Goal: Task Accomplishment & Management: Complete application form

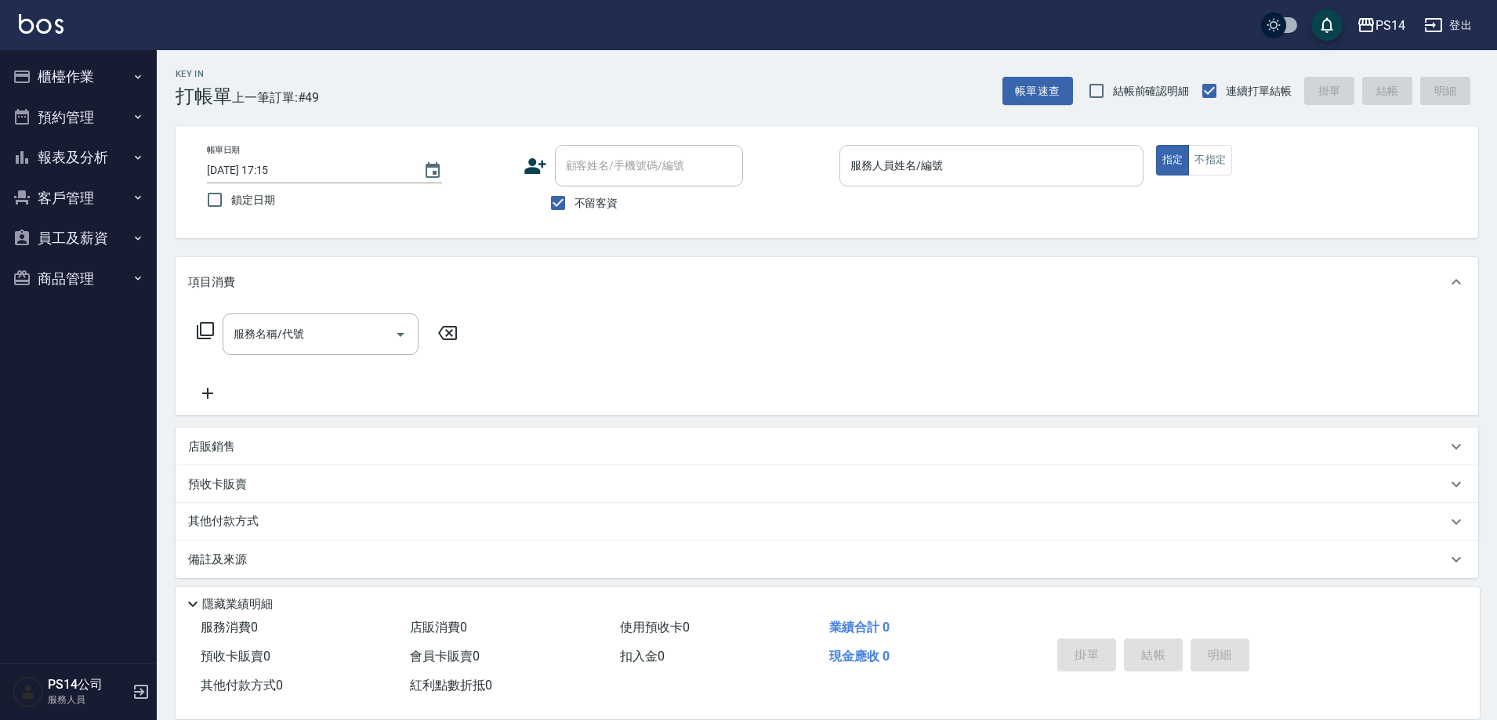
click at [947, 155] on input "服務人員姓名/編號" at bounding box center [992, 165] width 290 height 27
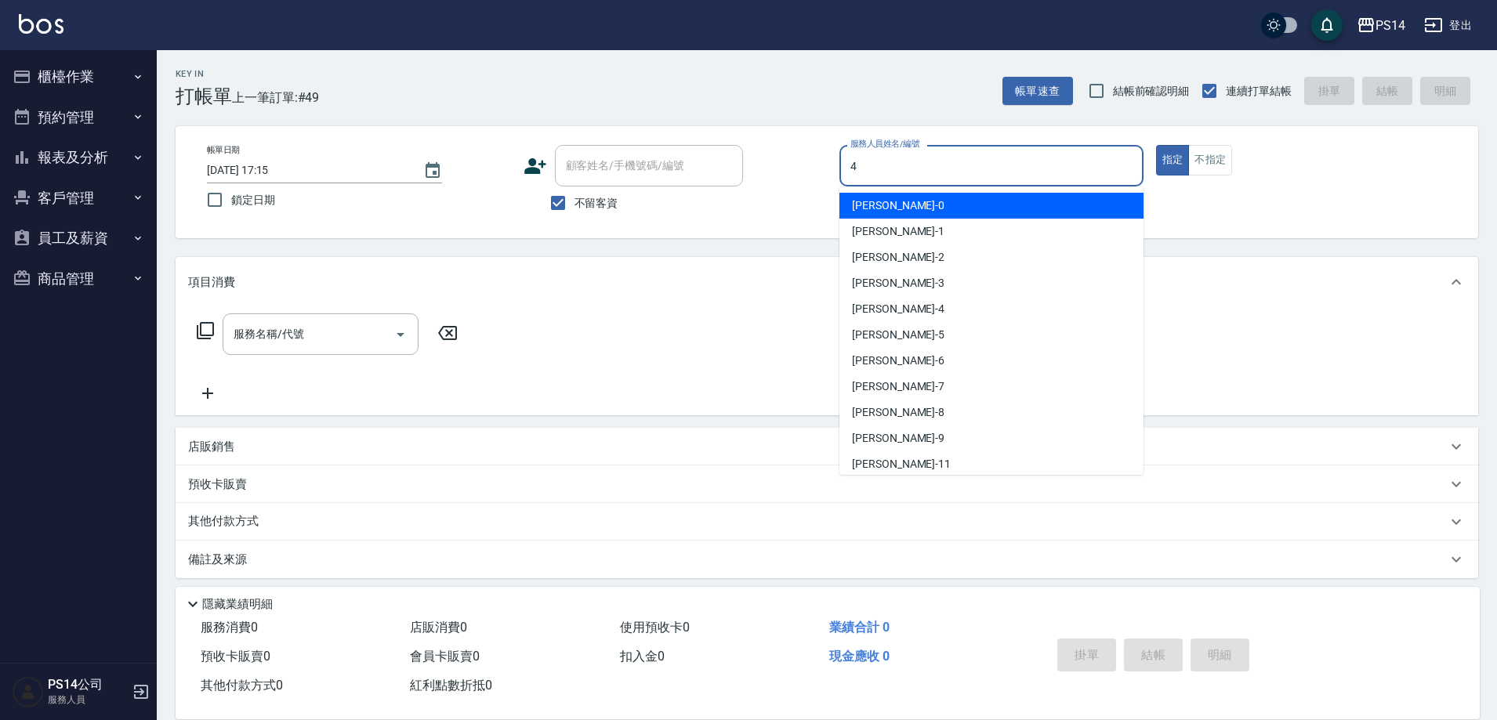
type input "4"
type button "true"
type input "[PERSON_NAME]-4"
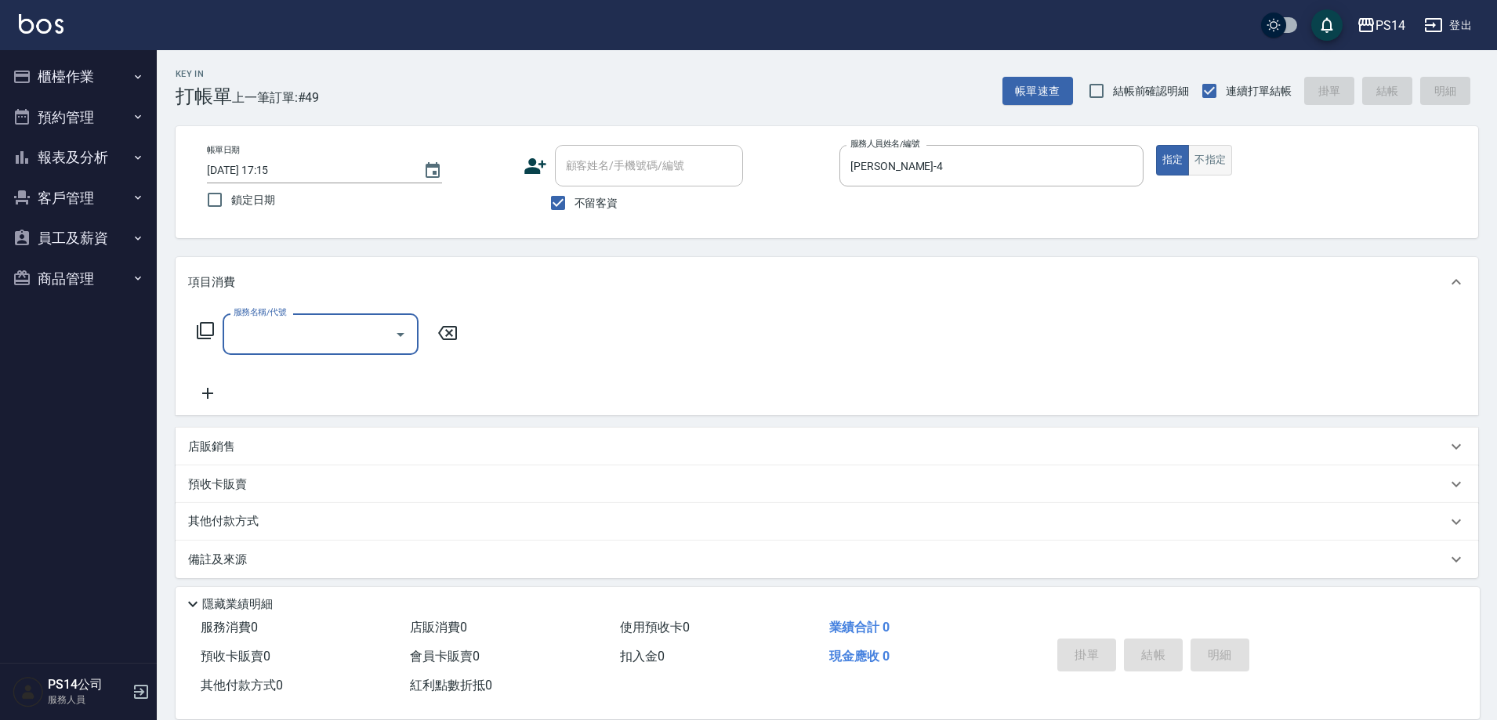
click at [1196, 156] on button "不指定" at bounding box center [1210, 160] width 44 height 31
click at [290, 345] on input "服務名稱/代號" at bounding box center [309, 334] width 158 height 27
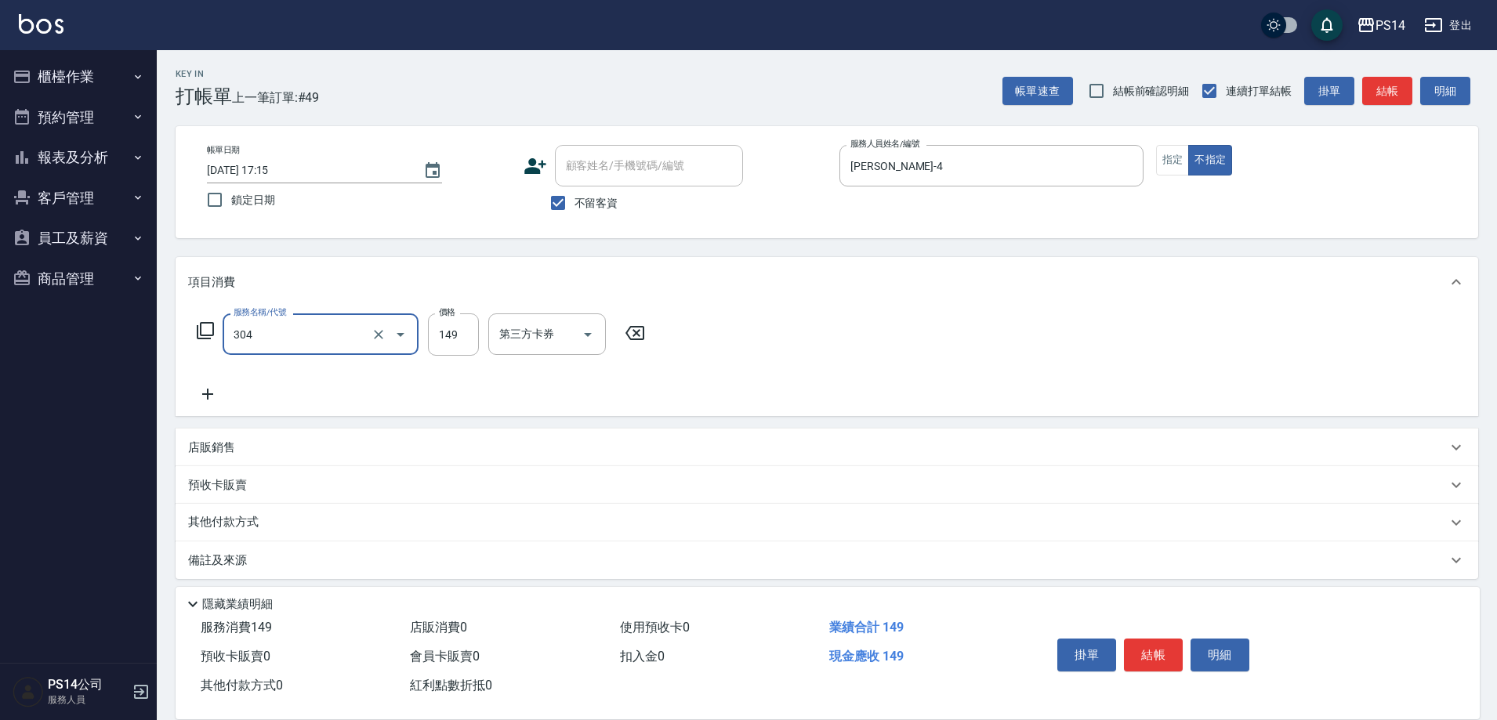
type input "剪髮(304)"
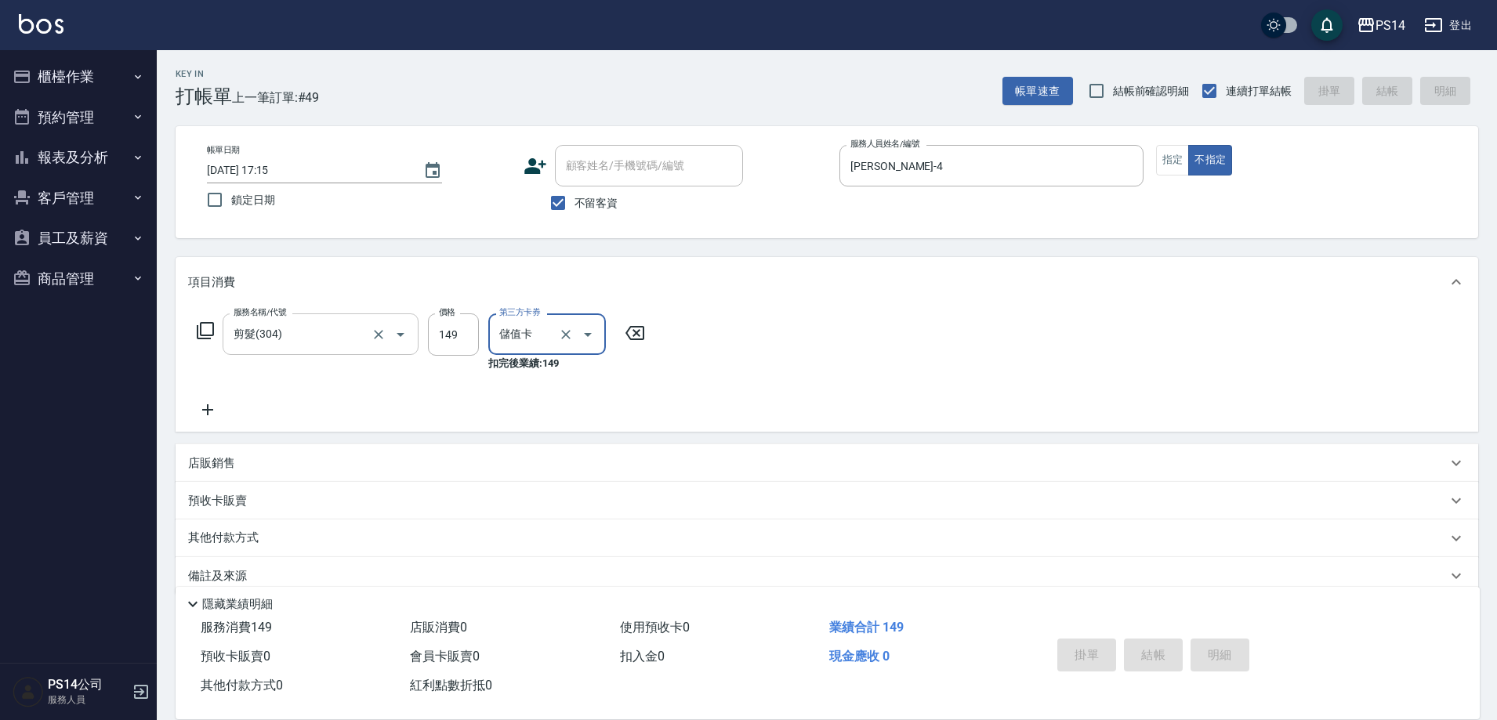
type input "儲值卡"
type input "[DATE] 18:26"
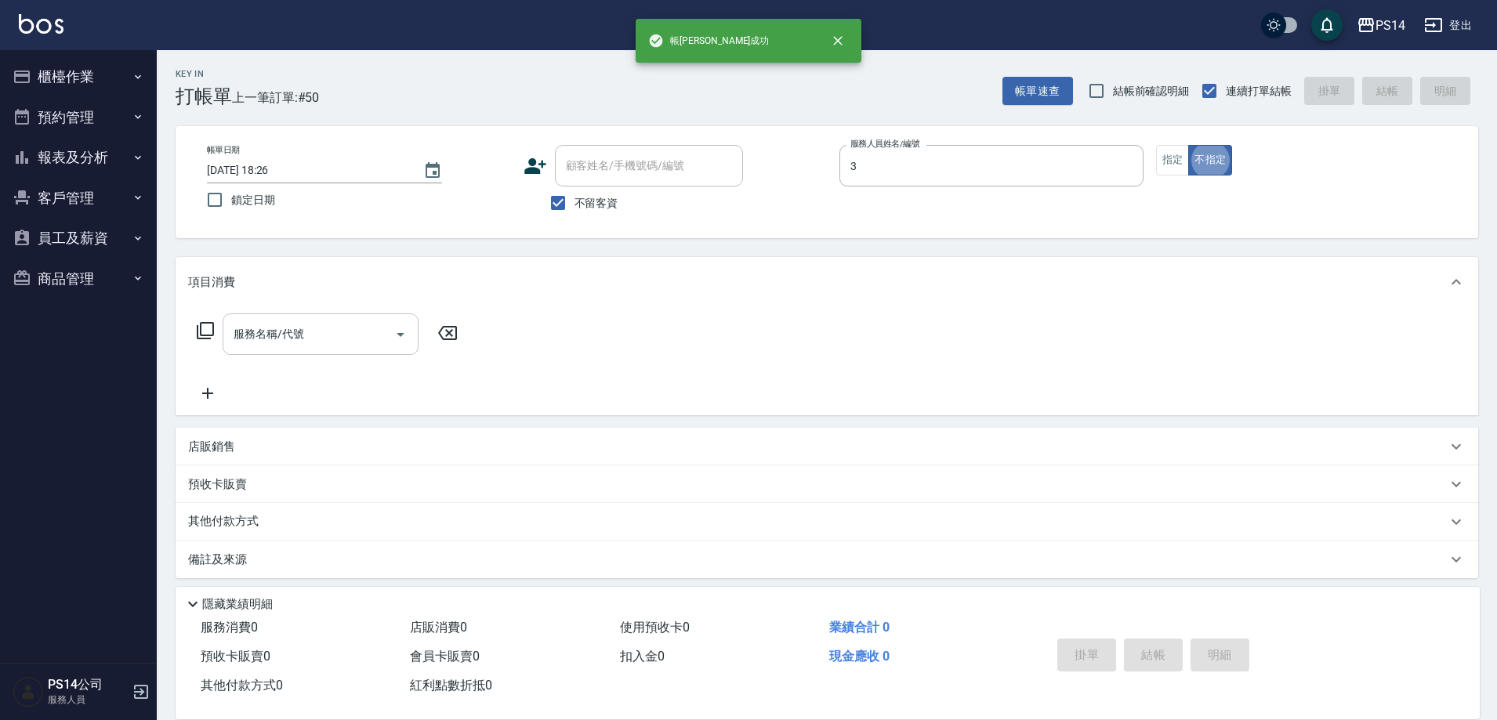
type input "[PERSON_NAME]-3"
type button "false"
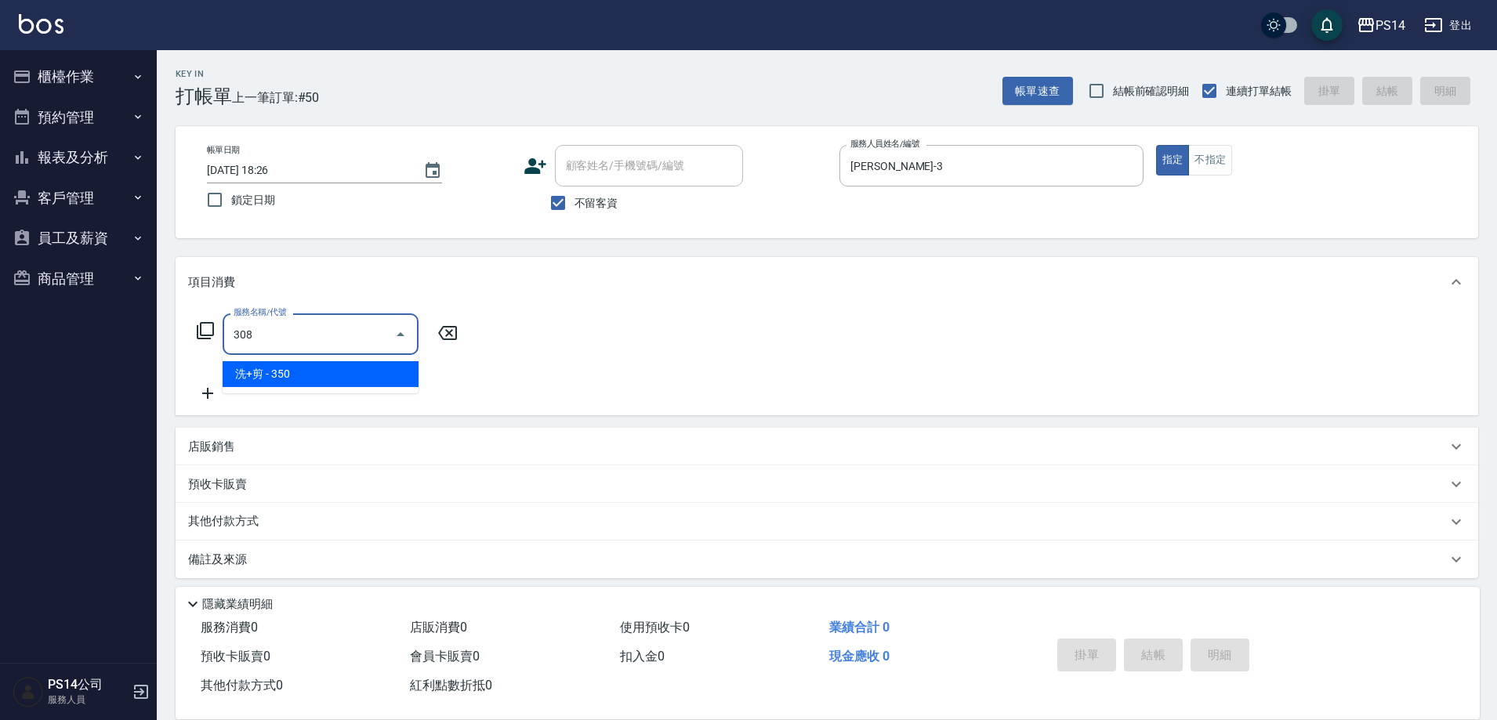
type input "洗+剪(308)"
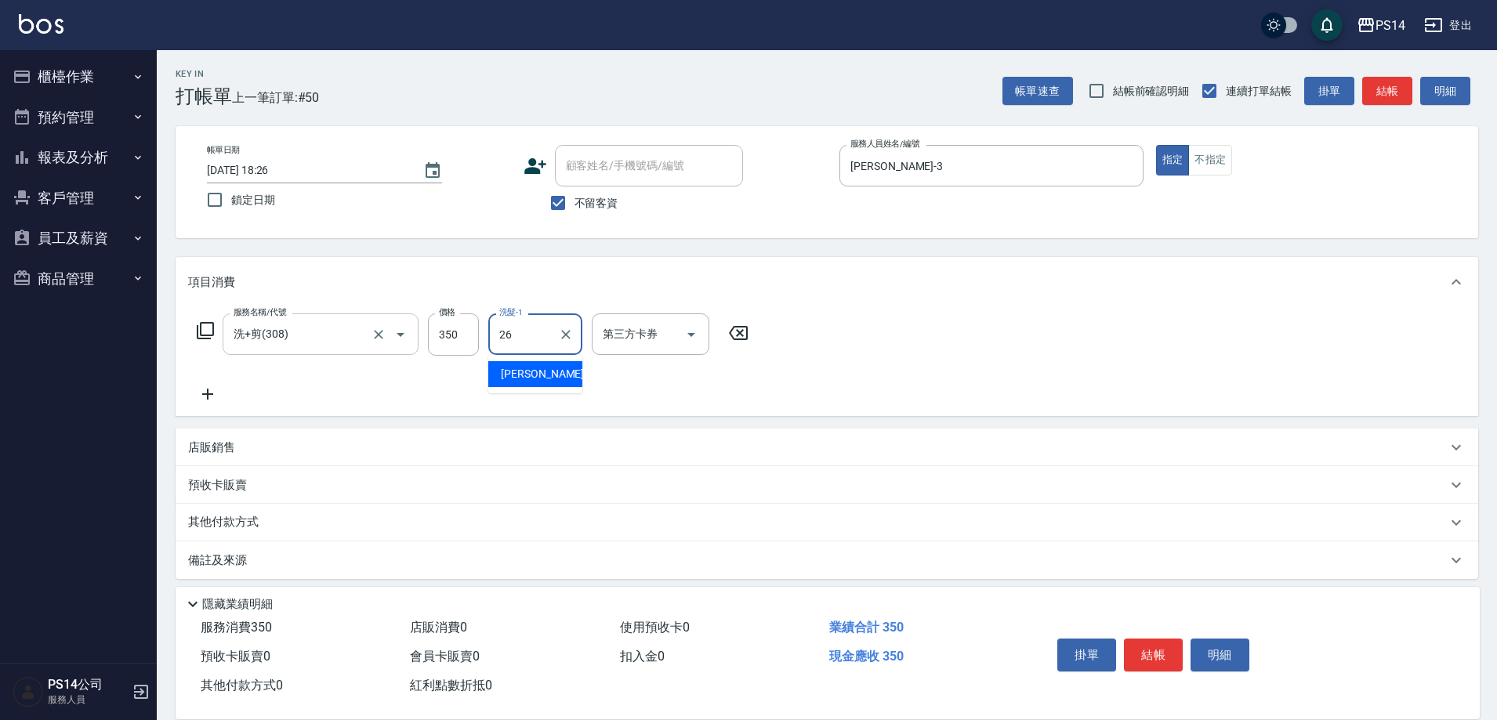
type input "[PERSON_NAME]-26"
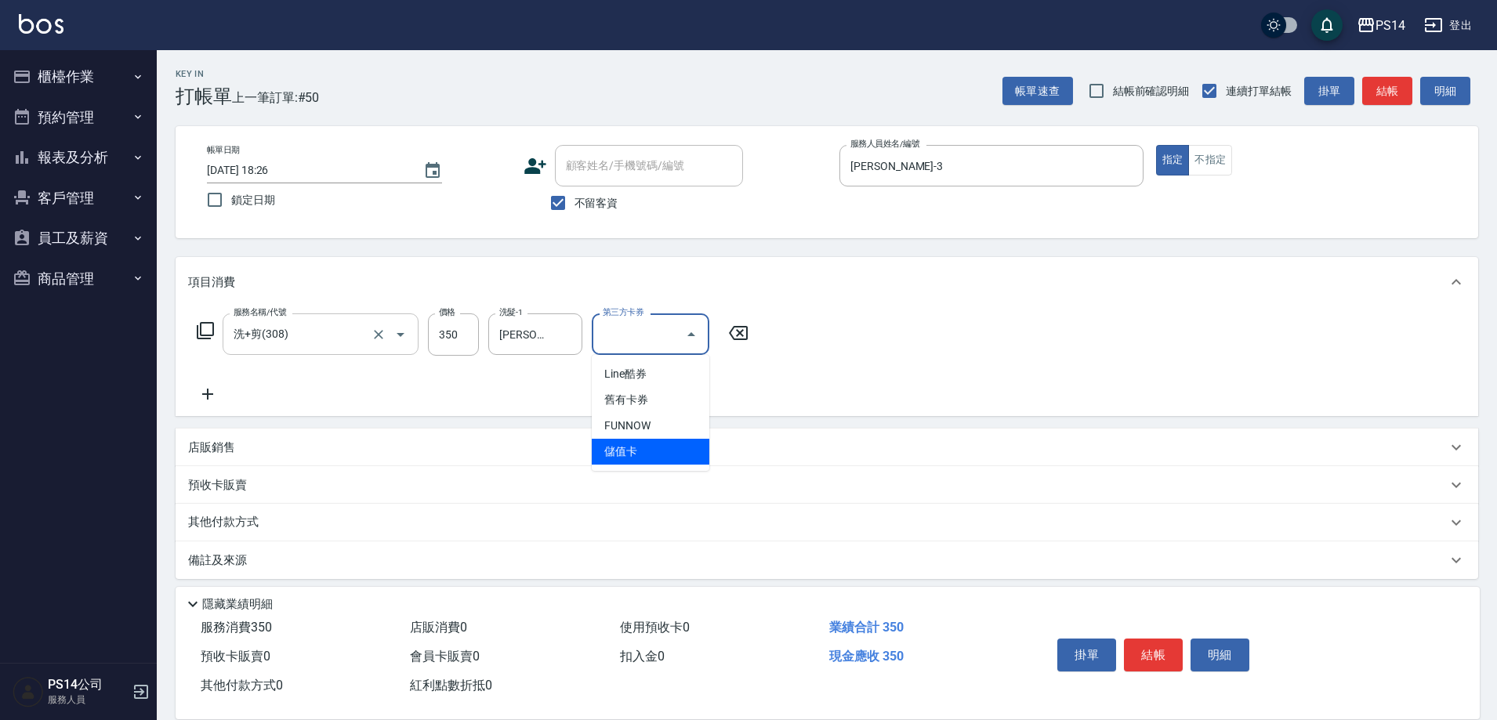
type input "儲值卡"
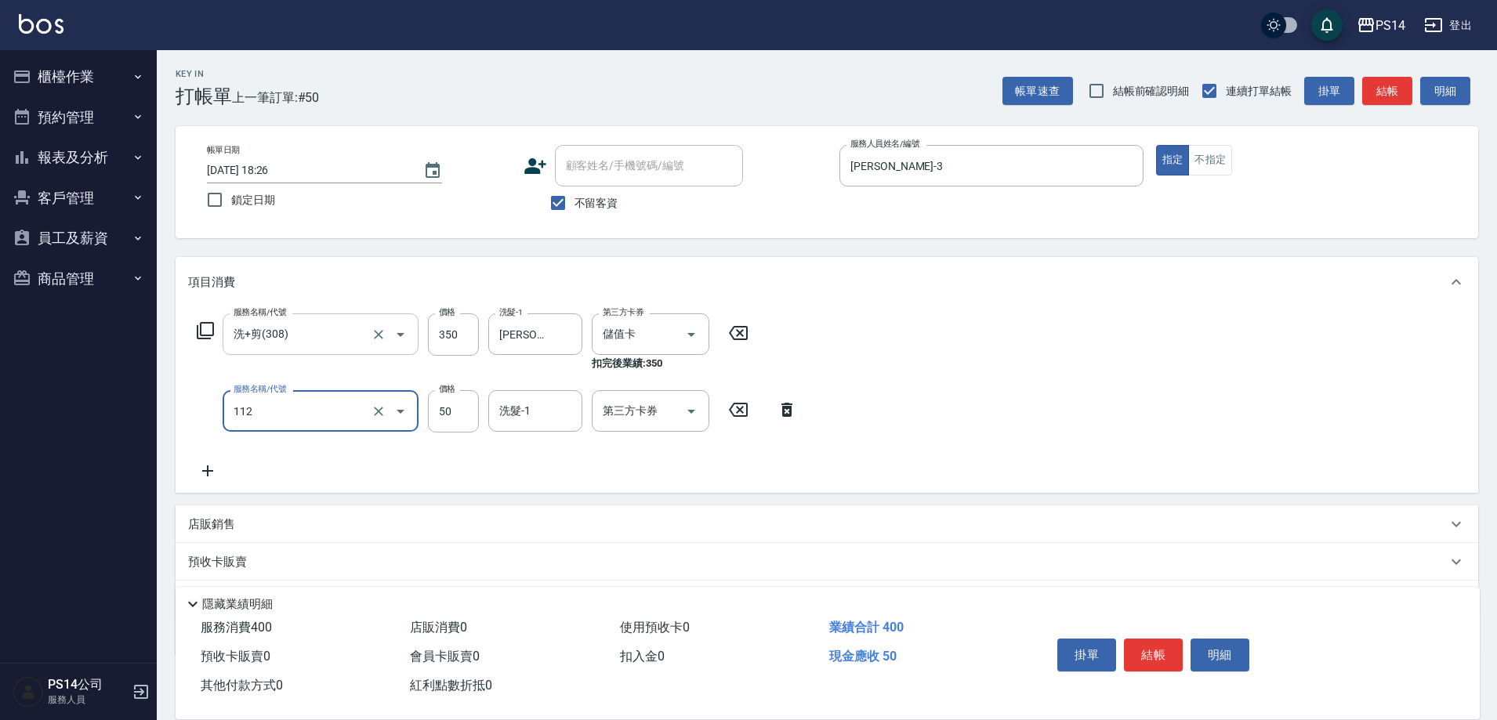
type input "精油50(112)"
type input "[PERSON_NAME]-26"
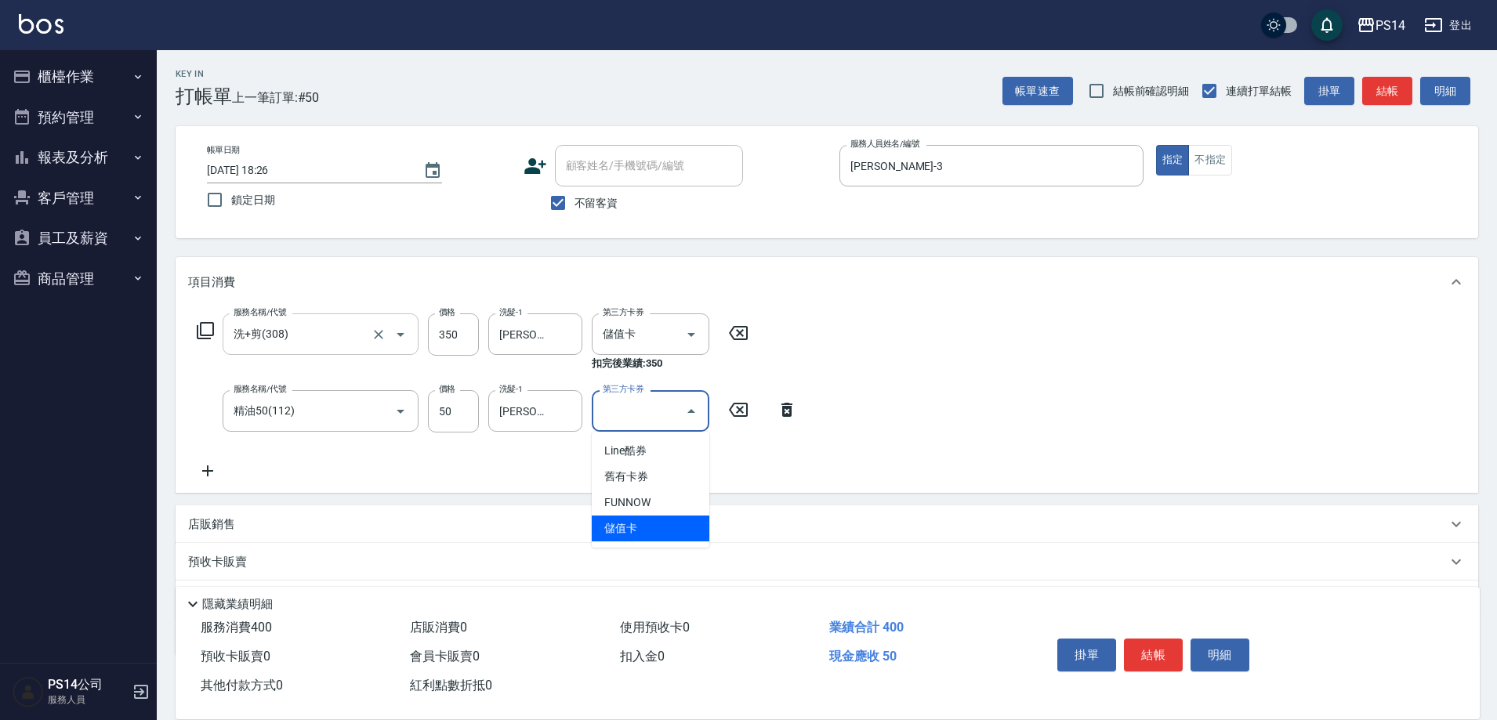
type input "儲值卡"
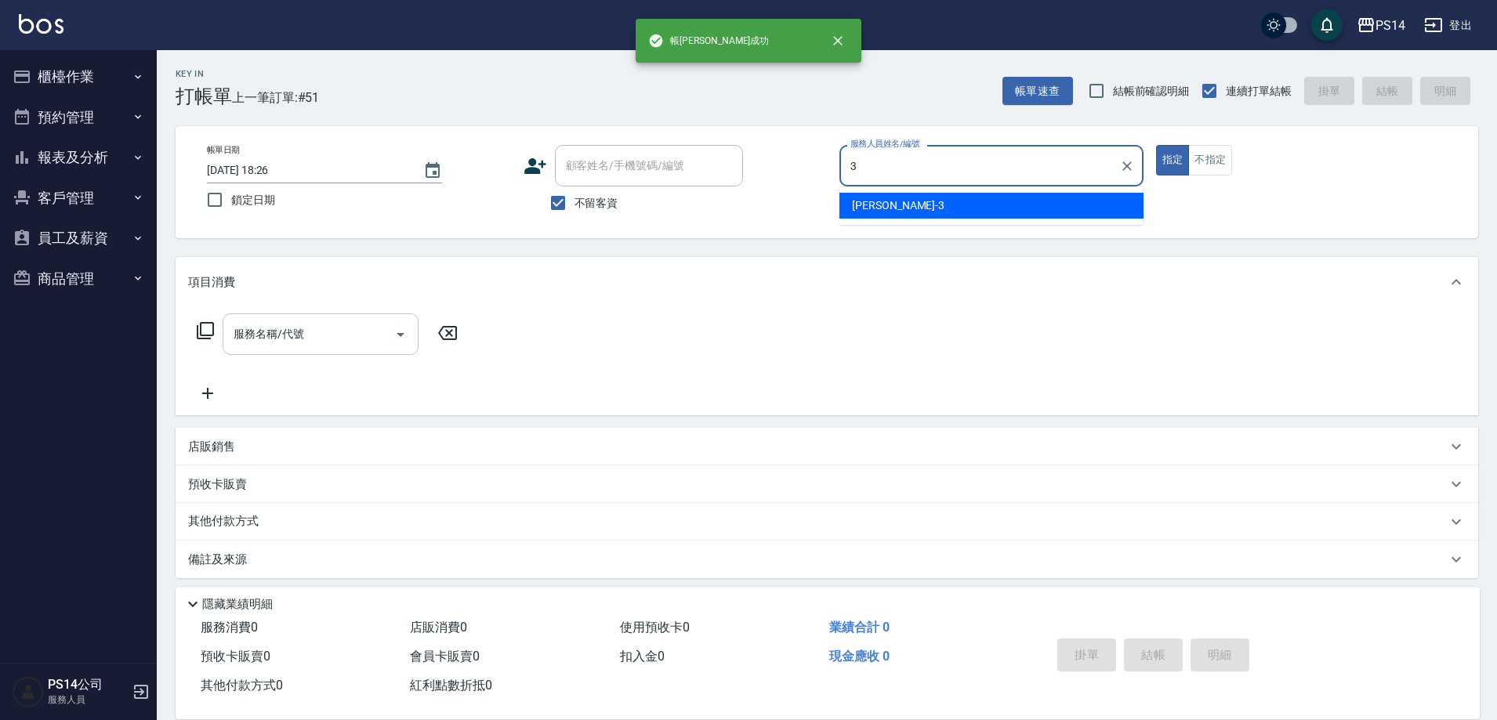
type input "[PERSON_NAME]-3"
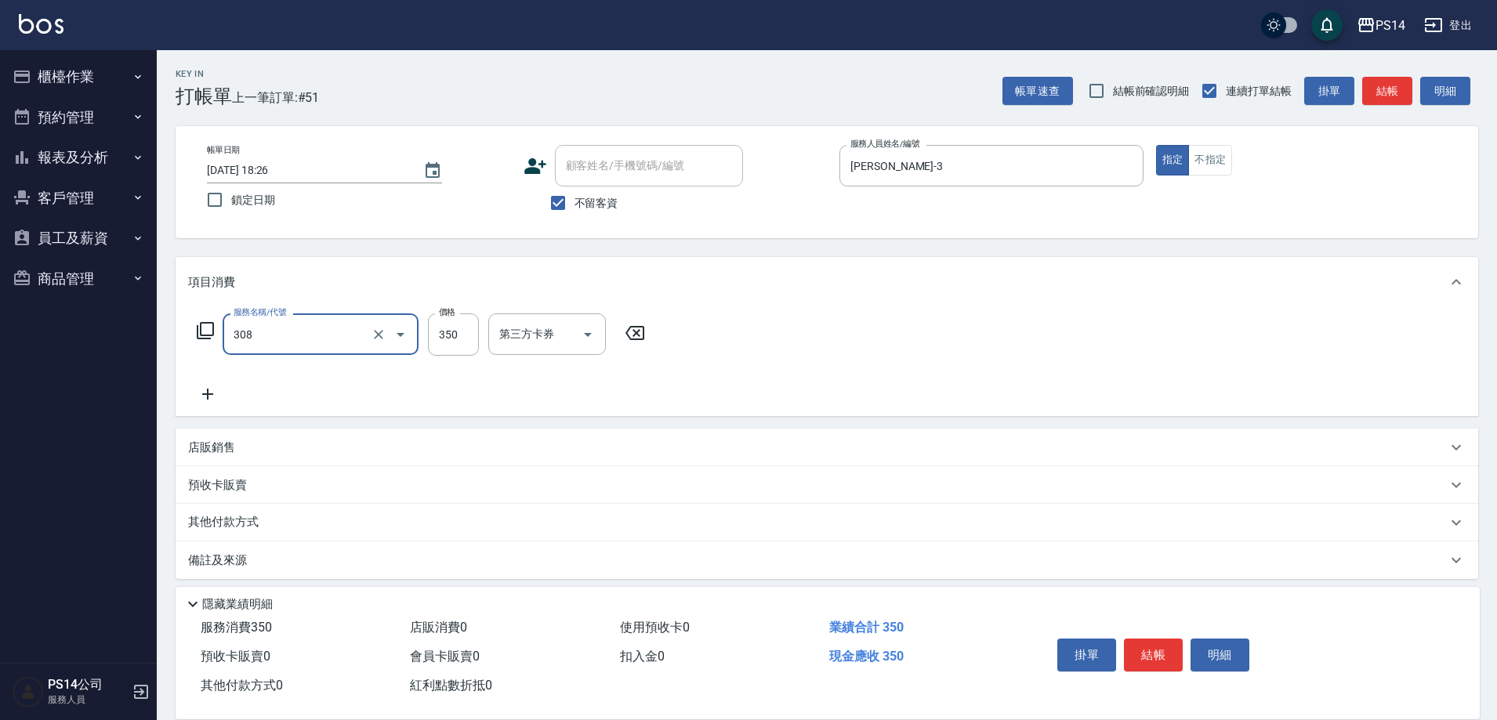
type input "洗+剪(308)"
type input "[PERSON_NAME]-18"
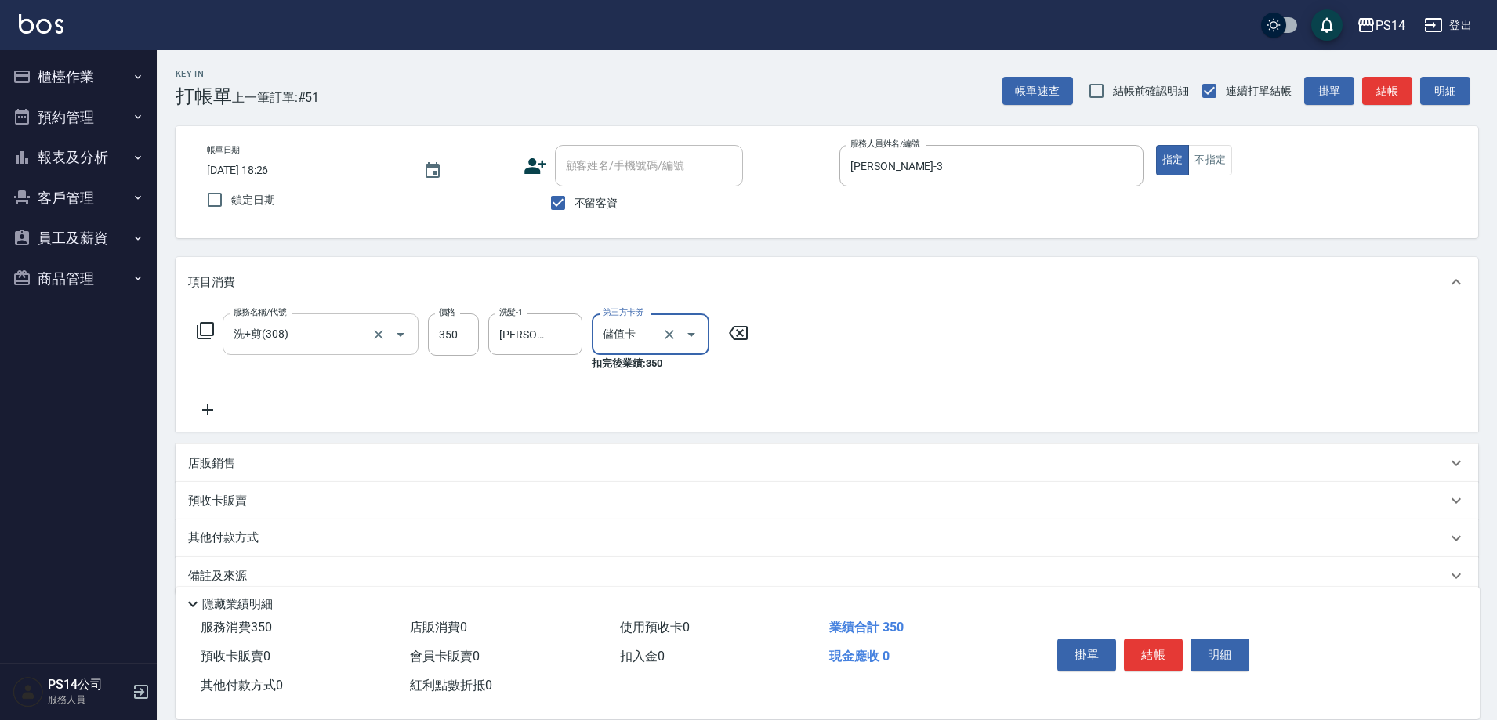
type input "儲值卡"
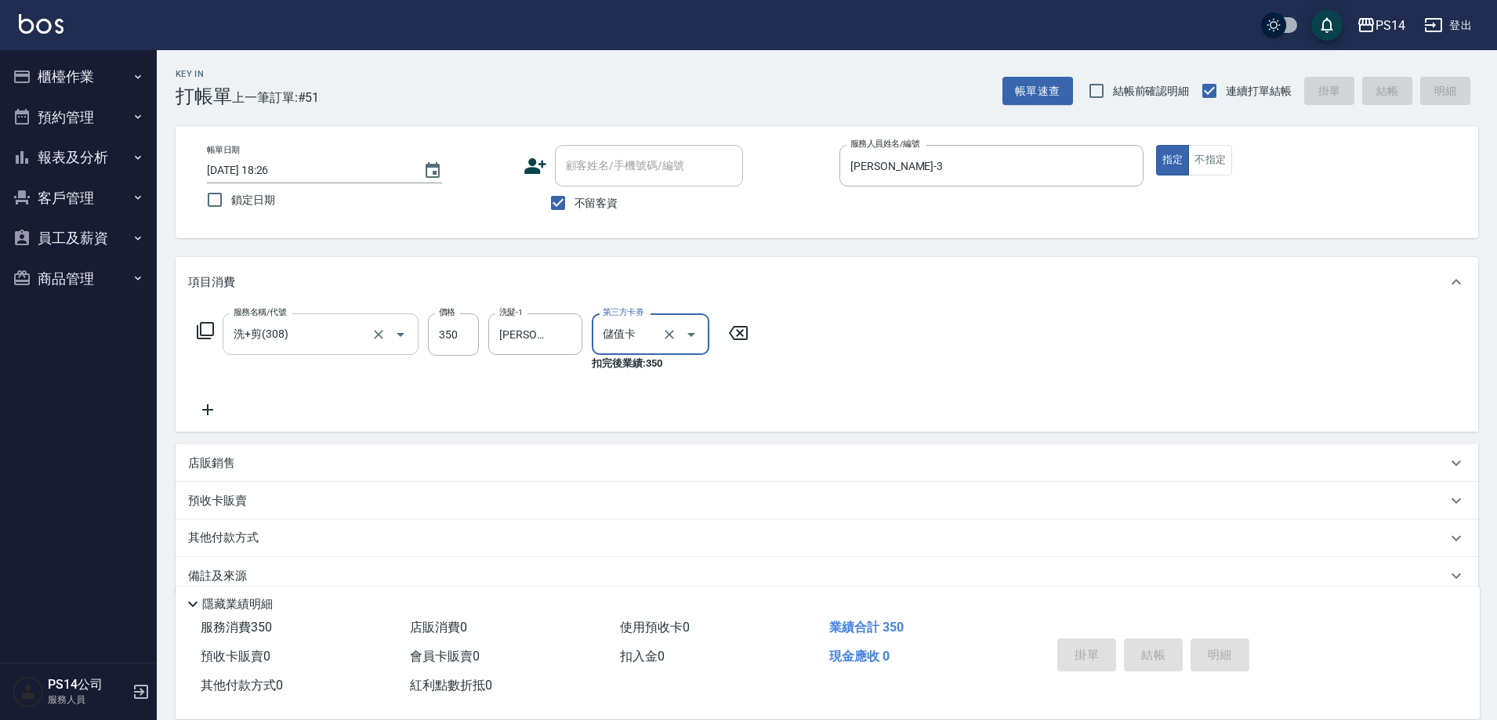
type input "[DATE] 18:27"
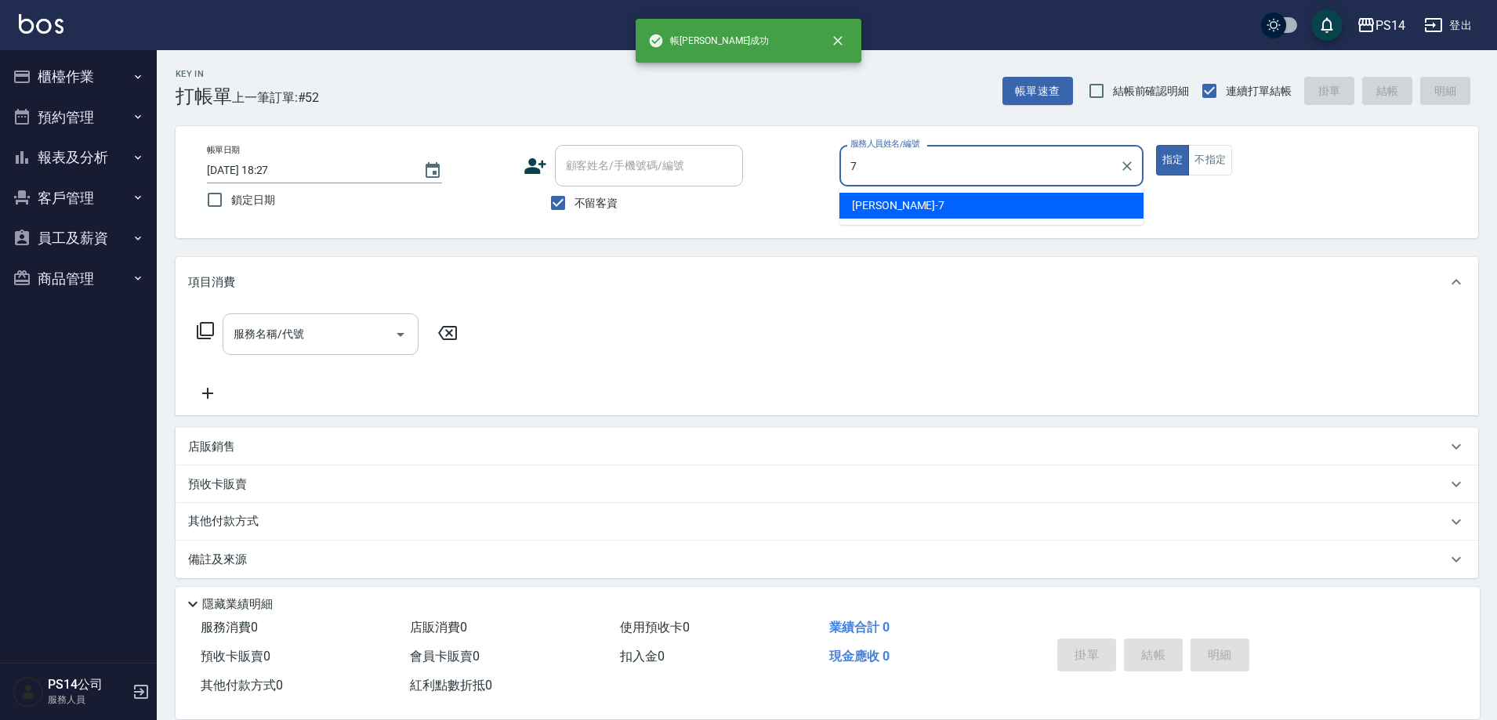
type input "[PERSON_NAME]-7"
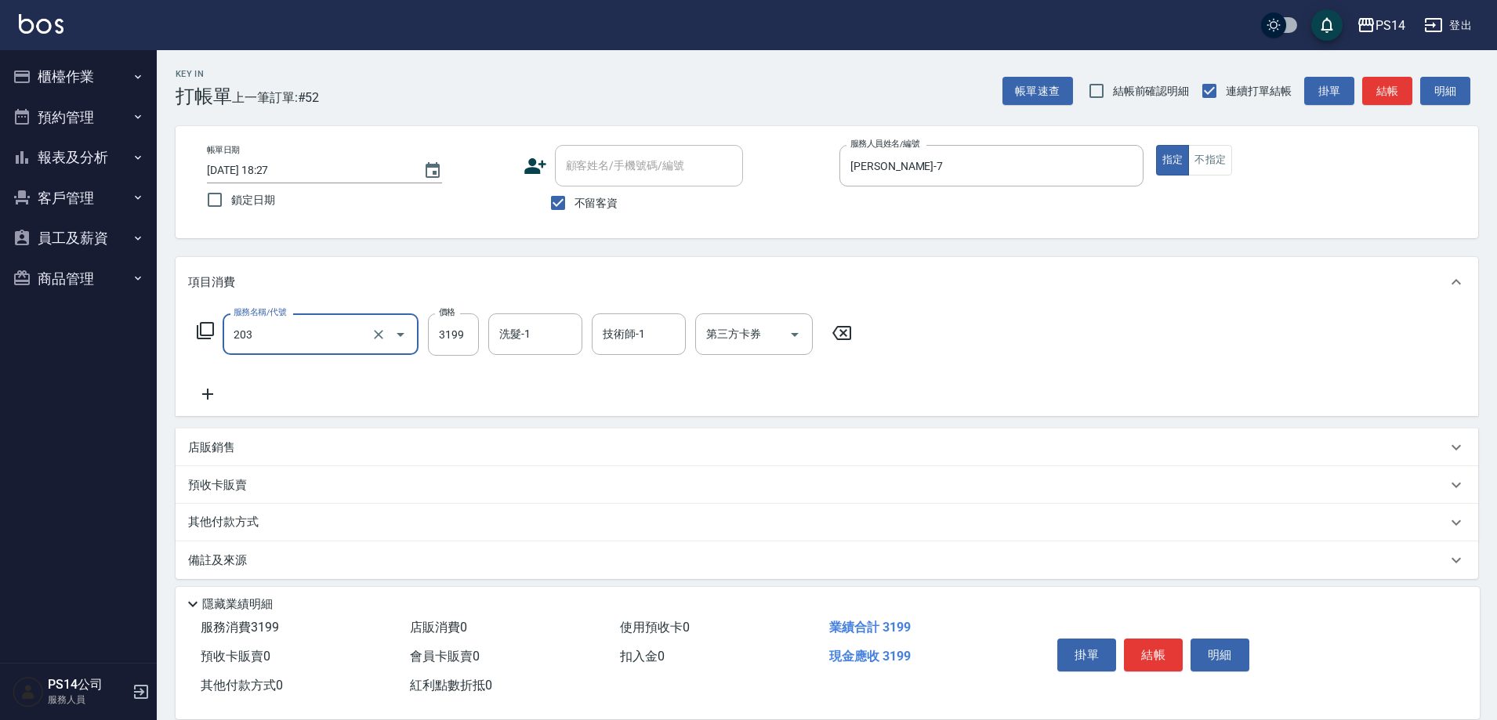
type input "OVC燙髮(203)"
type input "3399"
type input "[PERSON_NAME]-28"
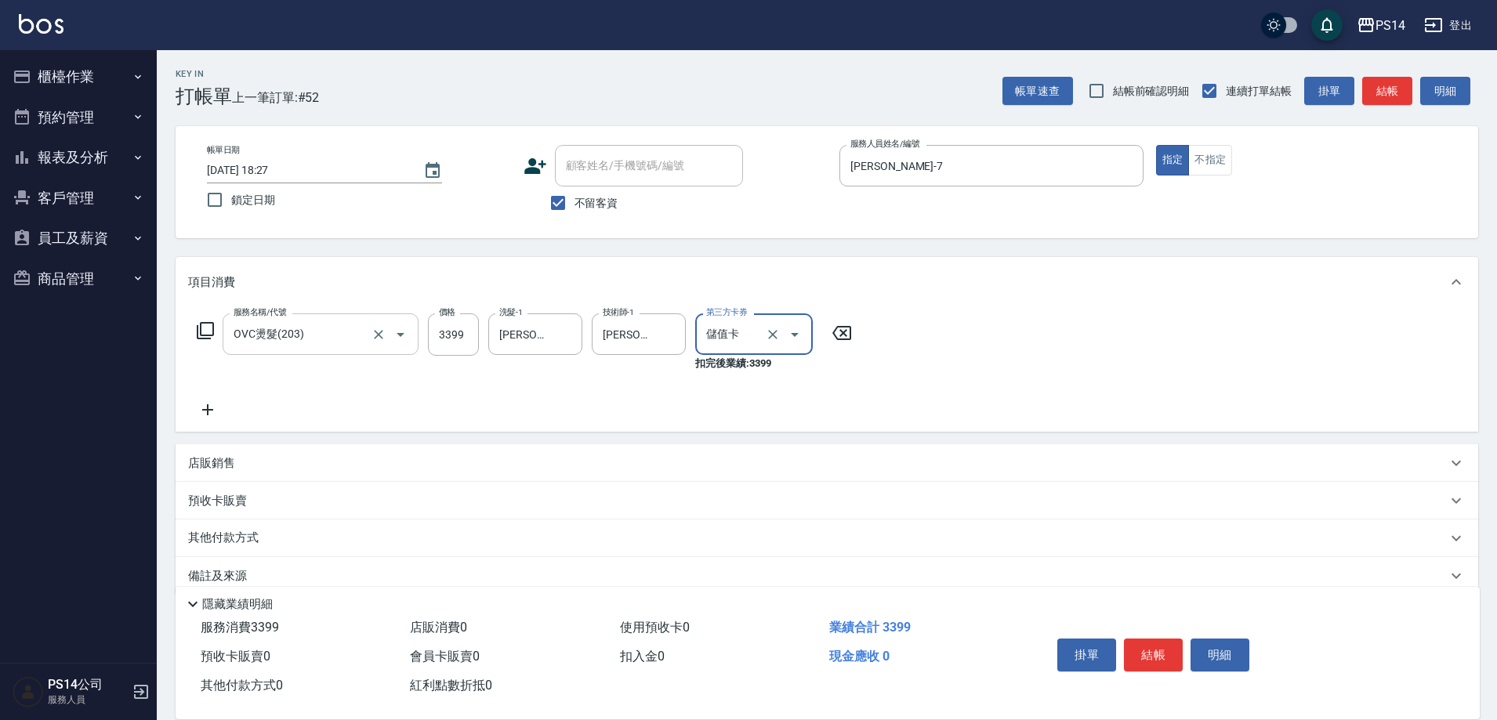
type input "儲值卡"
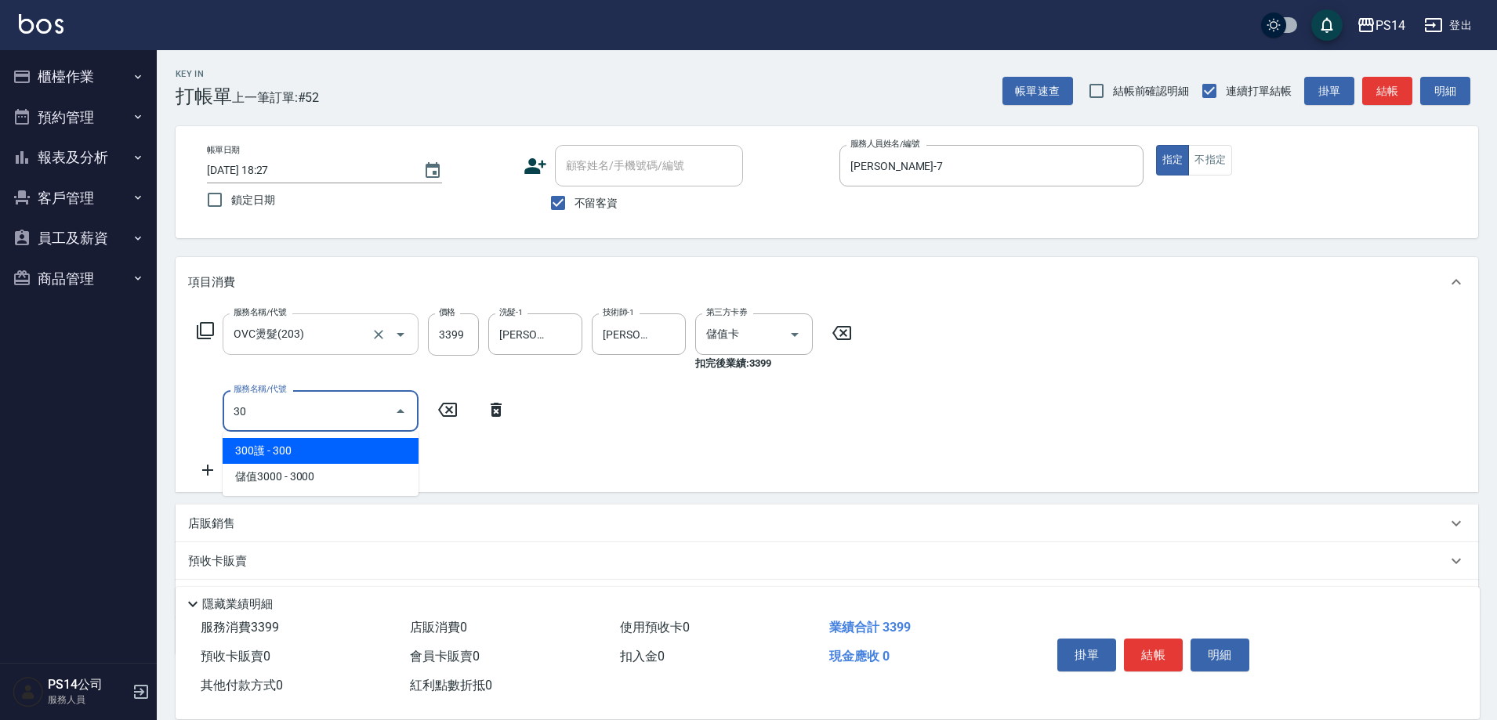
type input "3"
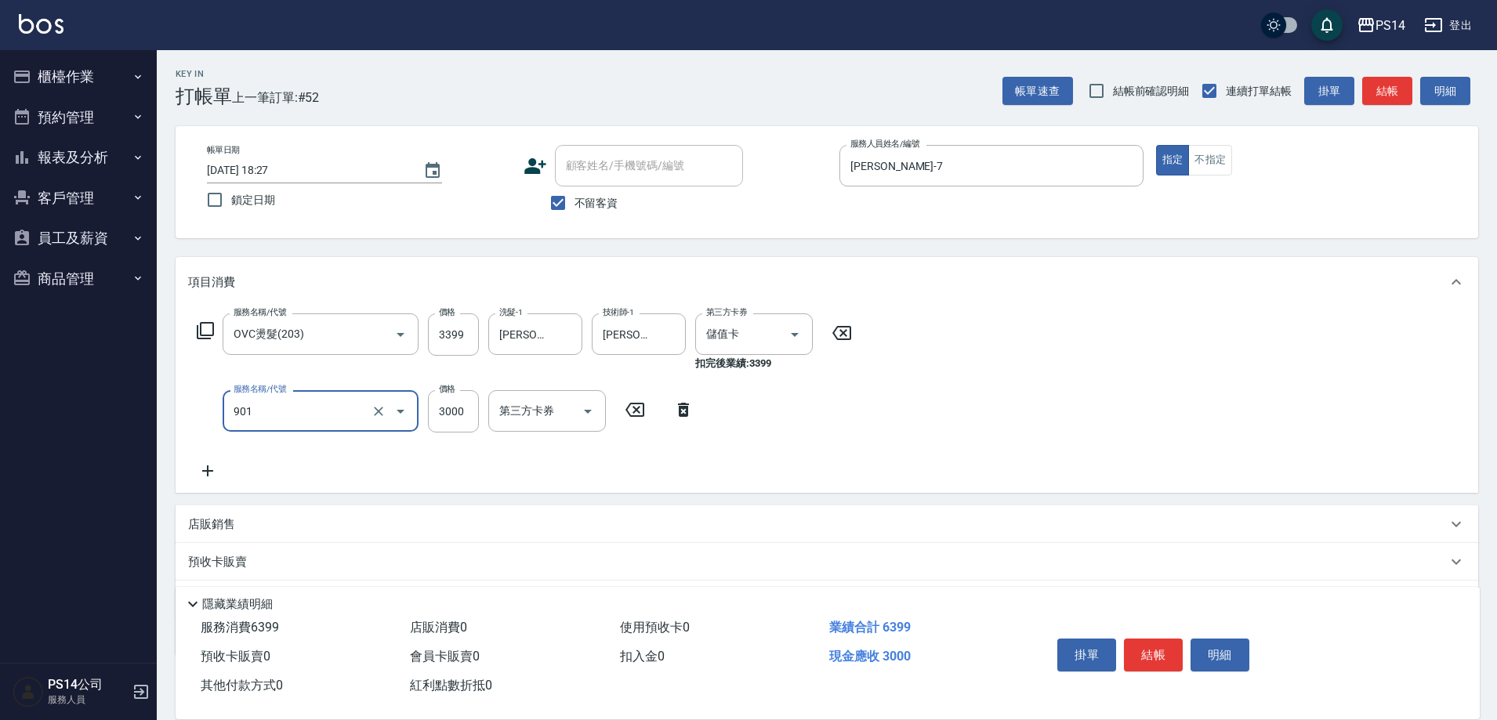
type input "儲值3000(901)"
type input "5000"
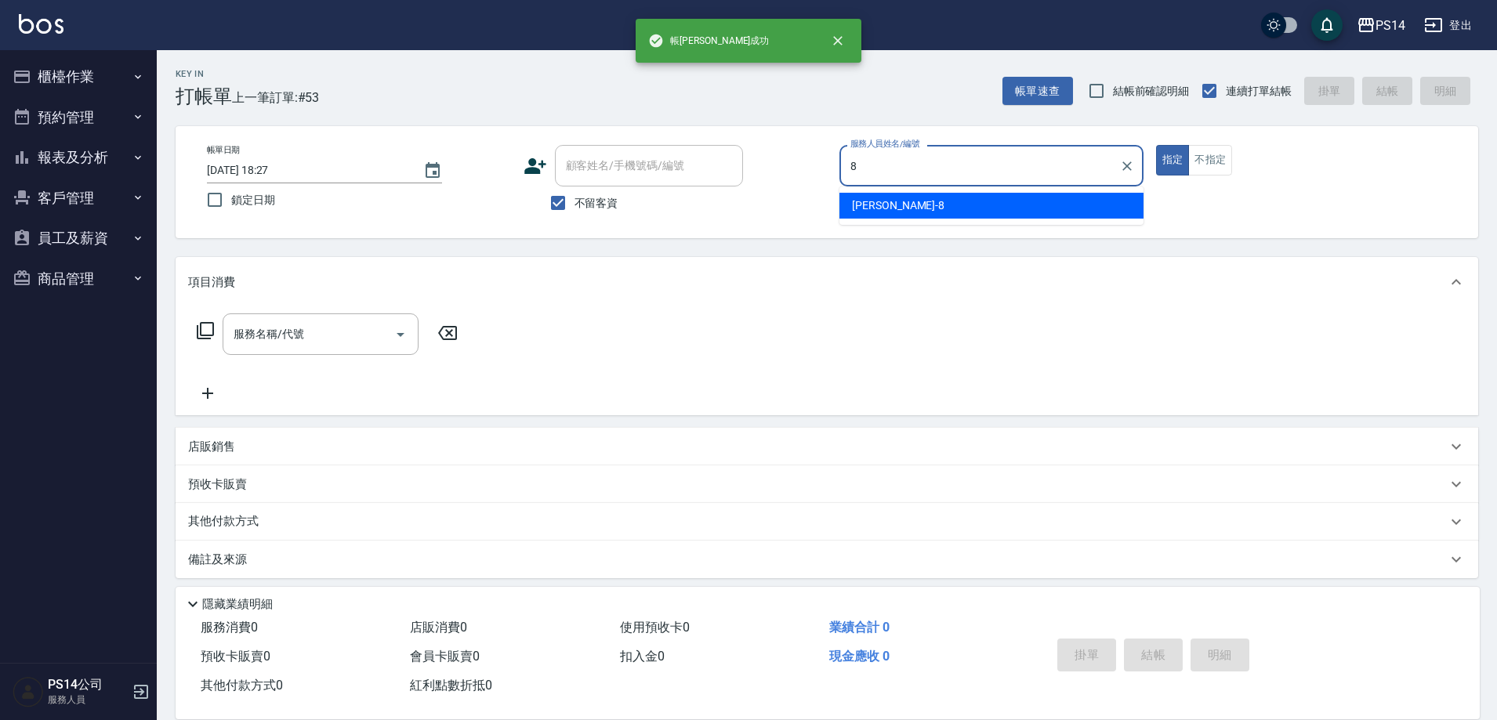
type input "[PERSON_NAME]-8"
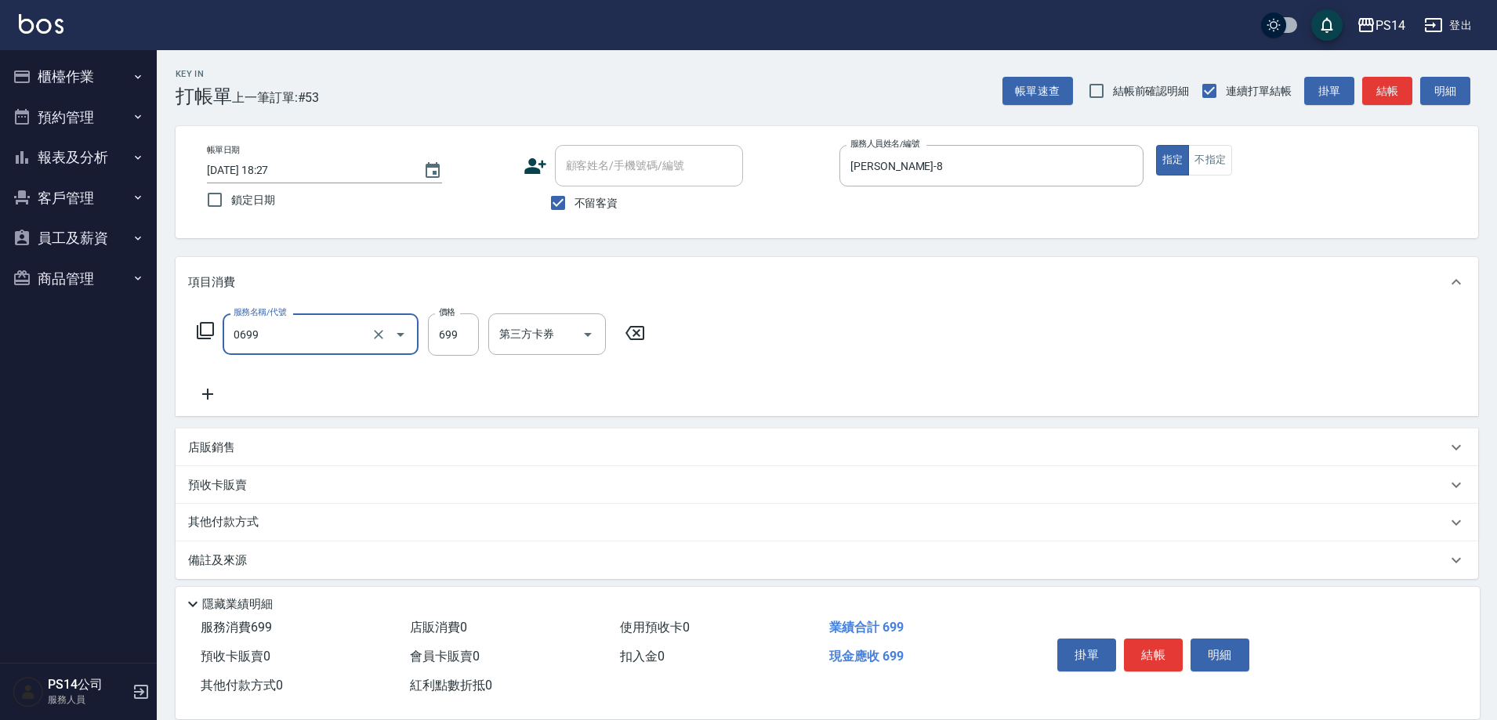
type input "精油SPA(0699)"
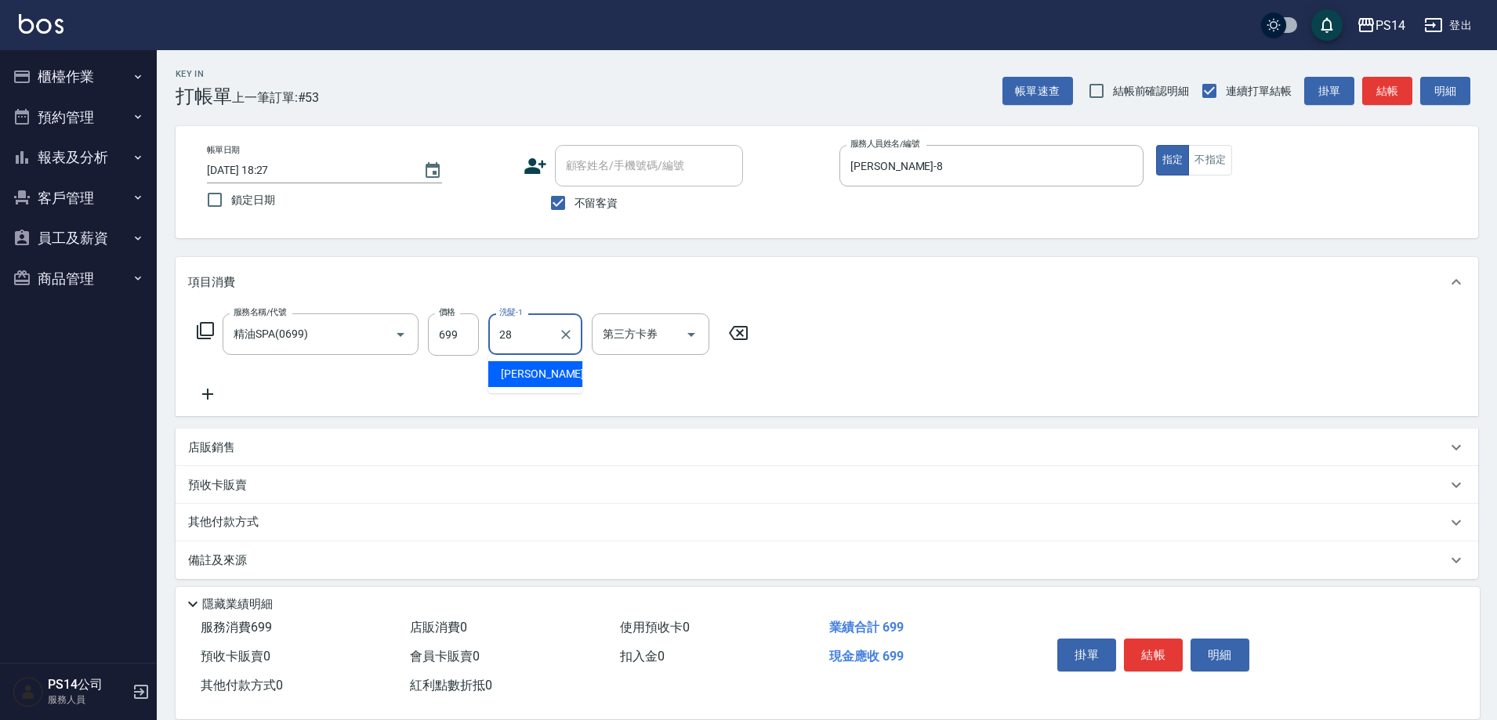
type input "[PERSON_NAME]-28"
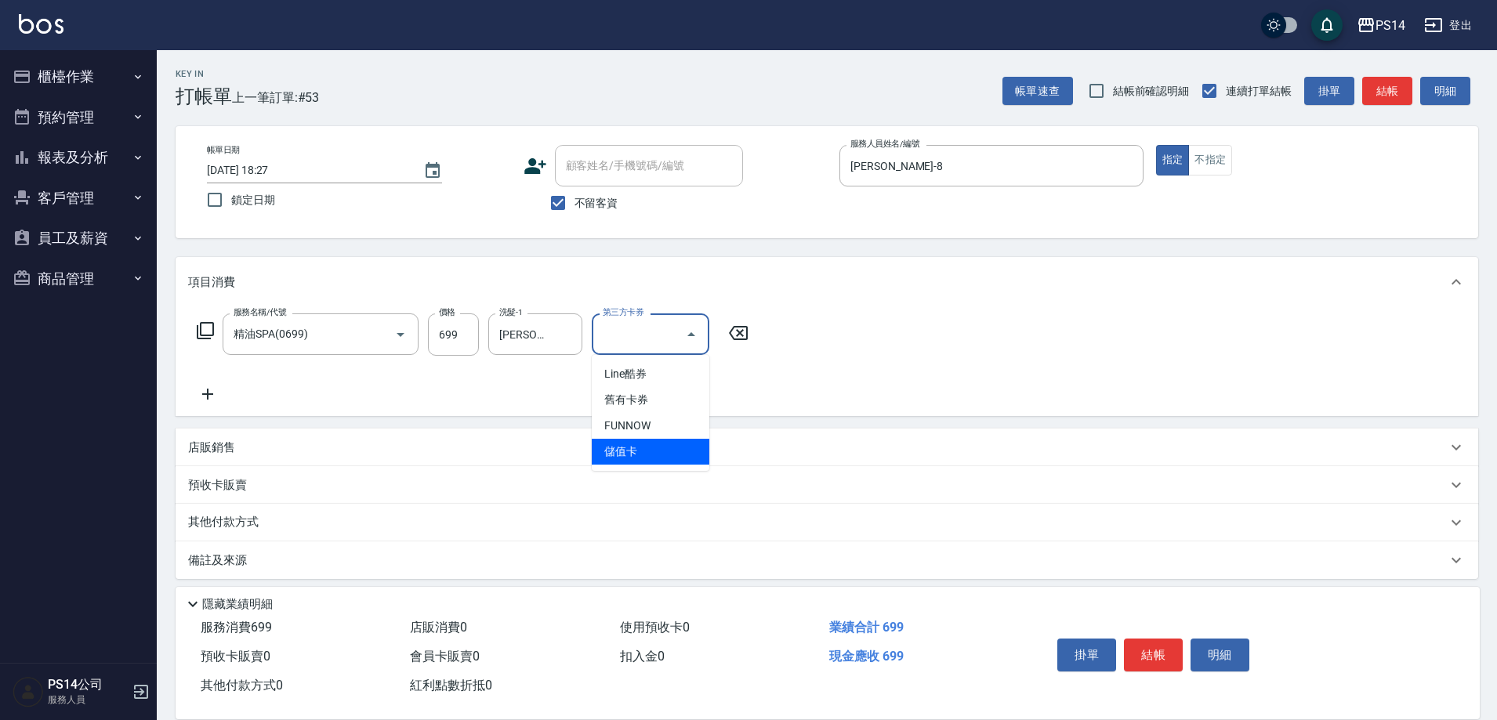
type input "儲值卡"
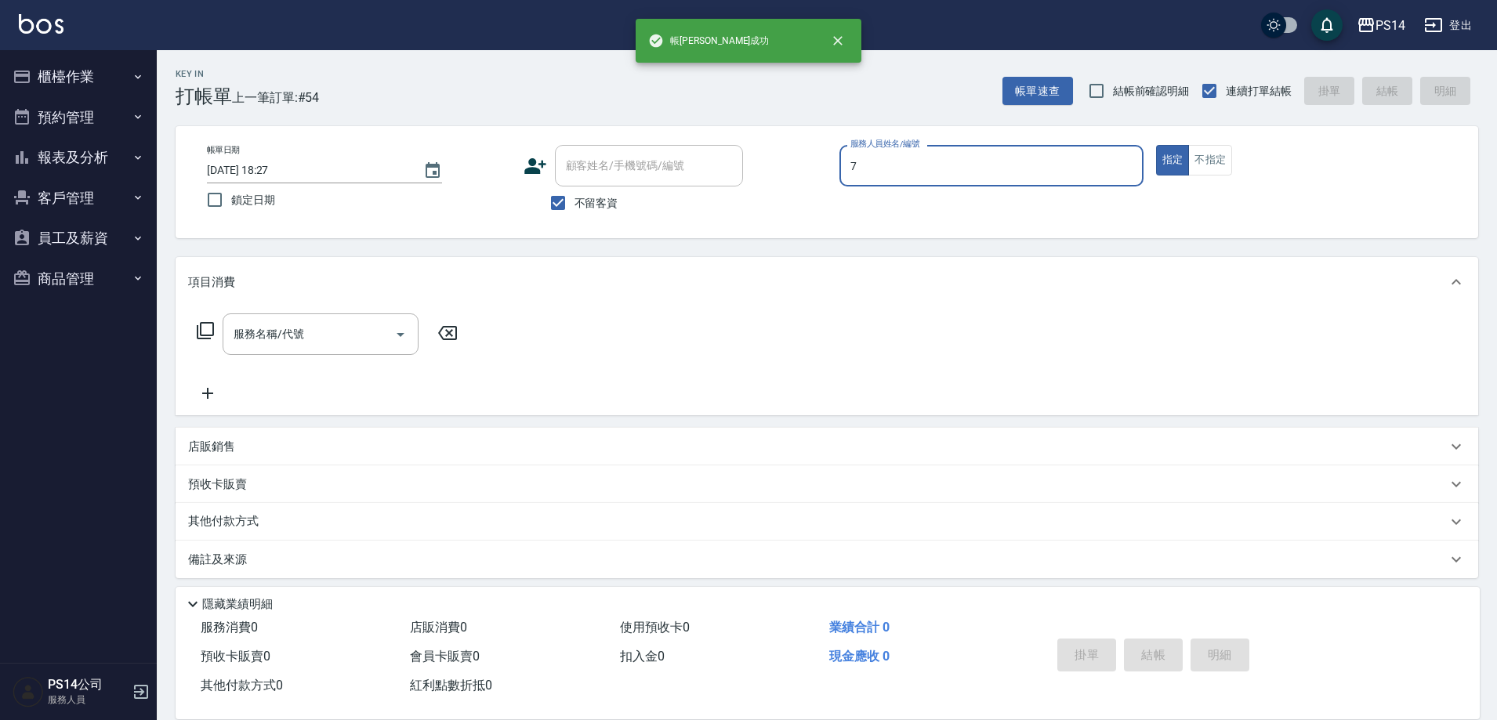
type input "[PERSON_NAME]-7"
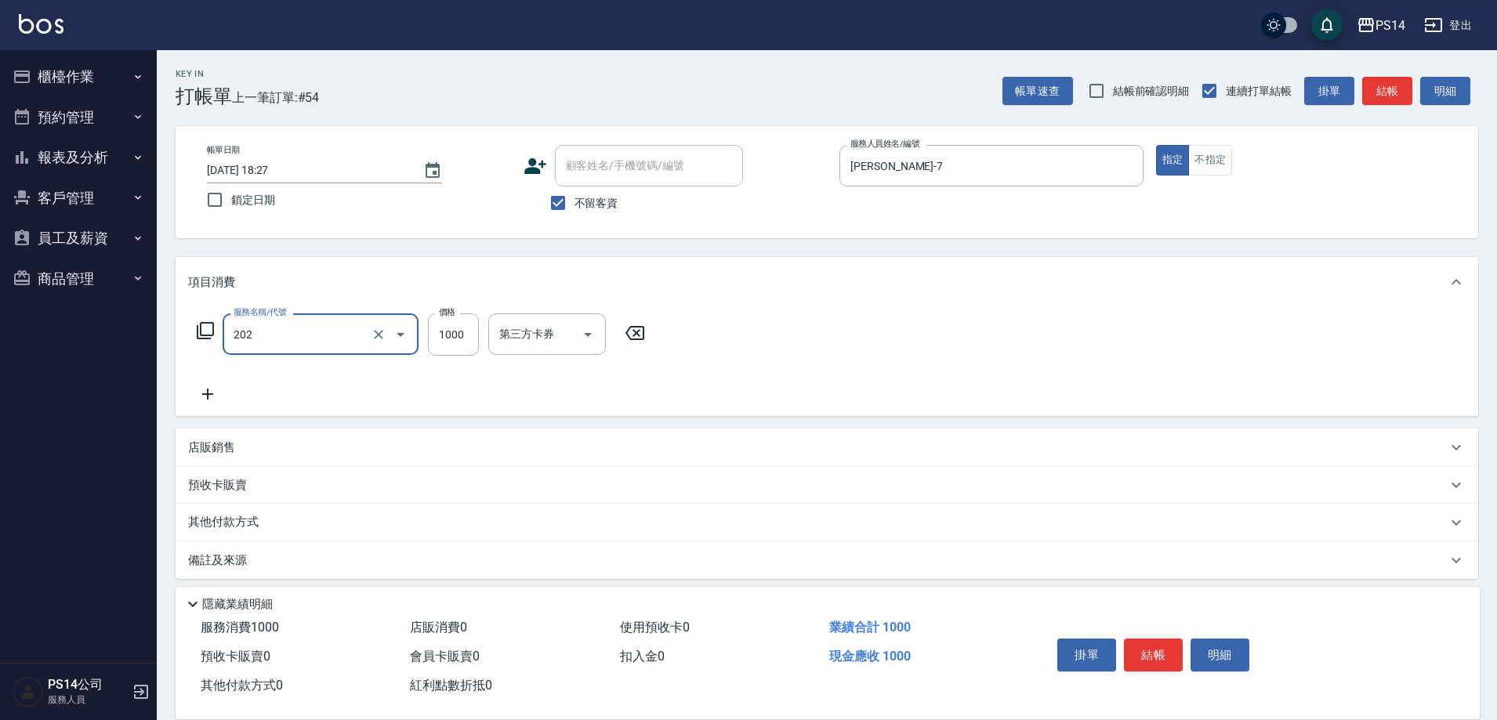
type input "燙髮(202)"
type input "2000"
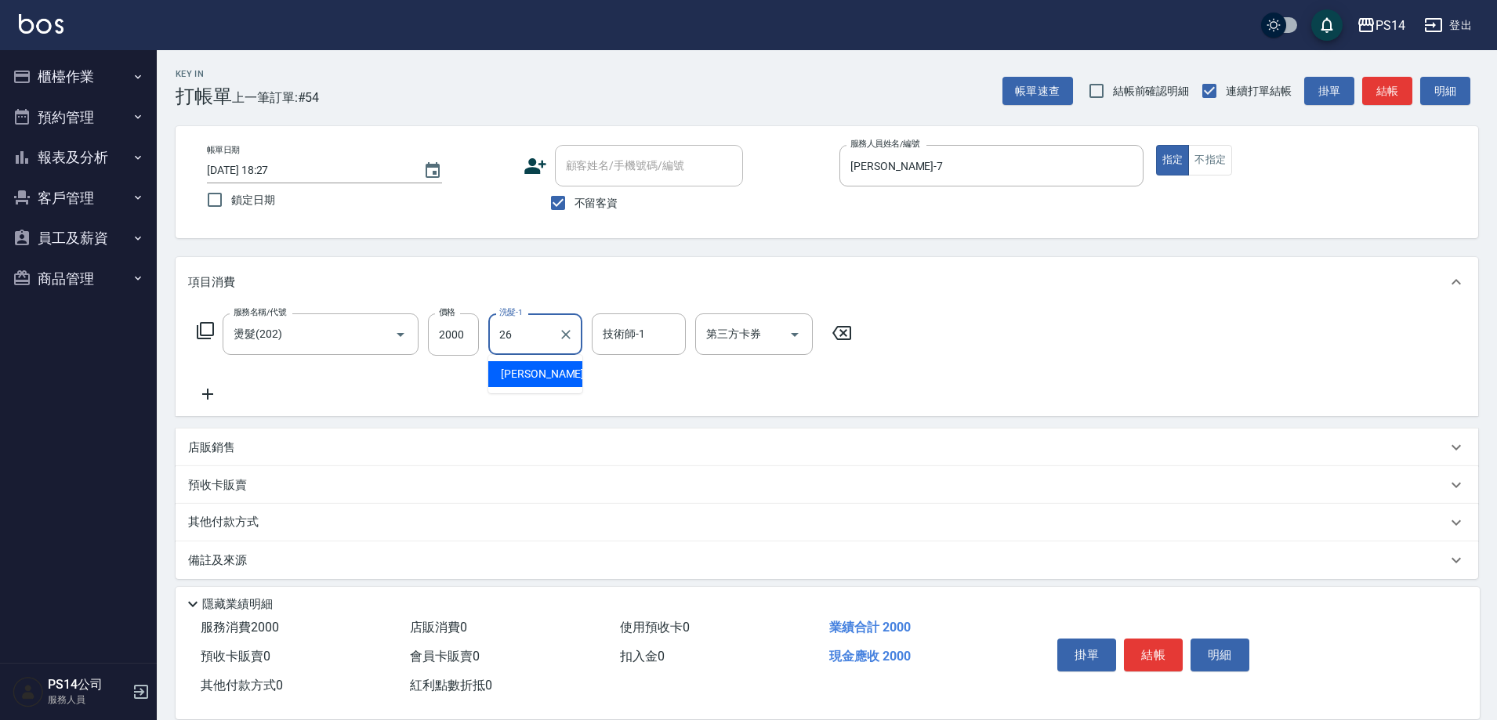
type input "[PERSON_NAME]-26"
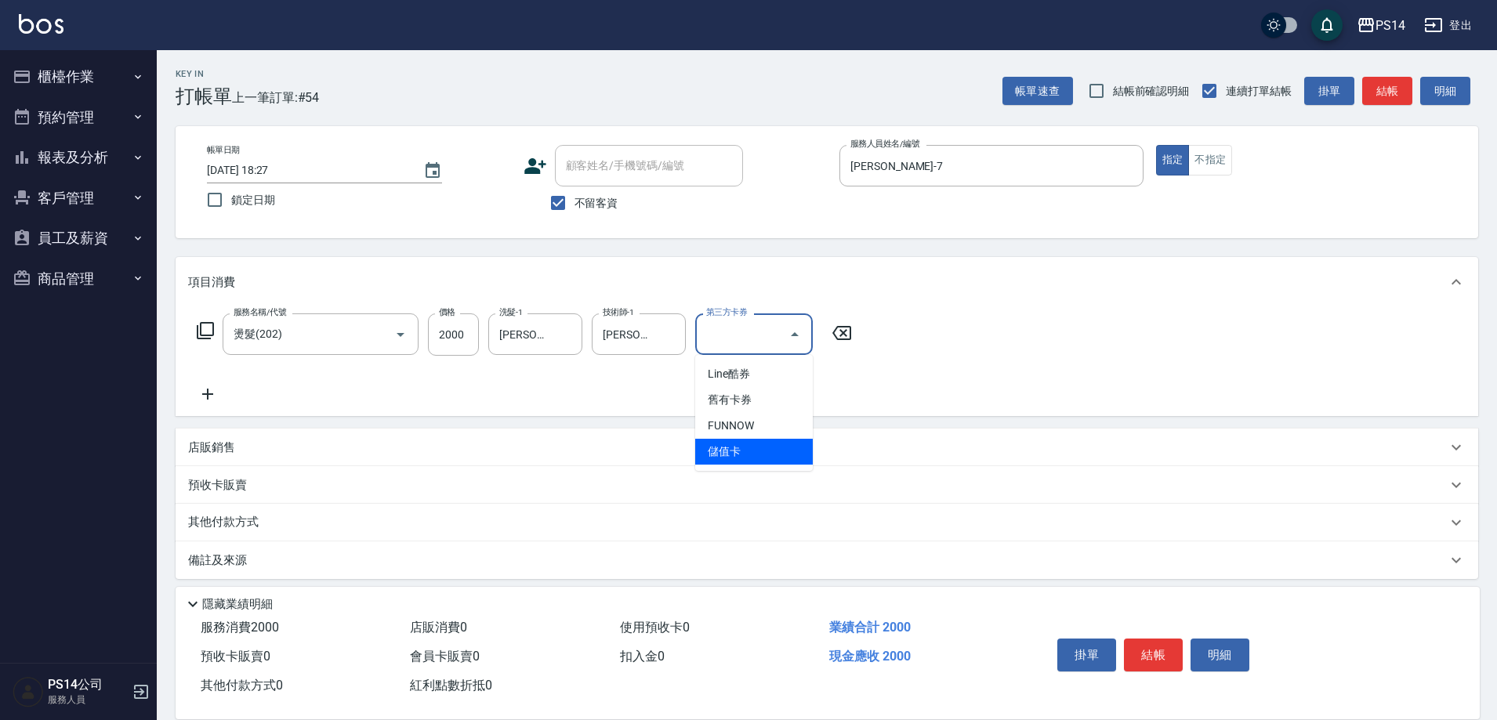
type input "儲值卡"
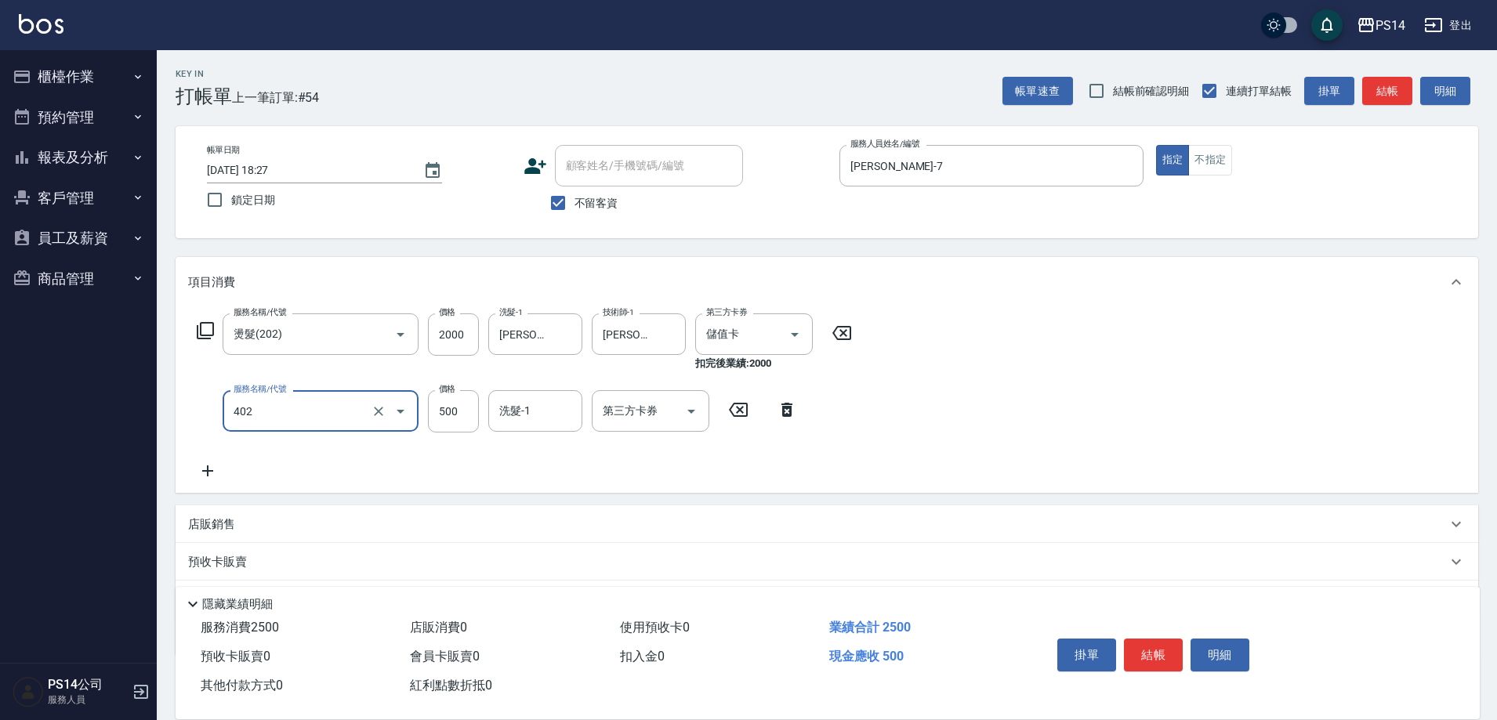
type input "500護(402)"
type input "[PERSON_NAME]-26"
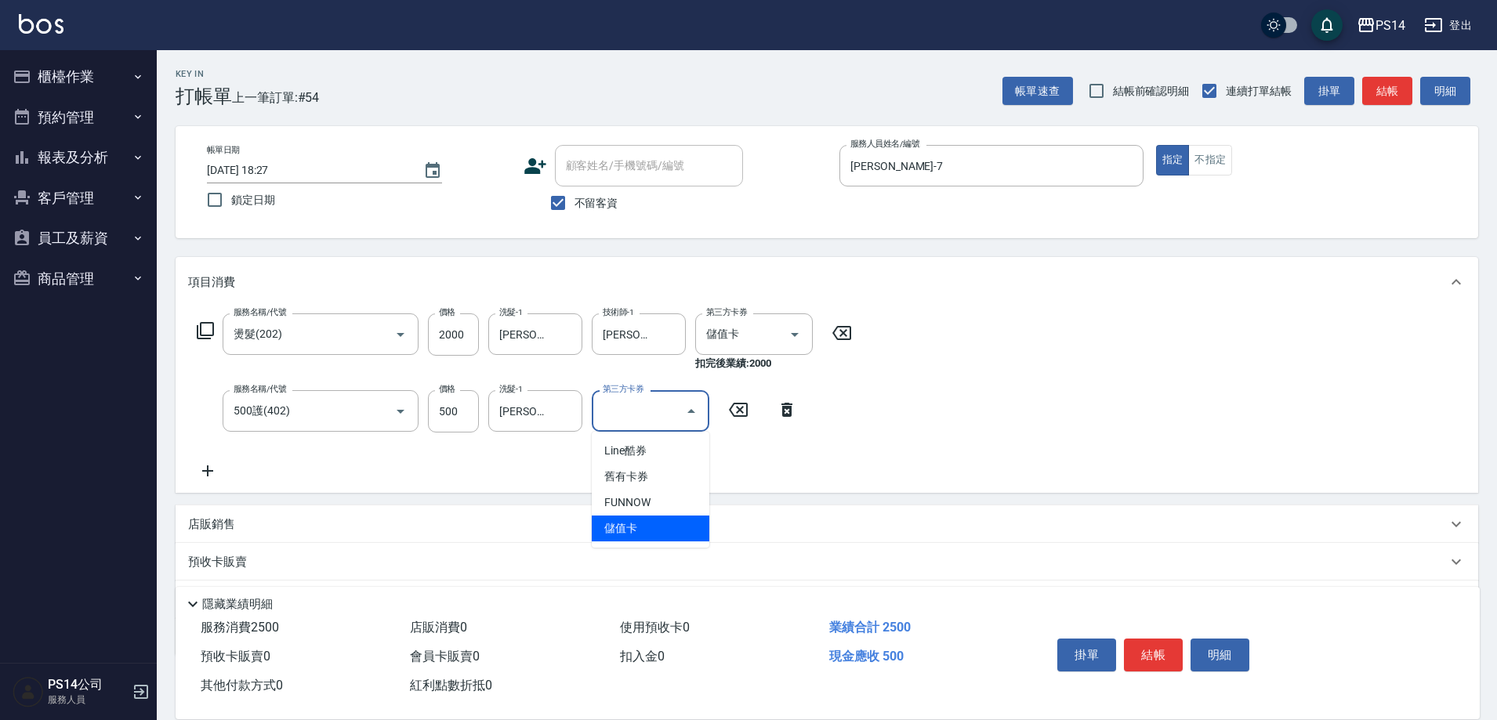
type input "儲值卡"
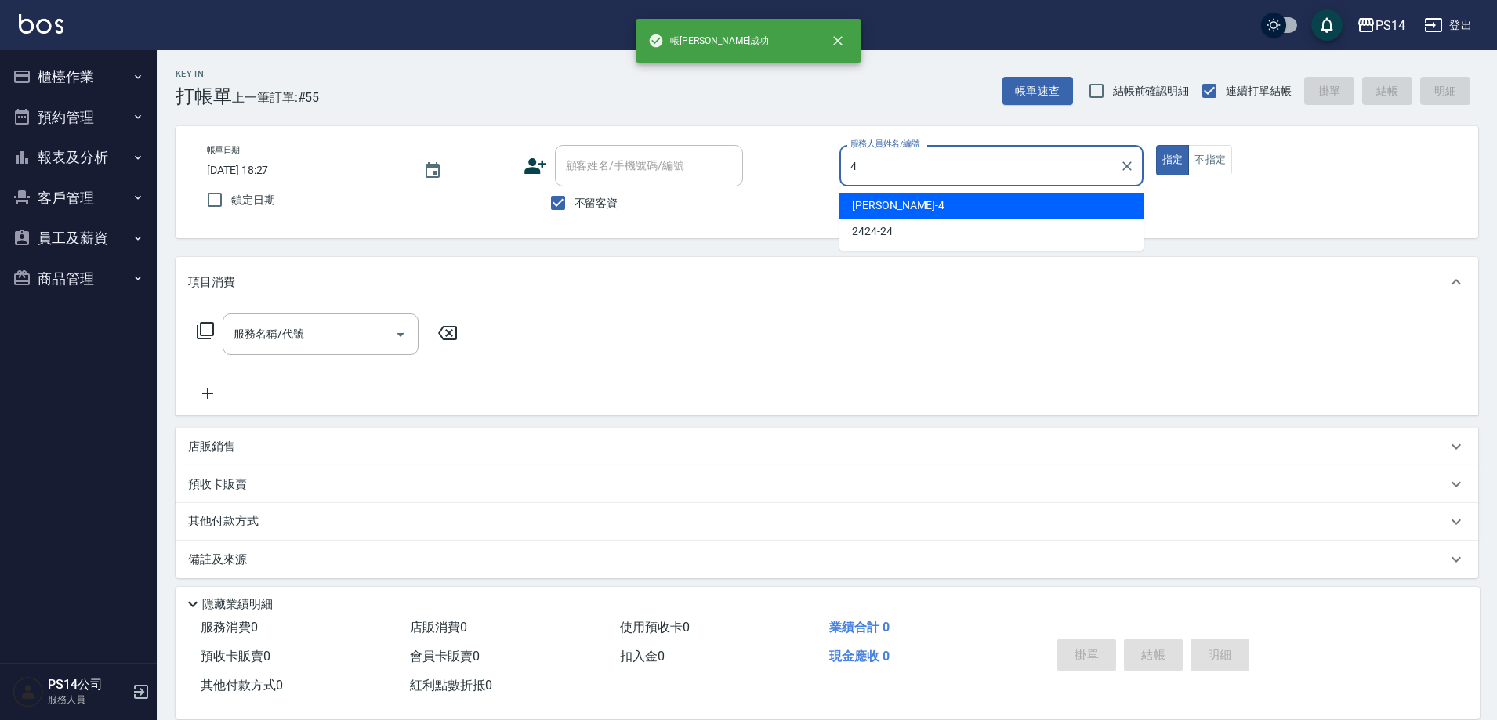
type input "[PERSON_NAME]-4"
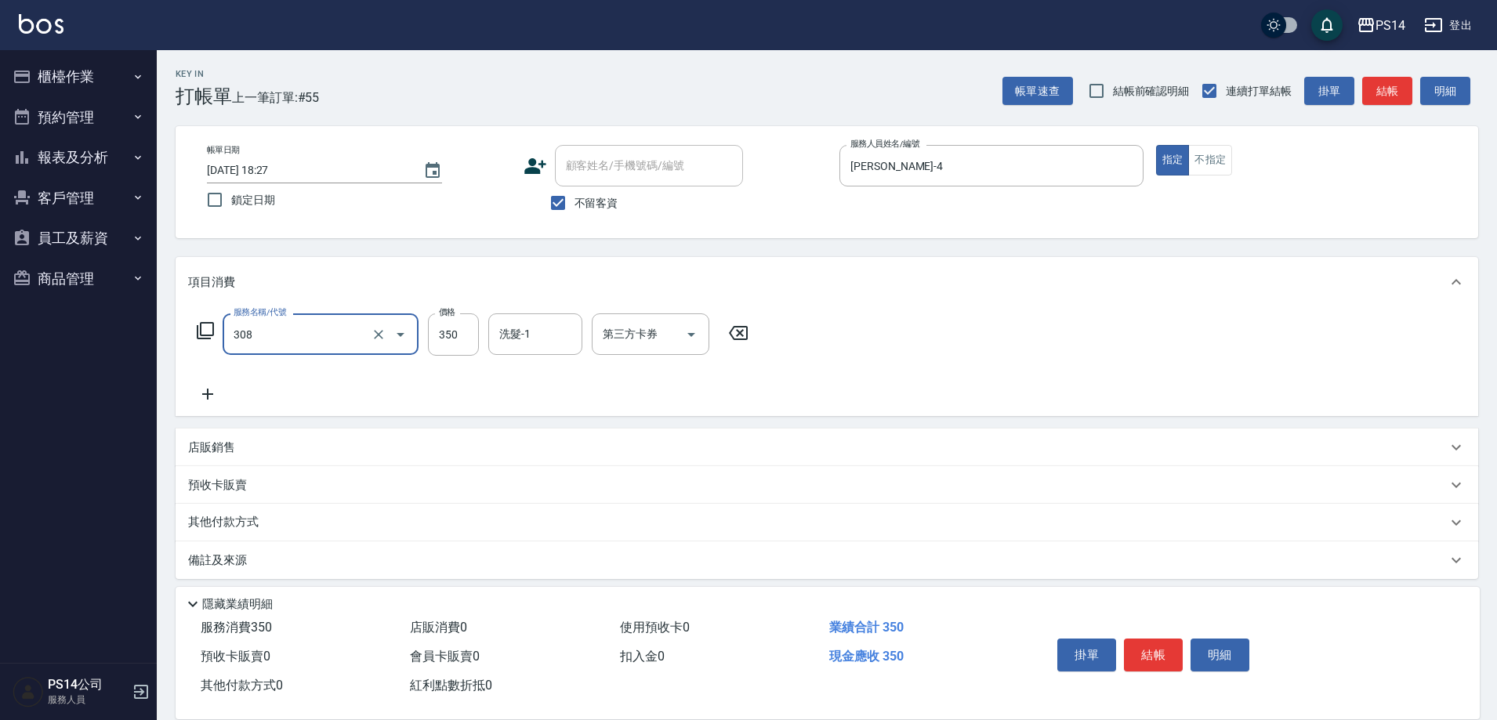
type input "洗+剪(308)"
type input "[PERSON_NAME]-4"
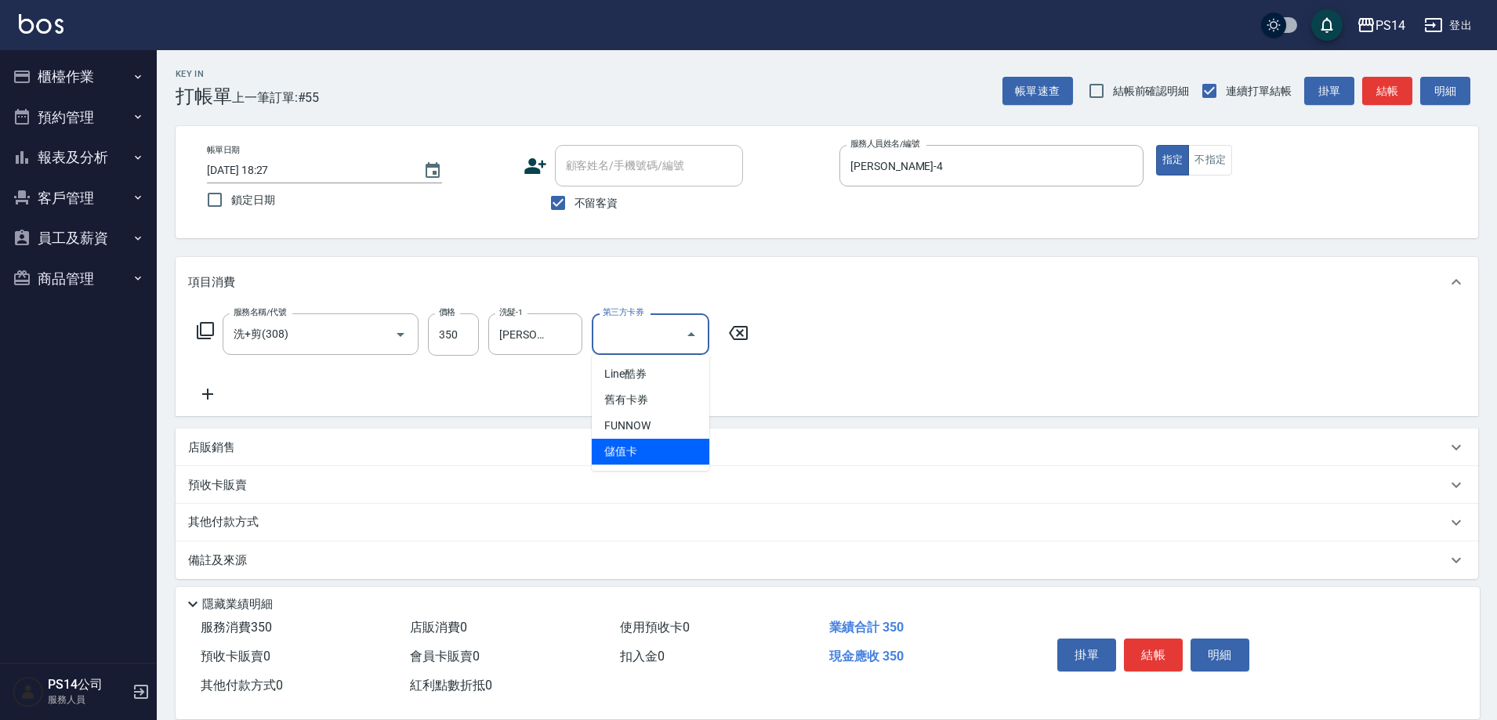
type input "儲值卡"
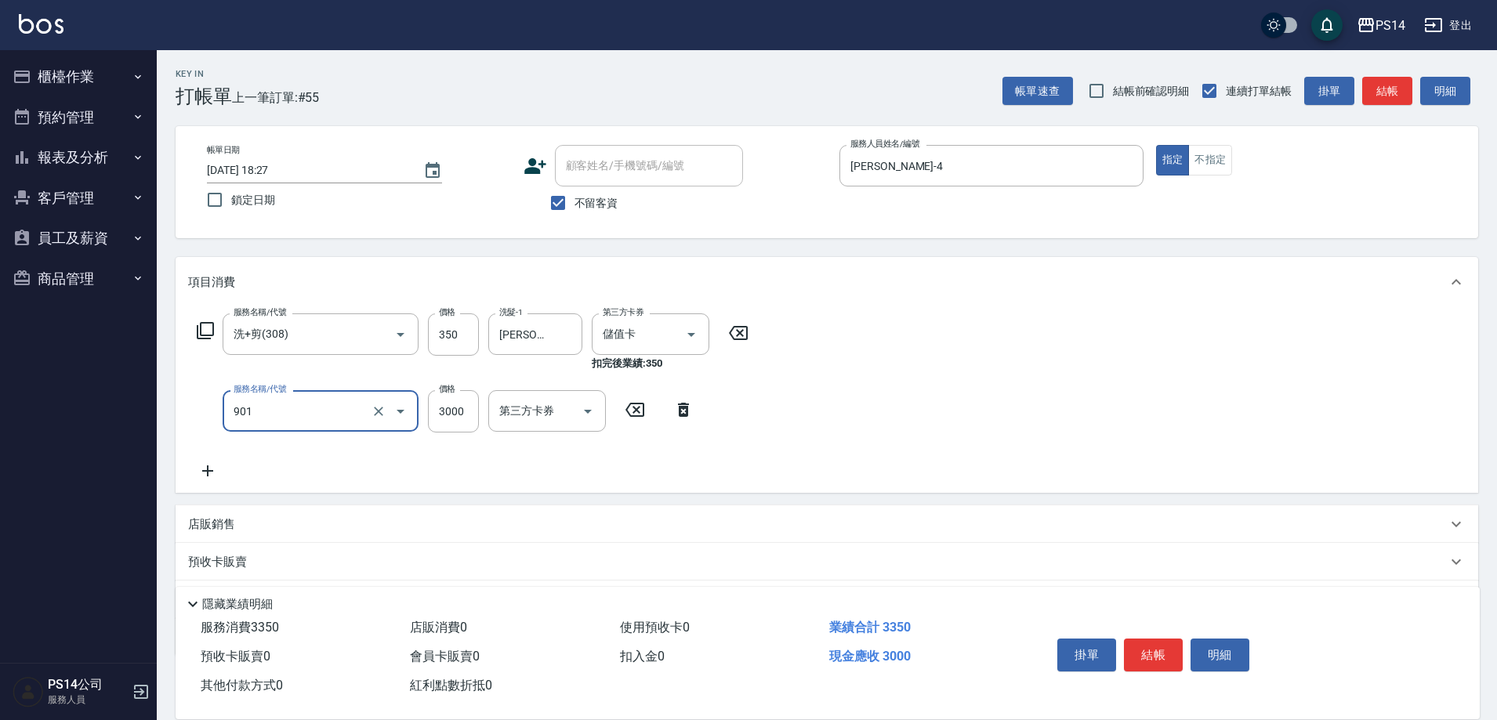
type input "儲值3000(901)"
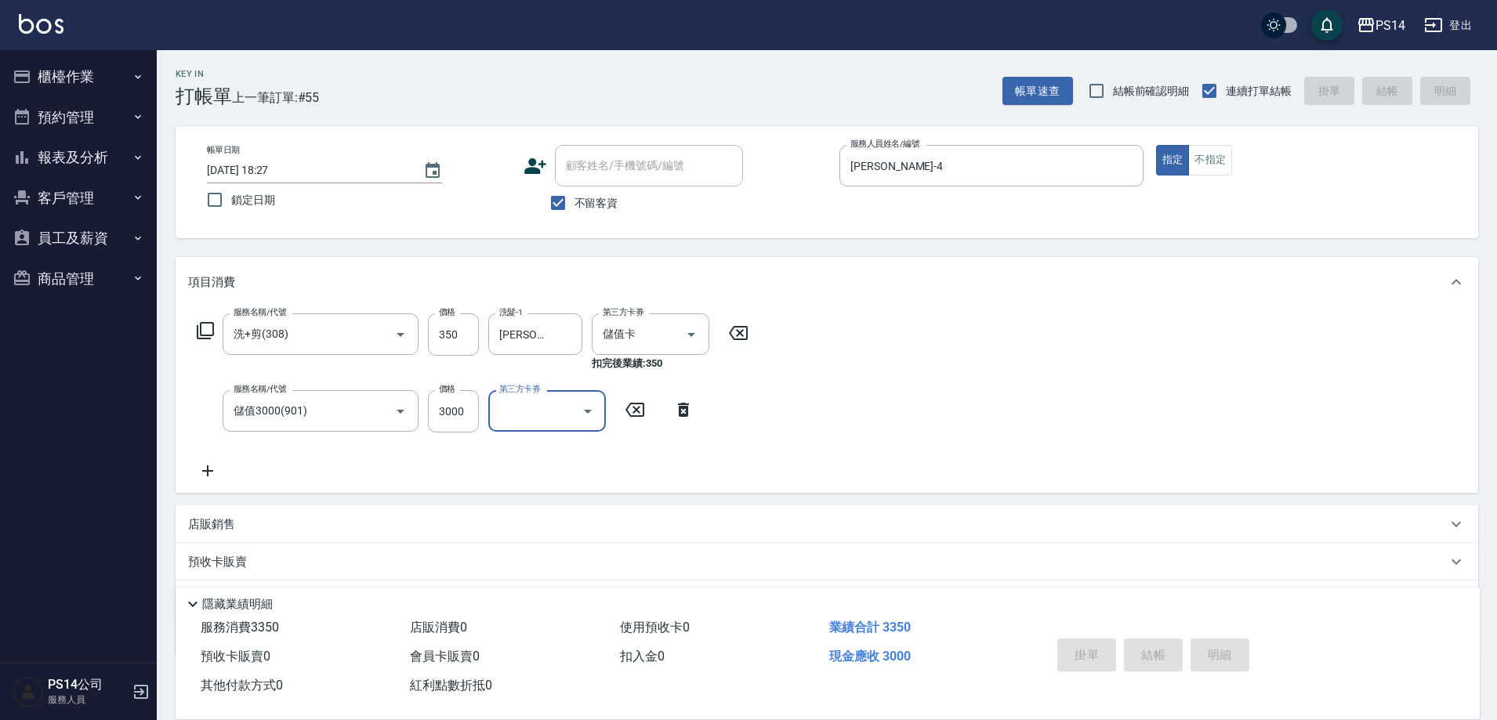
type input "[DATE] 18:28"
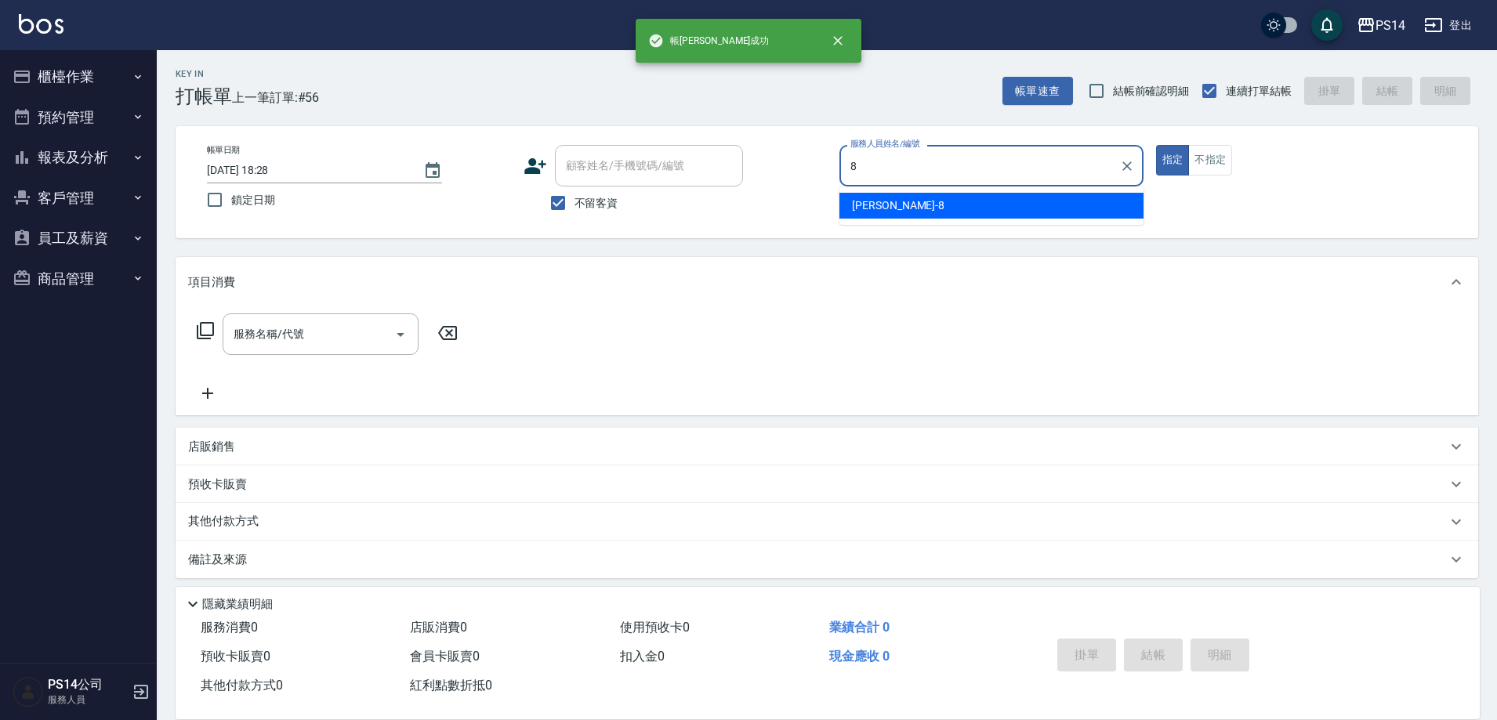
type input "[PERSON_NAME]-8"
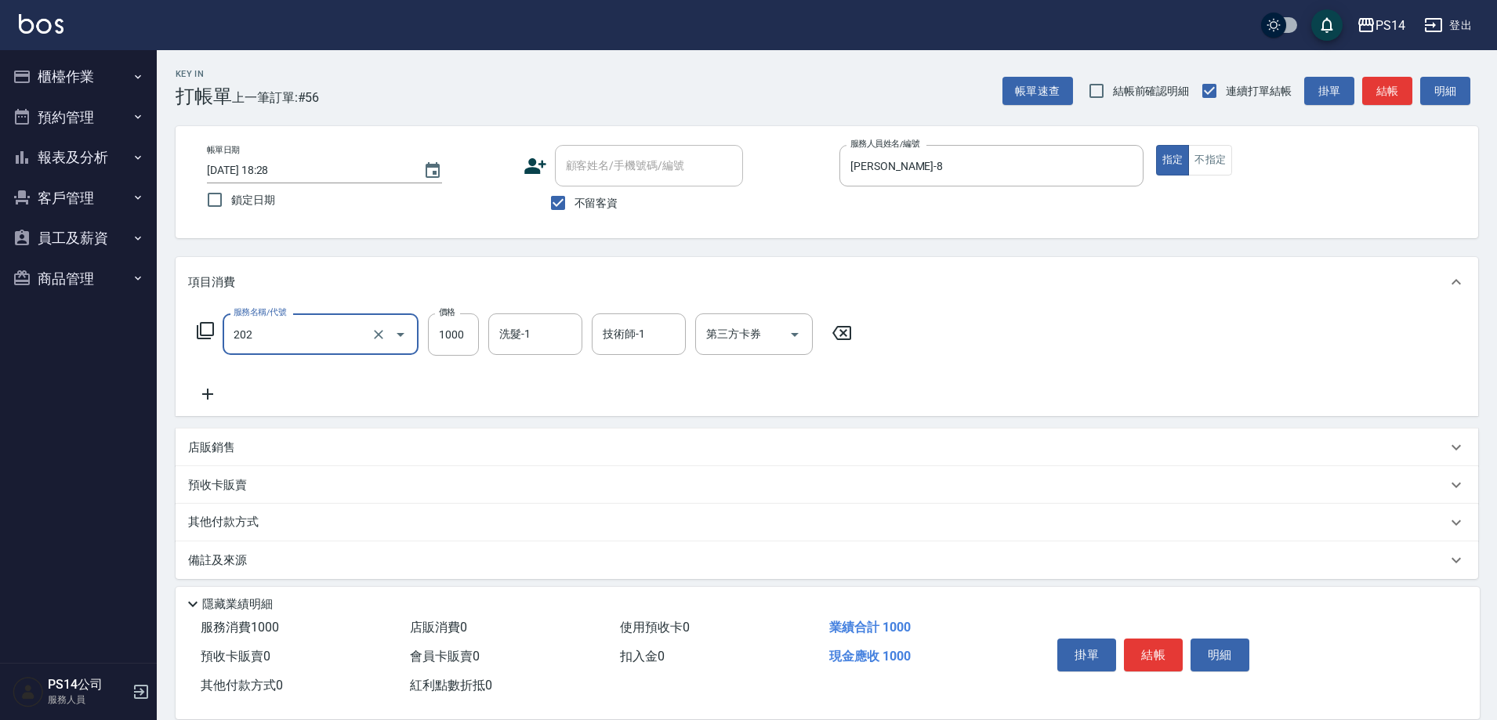
type input "燙髮(202)"
type input "2000"
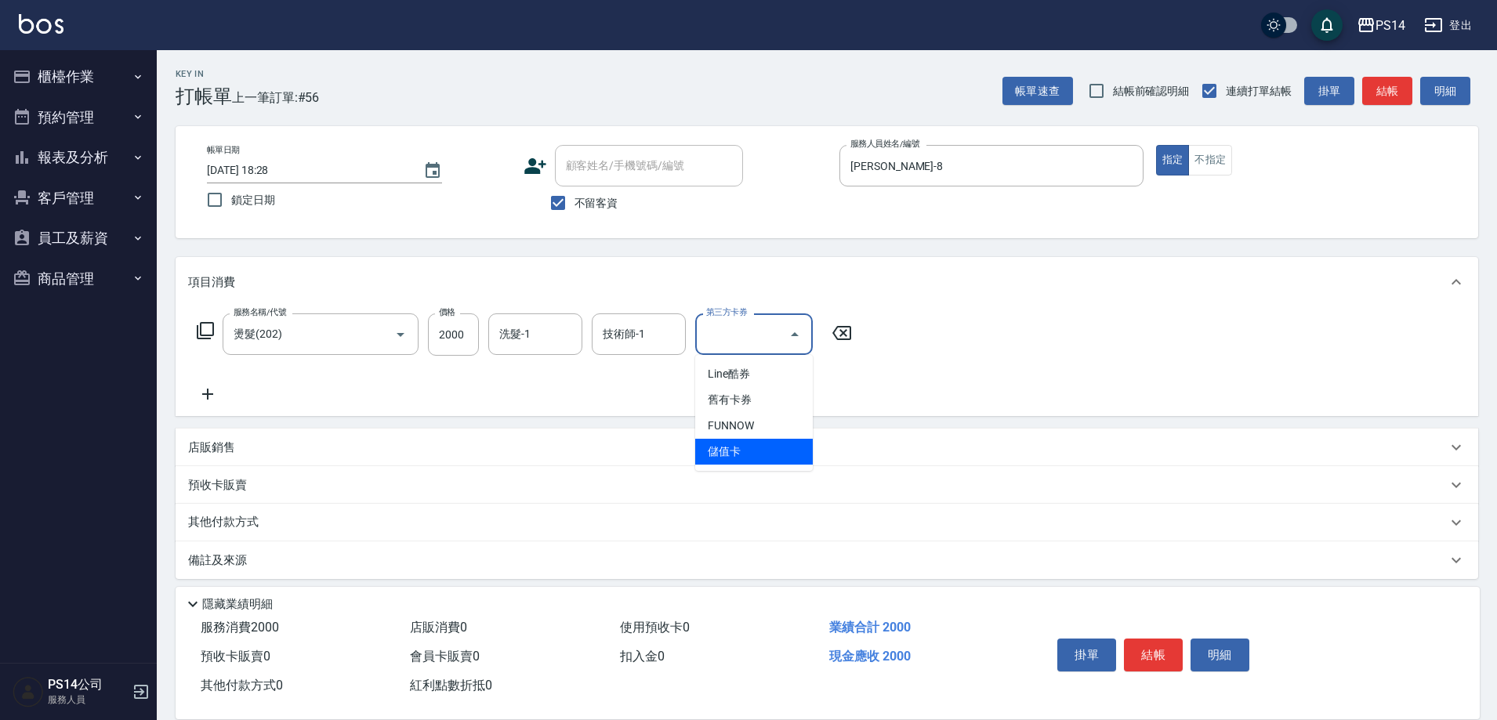
type input "儲值卡"
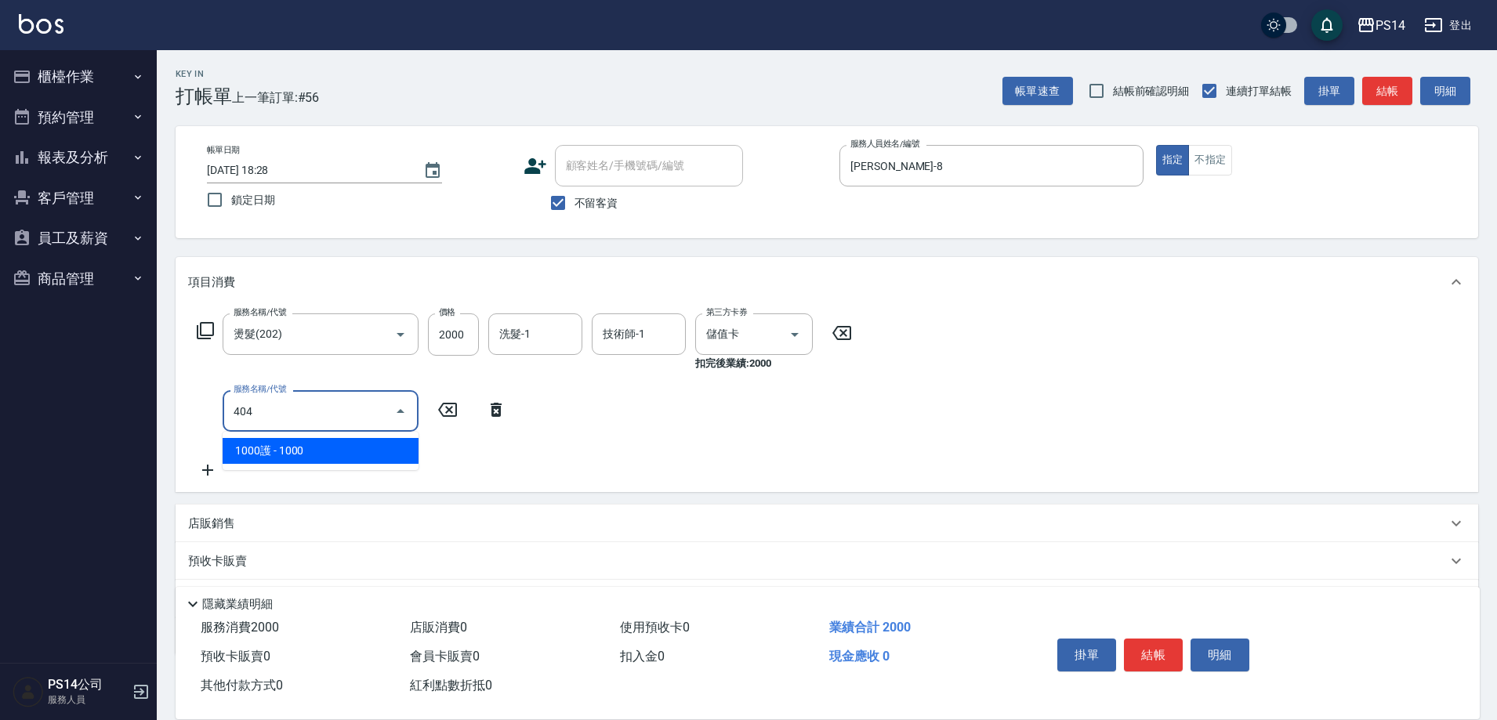
type input "1000護(404)"
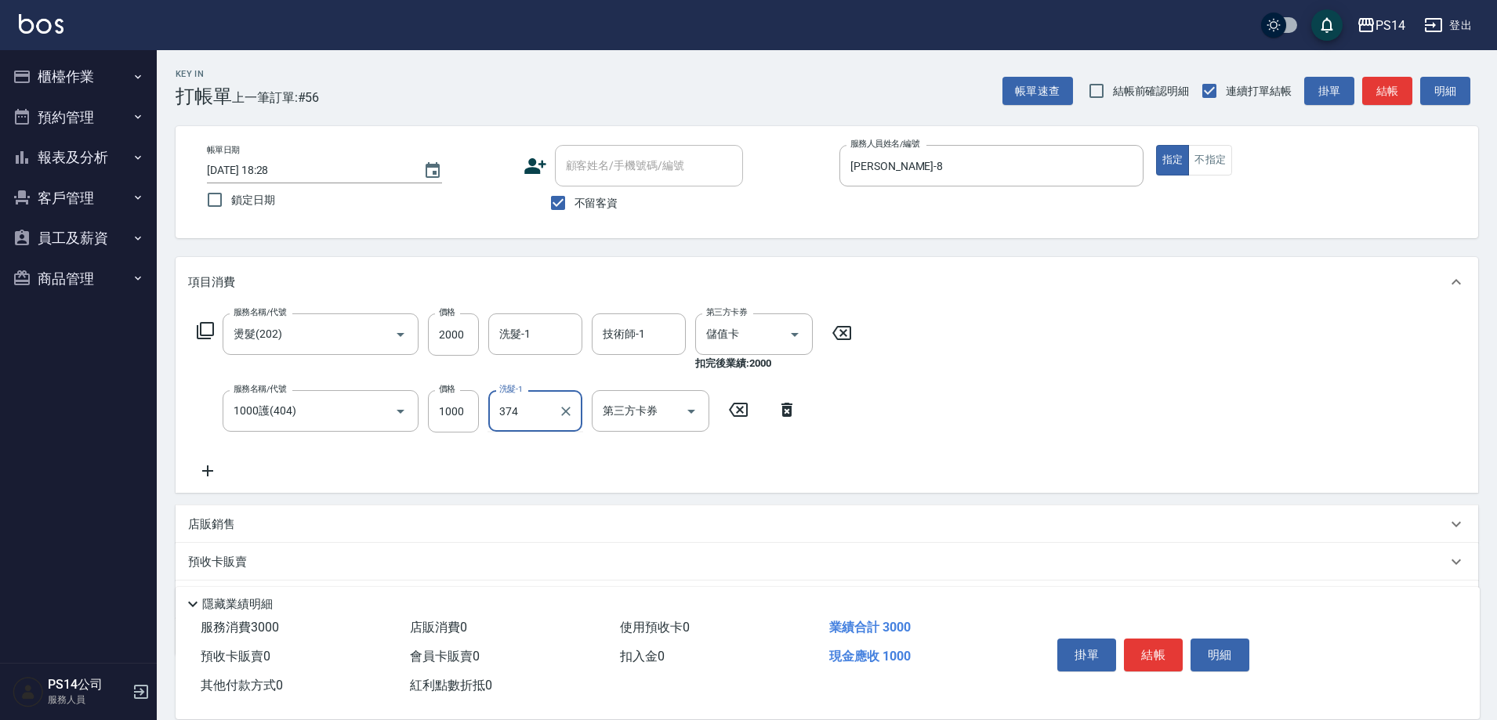
type input "374"
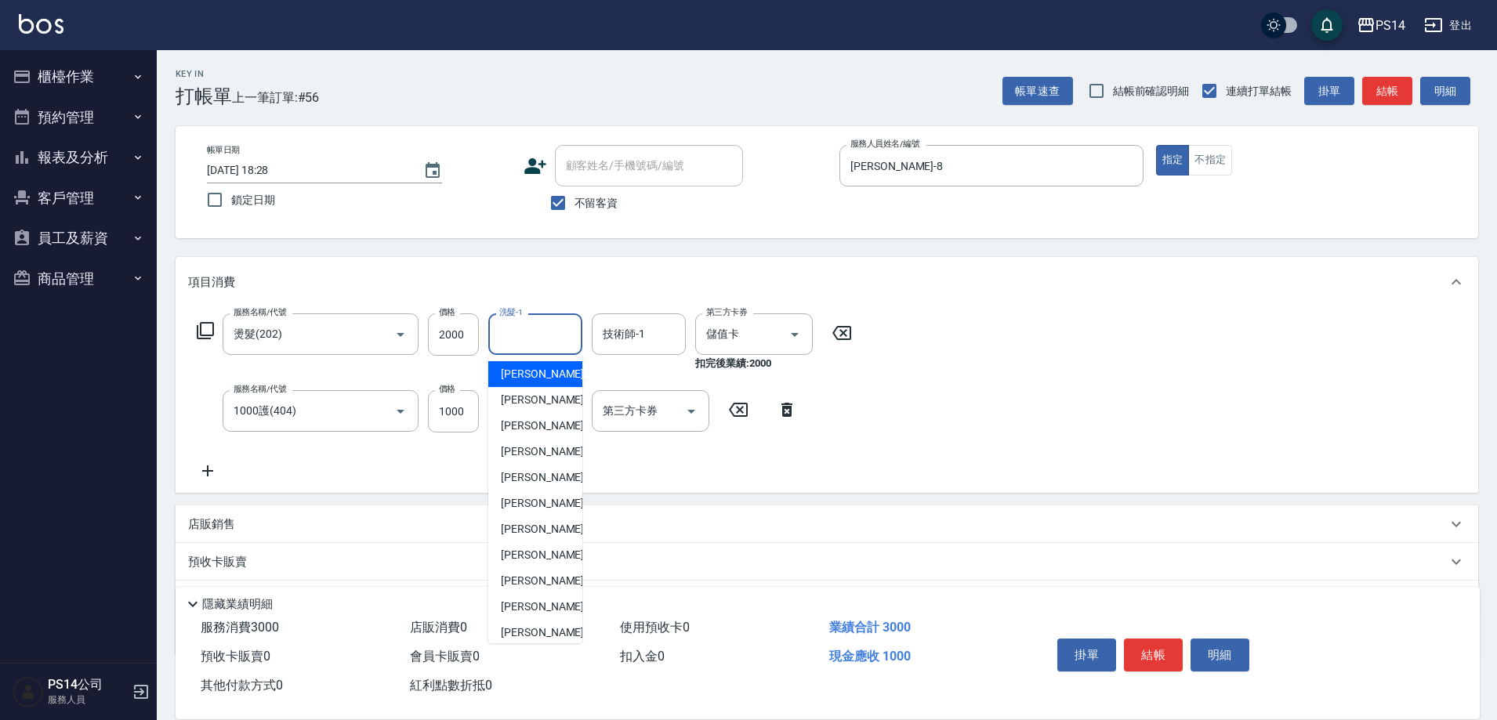
click at [519, 332] on input "洗髮-1" at bounding box center [535, 334] width 80 height 27
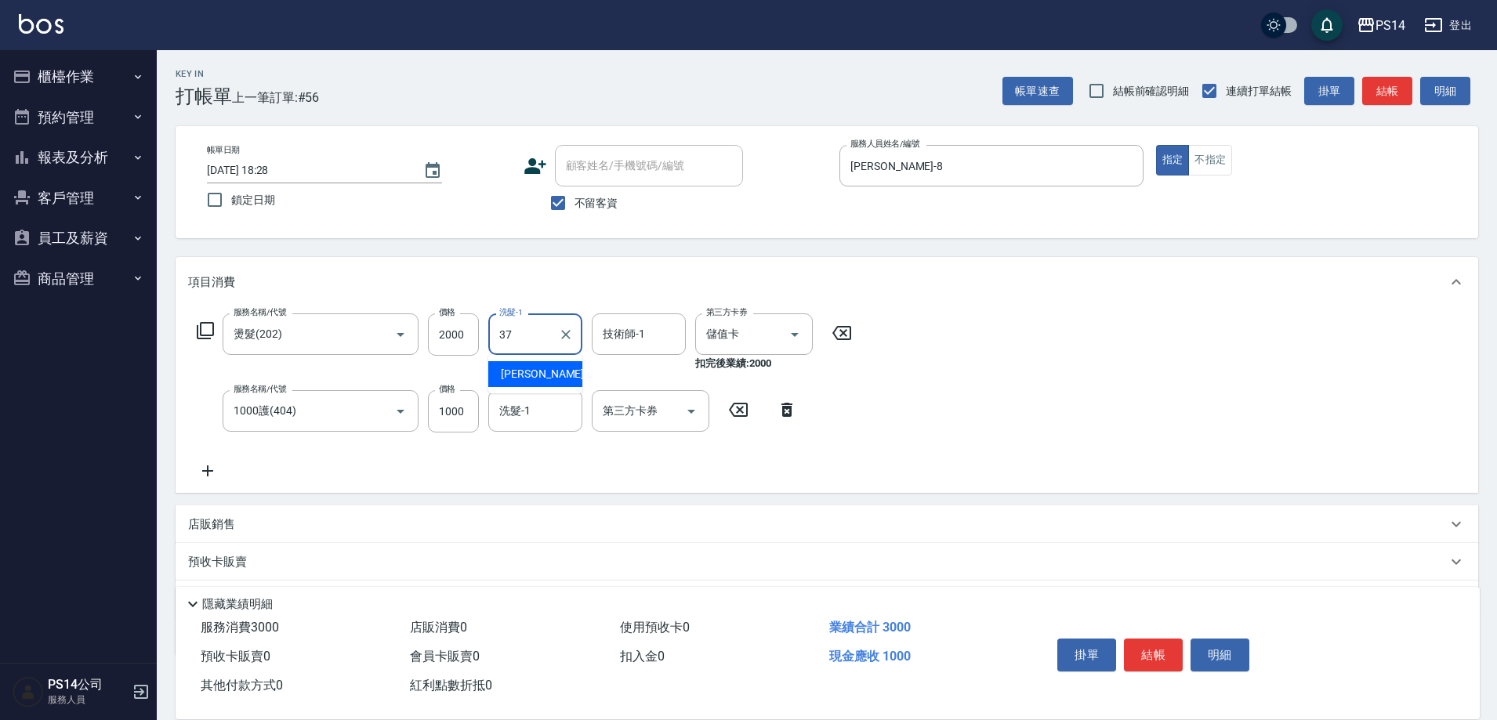
type input "[PERSON_NAME]-37"
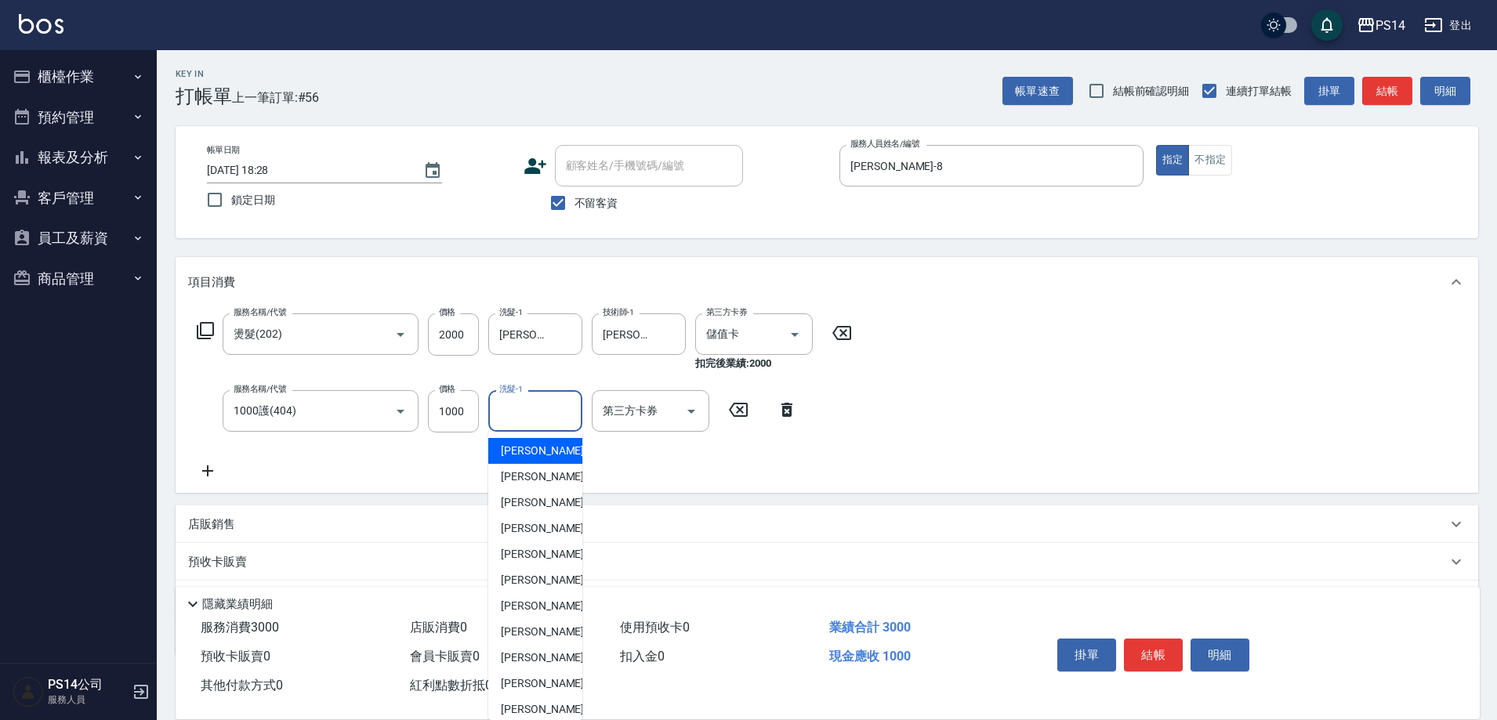
click at [543, 406] on input "洗髮-1" at bounding box center [535, 410] width 80 height 27
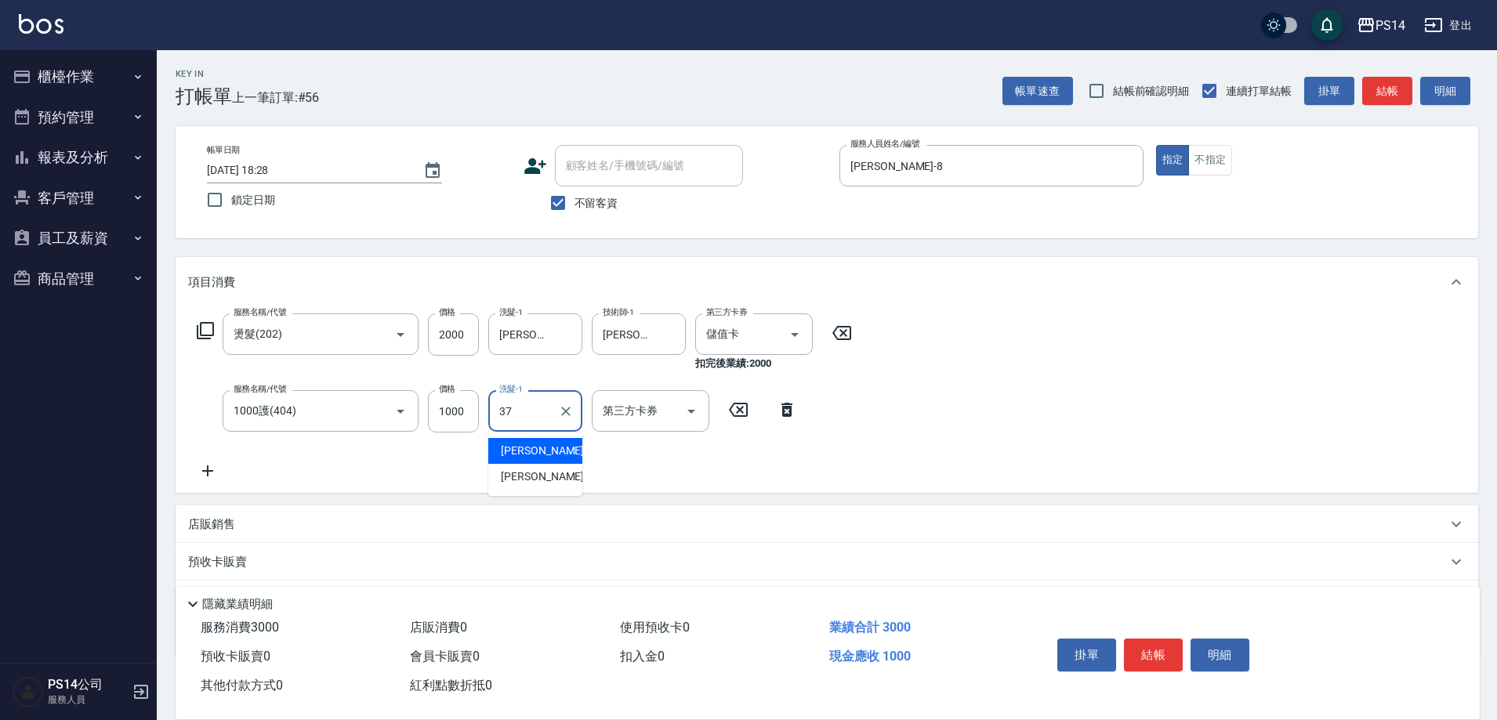
type input "[PERSON_NAME]-37"
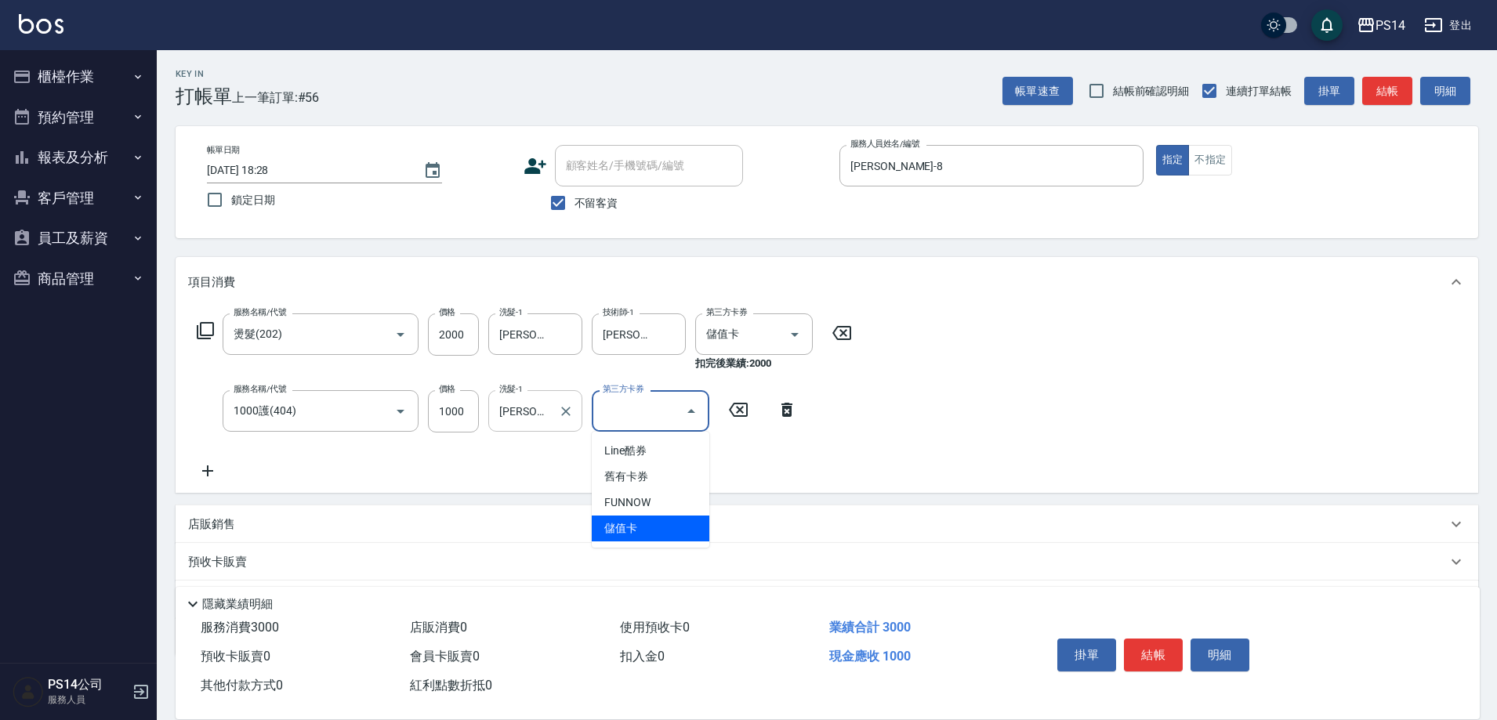
type input "儲值卡"
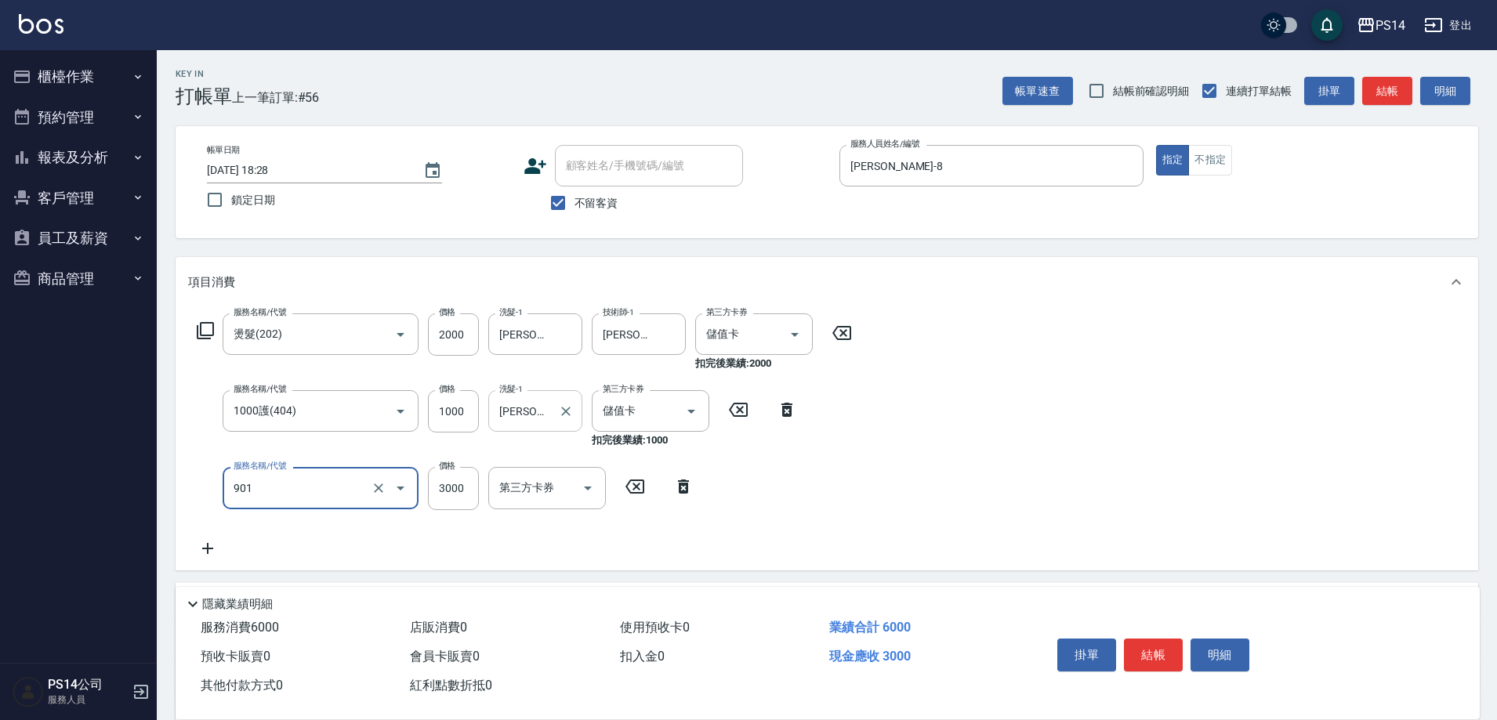
type input "儲值3000(901)"
type input "3000"
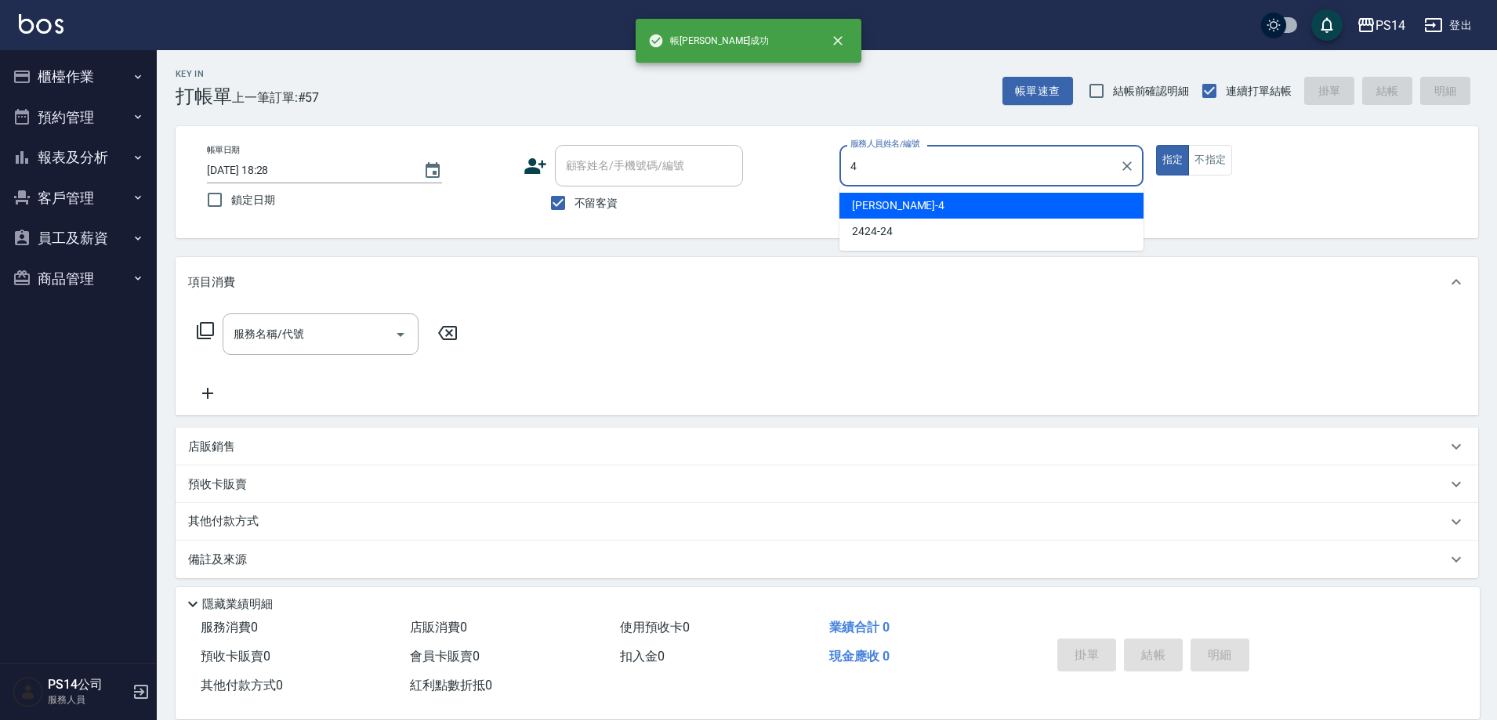
type input "[PERSON_NAME]-4"
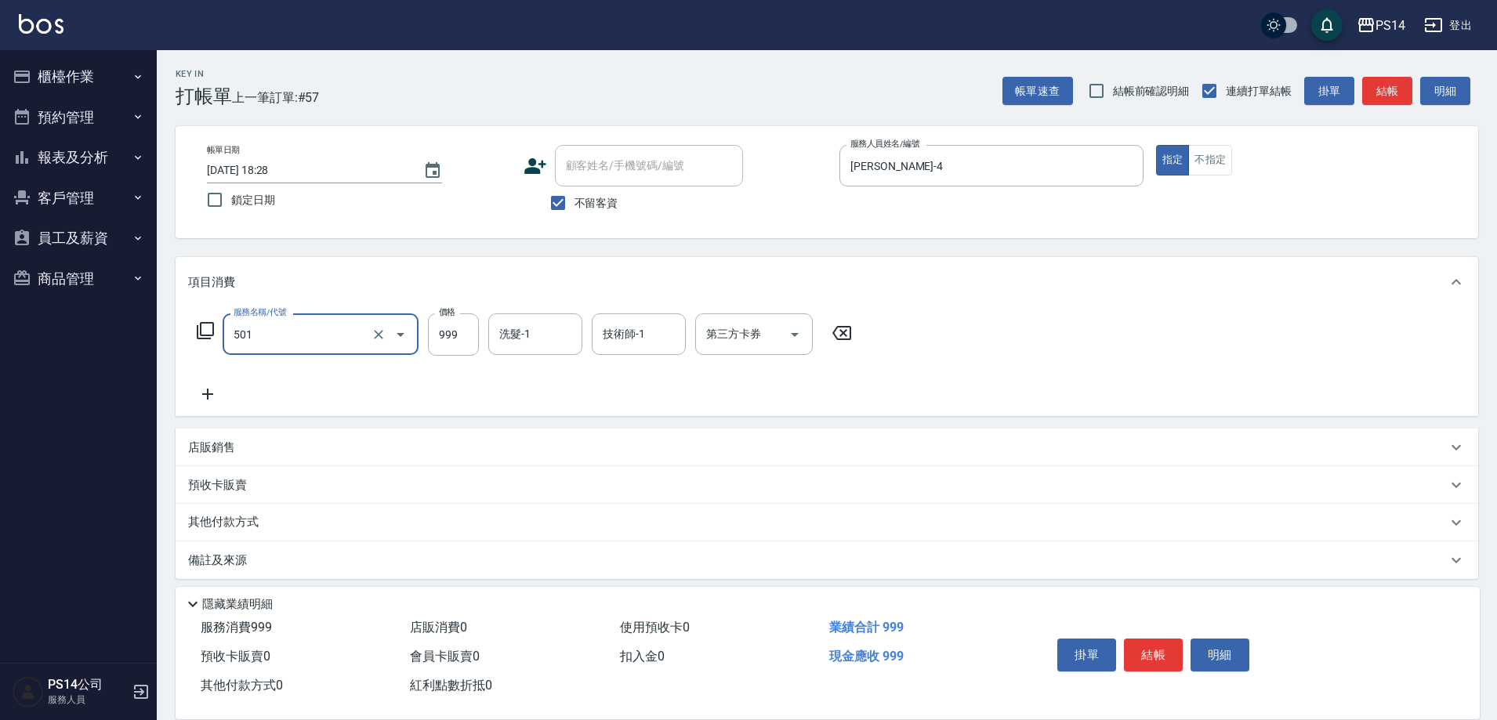
type input "染髮(501)"
type input "1000"
type input "[PERSON_NAME]-26"
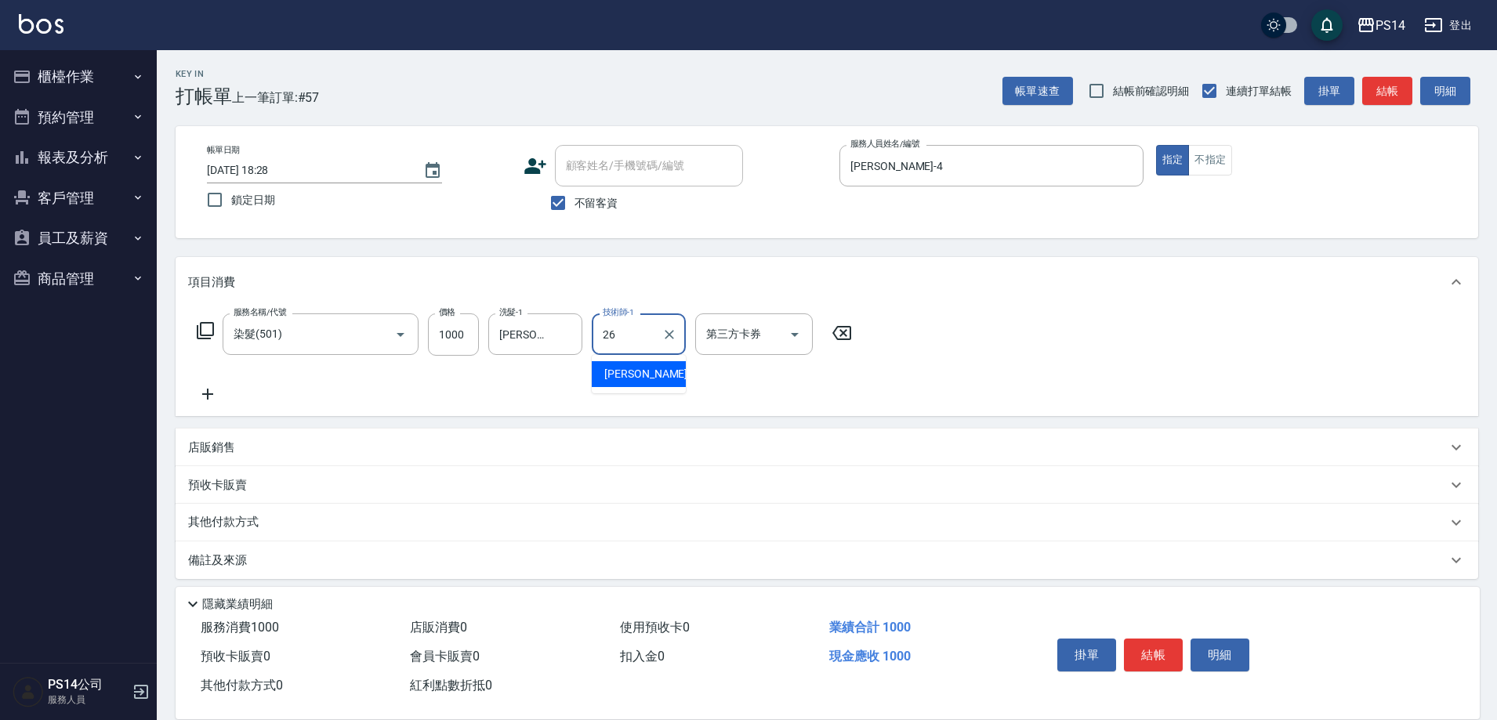
type input "[PERSON_NAME]-26"
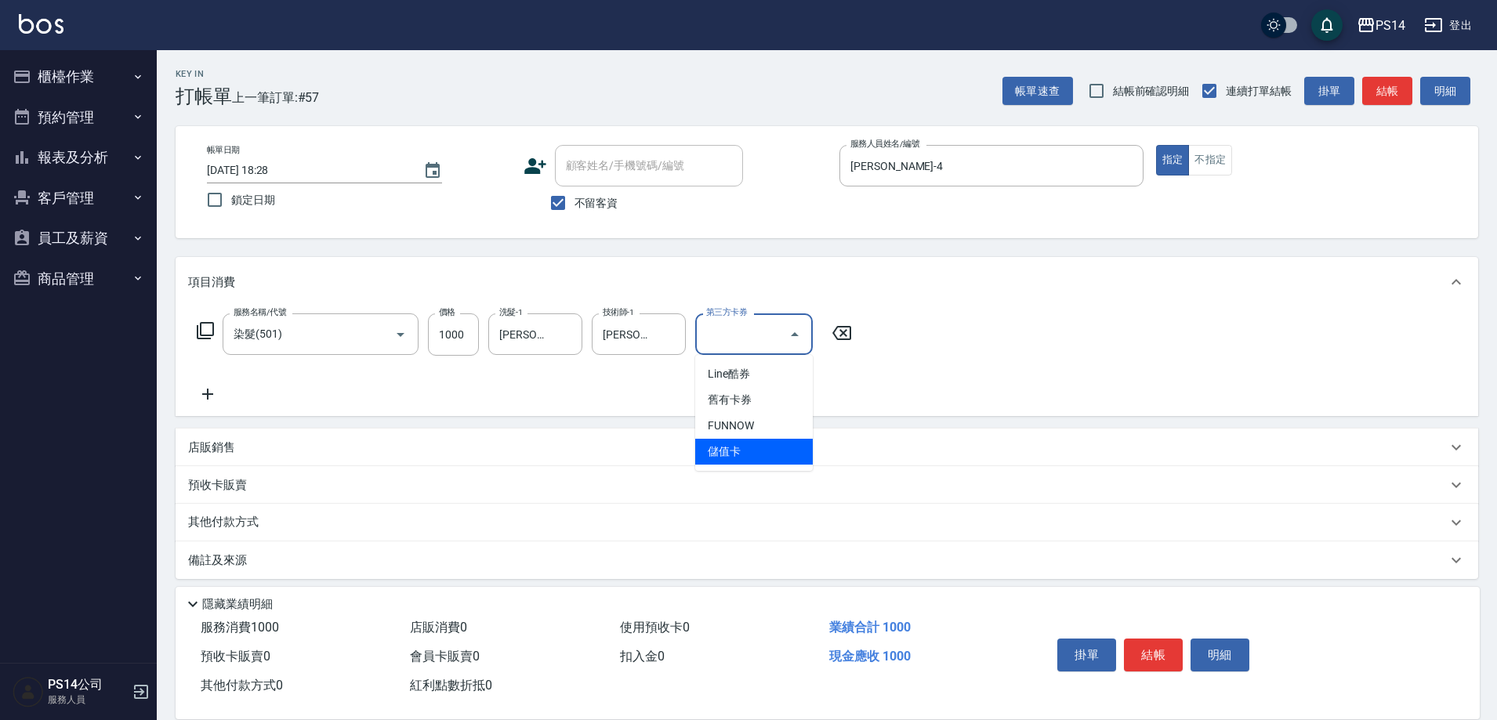
type input "儲值卡"
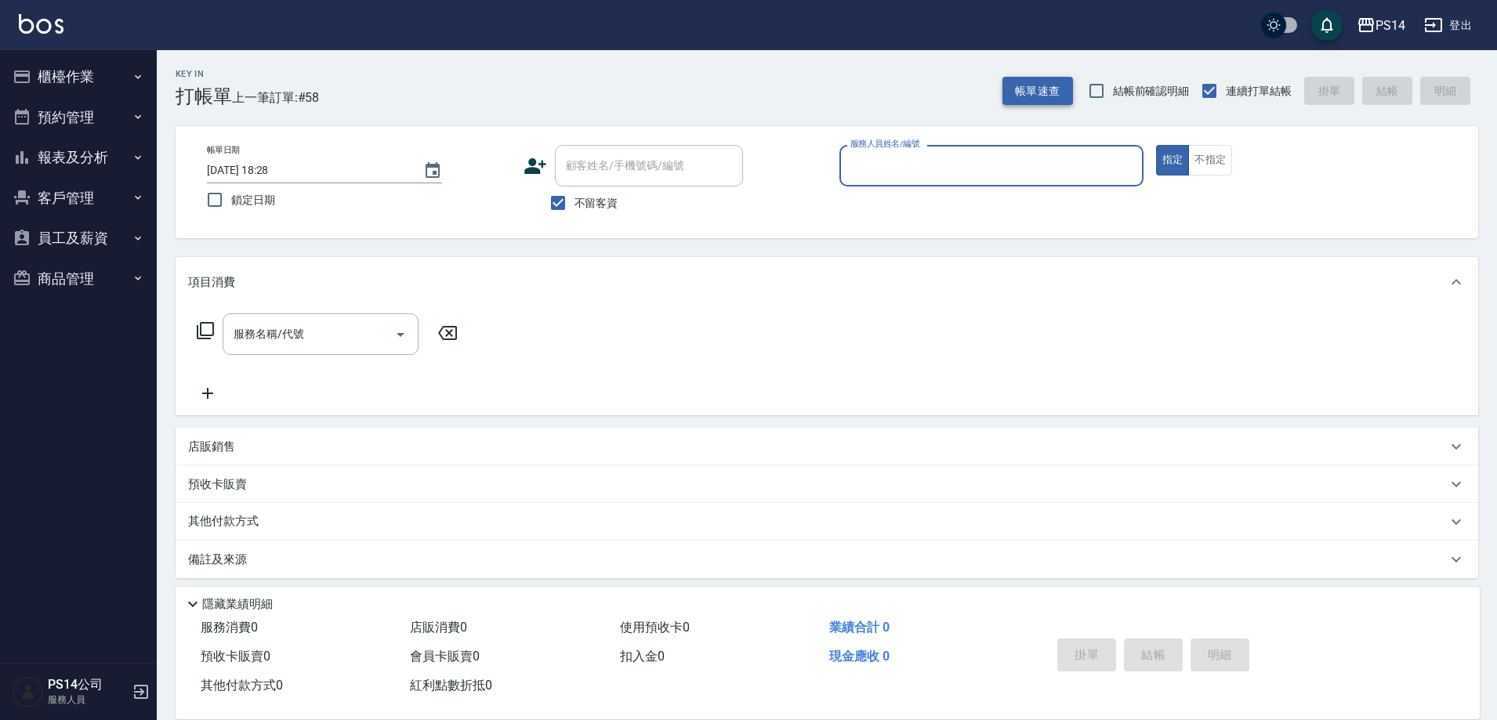
click at [1051, 78] on button "帳單速查" at bounding box center [1038, 91] width 71 height 29
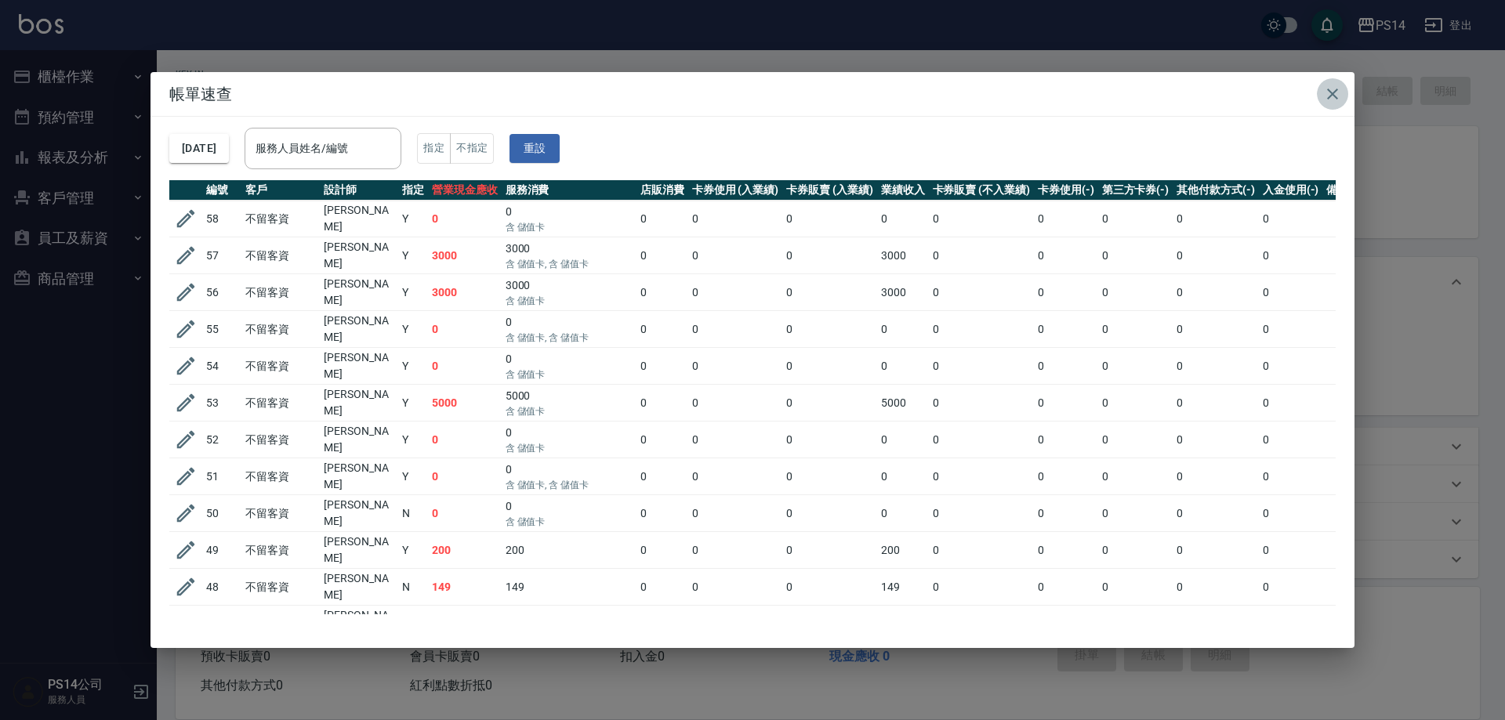
click at [1333, 88] on icon "button" at bounding box center [1332, 94] width 19 height 19
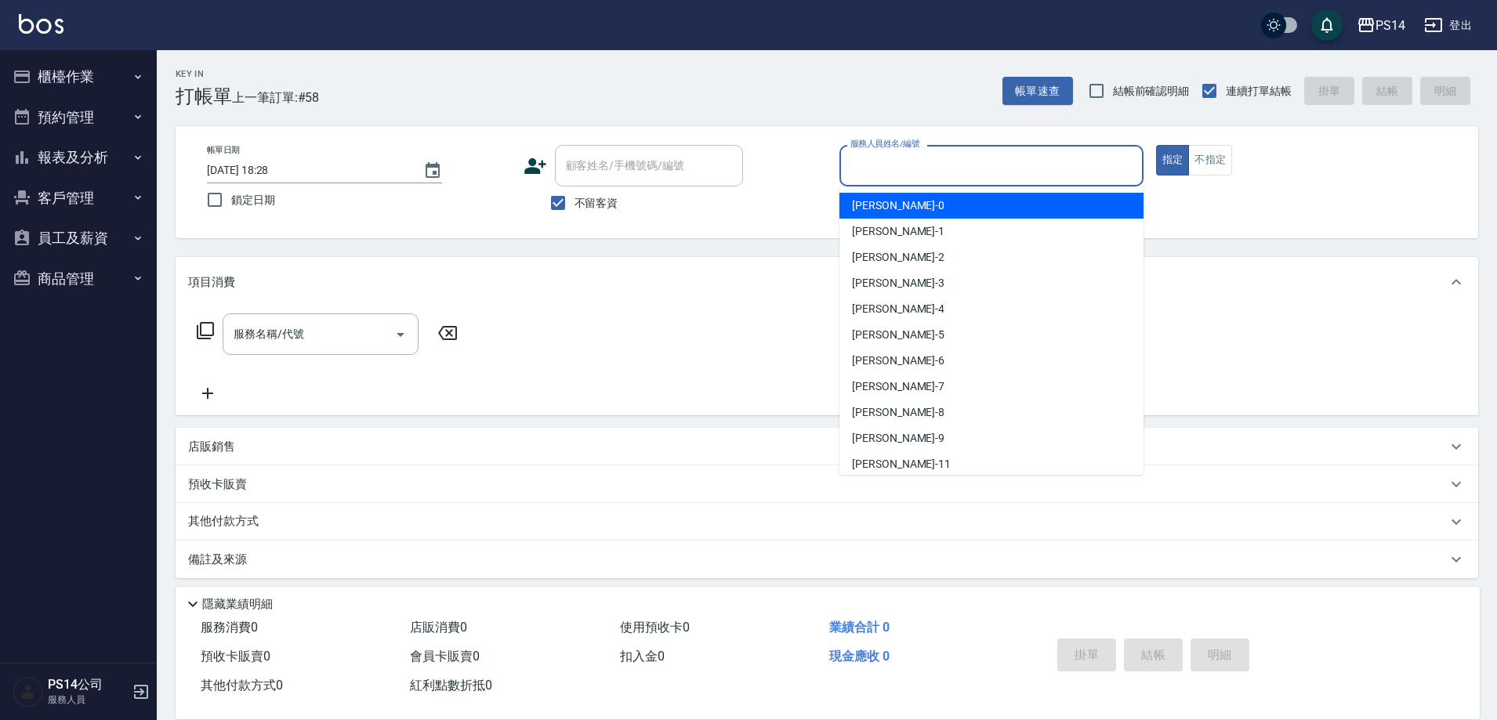
click at [1035, 162] on input "服務人員姓名/編號" at bounding box center [992, 165] width 290 height 27
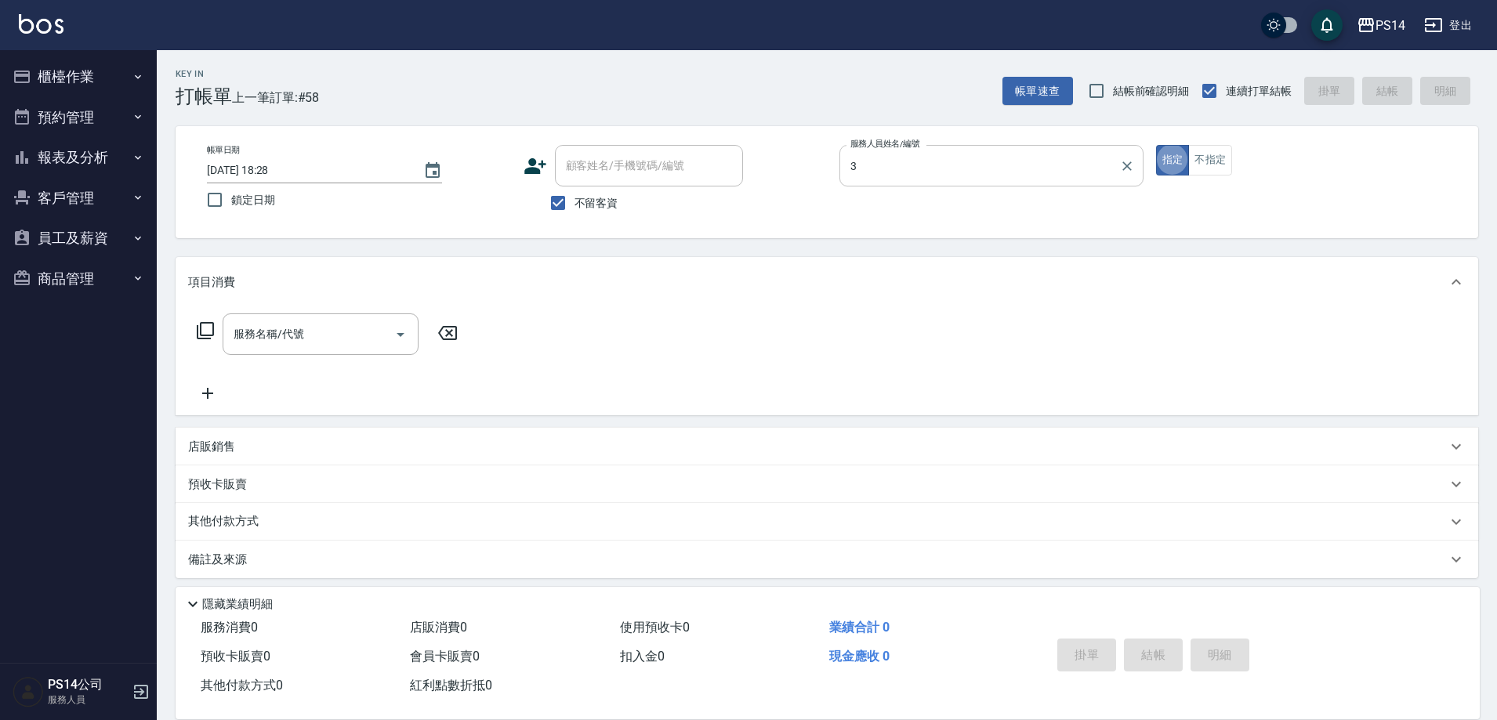
type input "[PERSON_NAME]-3"
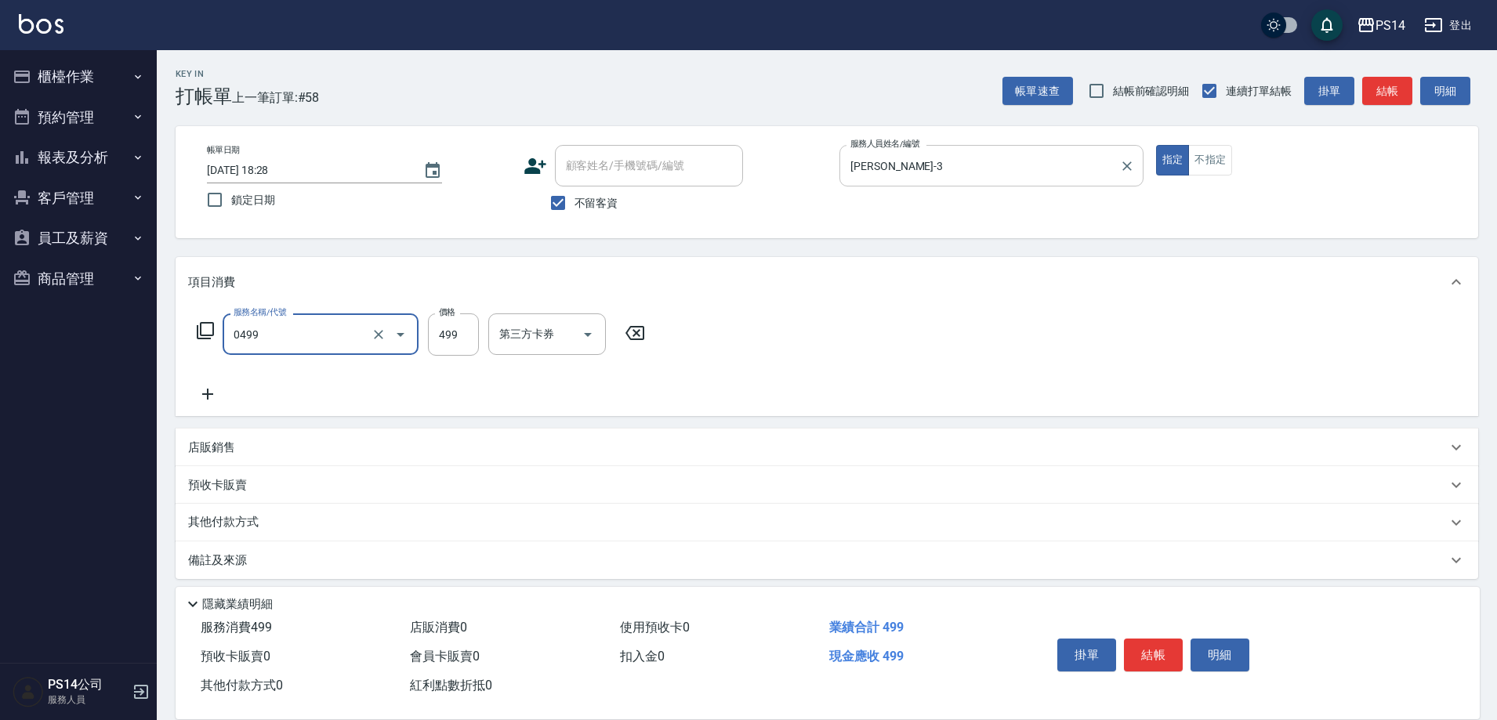
type input "[PERSON_NAME]499(0499)"
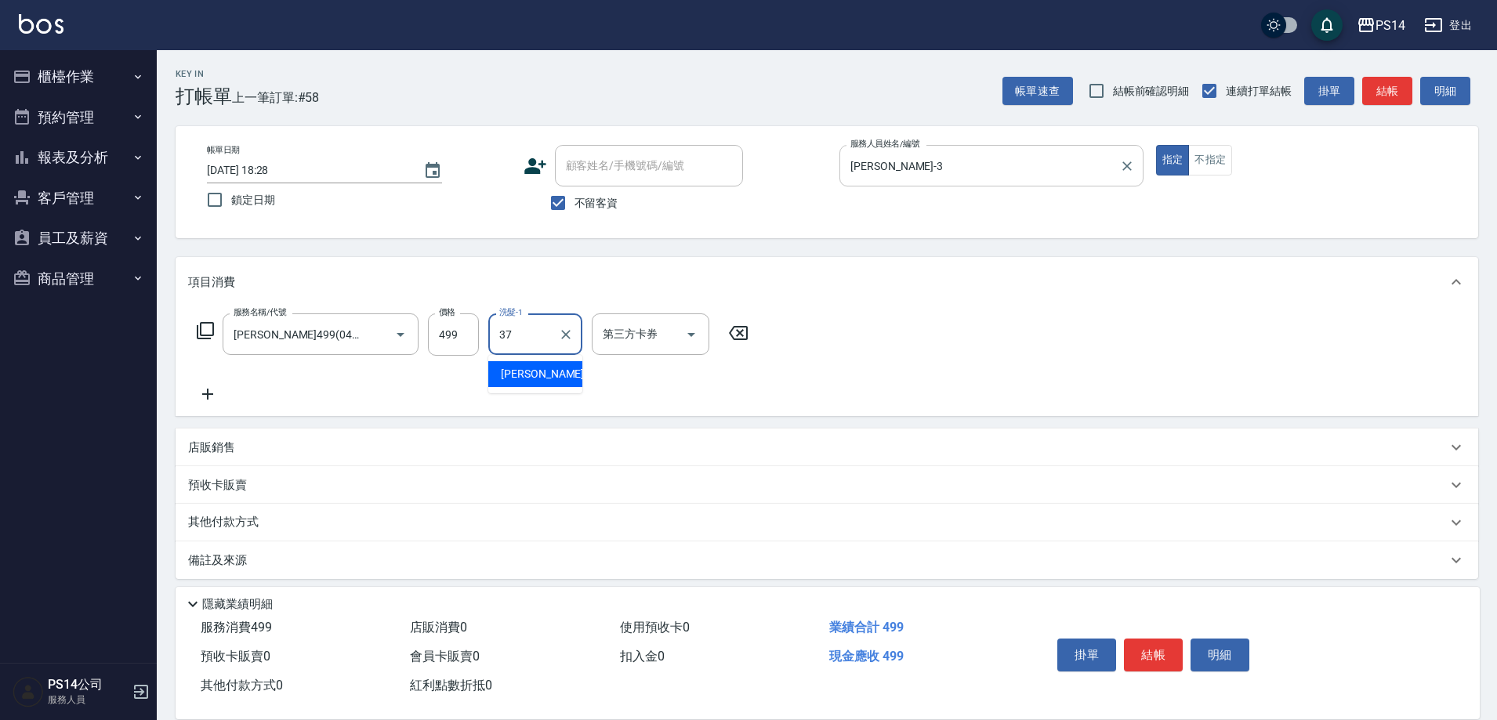
type input "[PERSON_NAME]-37"
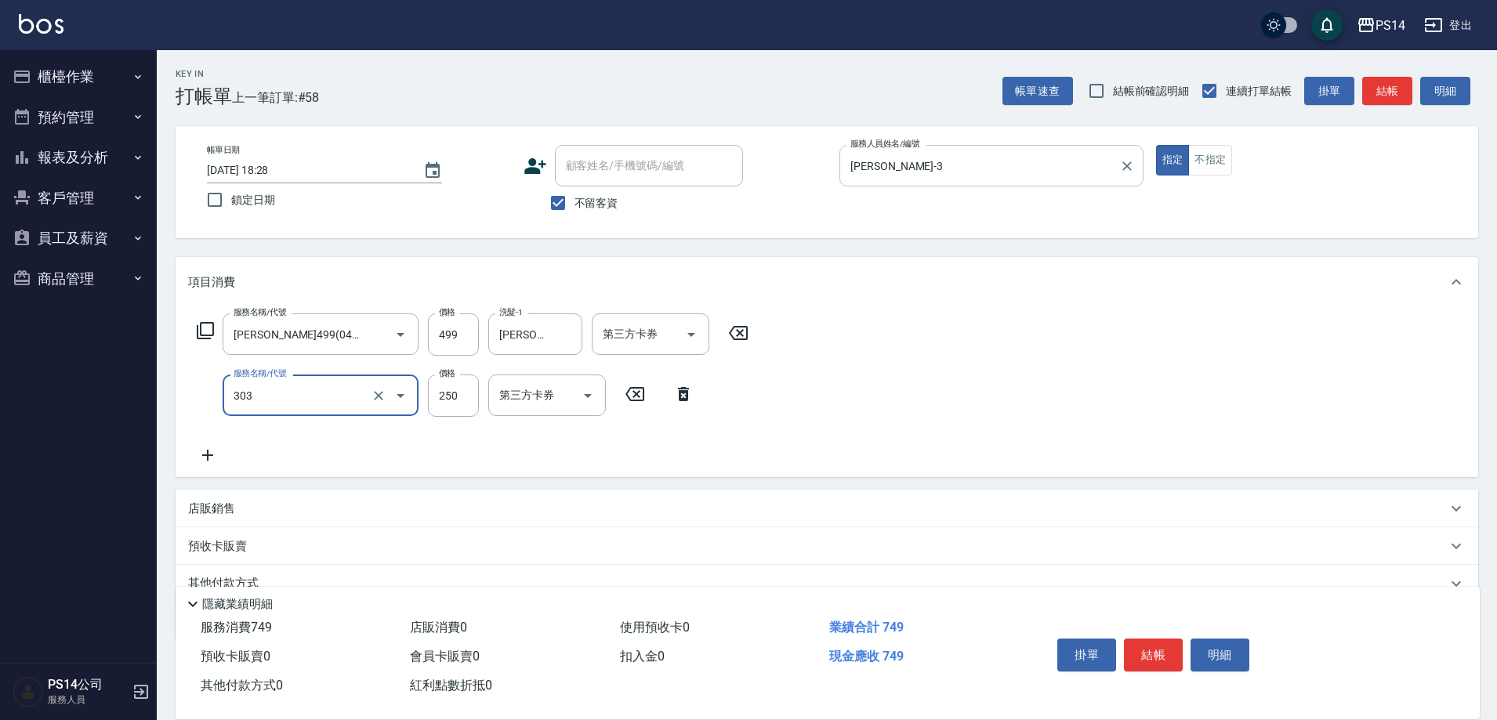
type input "剪髮(303)"
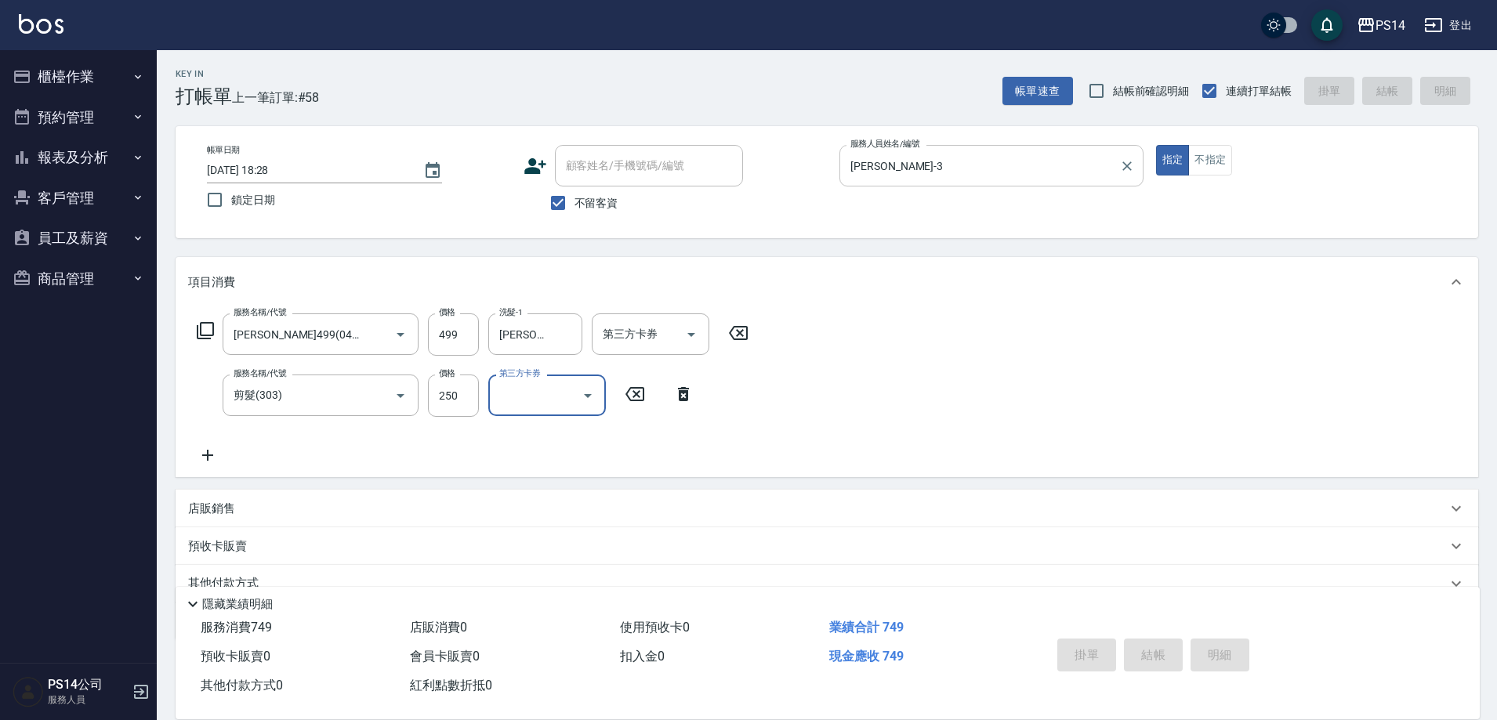
type input "[DATE] 18:30"
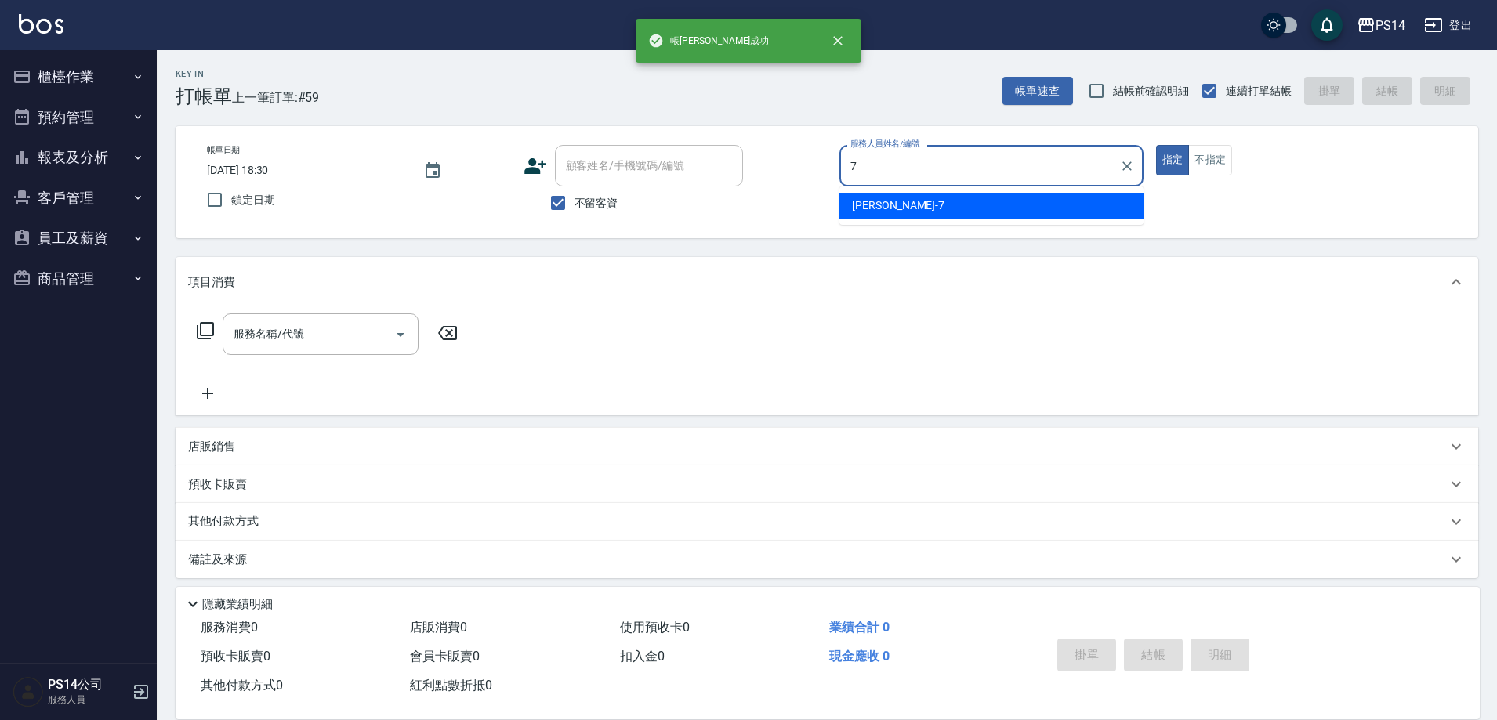
type input "[PERSON_NAME]-7"
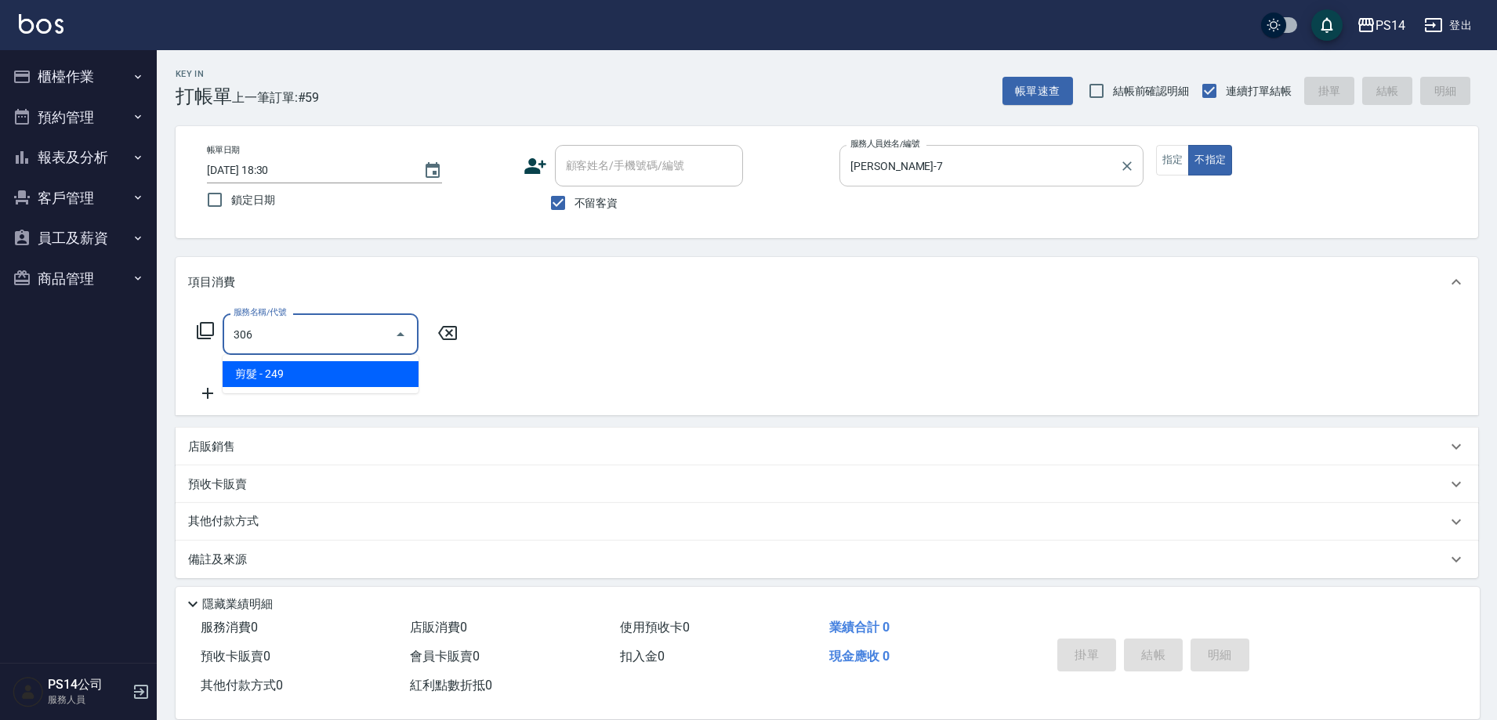
type input "剪髮(306)"
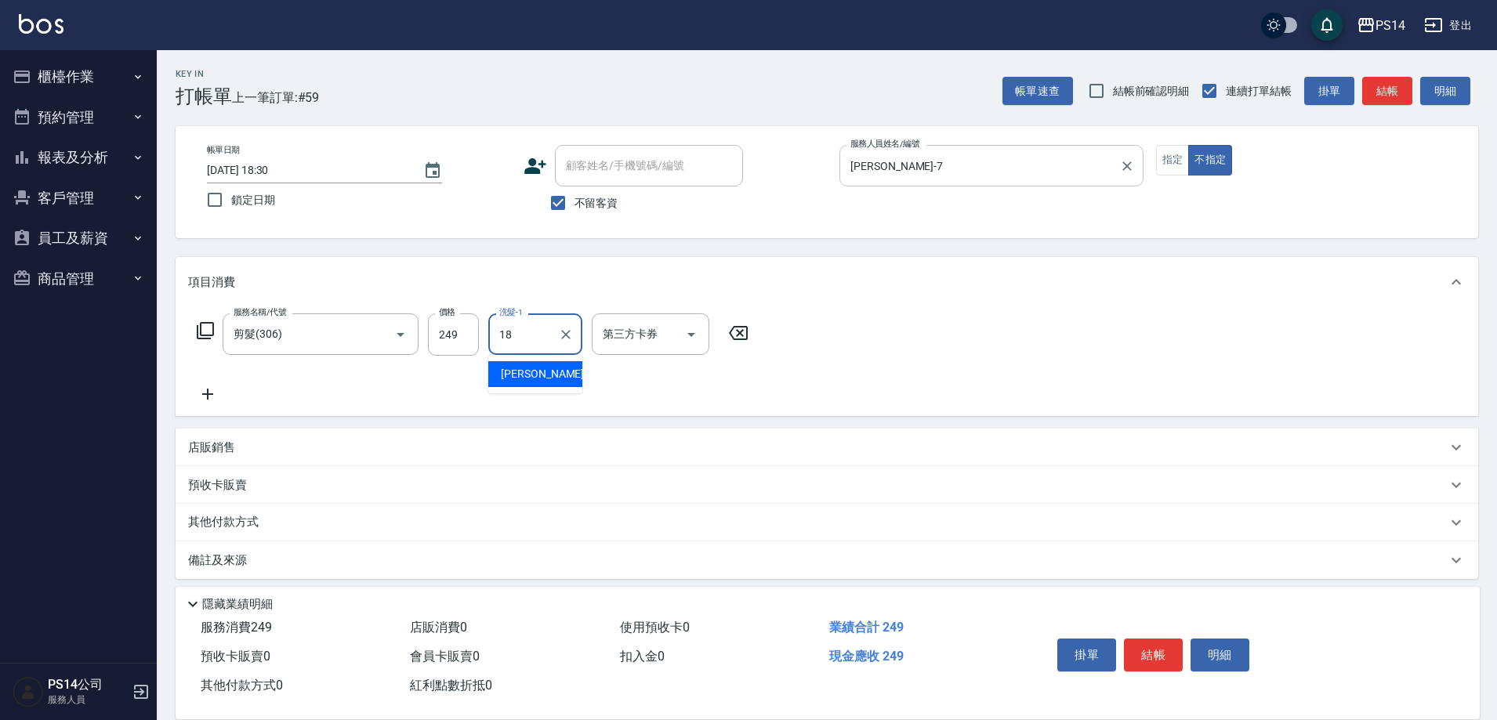
type input "[PERSON_NAME]-18"
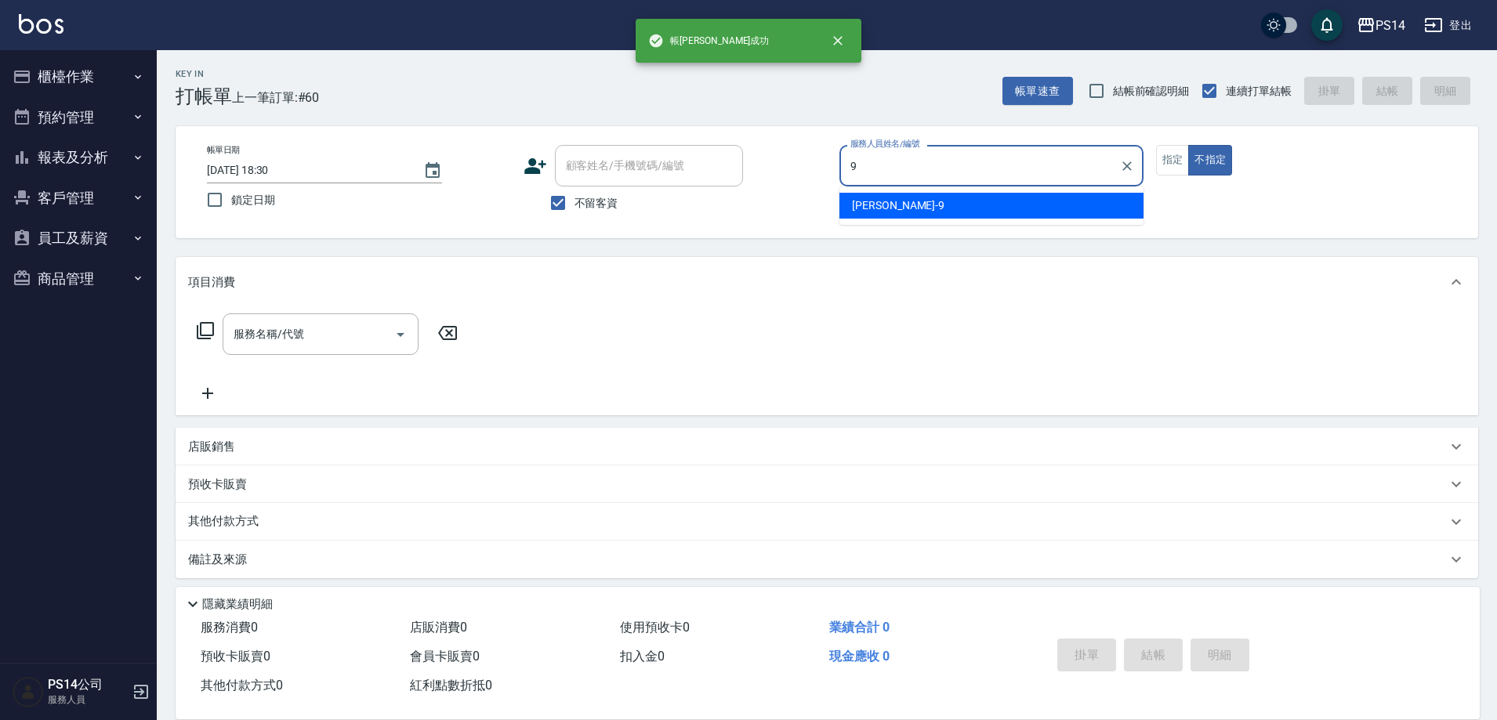
type input "[PERSON_NAME]-9"
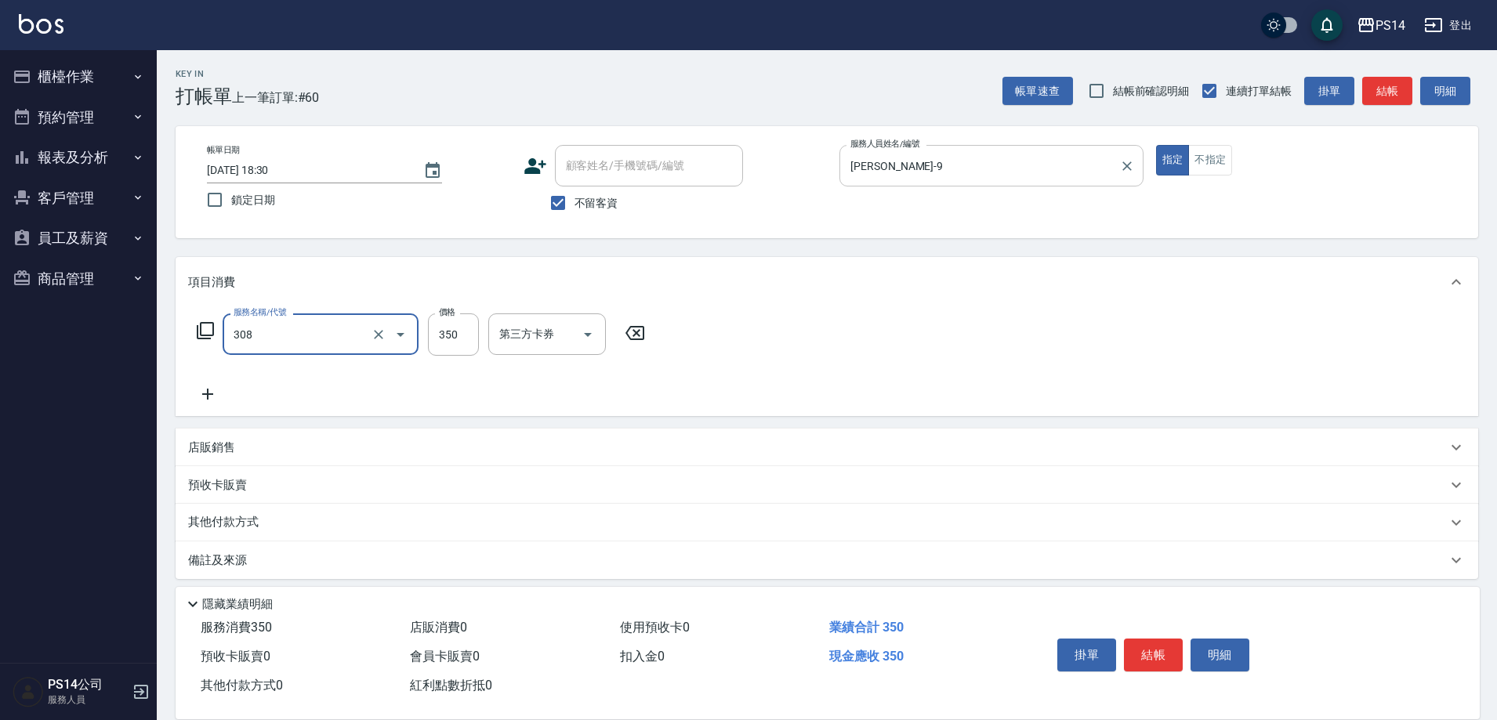
type input "洗+剪(308)"
type input "[PERSON_NAME]-18"
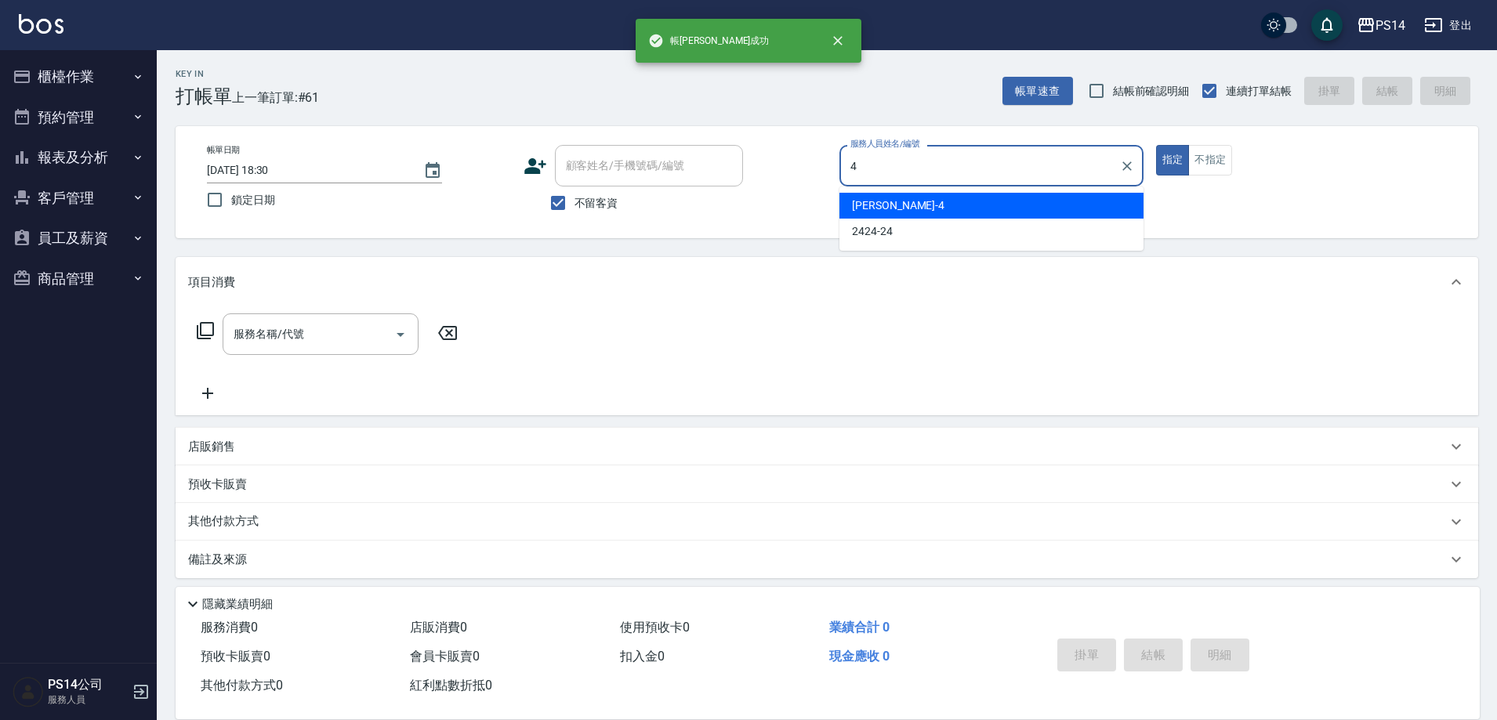
type input "[PERSON_NAME]-4"
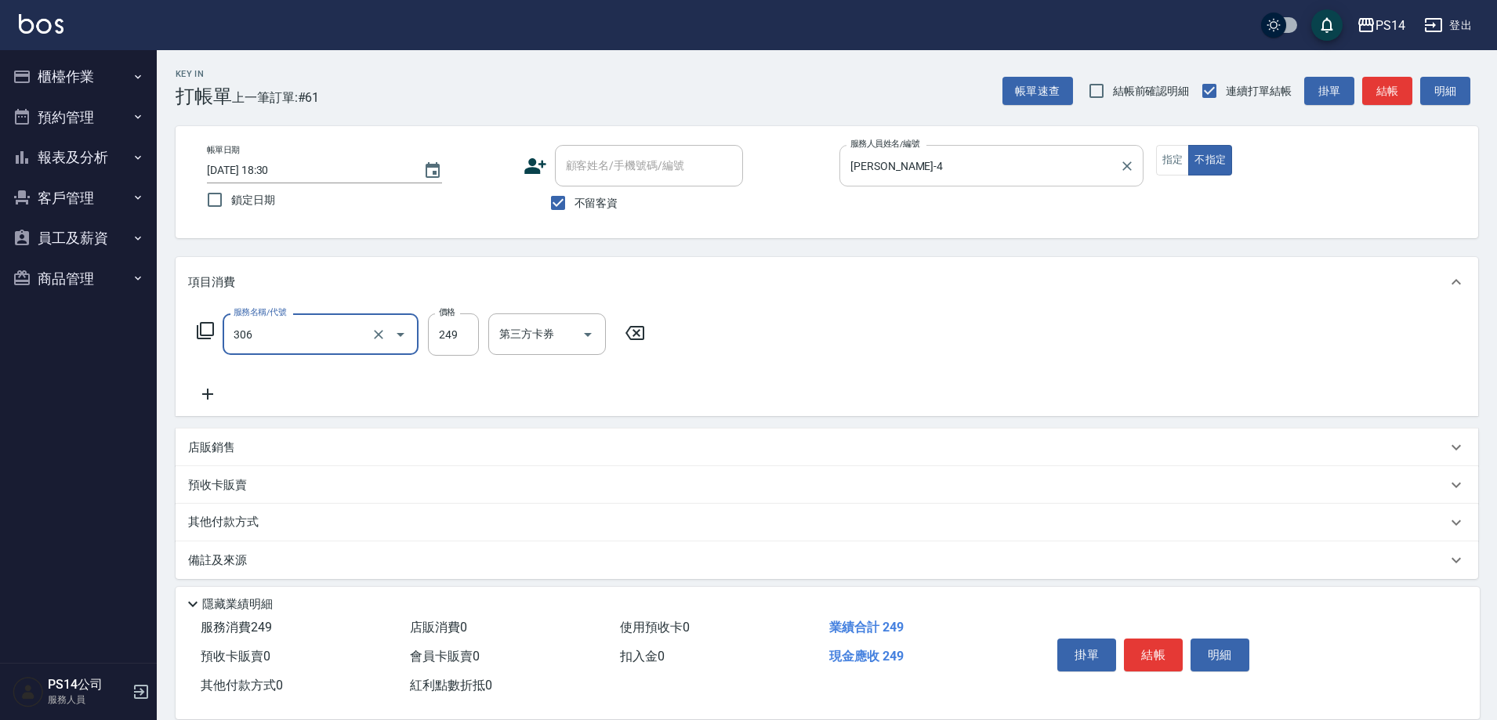
type input "剪髮(306)"
type input "[PERSON_NAME]-26"
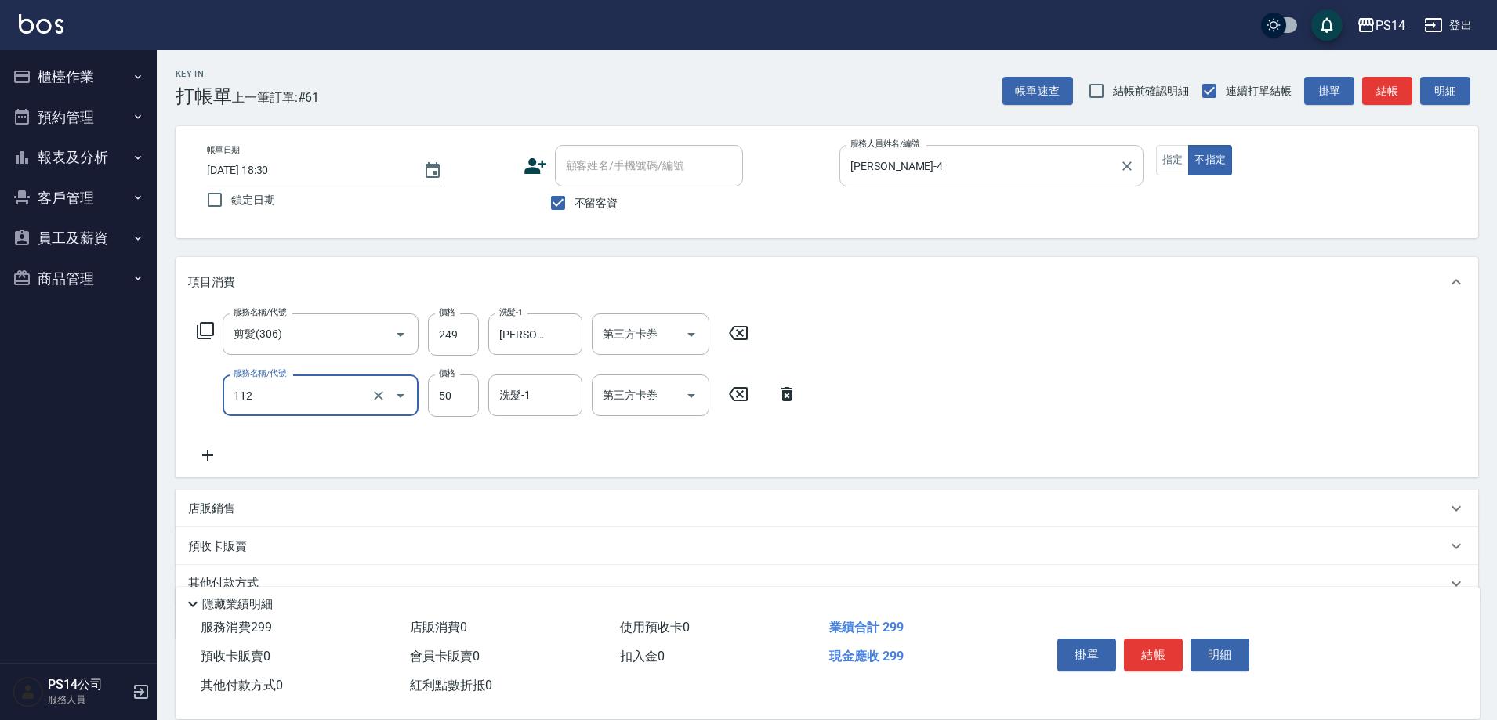
type input "精油50(112)"
type input "[PERSON_NAME]-26"
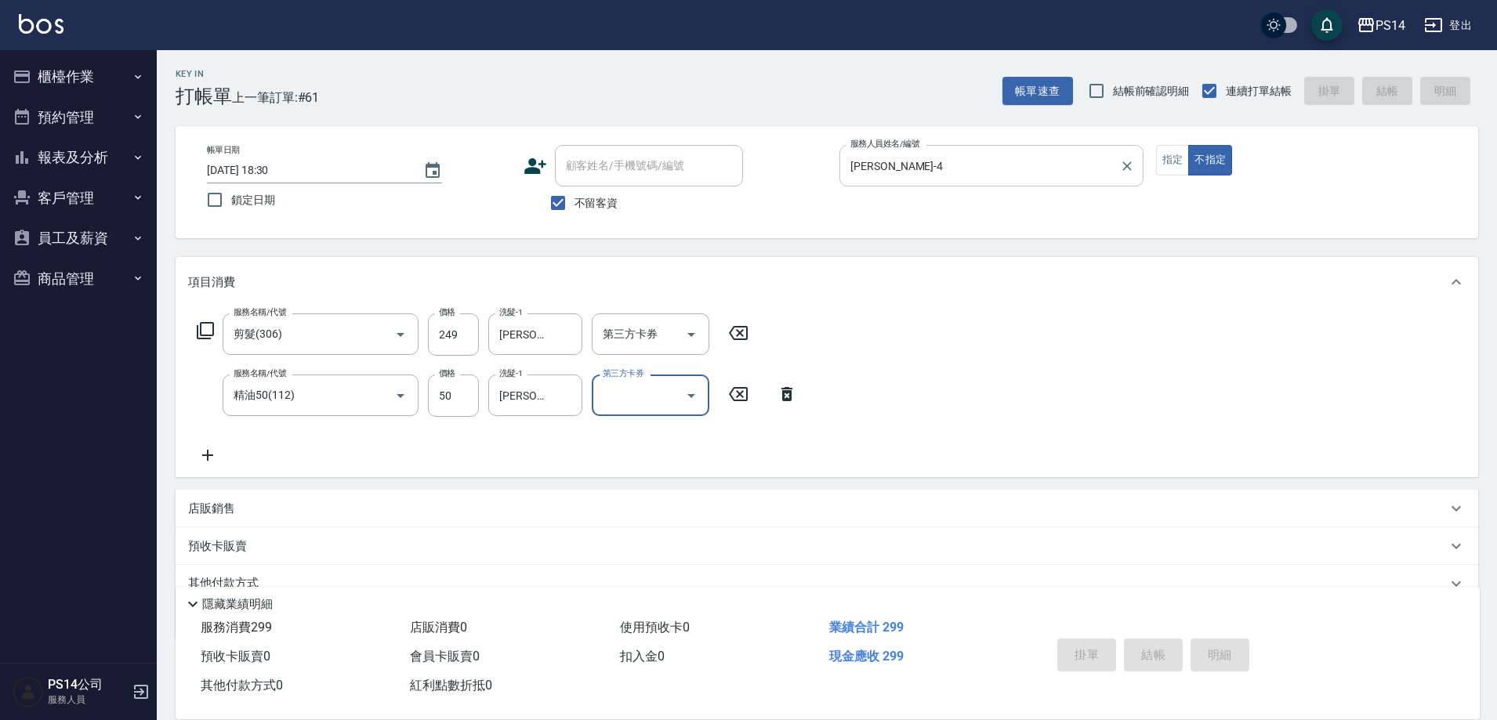
type input "[DATE] 18:31"
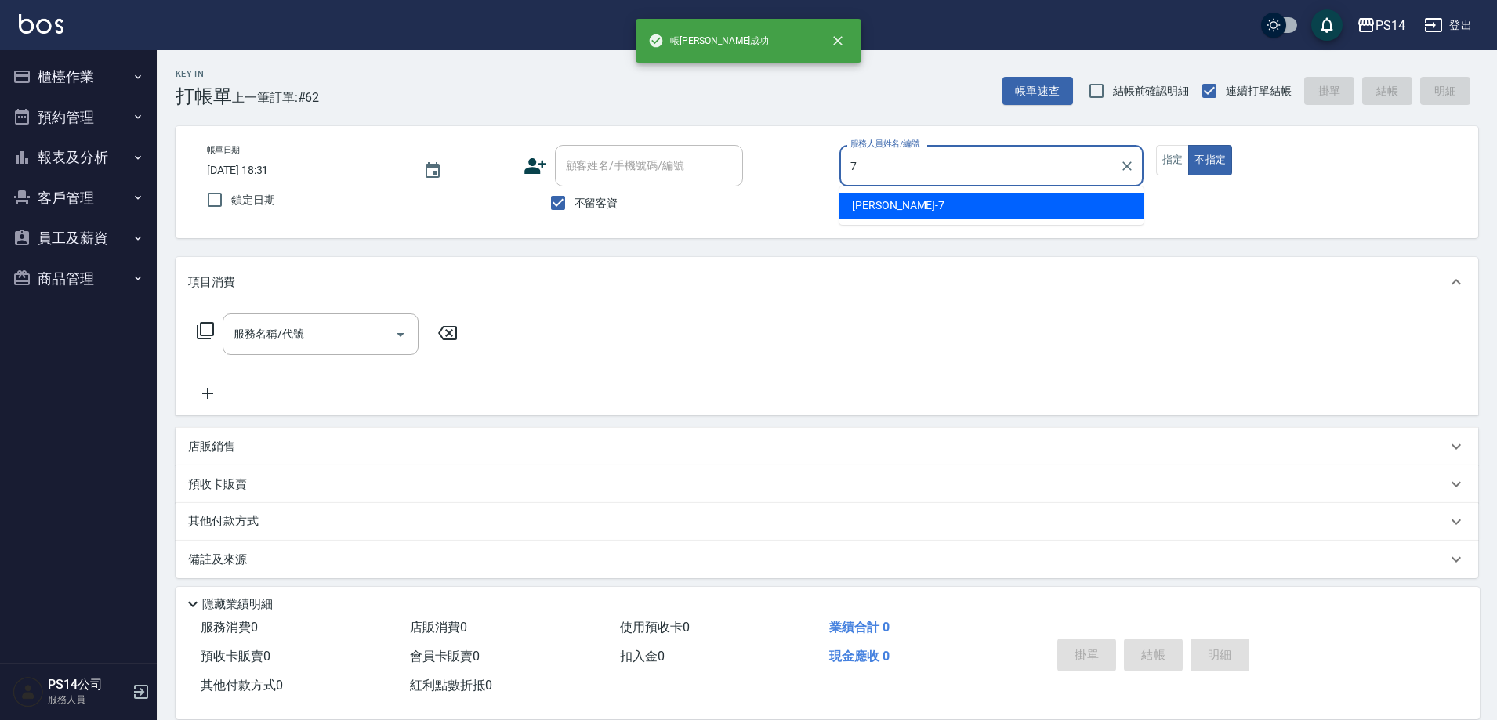
type input "[PERSON_NAME]-7"
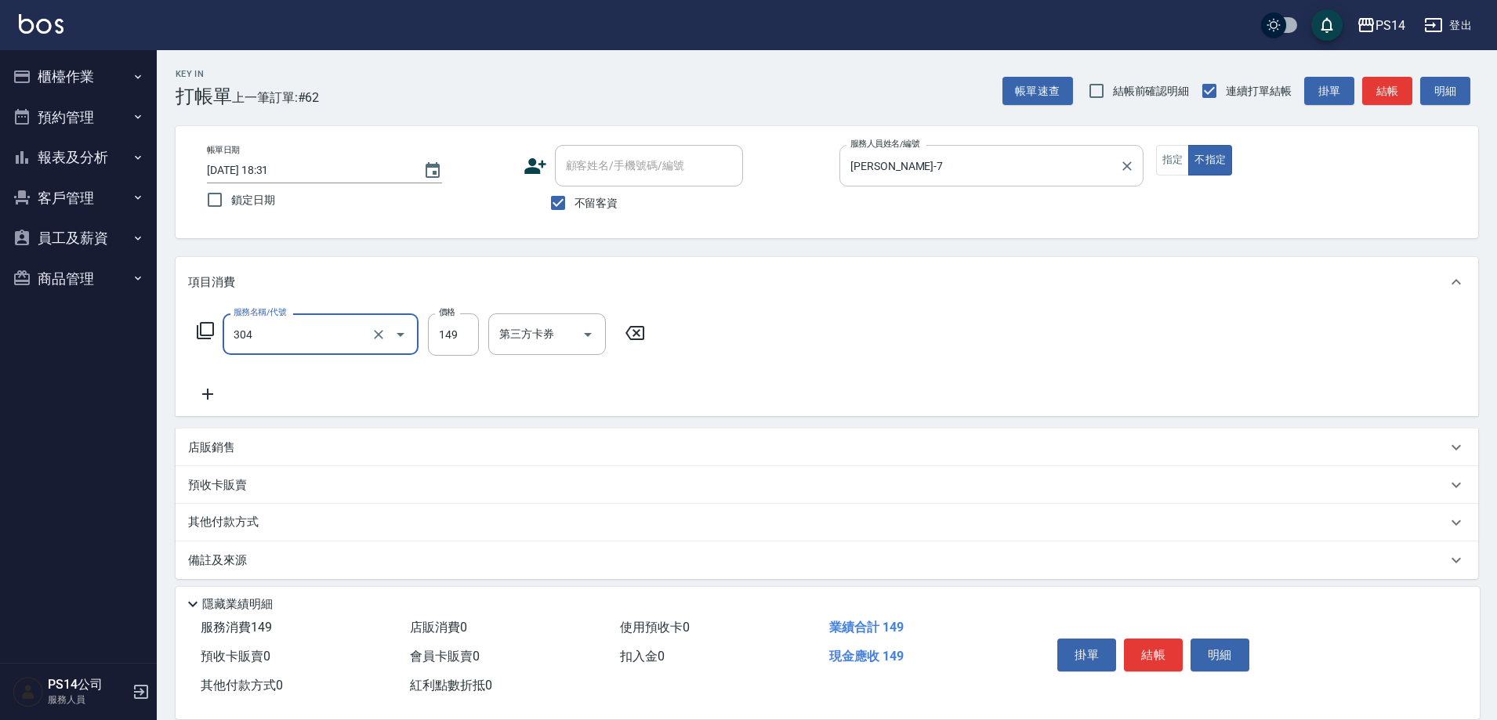
type input "剪髮(304)"
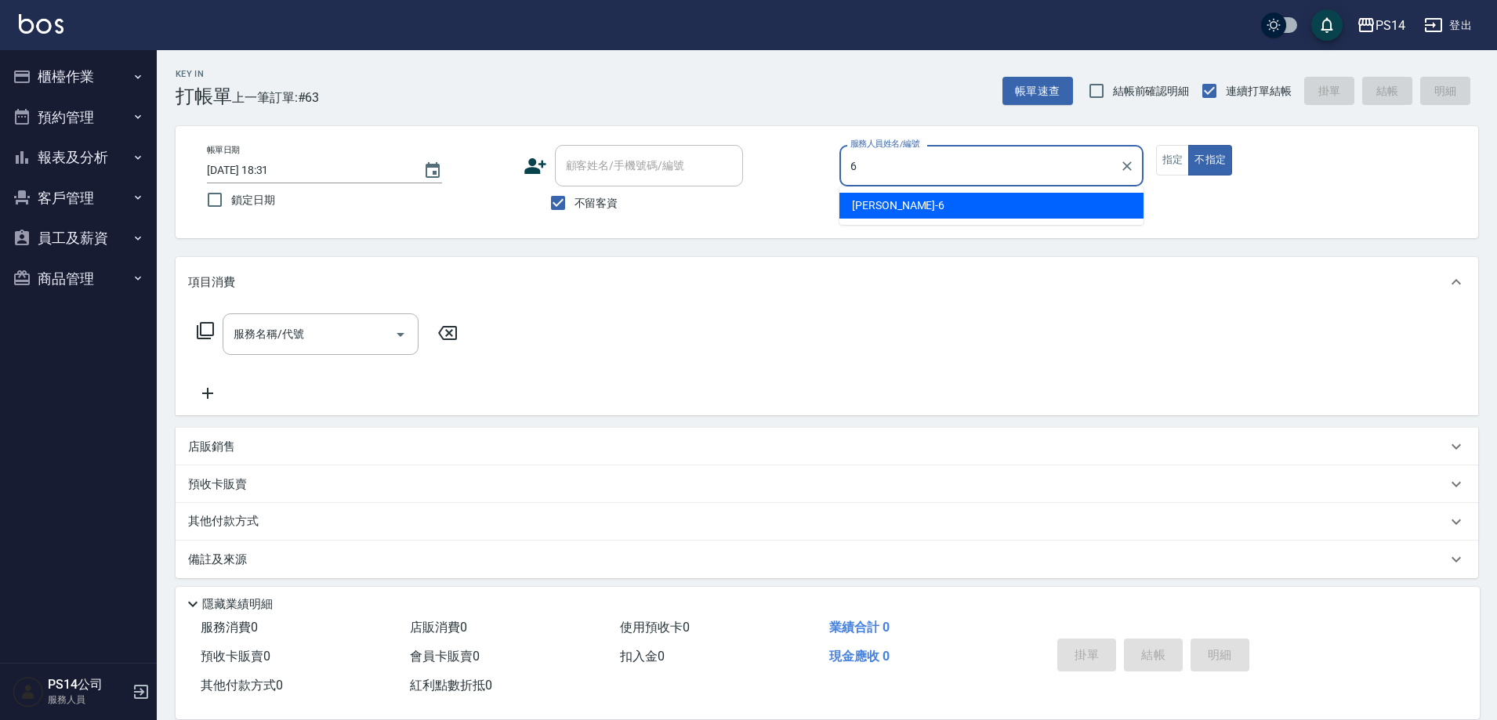
type input "[PERSON_NAME]-6"
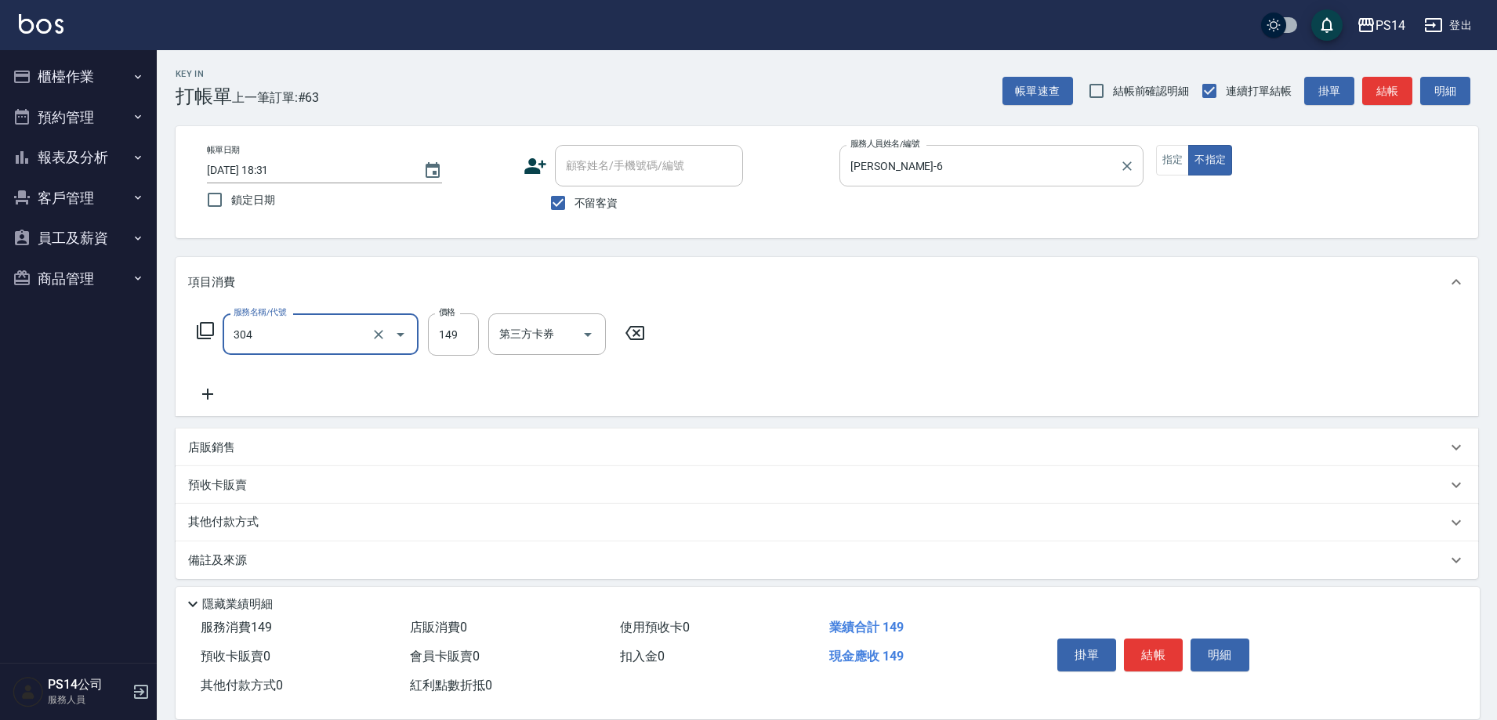
type input "剪髮(304)"
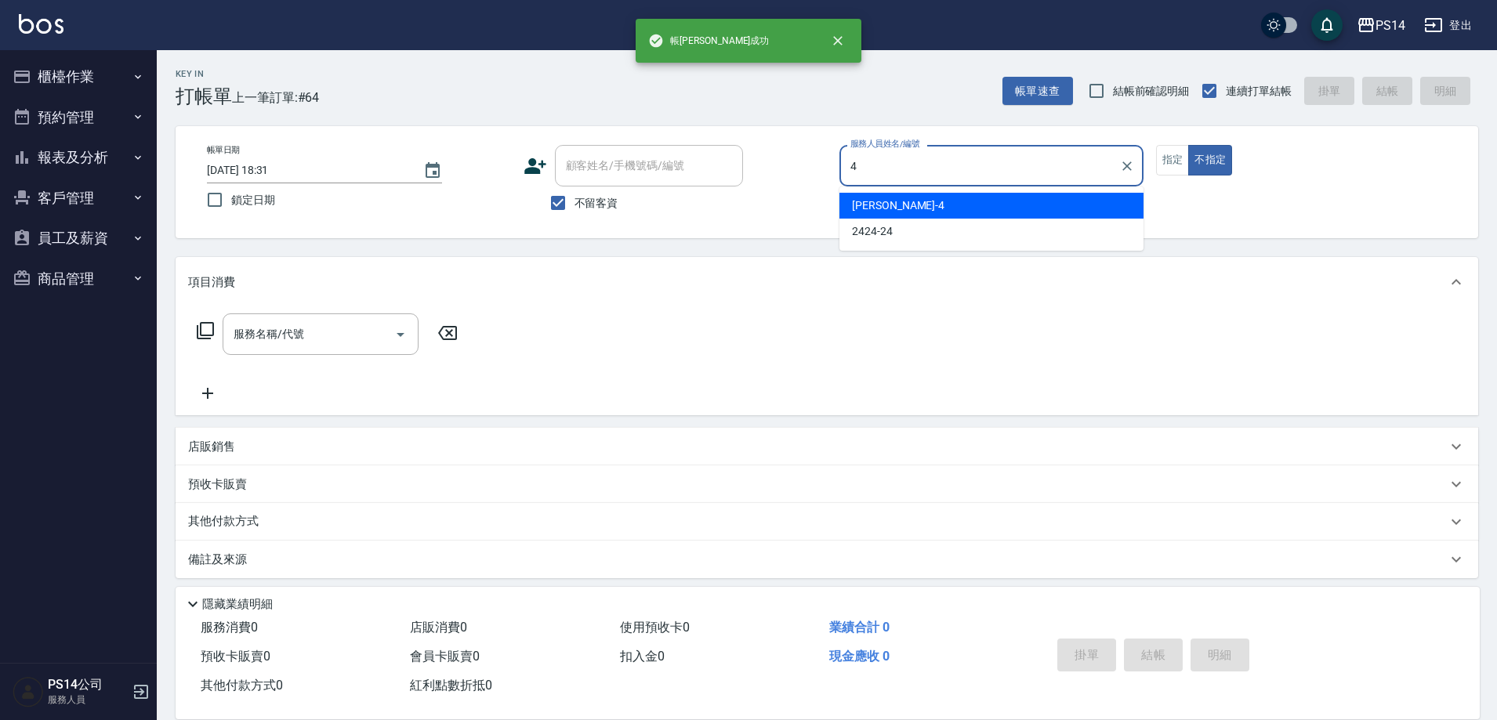
type input "[PERSON_NAME]-4"
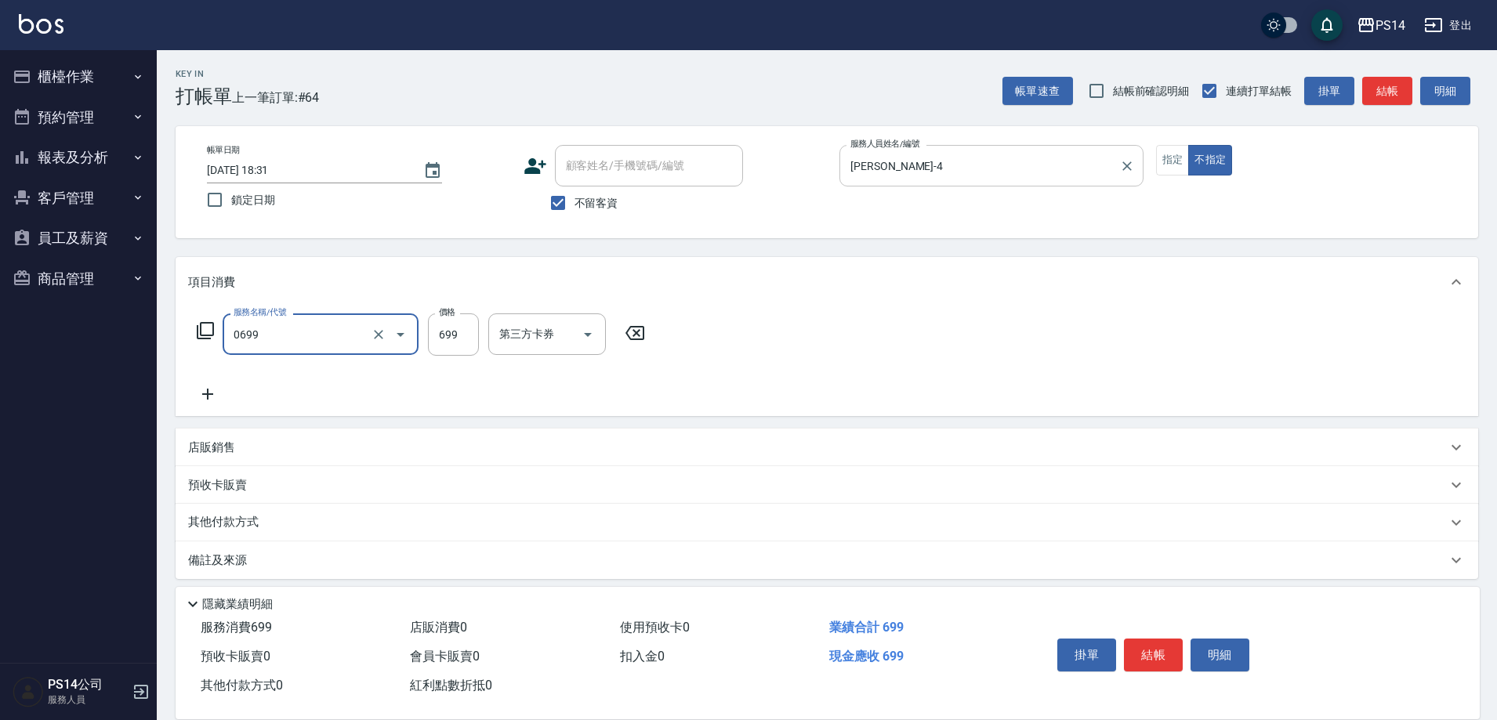
type input "精油SPA(0699)"
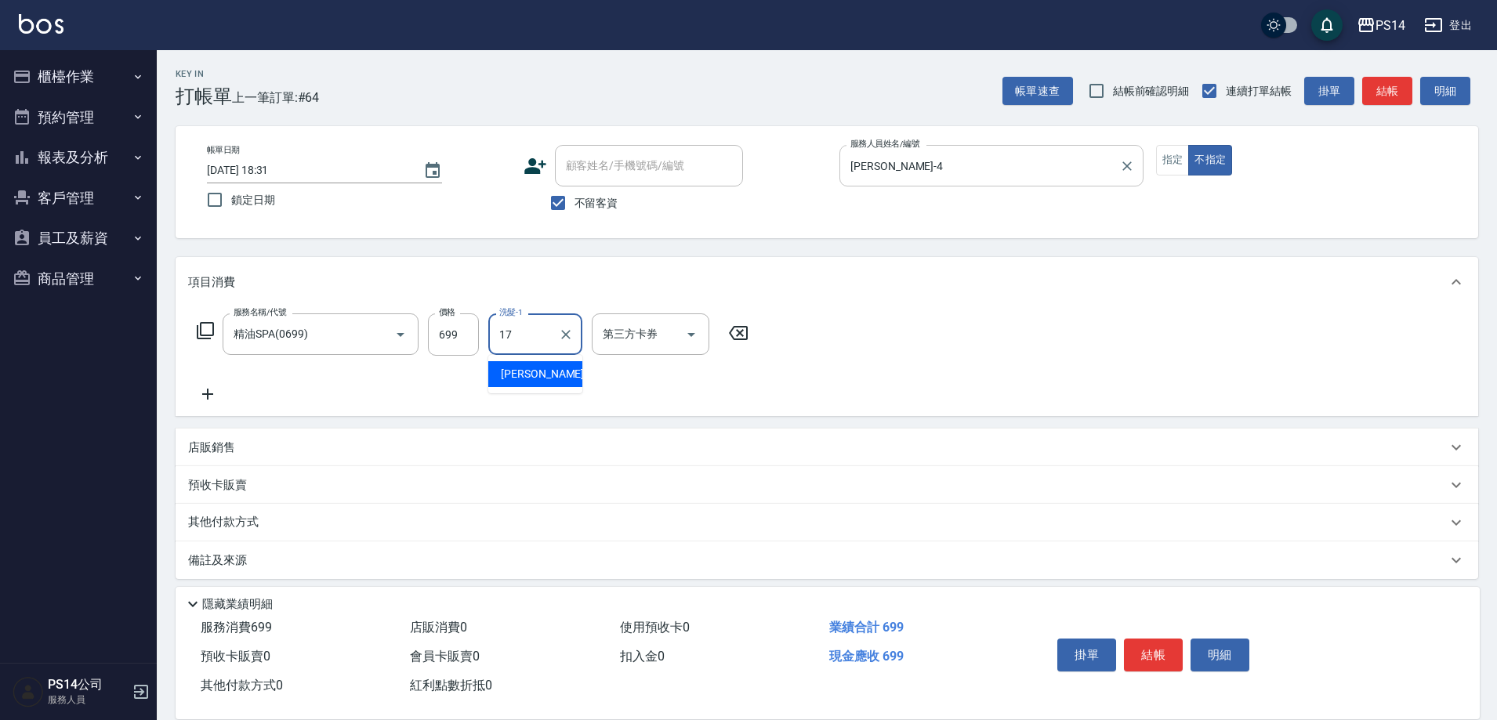
type input "[PERSON_NAME]-17"
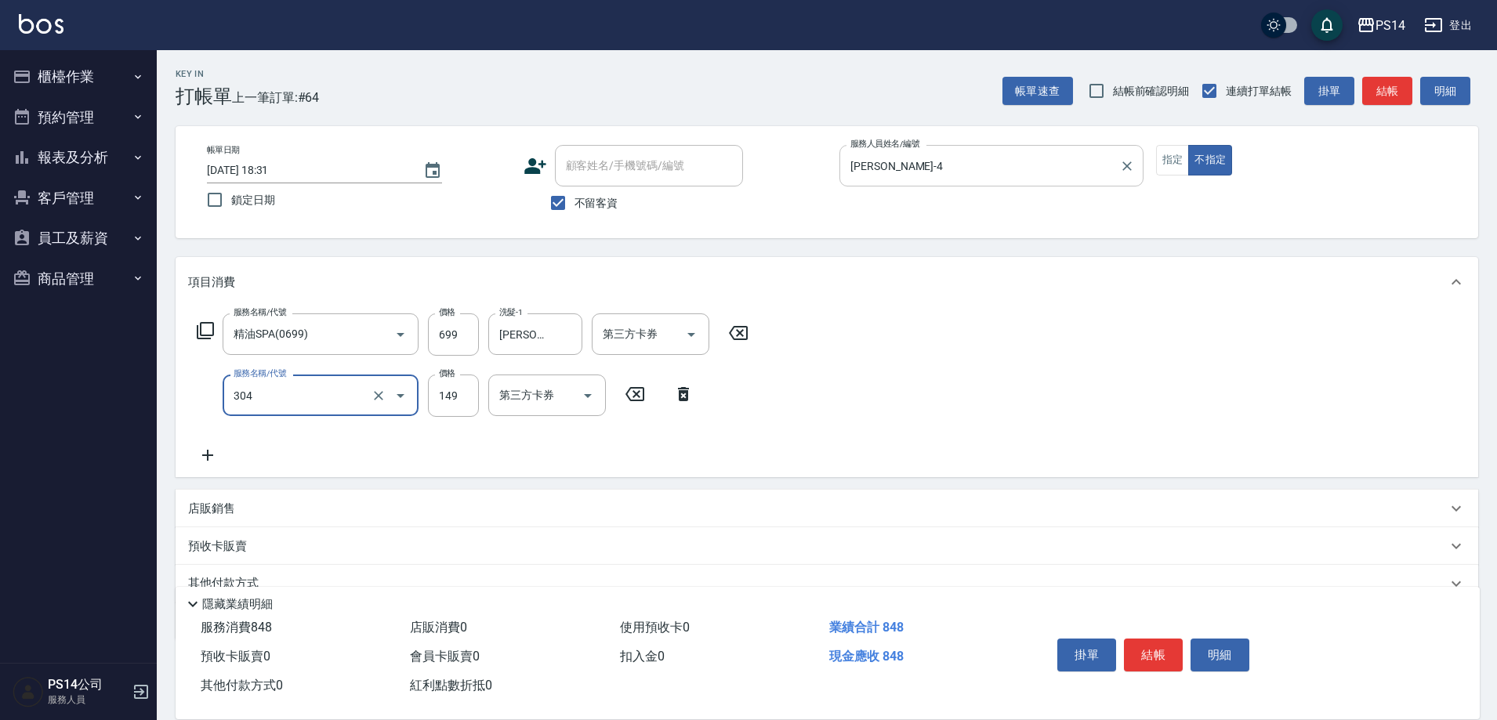
type input "剪髮(304)"
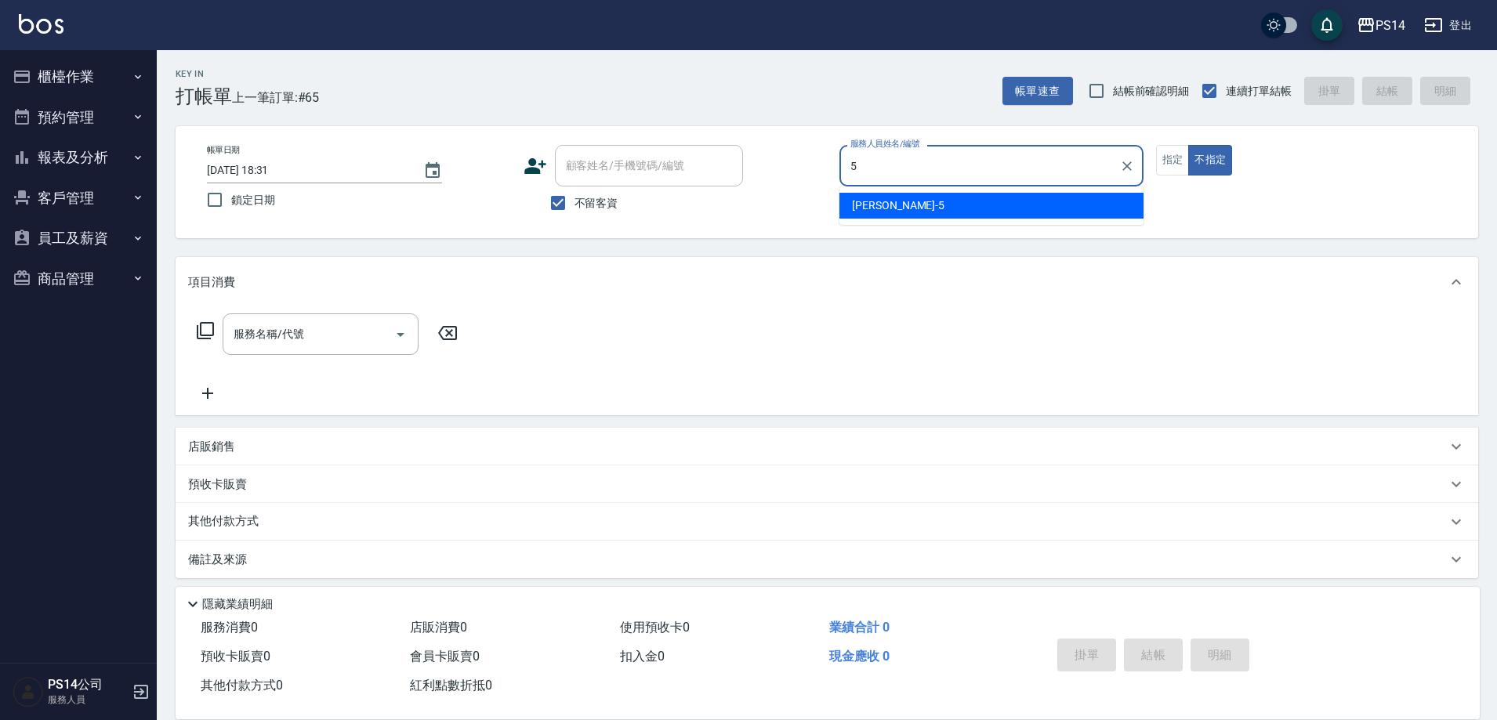
type input "[PERSON_NAME]-5"
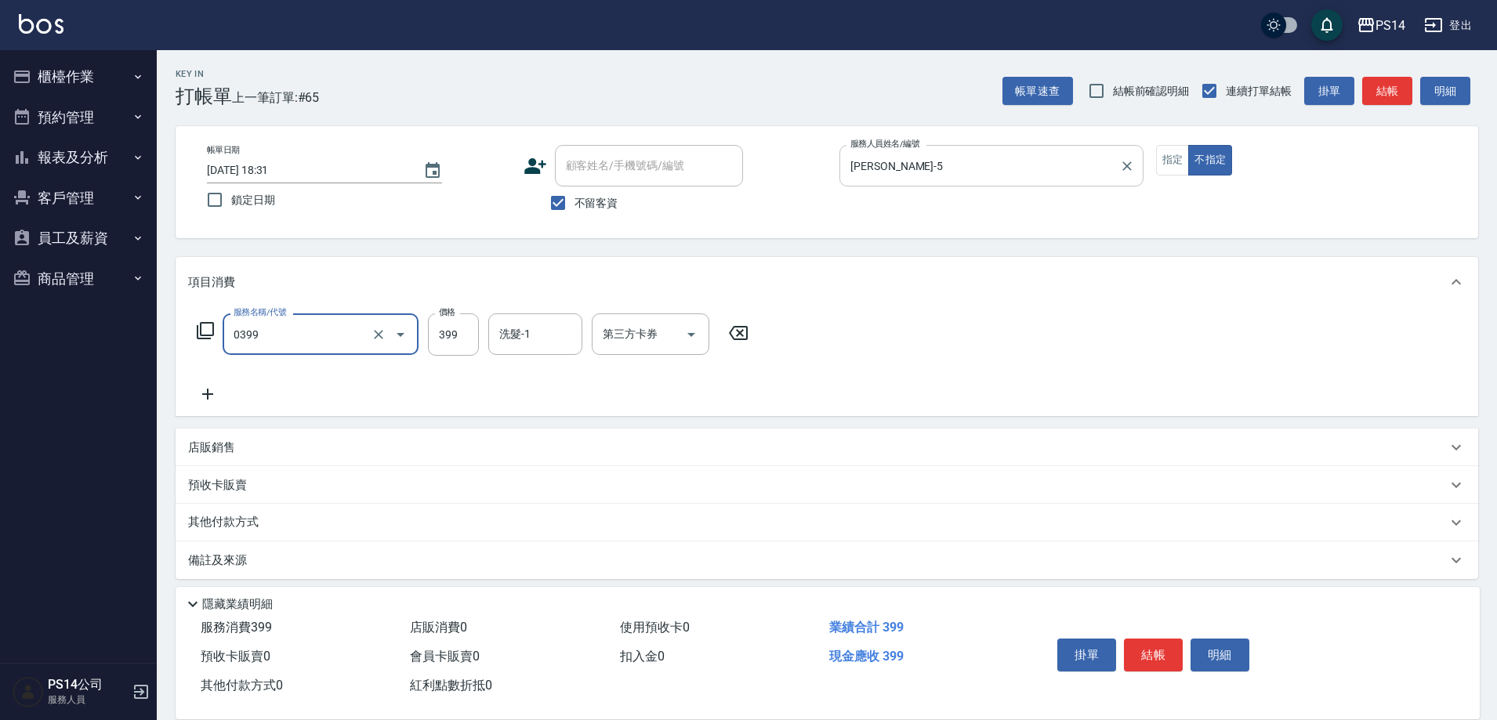
type input "海鹽399(0399)"
type input "[PERSON_NAME]-26"
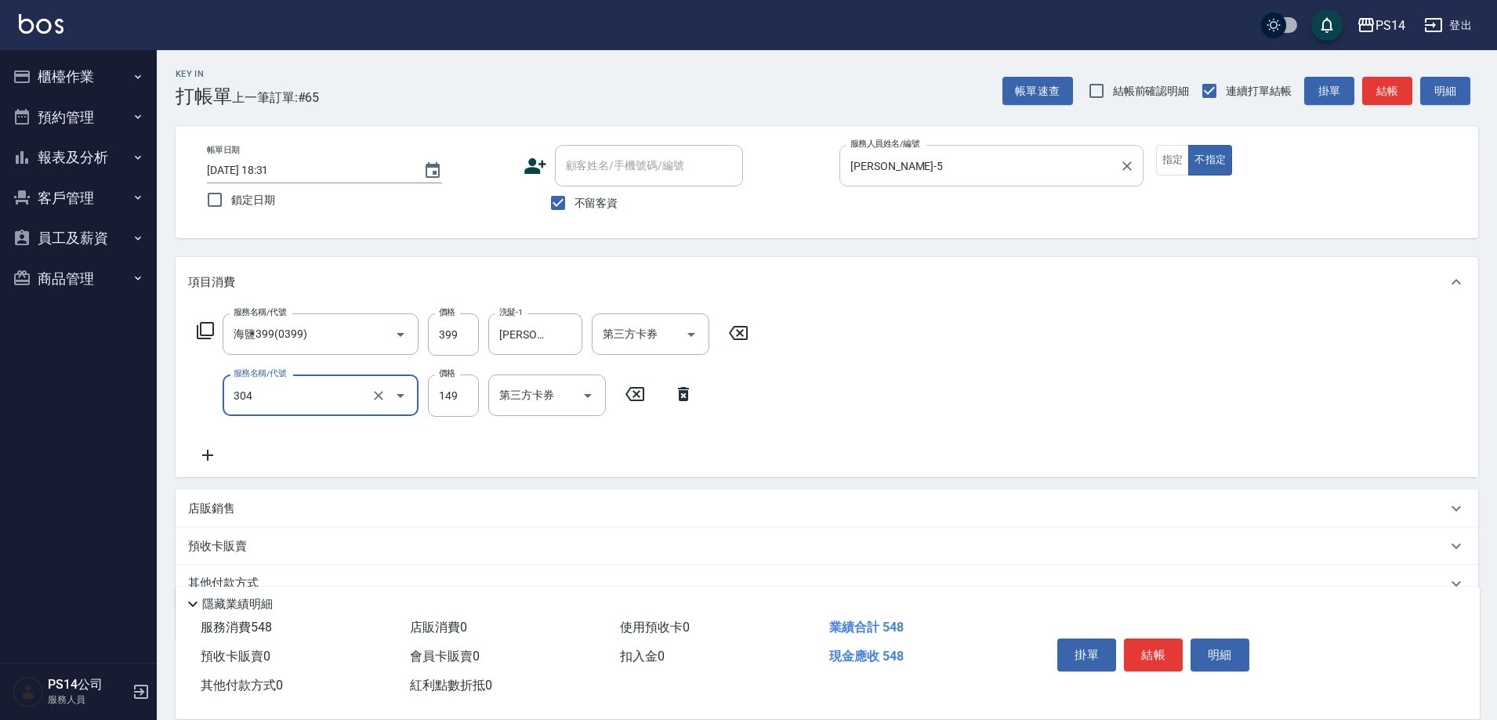
type input "剪髮(304)"
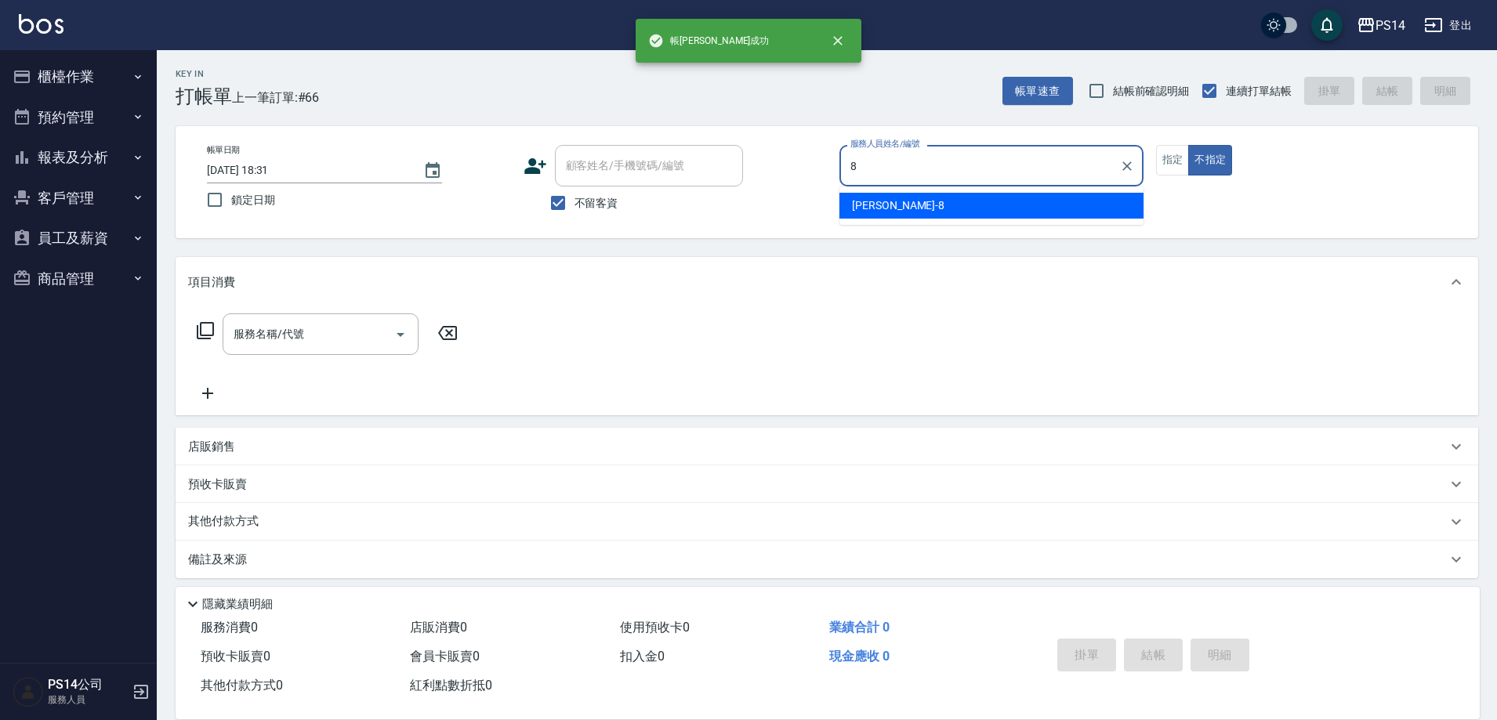
type input "[PERSON_NAME]-8"
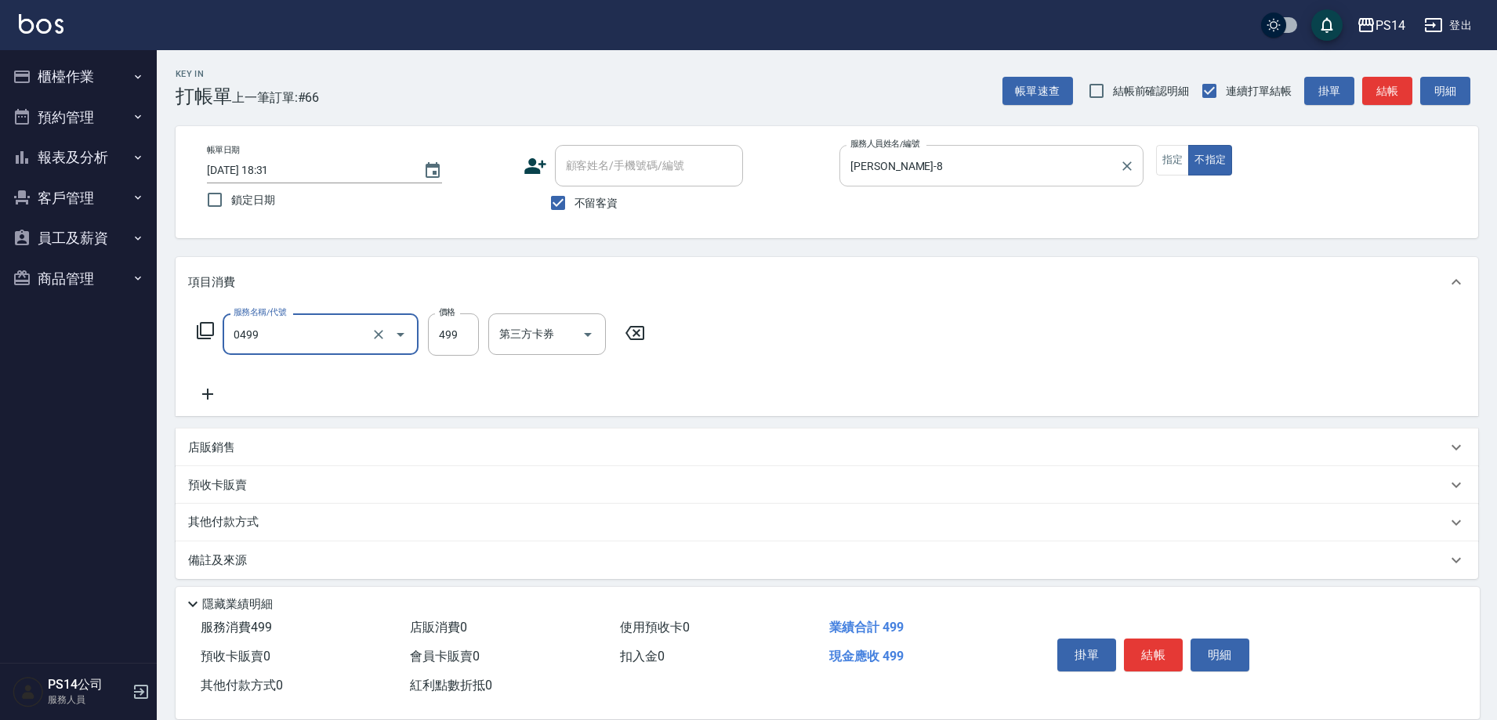
type input "[PERSON_NAME]499(0499)"
type input "499"
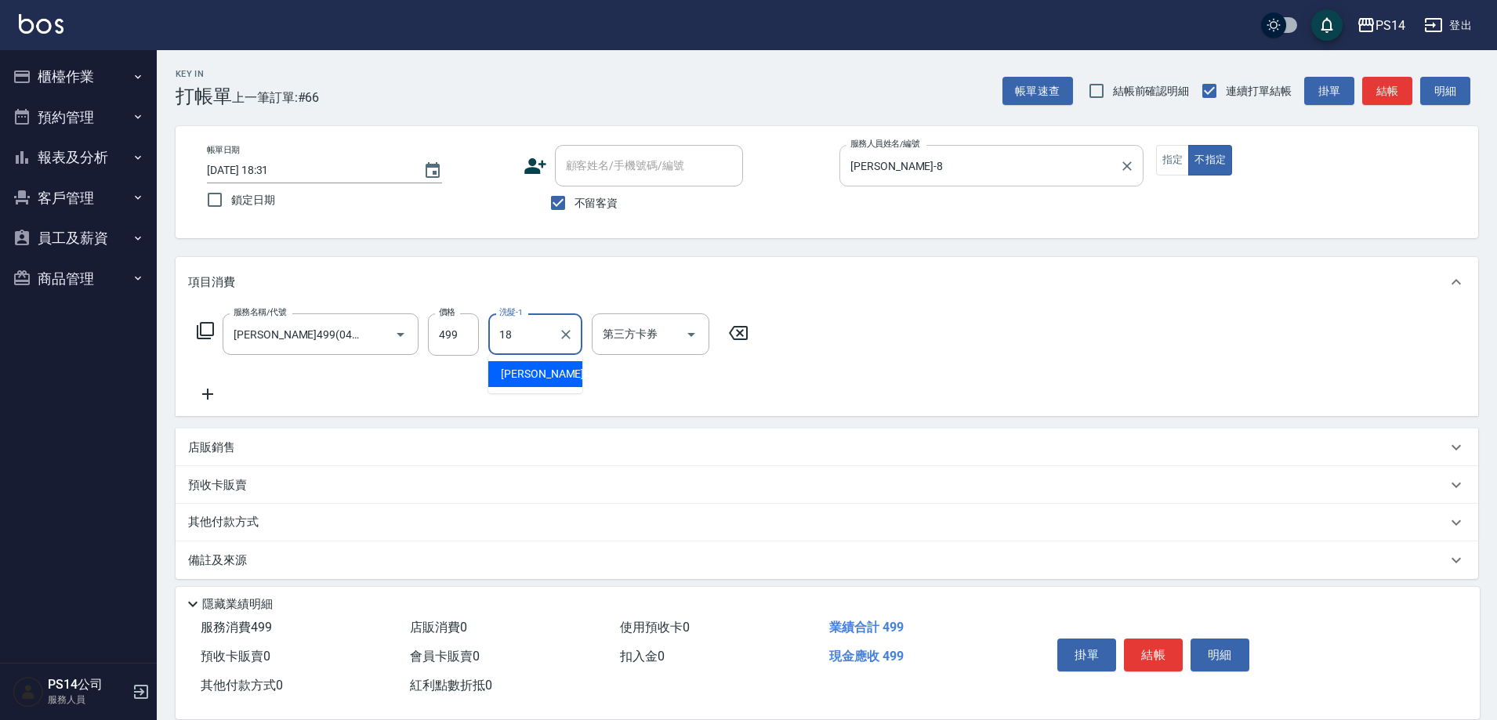
type input "[PERSON_NAME]-18"
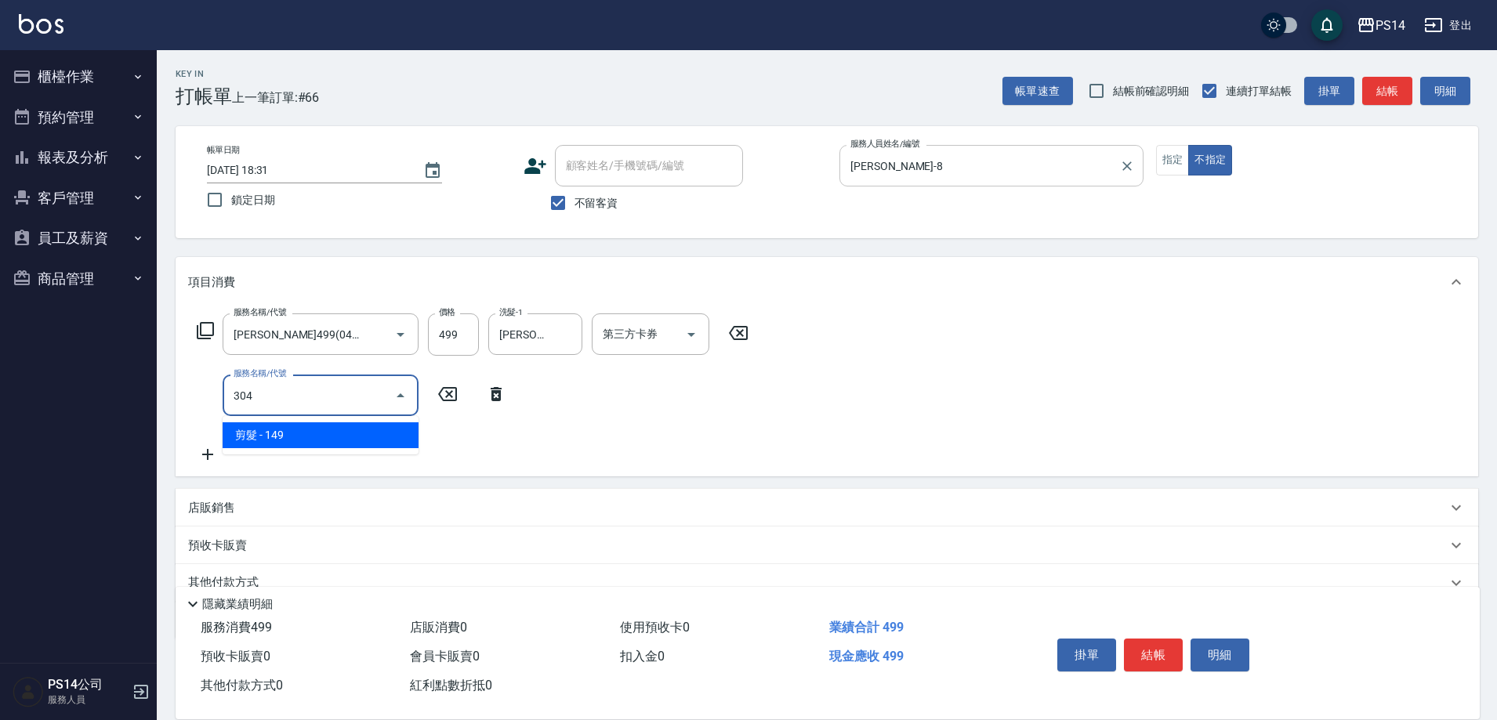
type input "剪髮(304)"
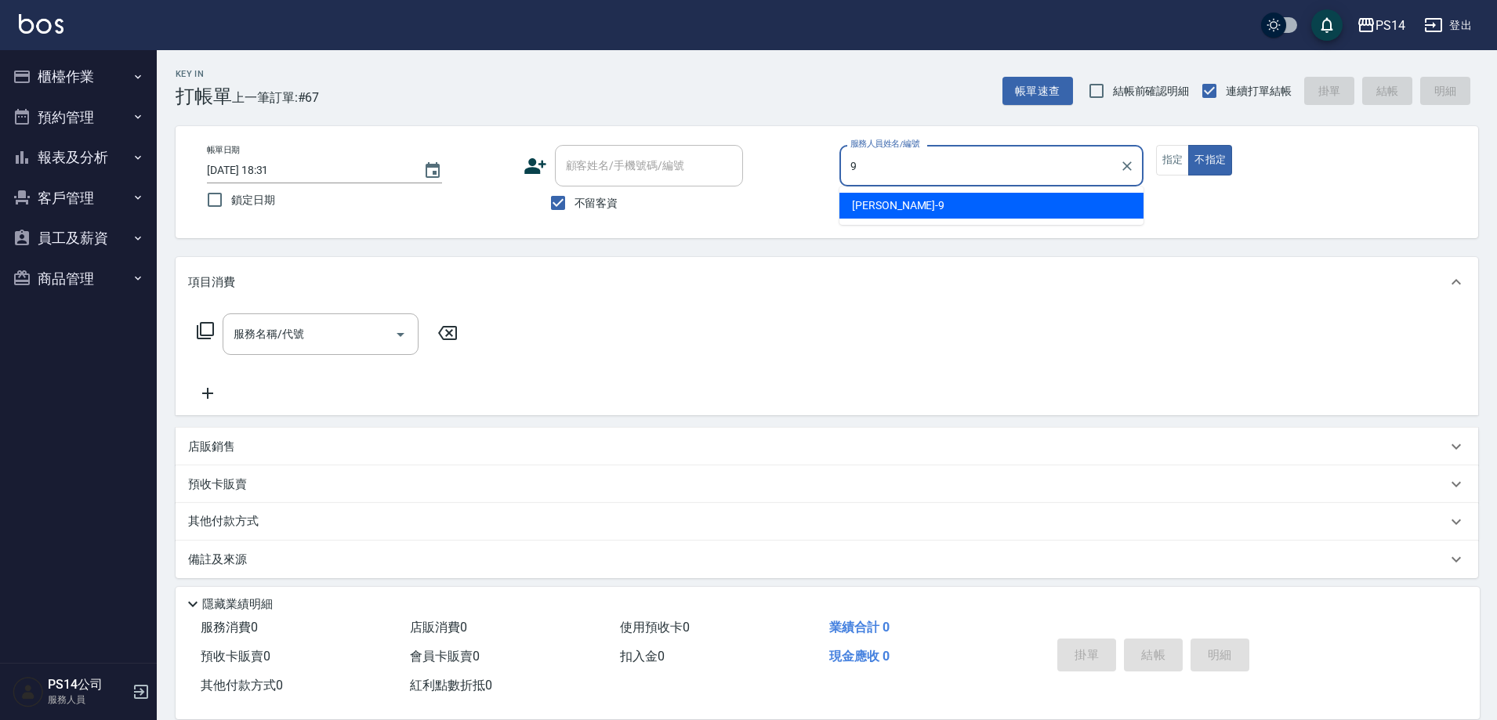
type input "[PERSON_NAME]-9"
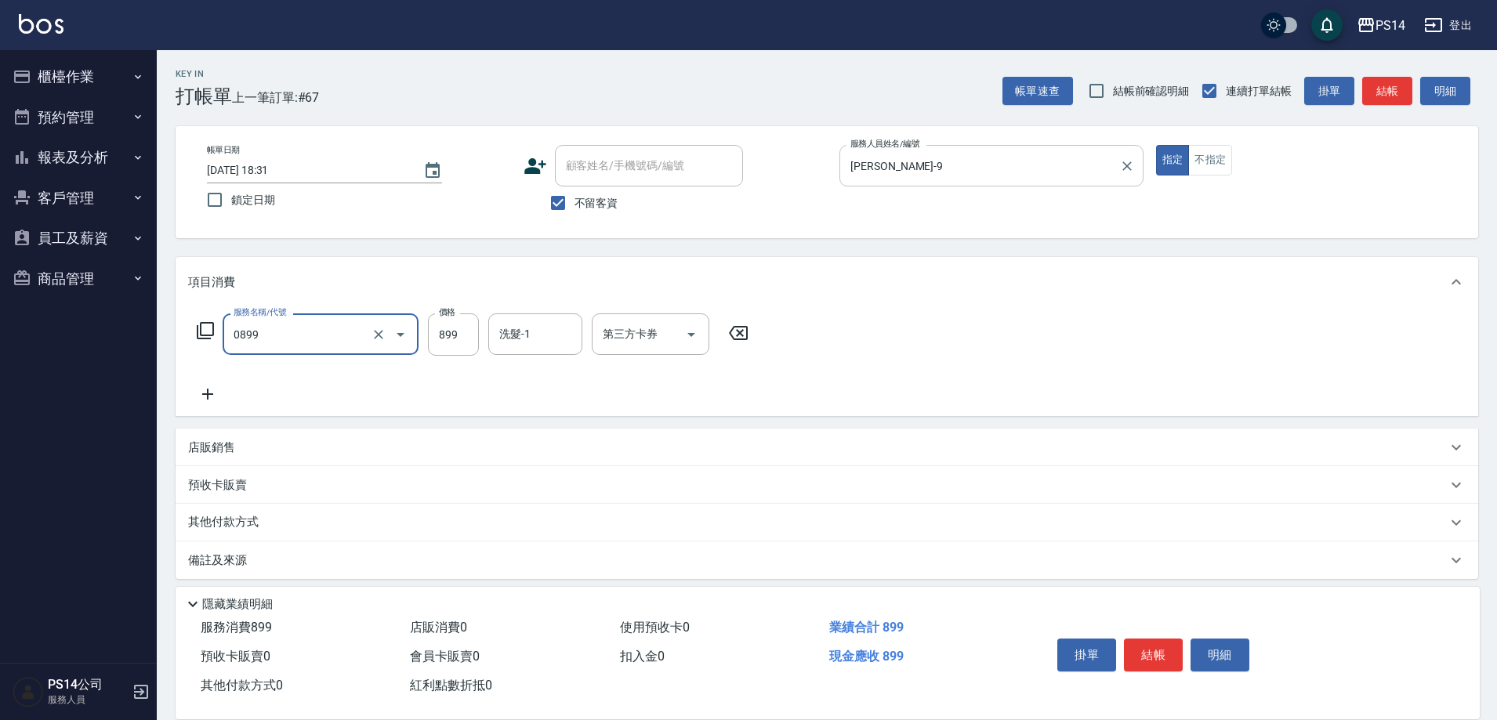
type input "排毒SPA(0899)"
type input "[PERSON_NAME]-37"
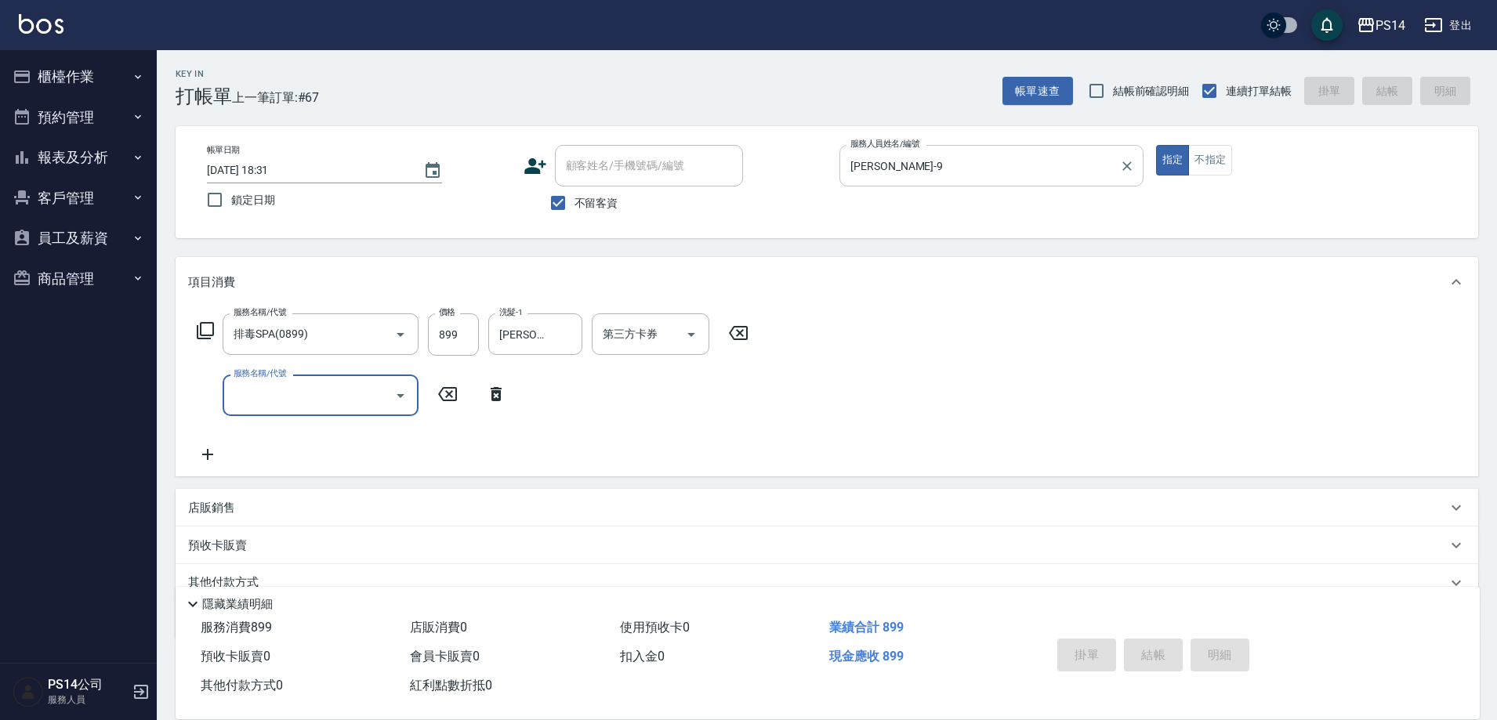
type input "[DATE] 18:32"
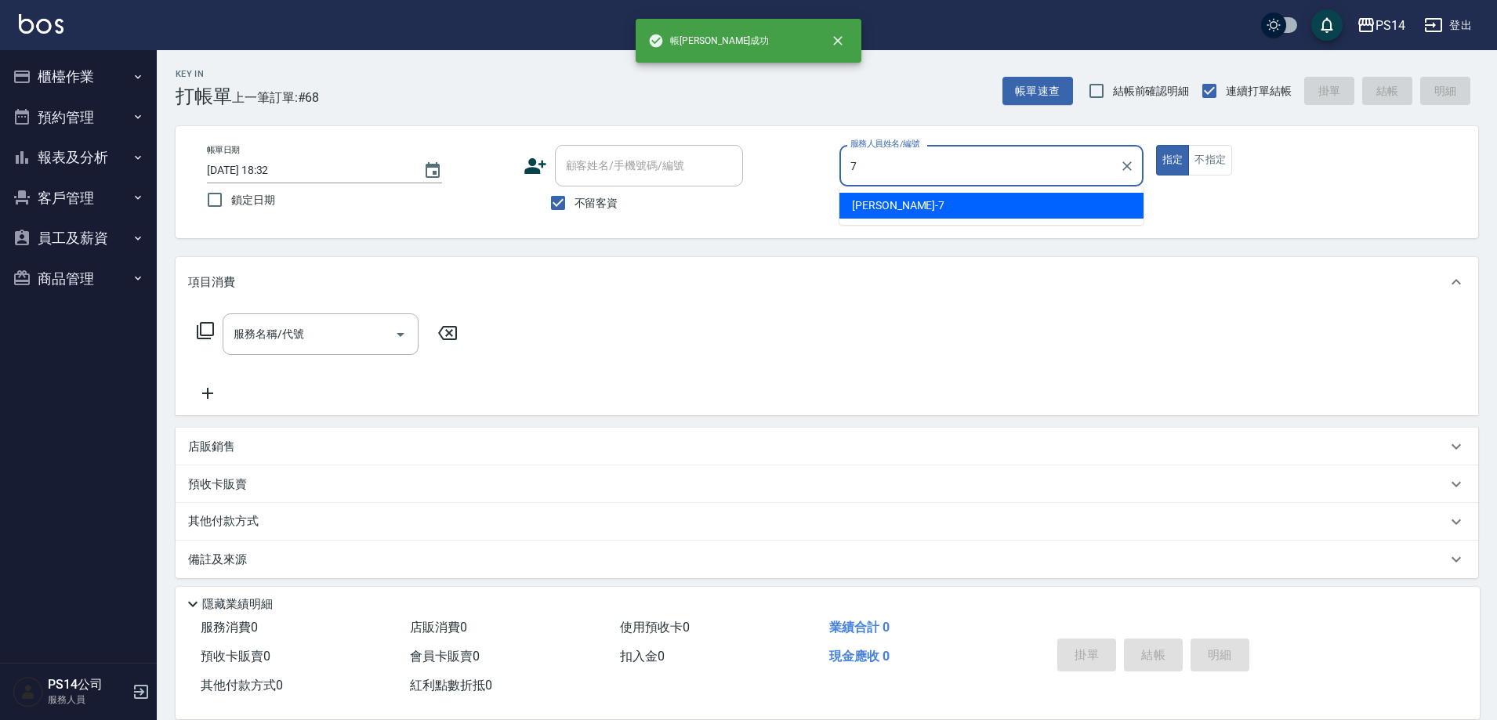
type input "[PERSON_NAME]-7"
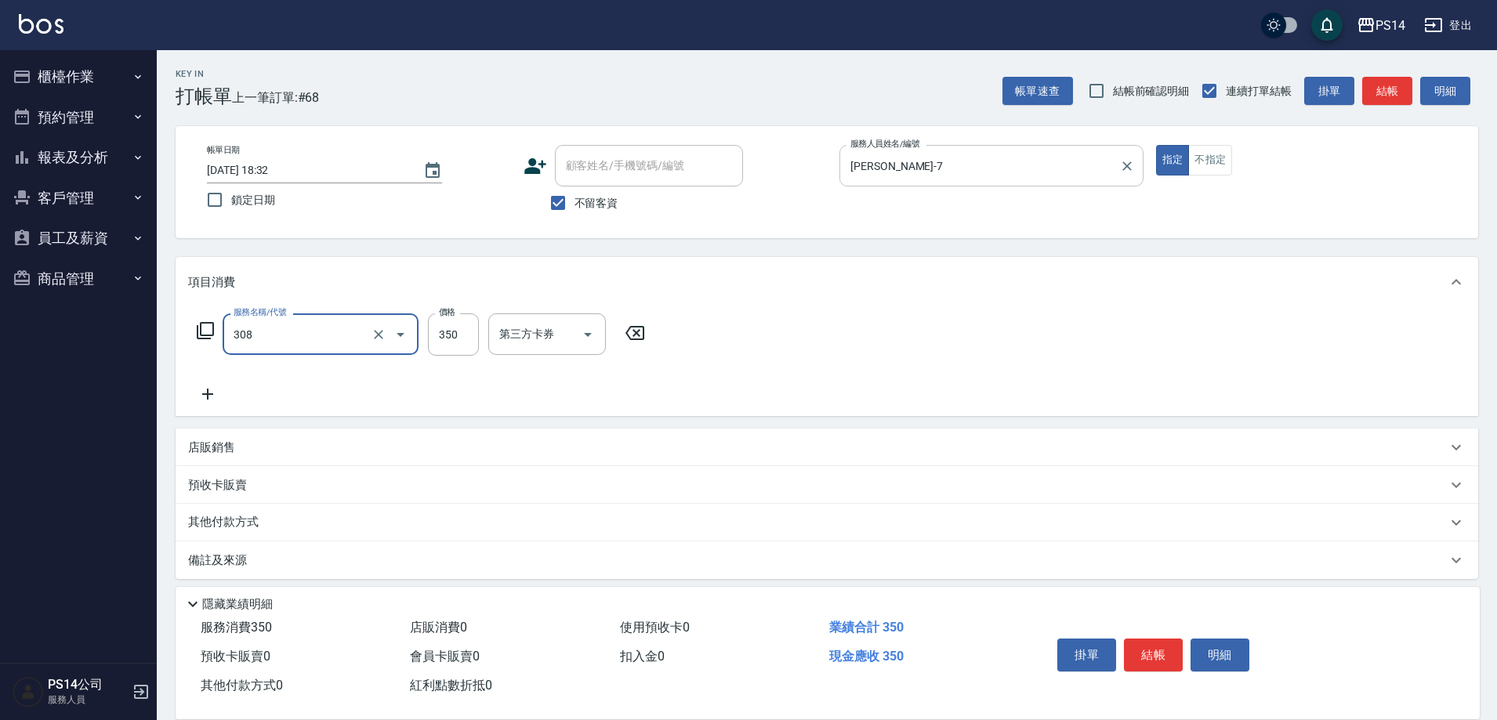
type input "洗+剪(308)"
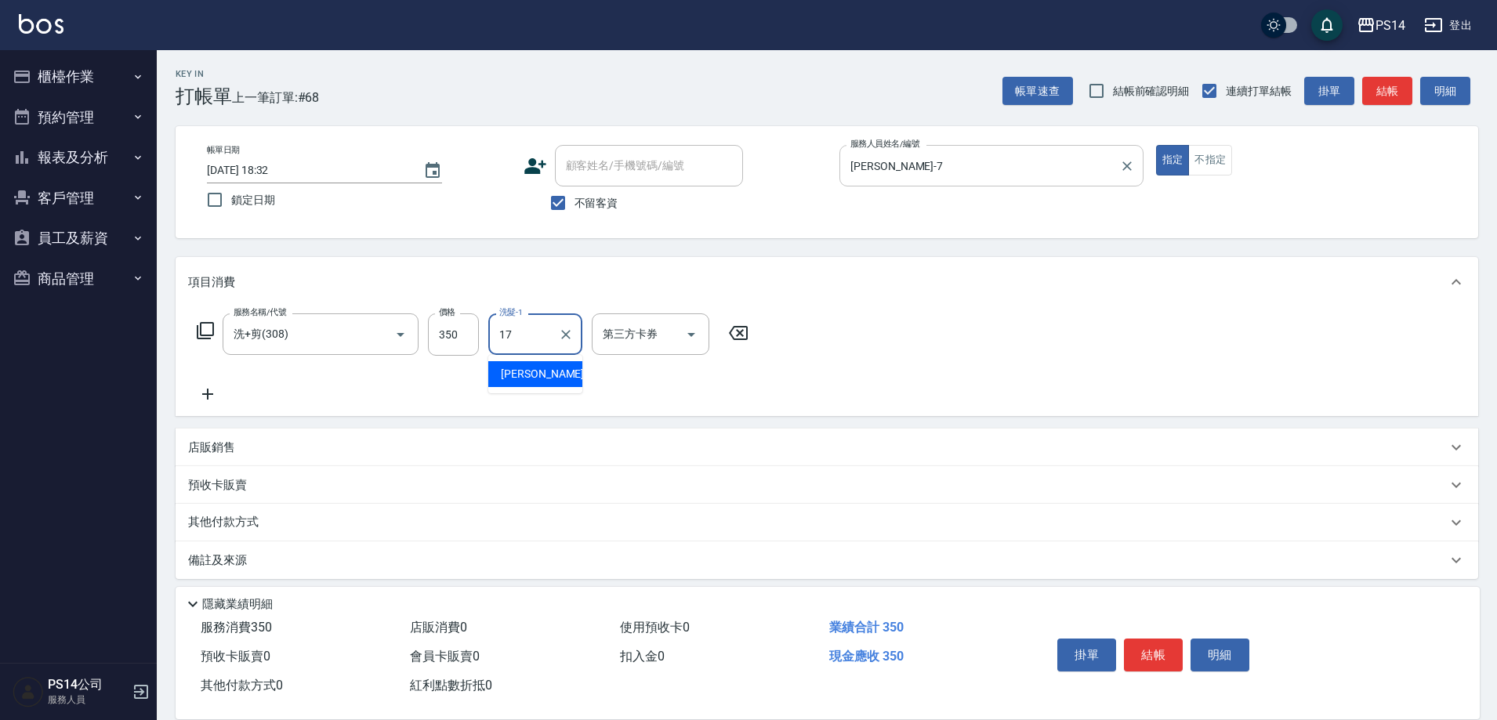
type input "[PERSON_NAME]-17"
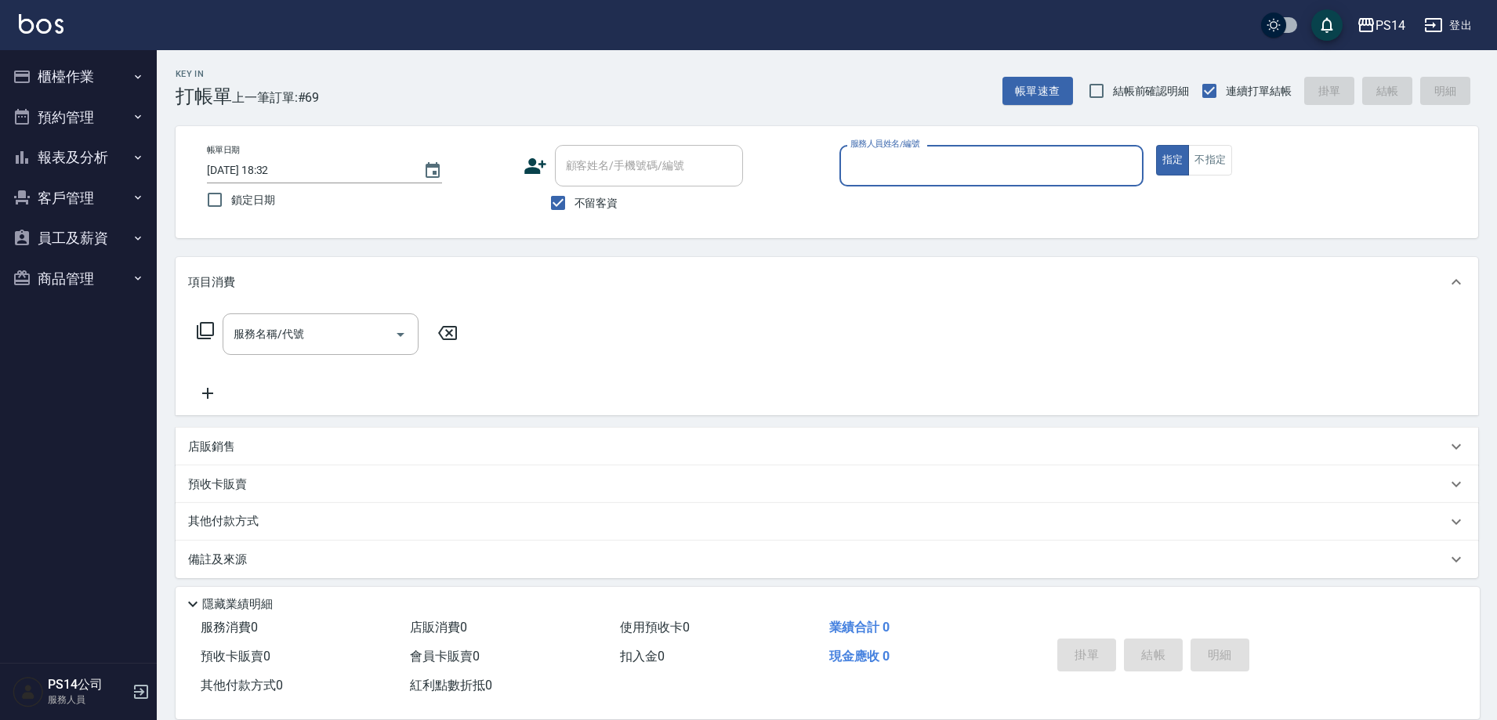
click at [40, 147] on button "報表及分析" at bounding box center [78, 157] width 144 height 41
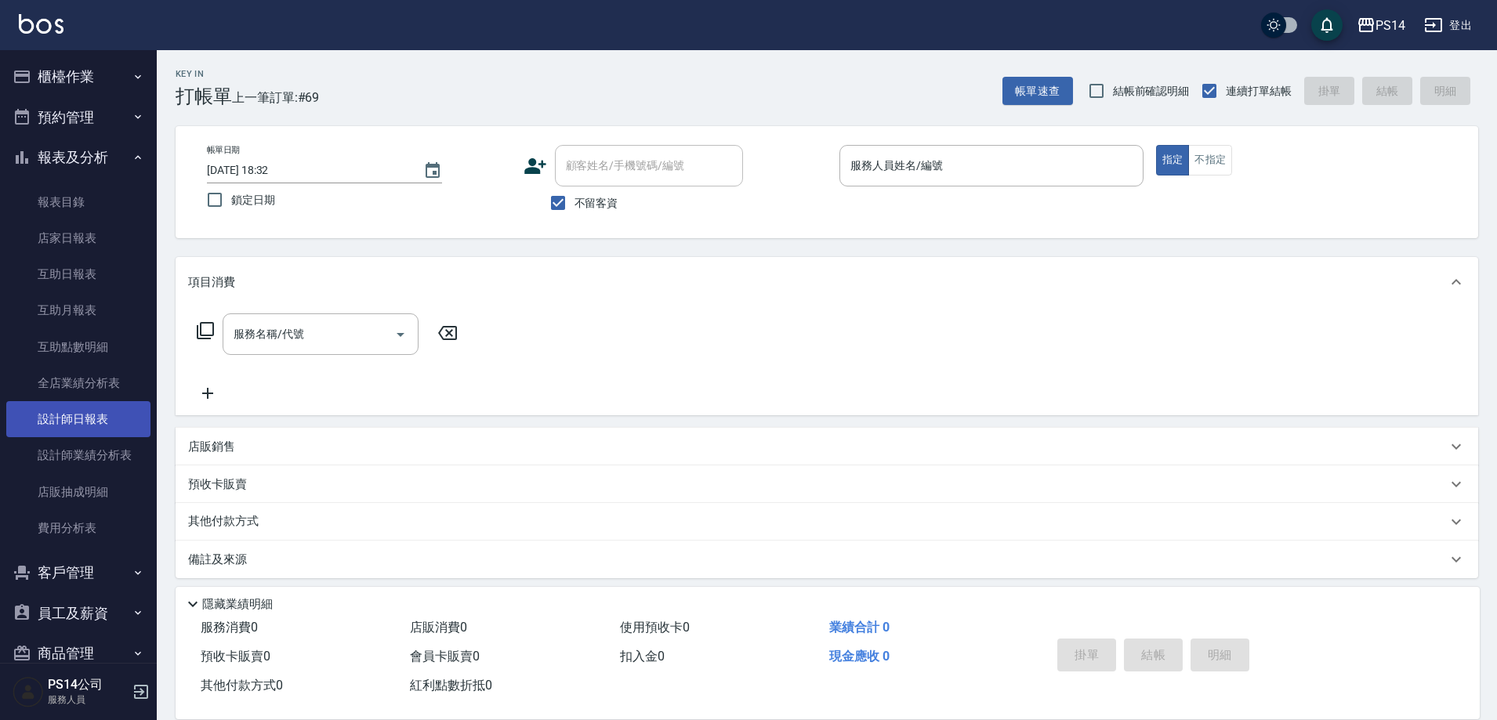
click at [73, 424] on link "設計師日報表" at bounding box center [78, 419] width 144 height 36
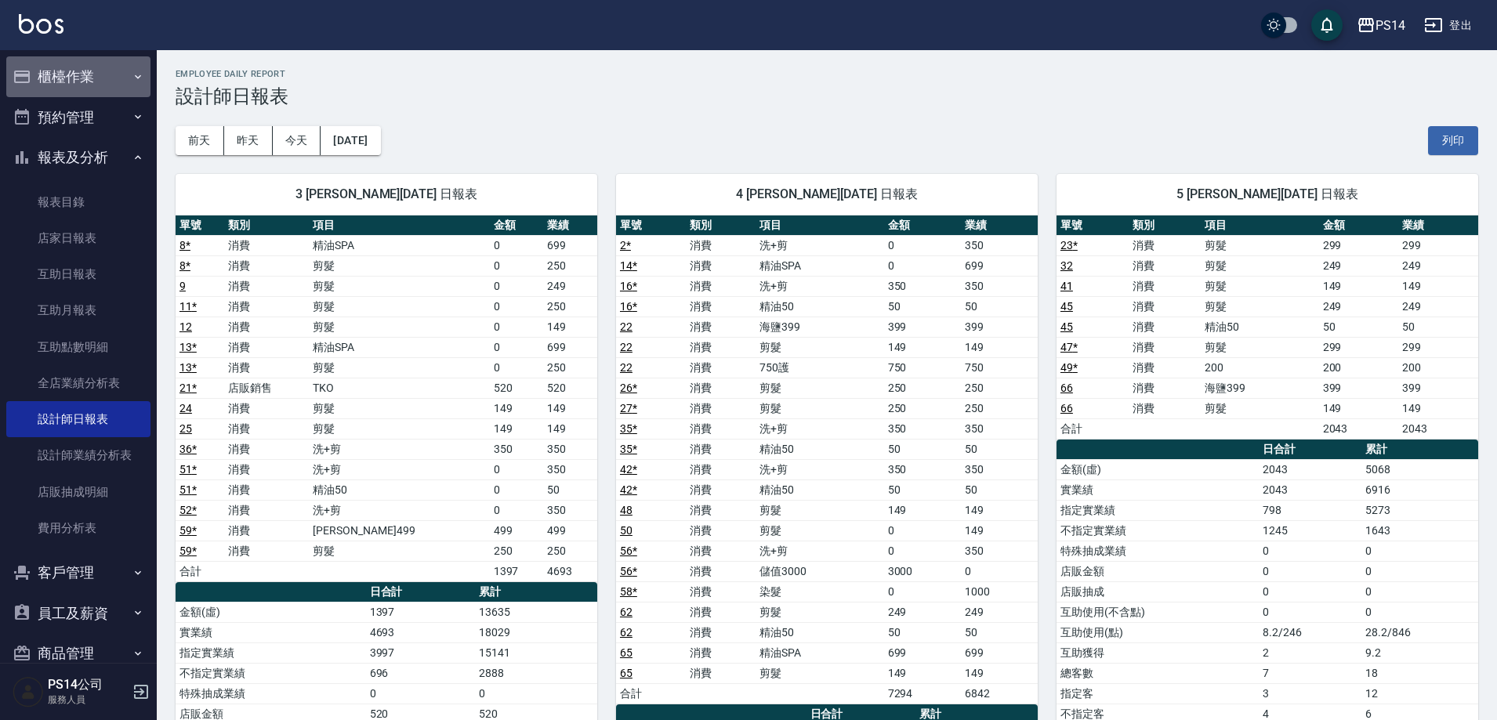
click at [117, 72] on button "櫃檯作業" at bounding box center [78, 76] width 144 height 41
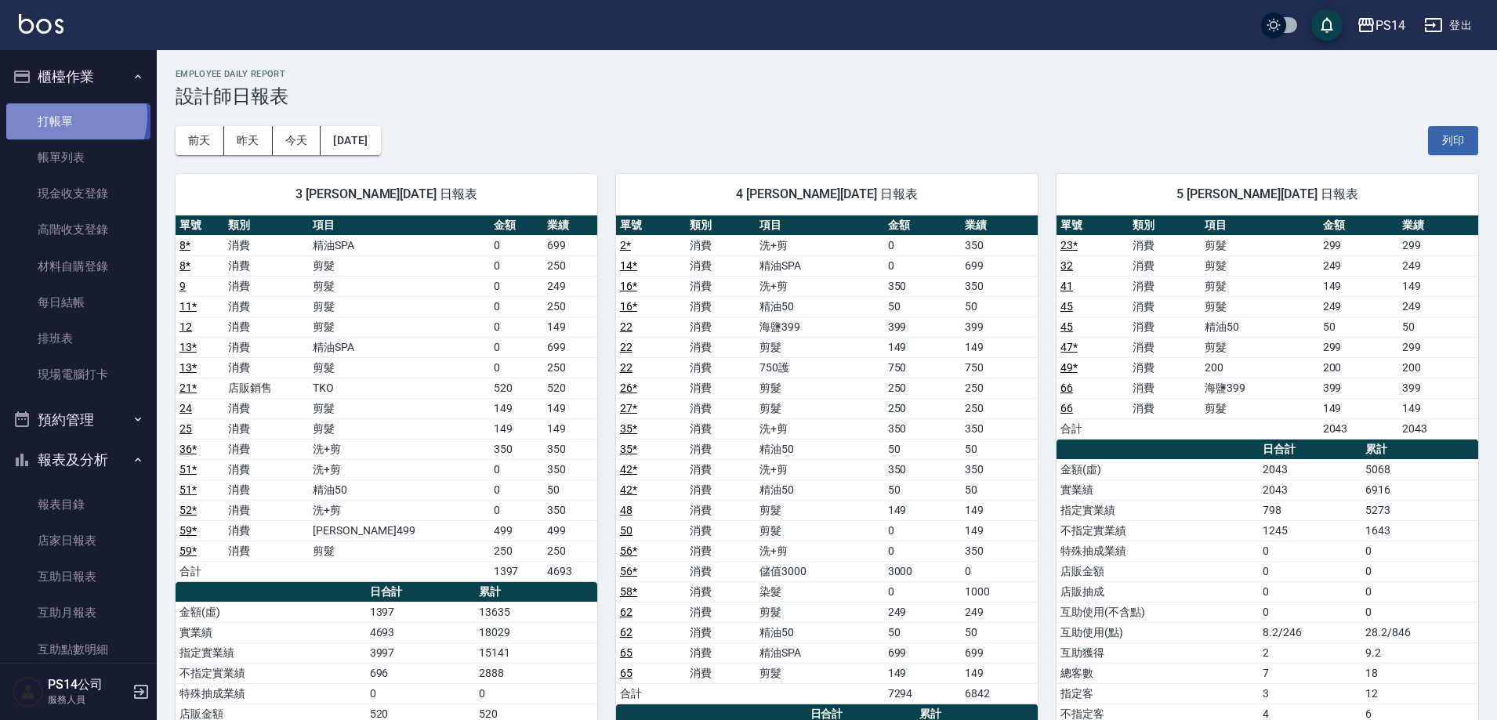
click at [64, 115] on link "打帳單" at bounding box center [78, 121] width 144 height 36
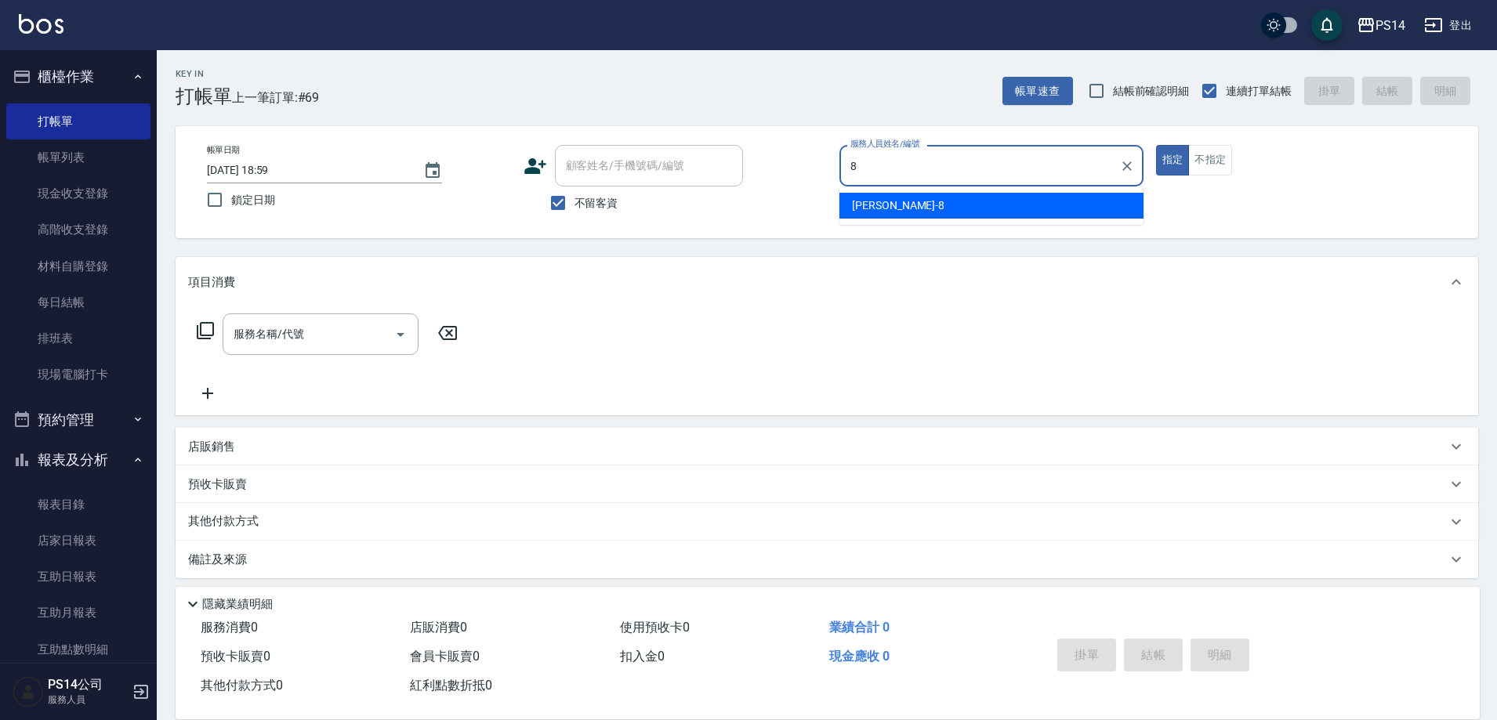
type input "[PERSON_NAME]-8"
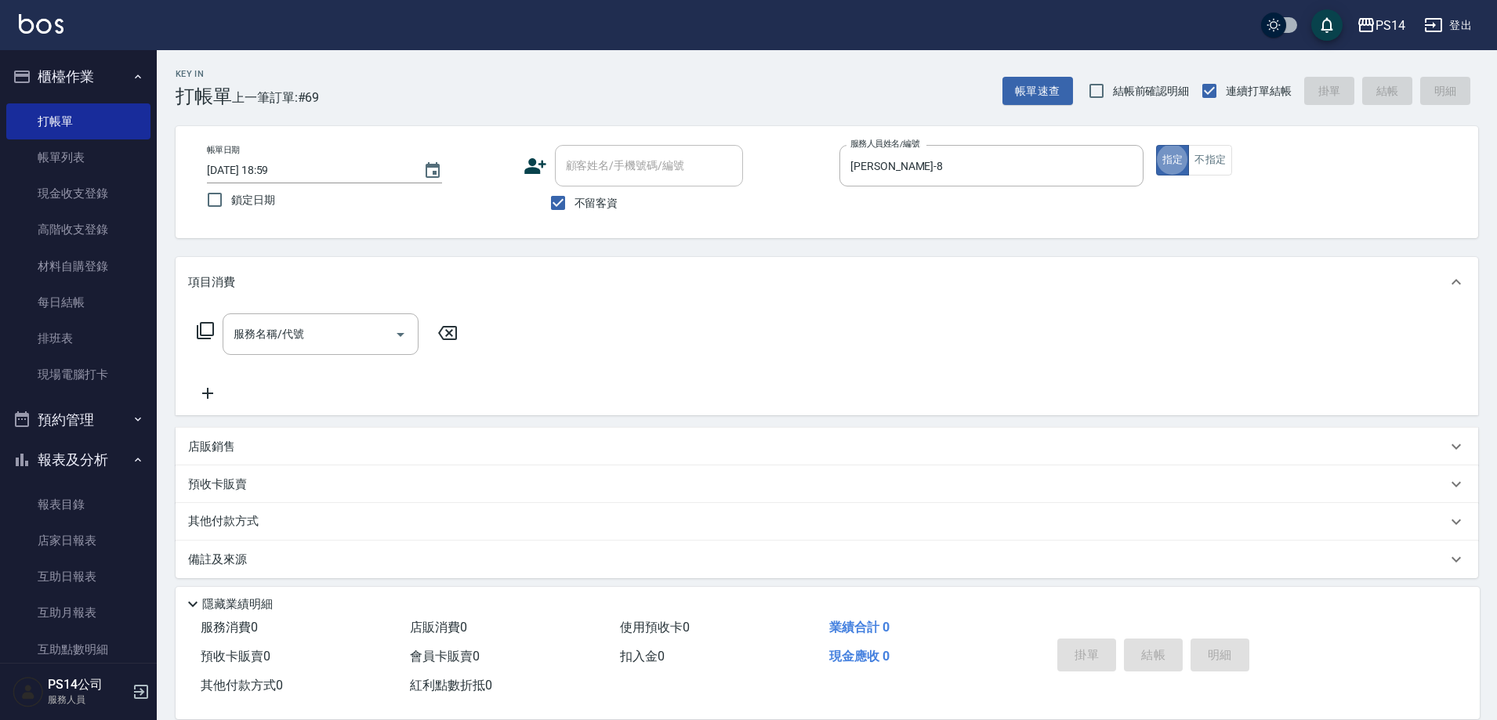
type button "true"
type input "200(111)"
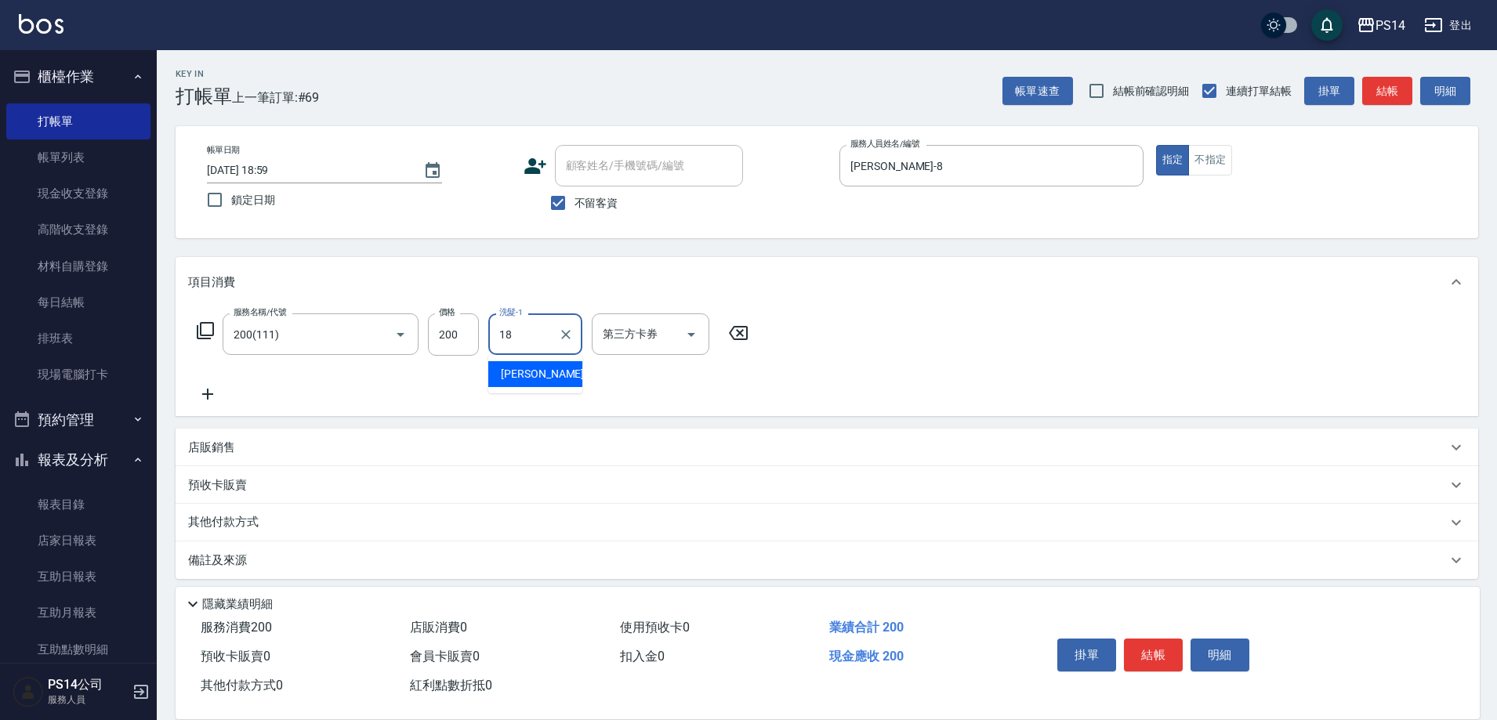
type input "[PERSON_NAME]-18"
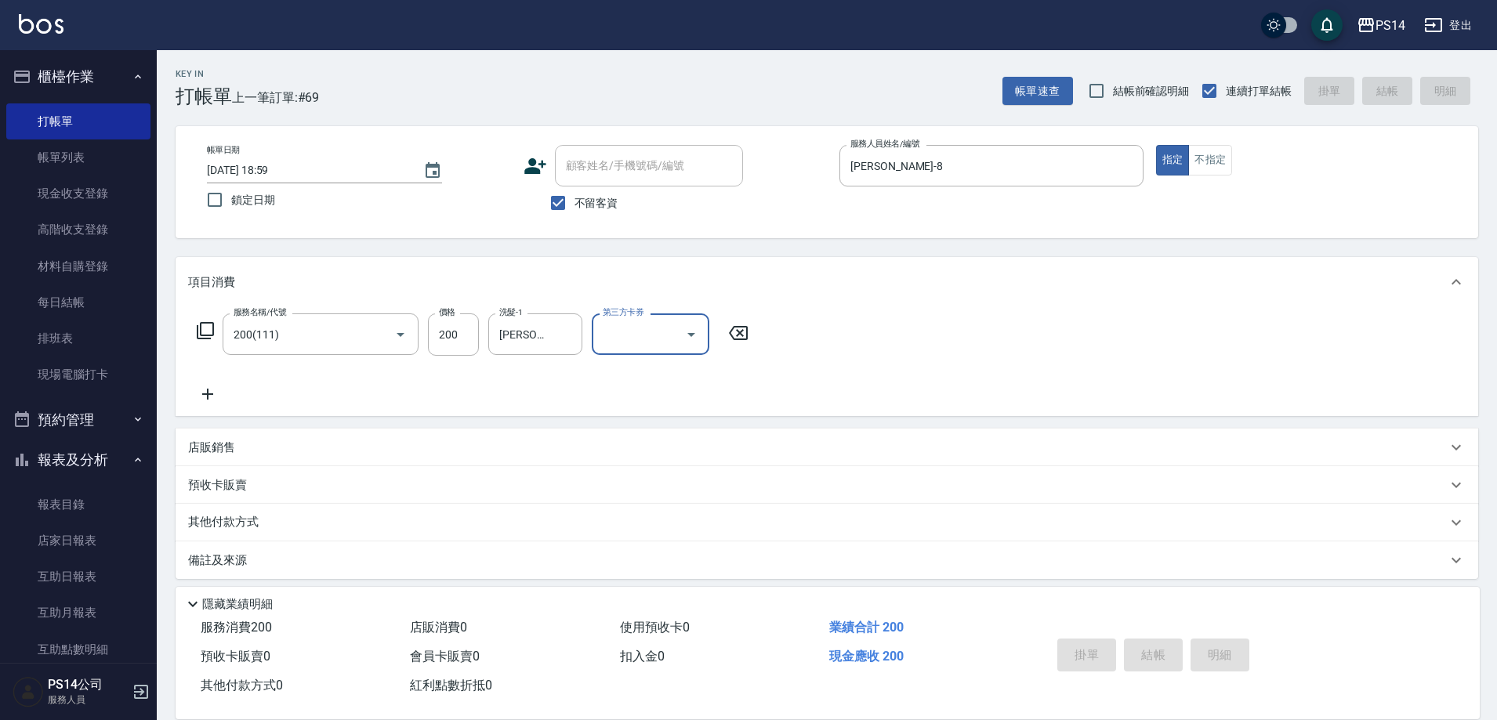
type input "[DATE] 19:22"
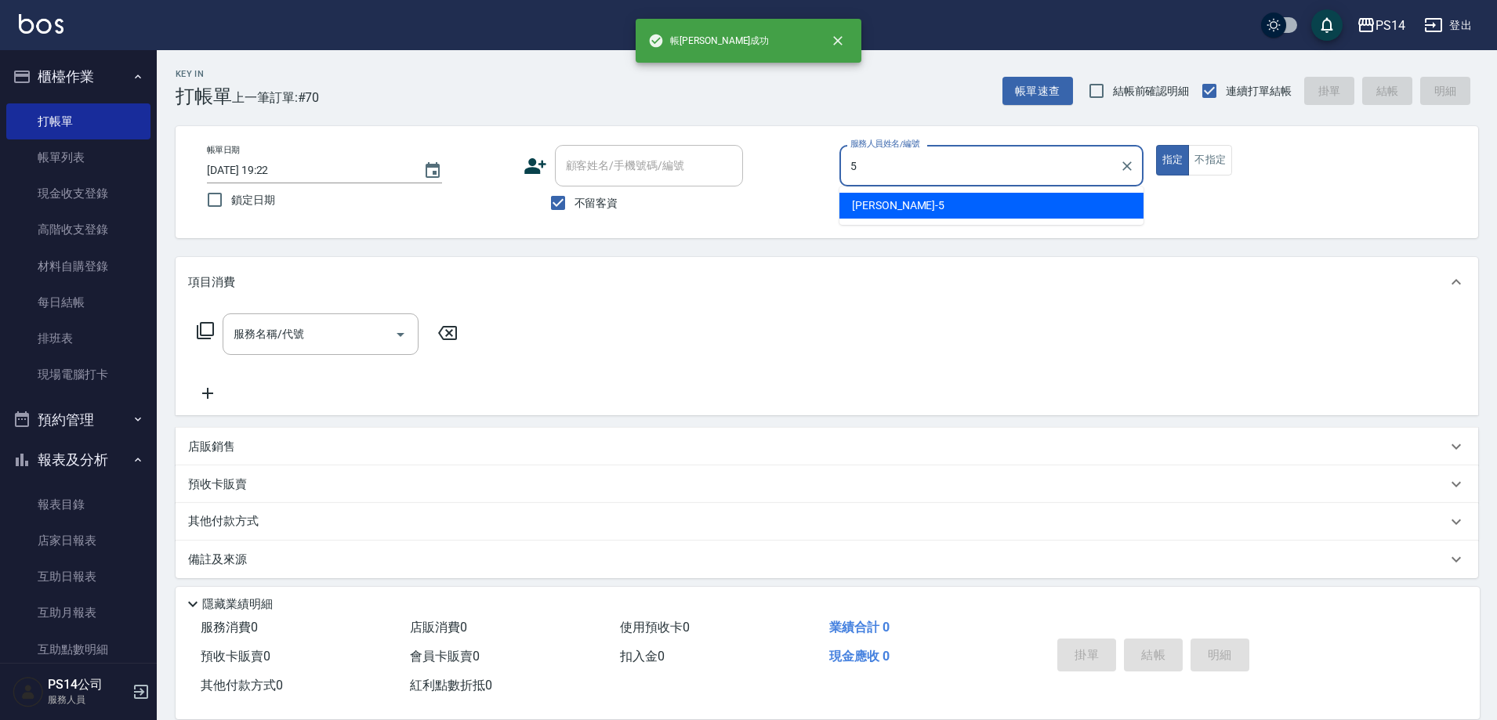
type input "[PERSON_NAME]-5"
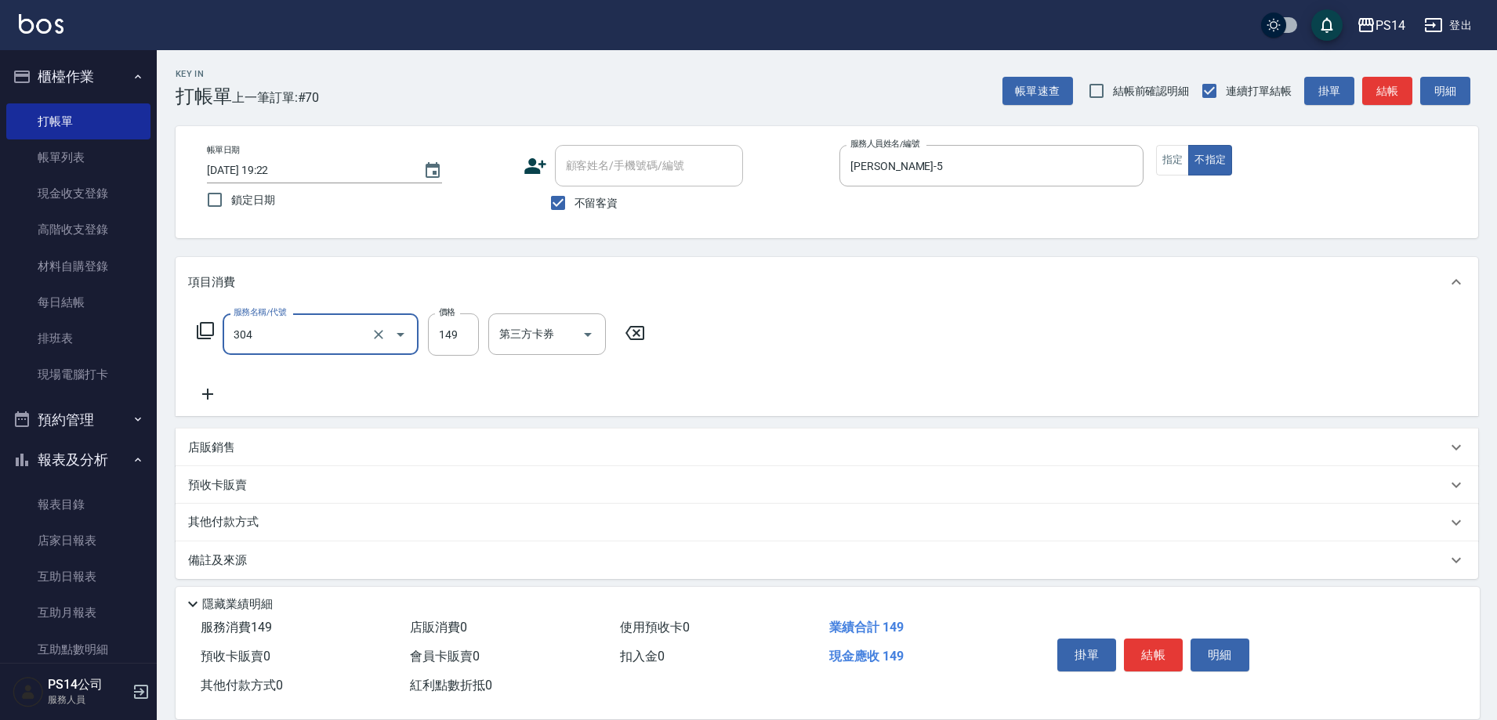
type input "剪髮(304)"
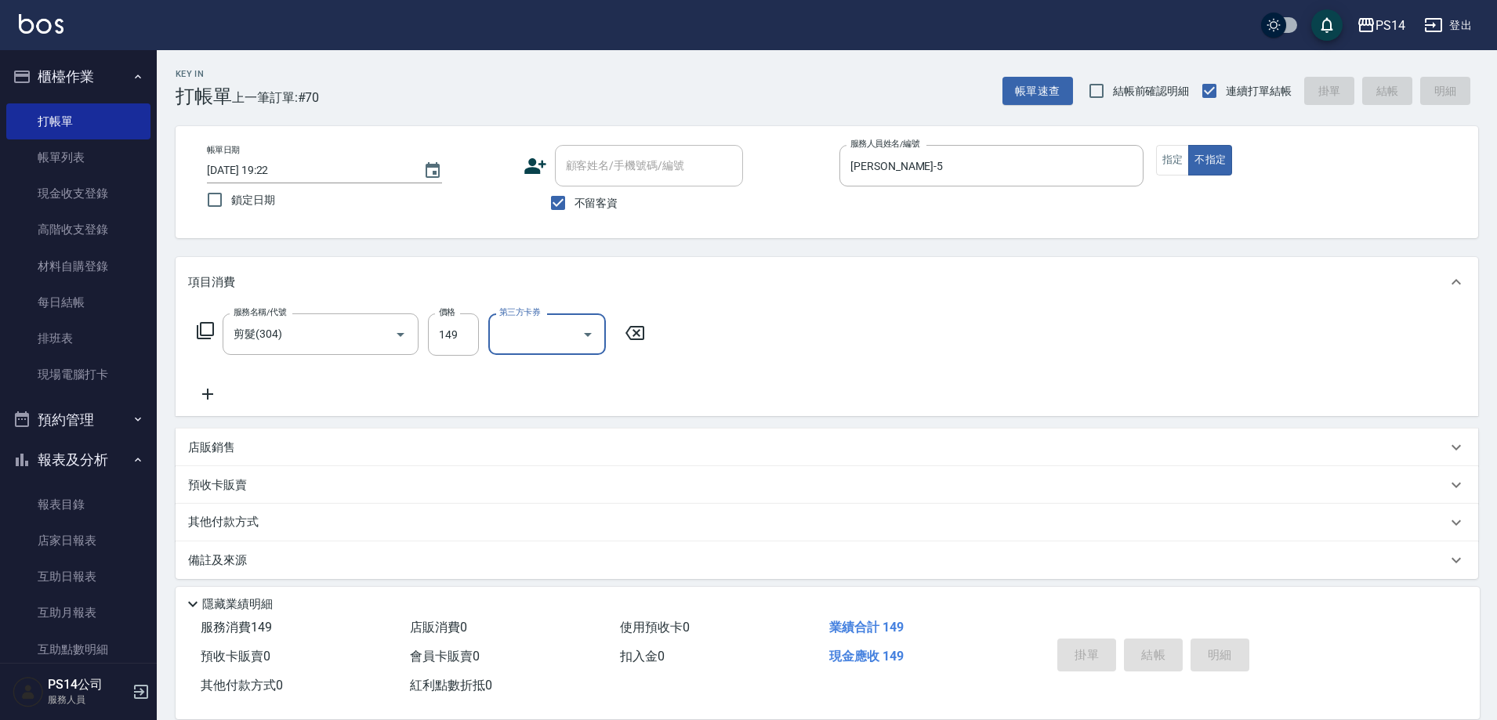
type input "[DATE] 19:23"
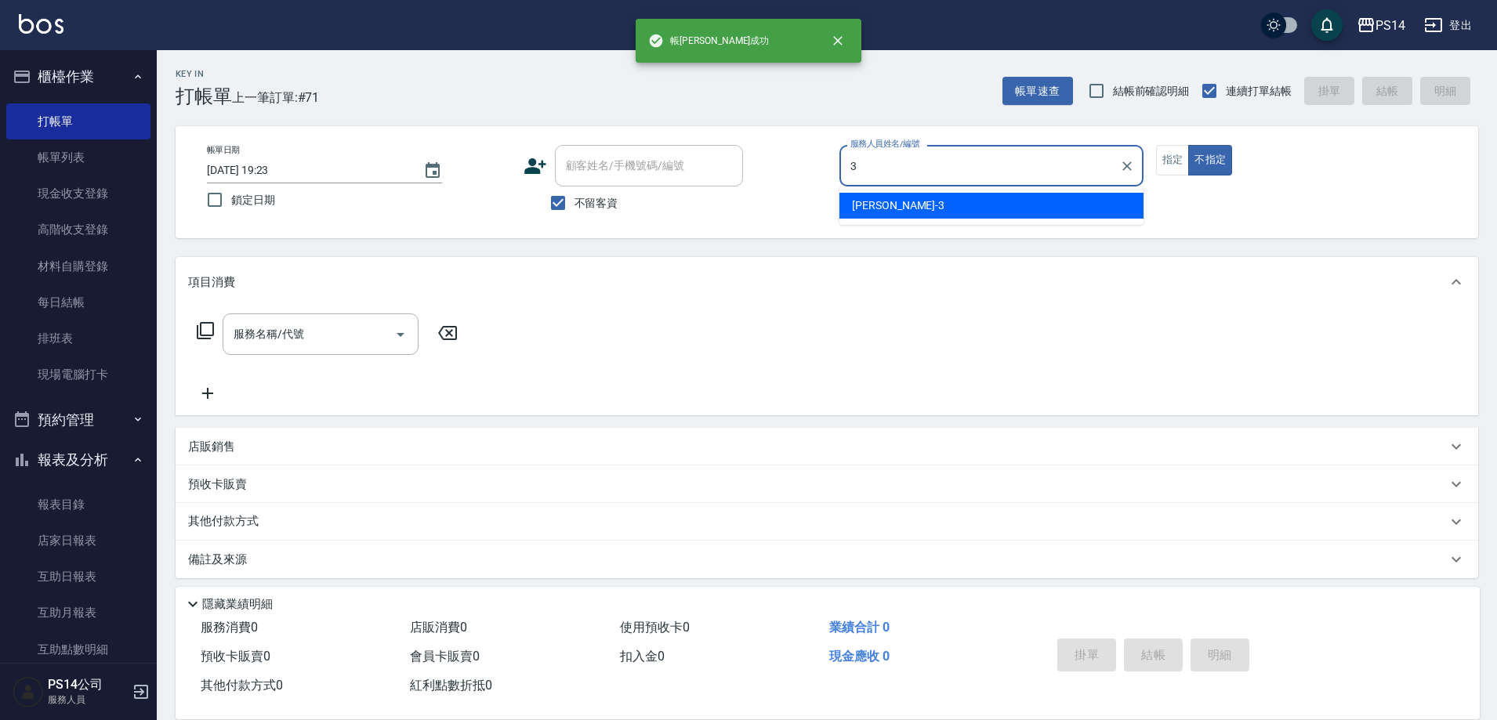
type input "[PERSON_NAME]-3"
type button "false"
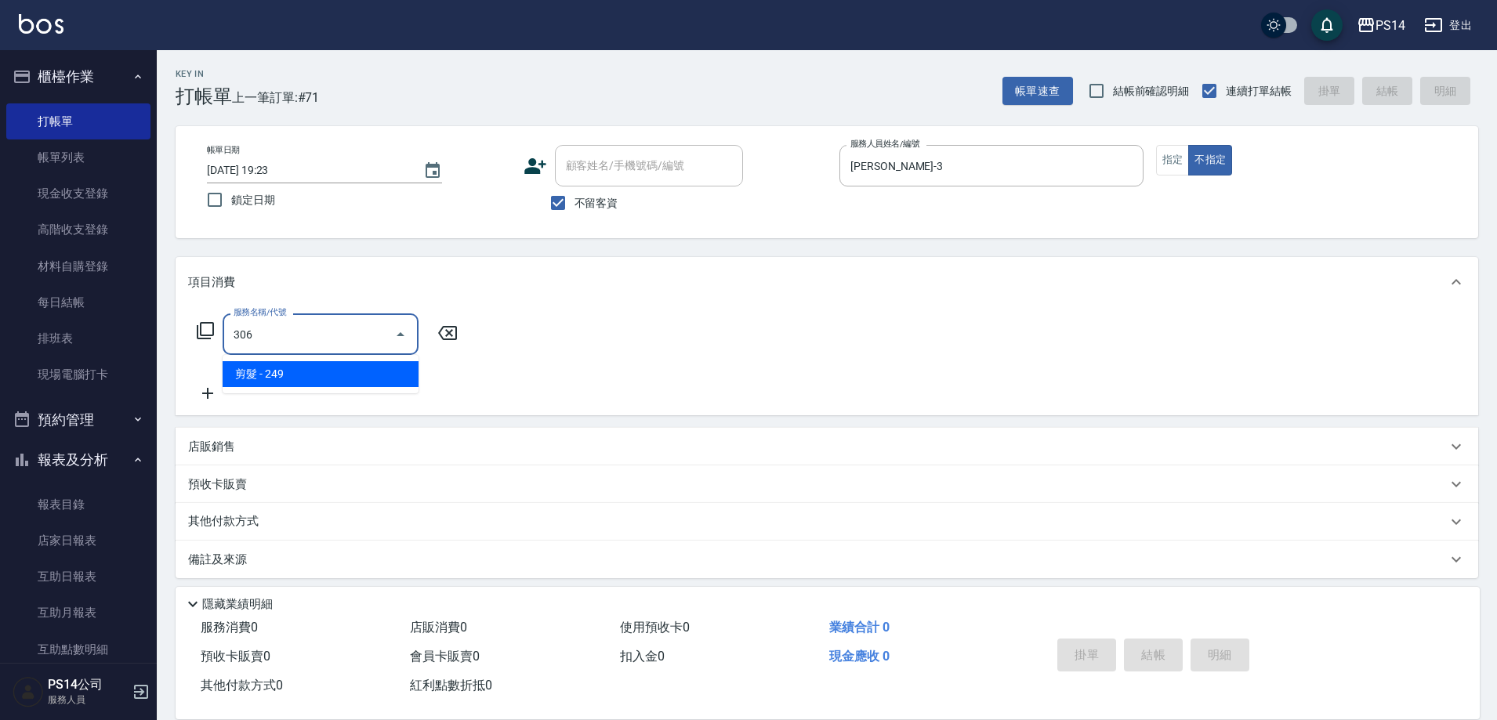
type input "剪髮(306)"
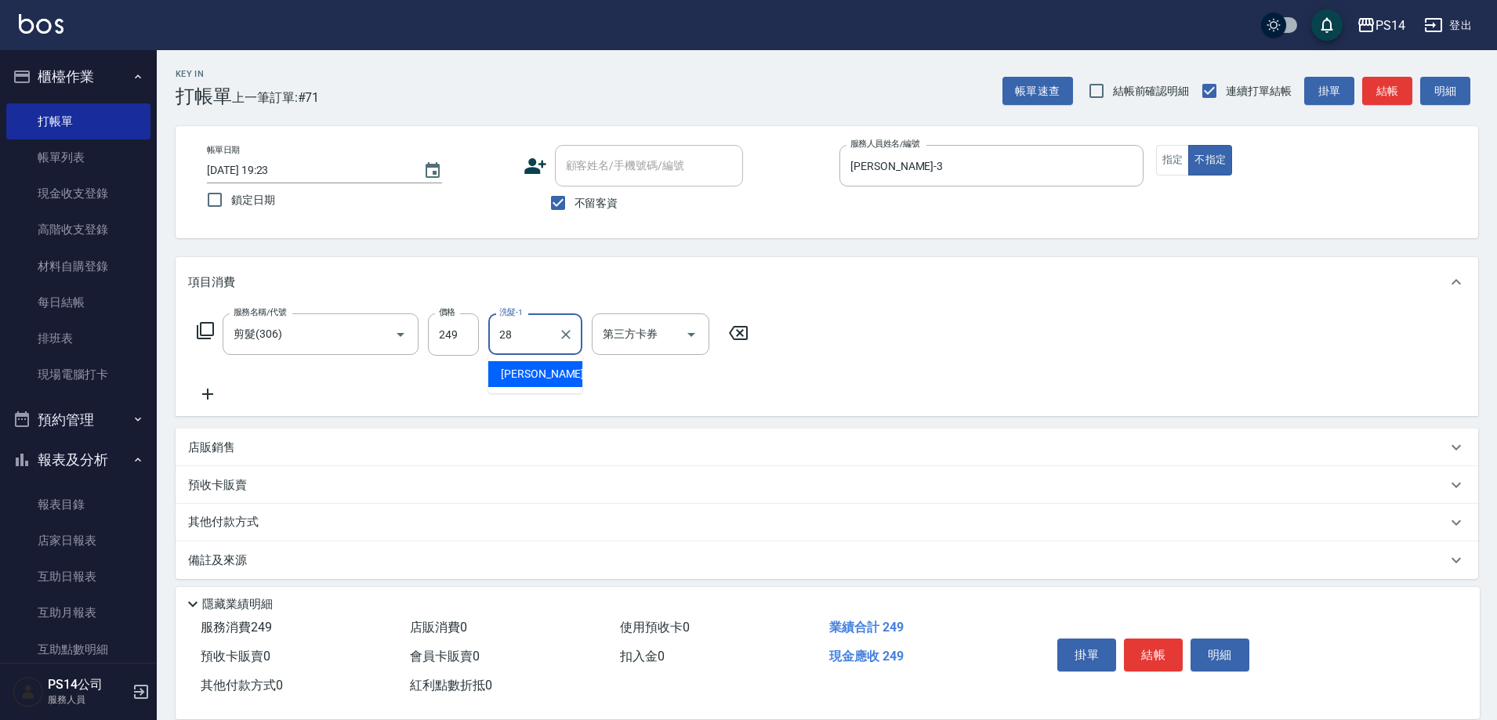
type input "[PERSON_NAME]-28"
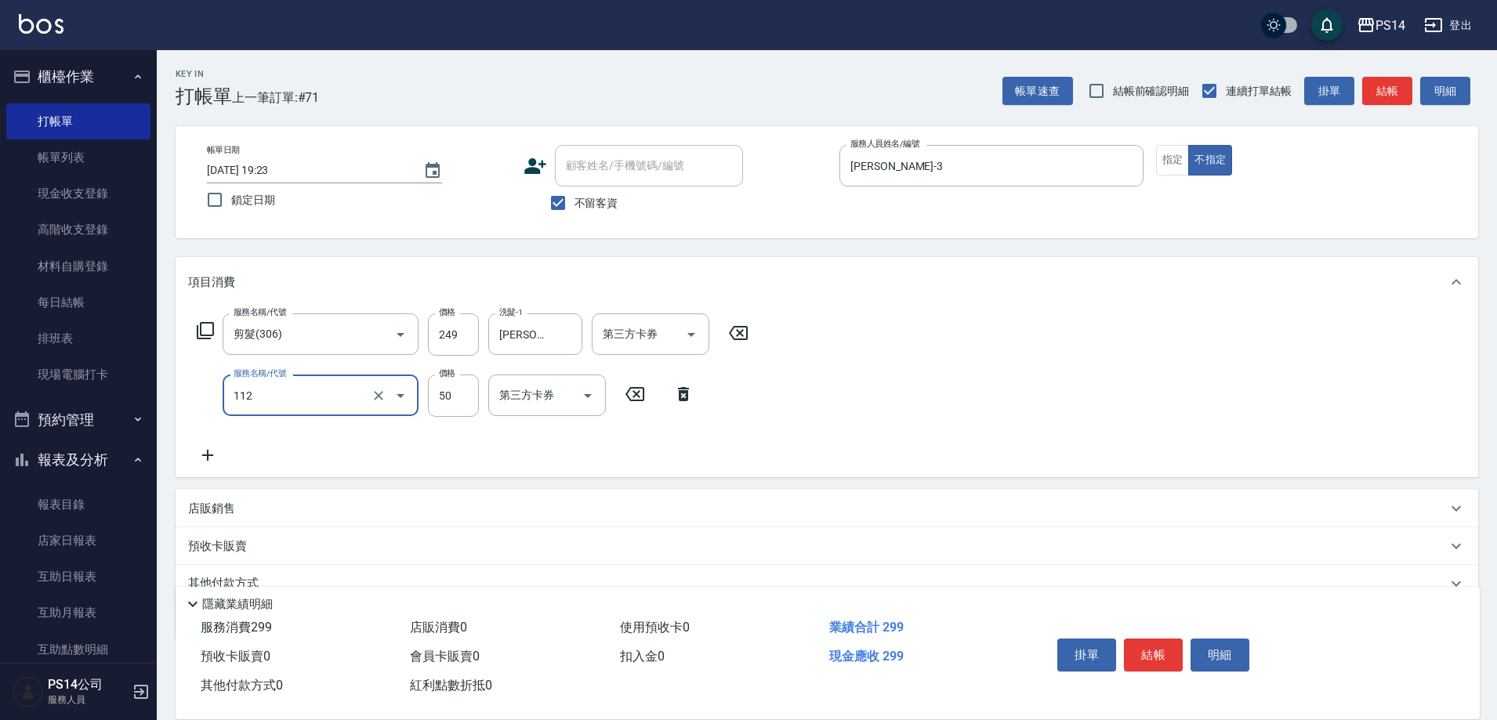
type input "精油50(112)"
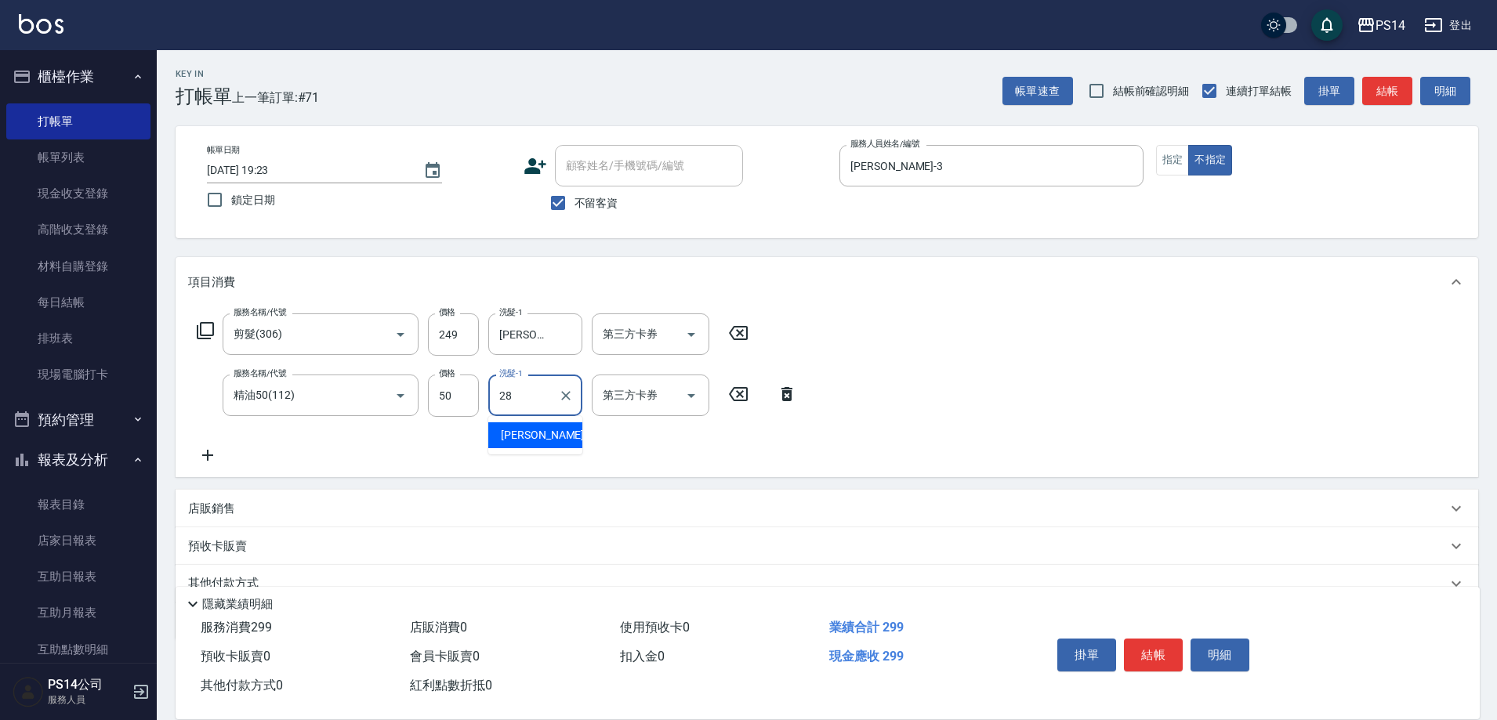
type input "[PERSON_NAME]-28"
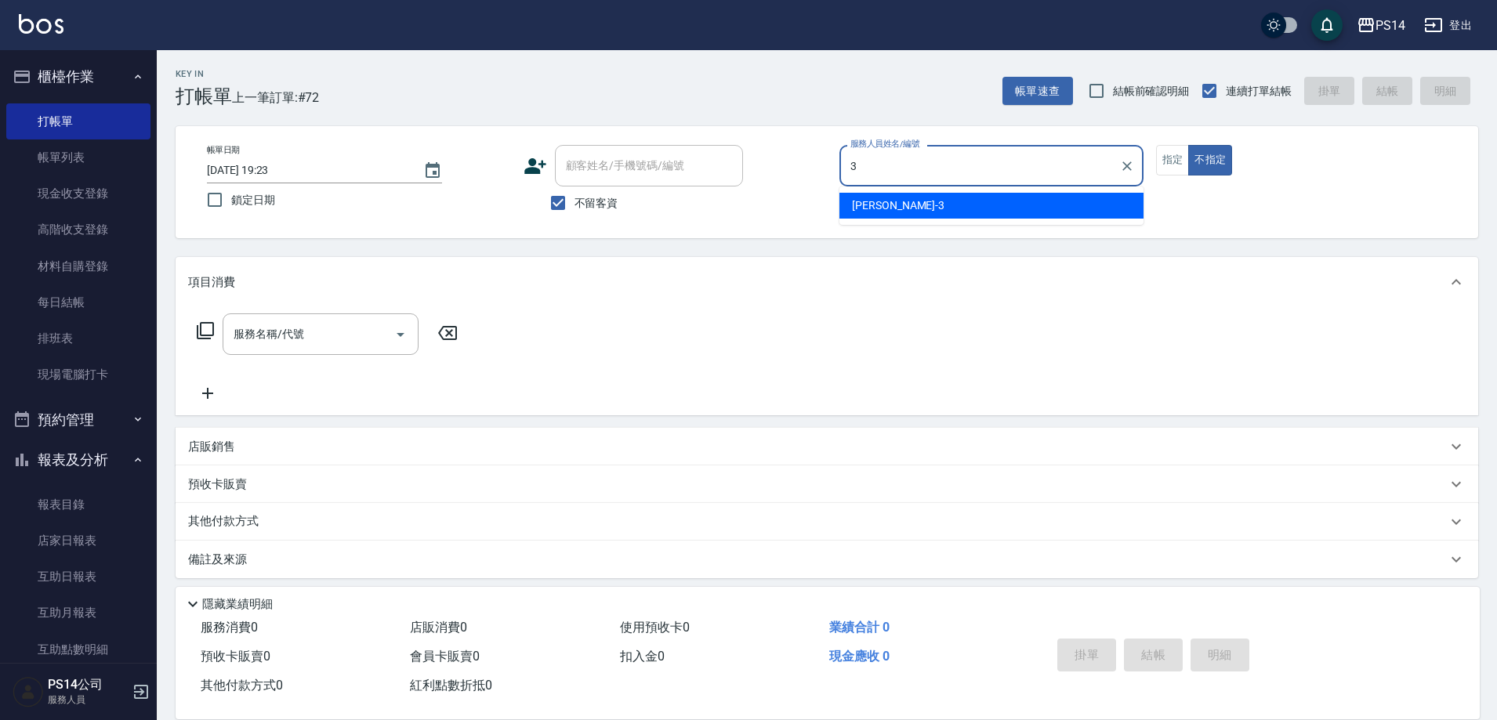
type input "[PERSON_NAME]-3"
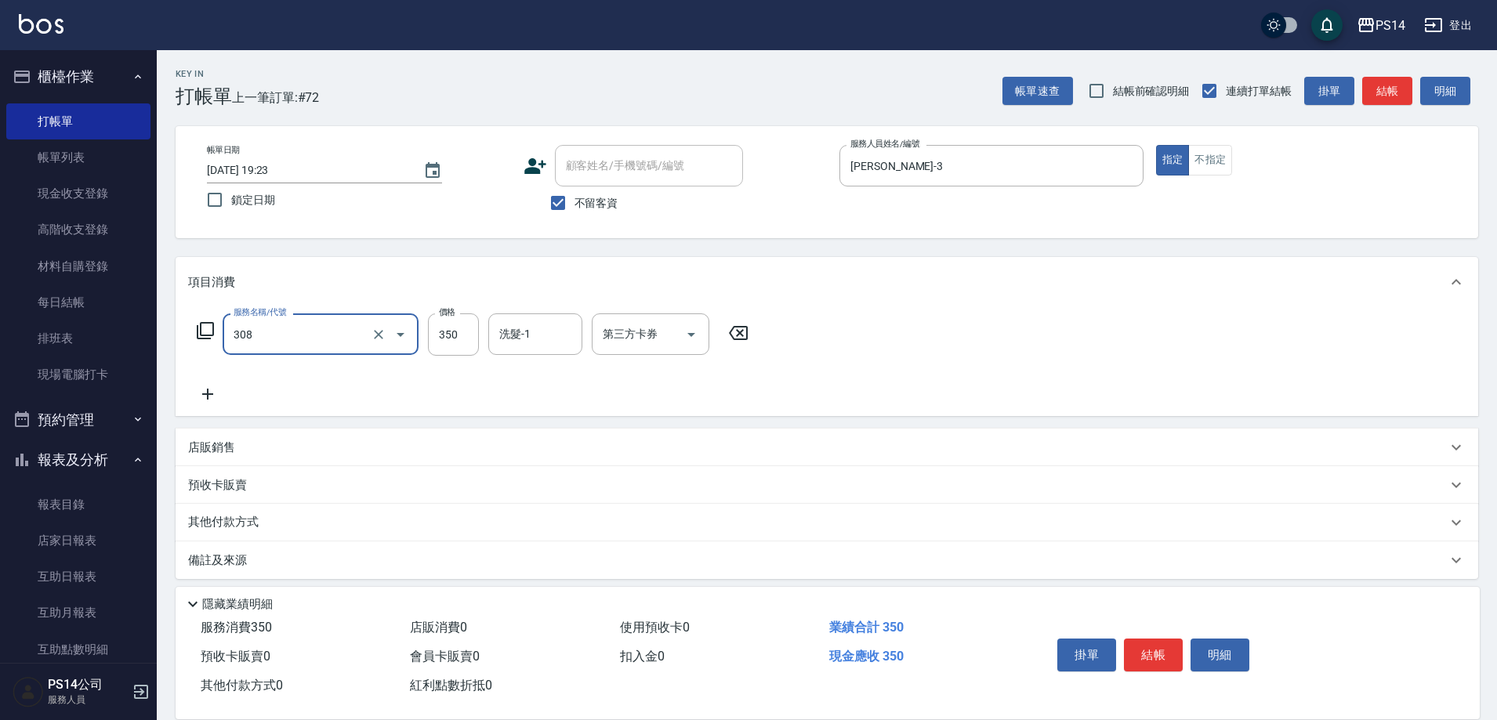
type input "洗+剪(308)"
type input "[PERSON_NAME]-37"
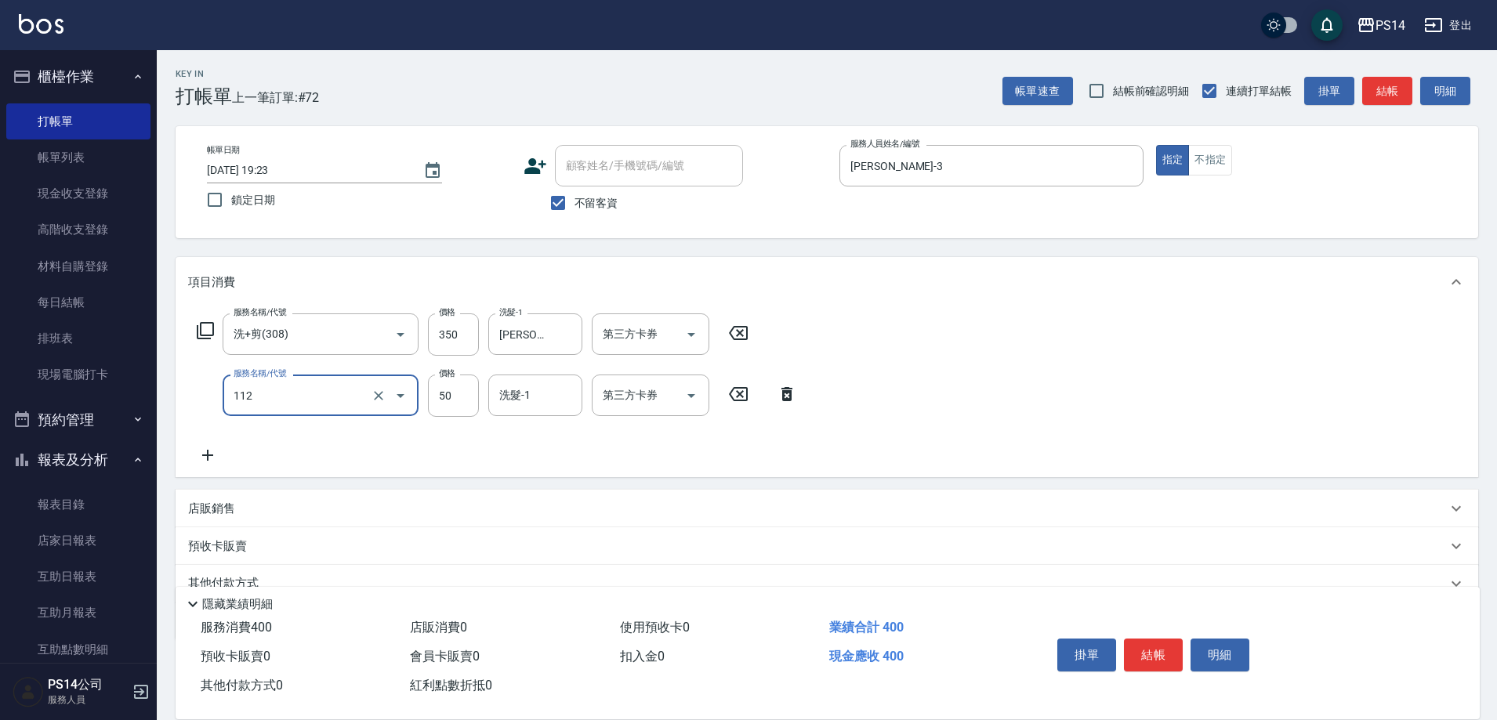
type input "精油50(112)"
type input "[PERSON_NAME]-37"
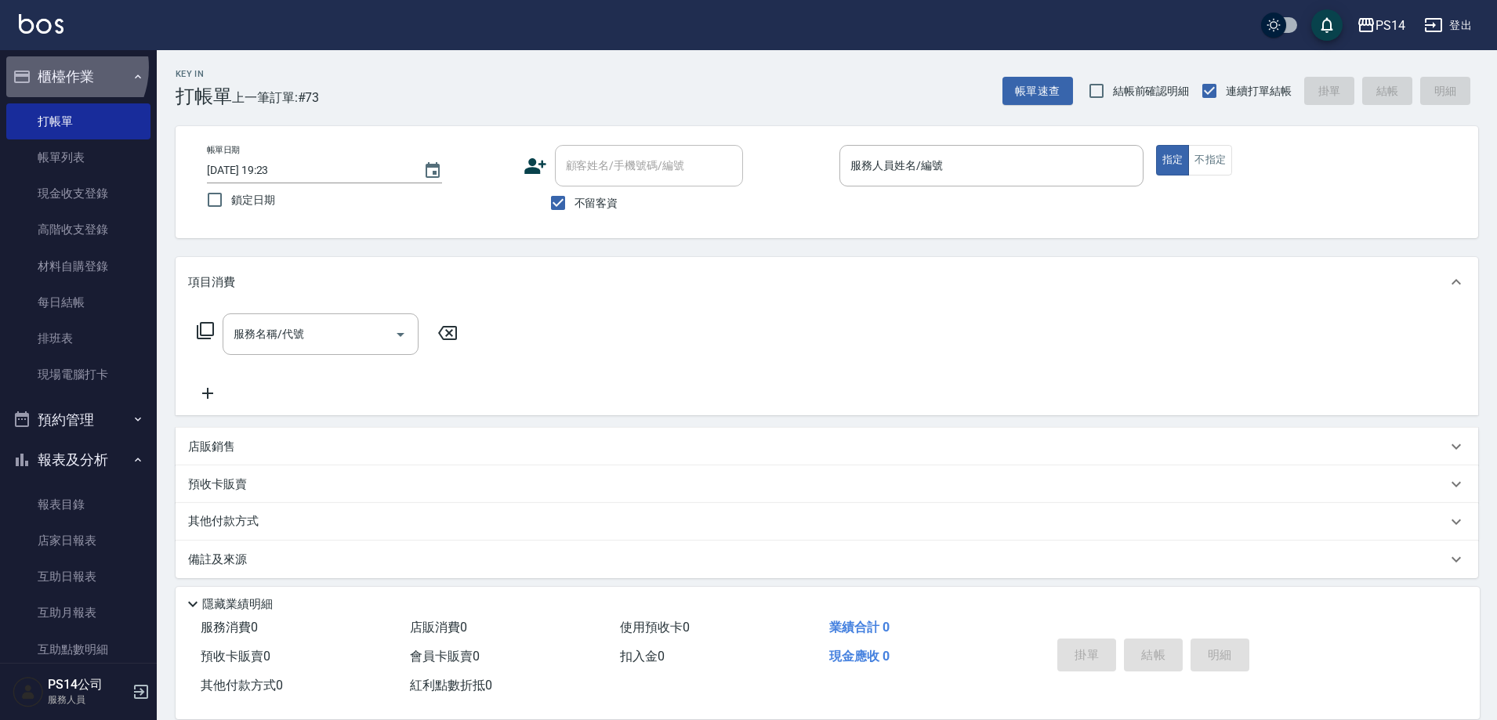
click at [60, 67] on button "櫃檯作業" at bounding box center [78, 76] width 144 height 41
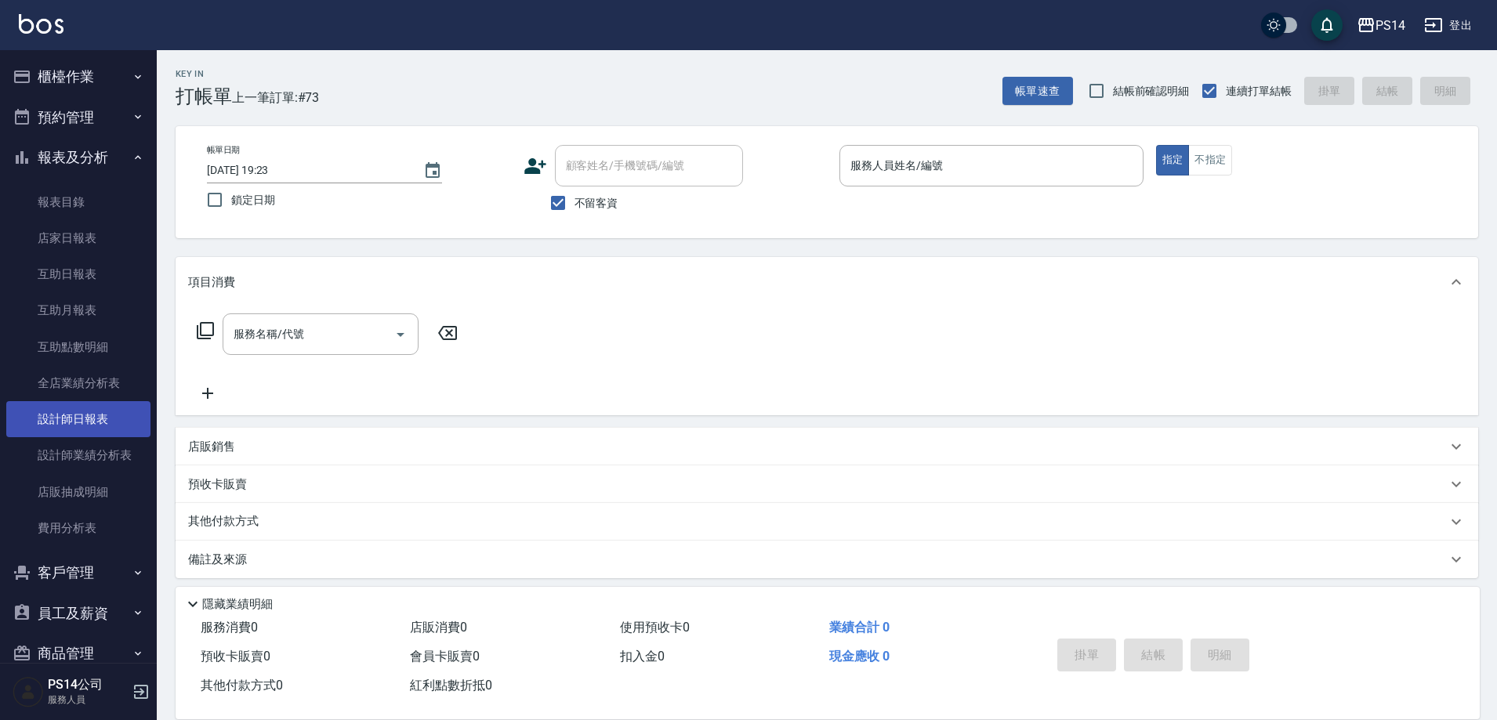
click at [93, 419] on link "設計師日報表" at bounding box center [78, 419] width 144 height 36
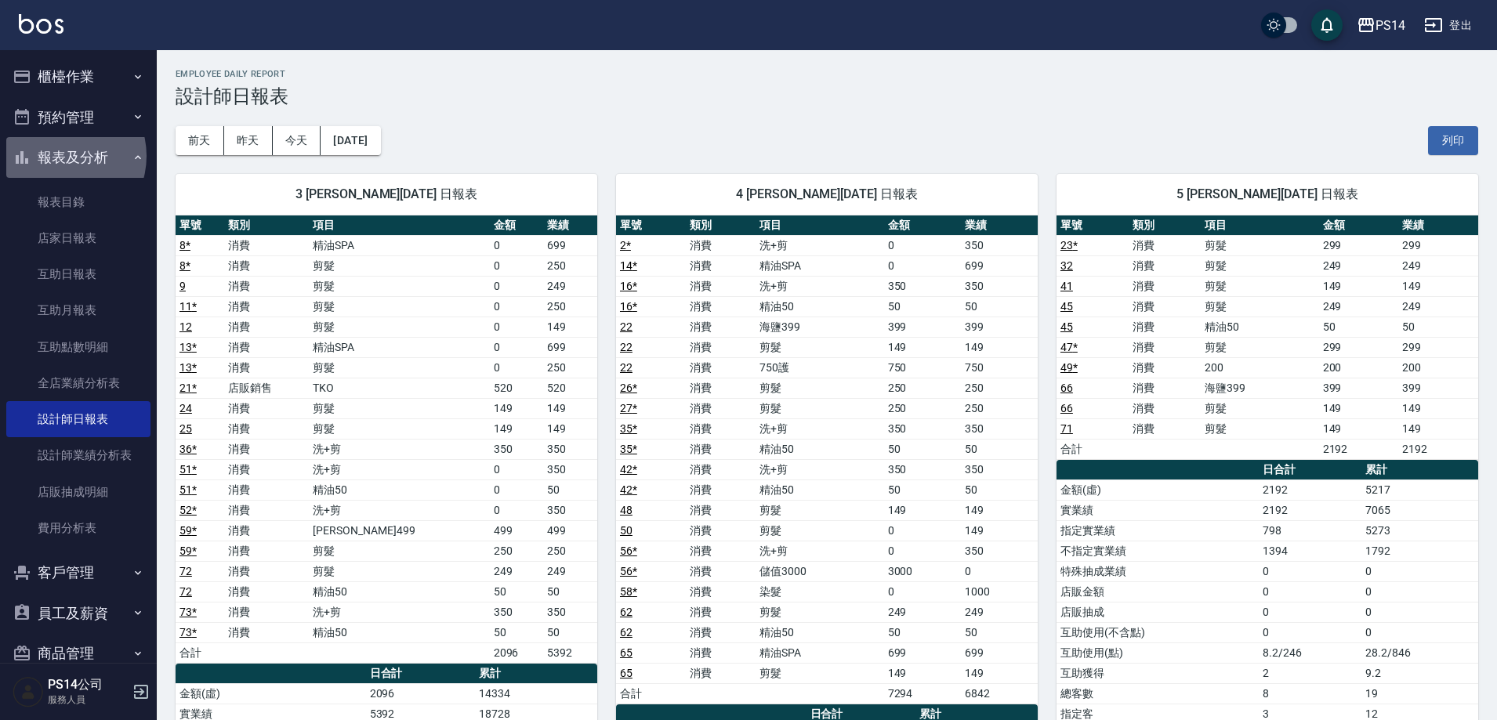
click at [60, 156] on button "報表及分析" at bounding box center [78, 157] width 144 height 41
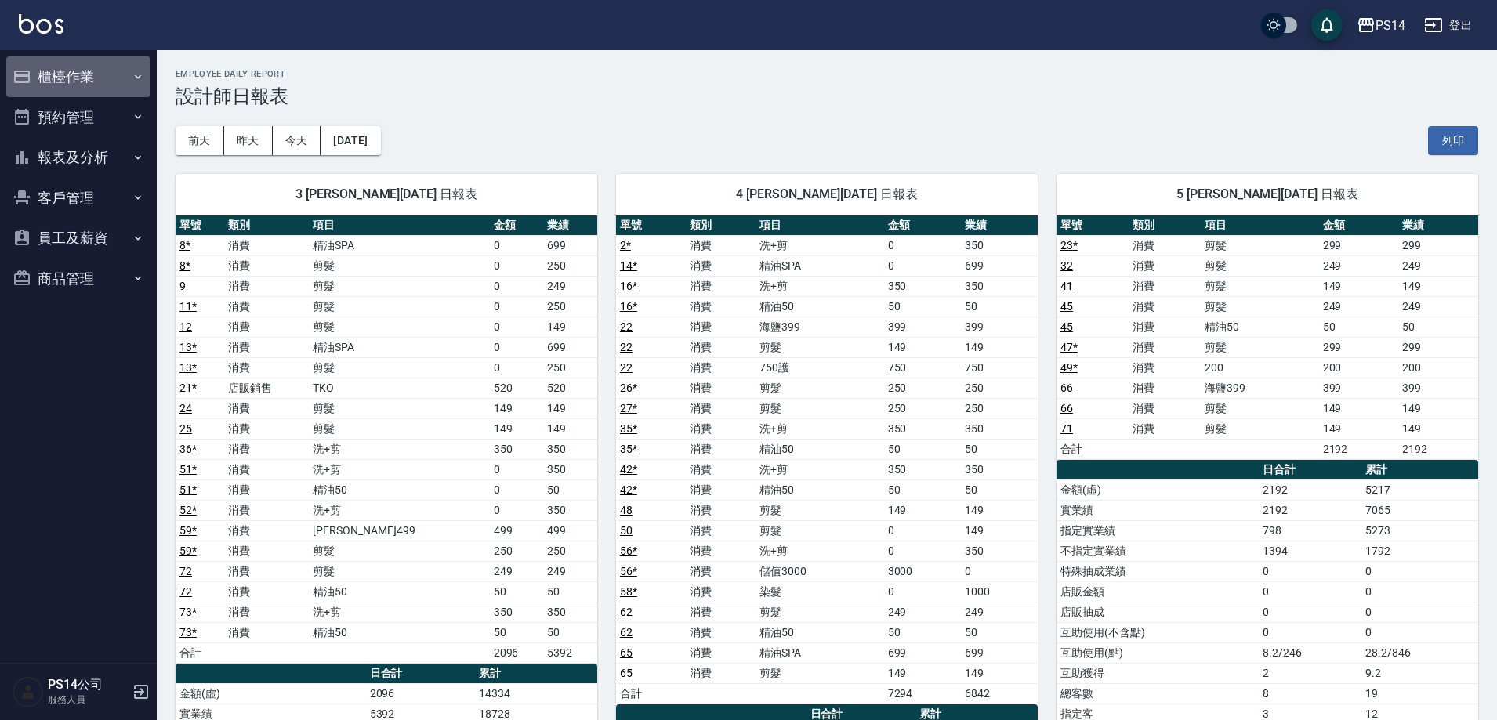
click at [67, 80] on button "櫃檯作業" at bounding box center [78, 76] width 144 height 41
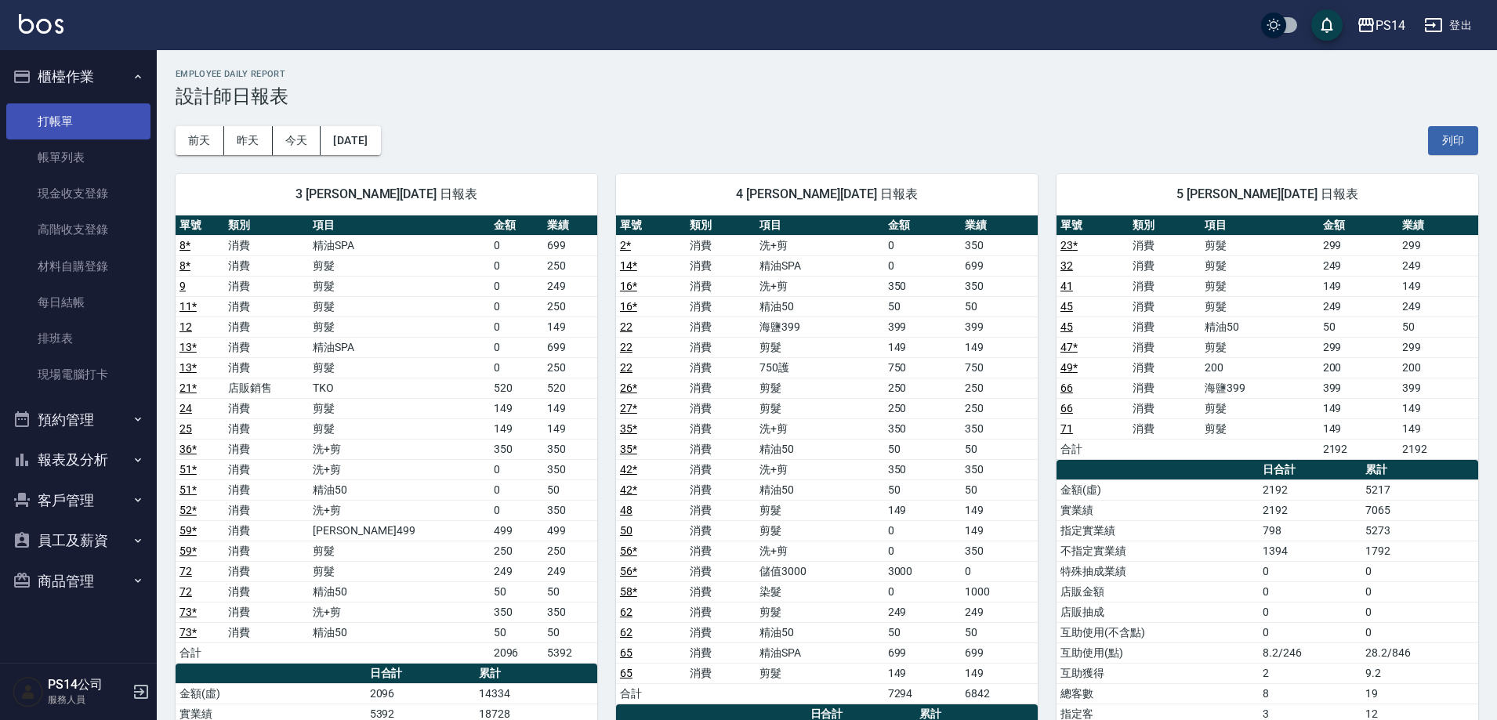
click at [63, 108] on link "打帳單" at bounding box center [78, 121] width 144 height 36
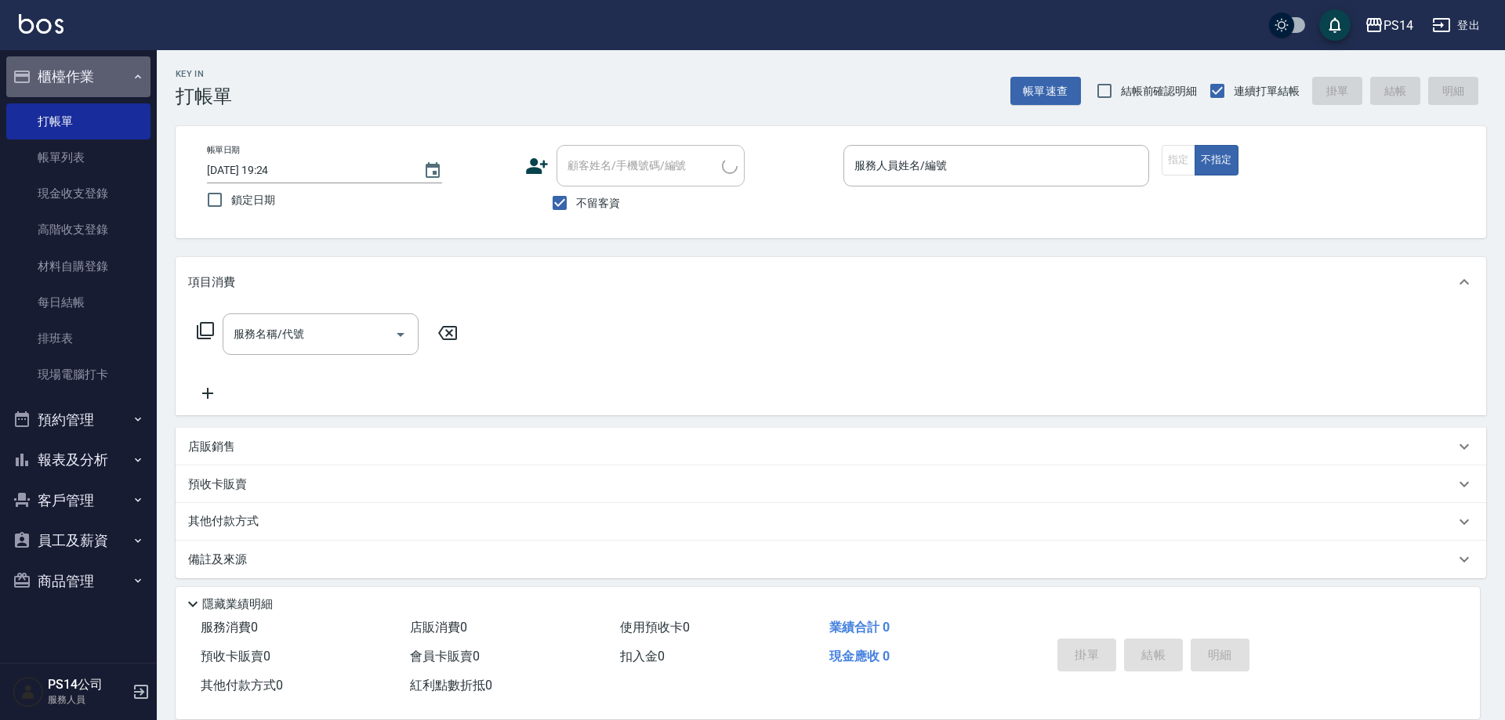
click at [69, 69] on button "櫃檯作業" at bounding box center [78, 76] width 144 height 41
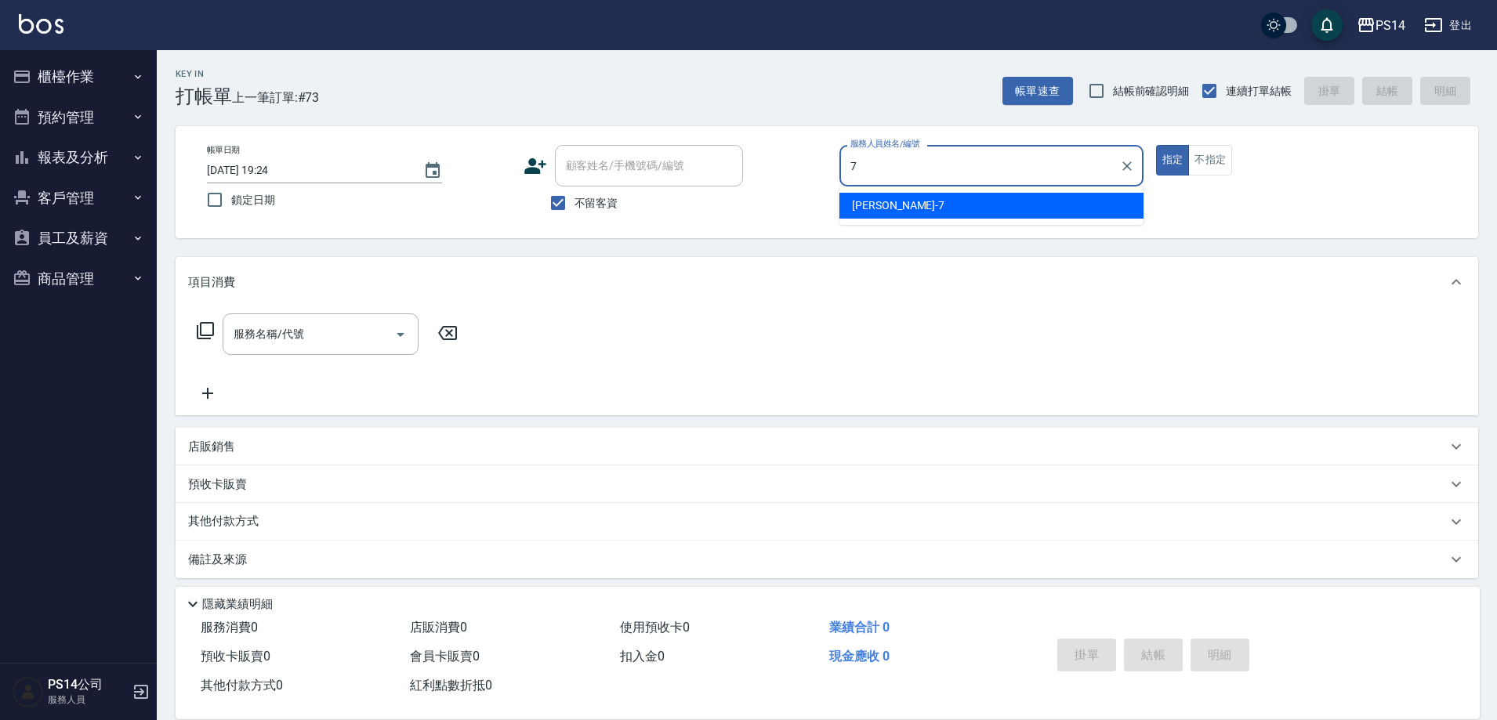
type input "[PERSON_NAME]-7"
type button "true"
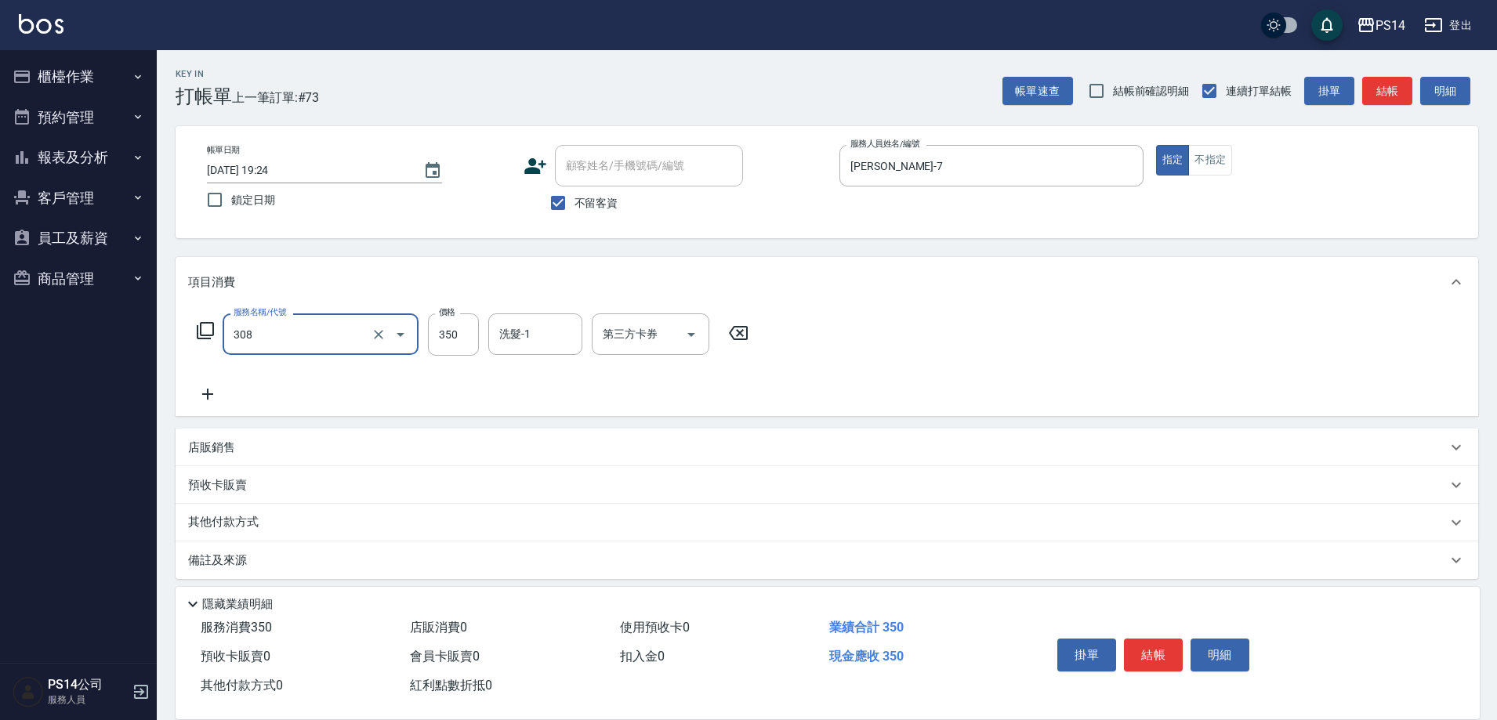
type input "洗+剪(308)"
type input "[PERSON_NAME]-11"
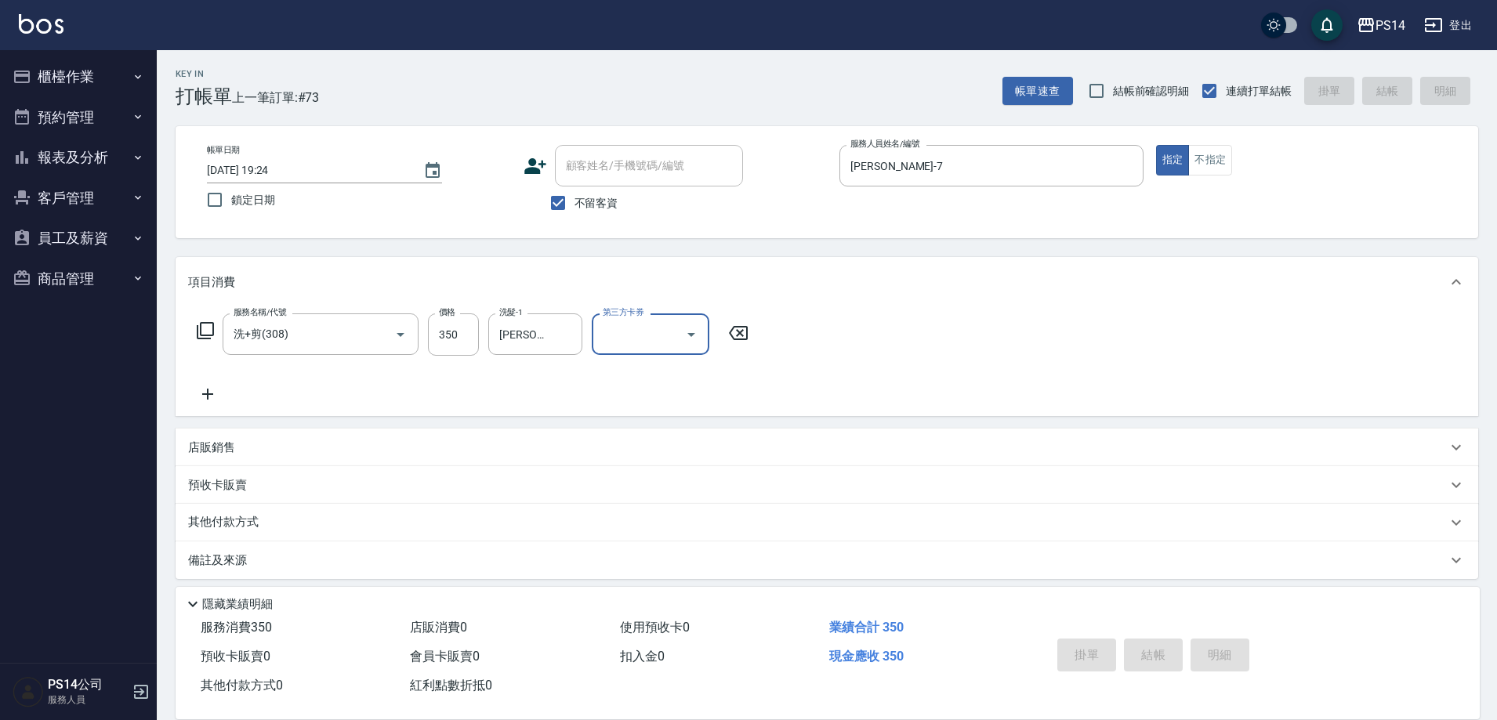
type input "[DATE] 19:26"
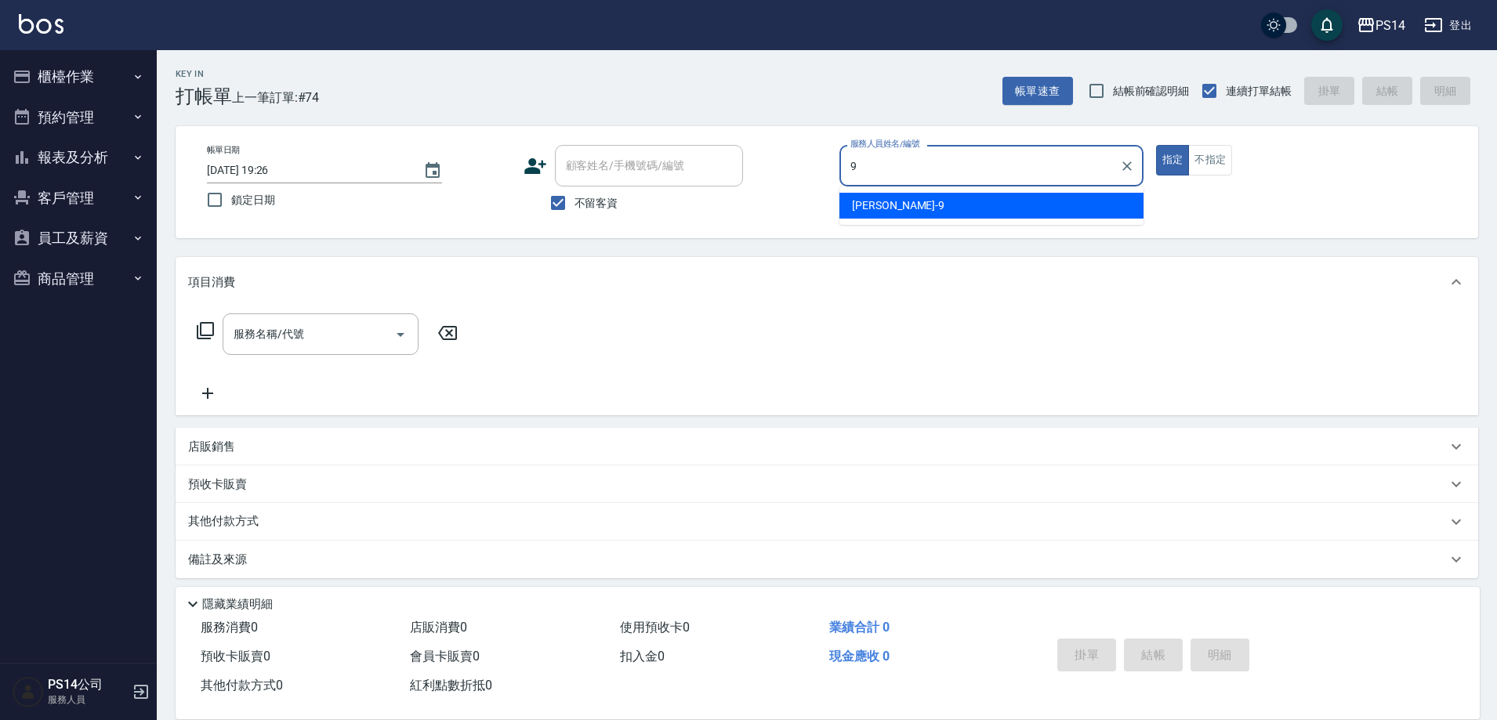
type input "[PERSON_NAME]-9"
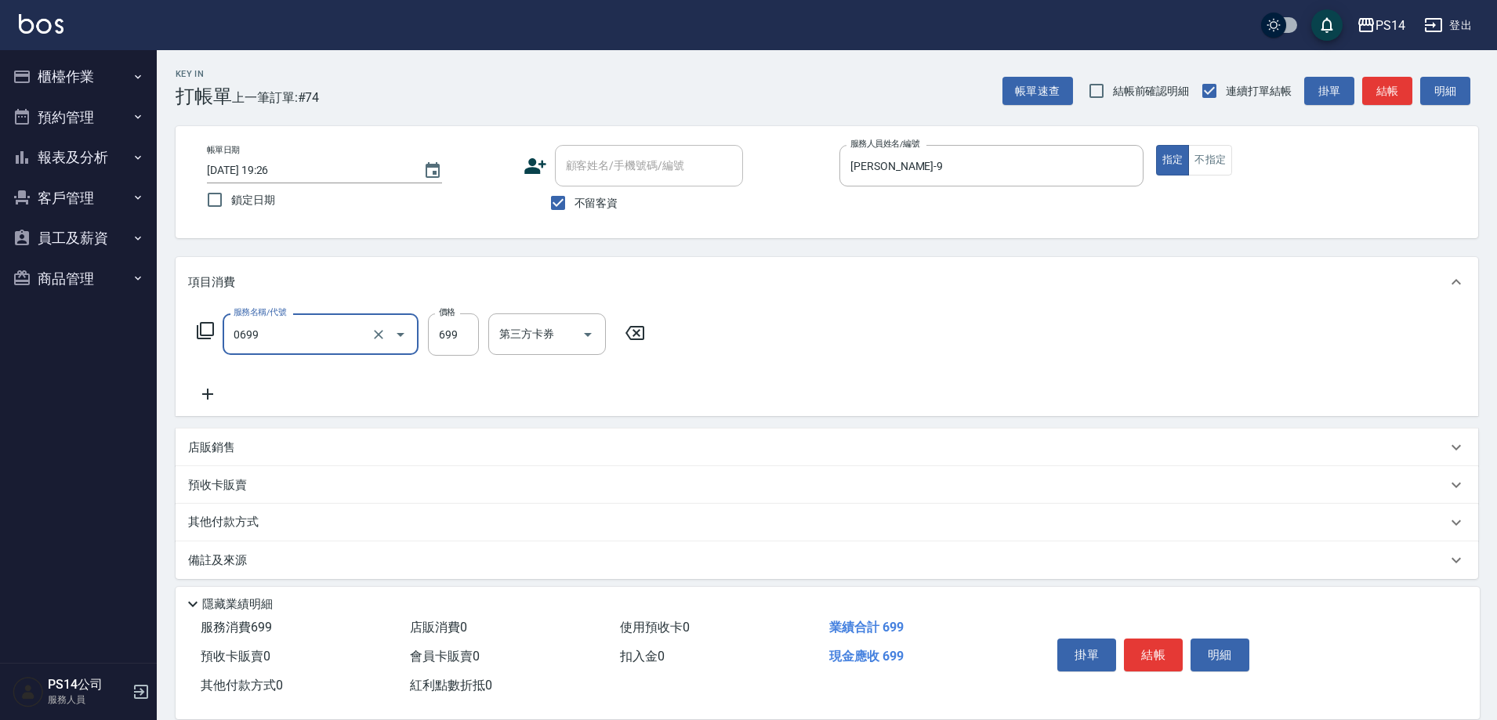
type input "精油SPA(0699)"
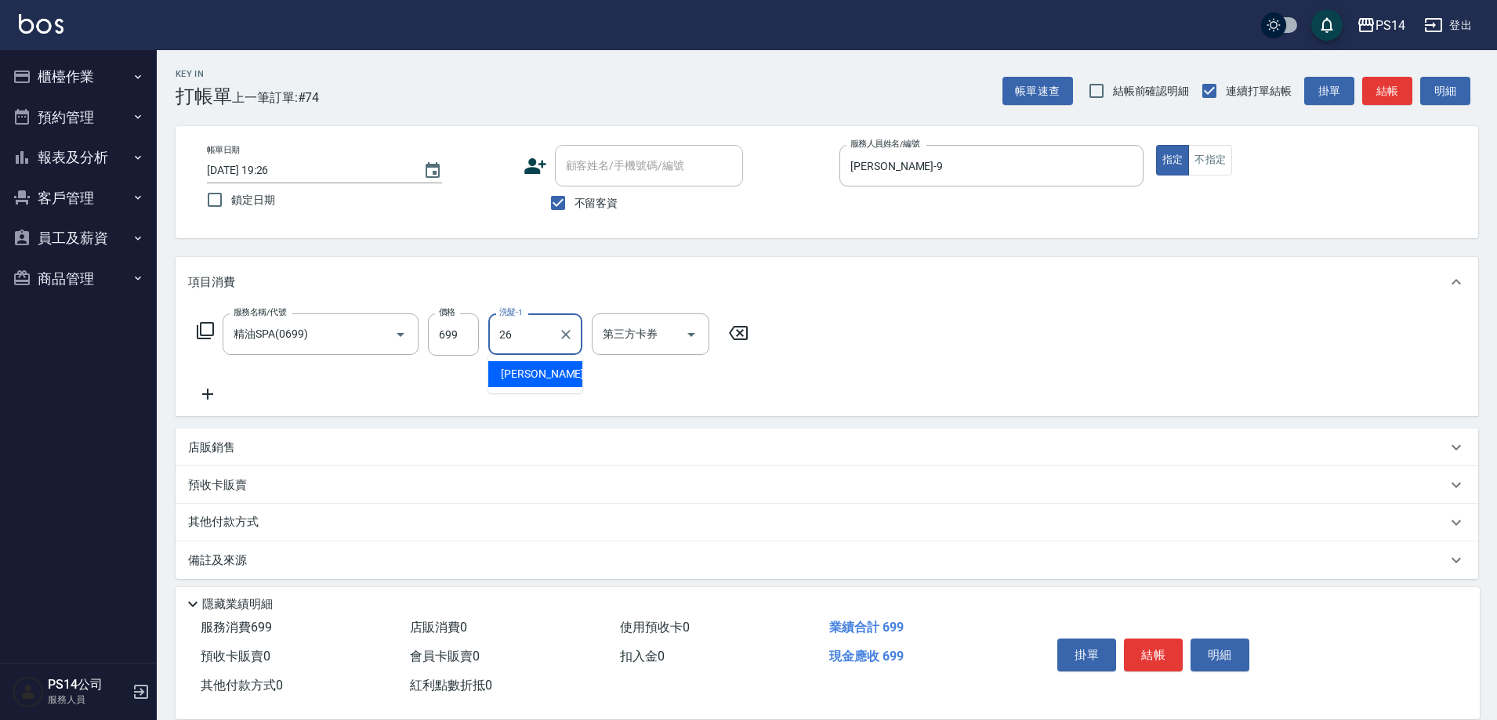
type input "[PERSON_NAME]-26"
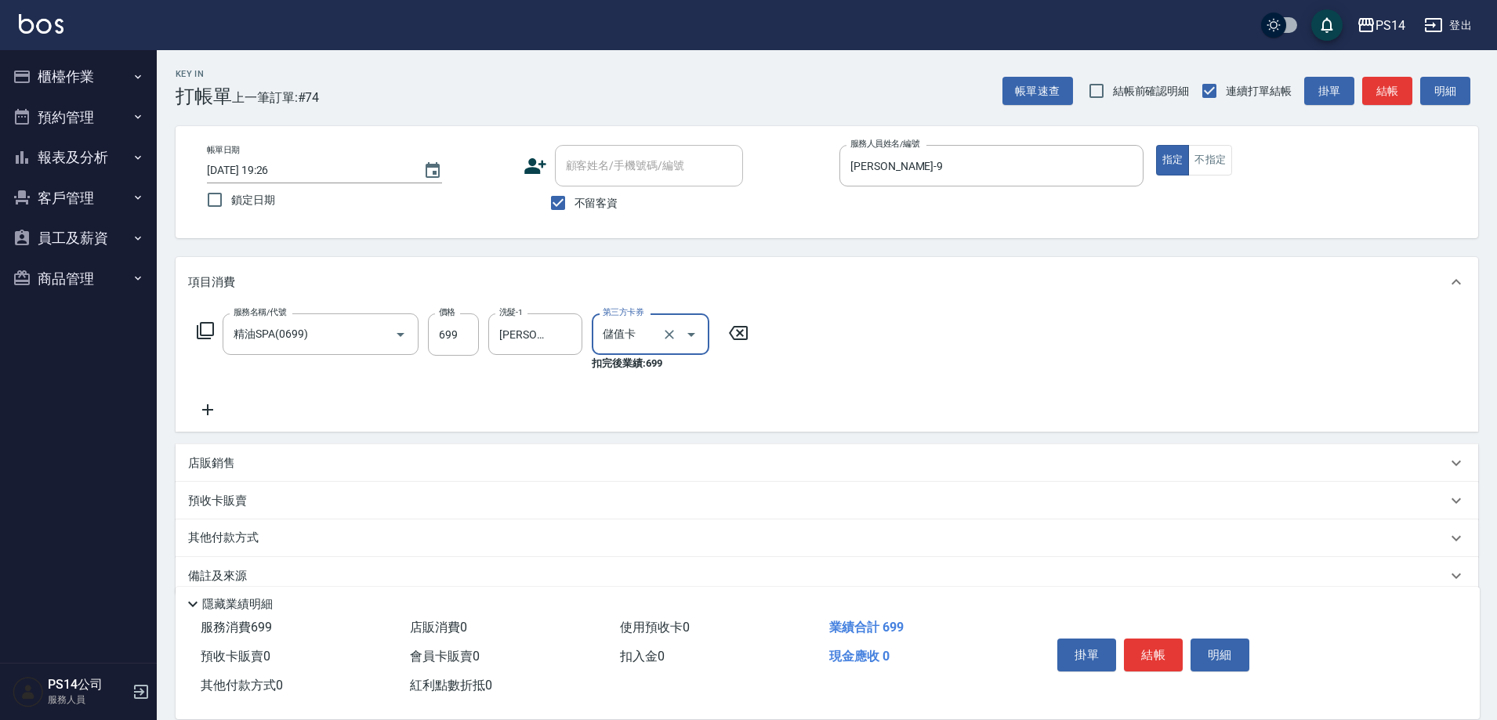
type input "儲值卡"
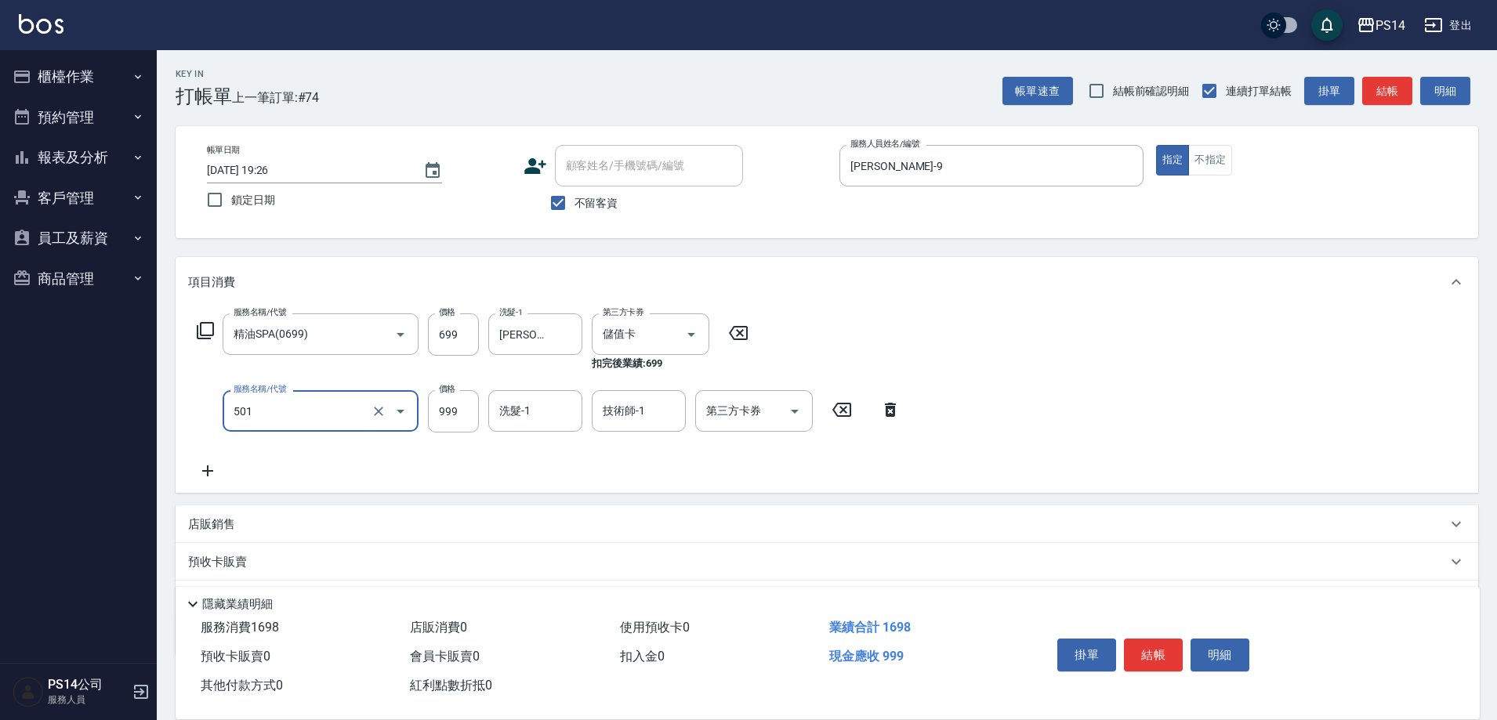
type input "染髮(501)"
type input "1000"
type input "[PERSON_NAME]-26"
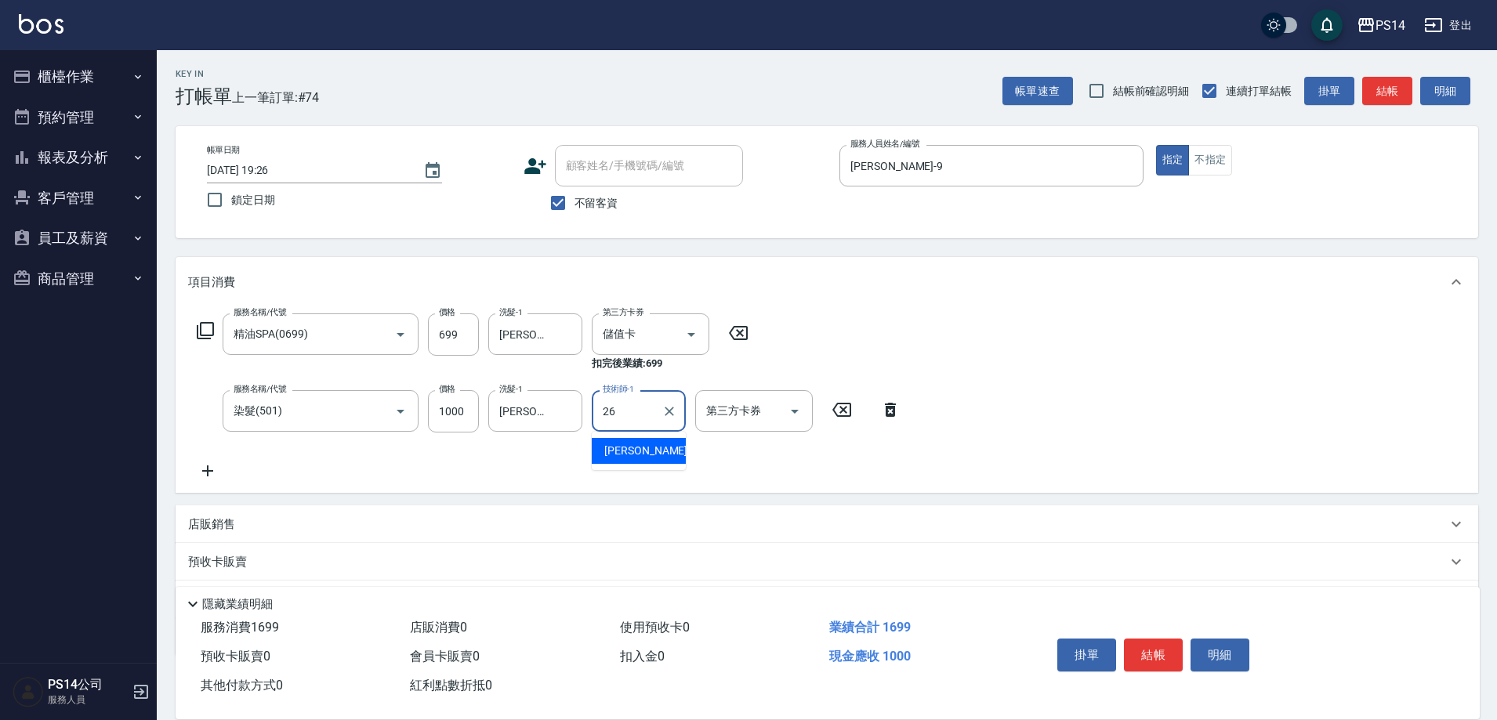
type input "[PERSON_NAME]-26"
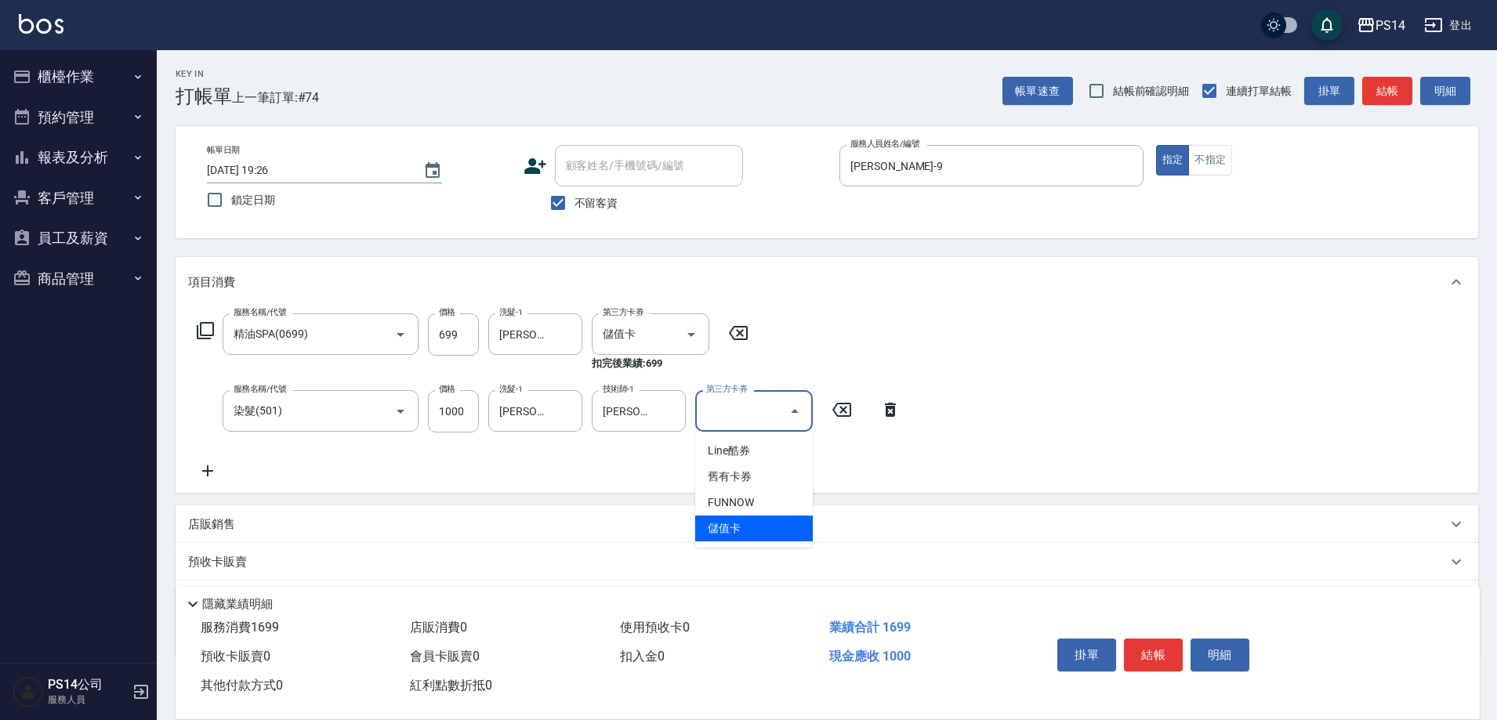
type input "儲值卡"
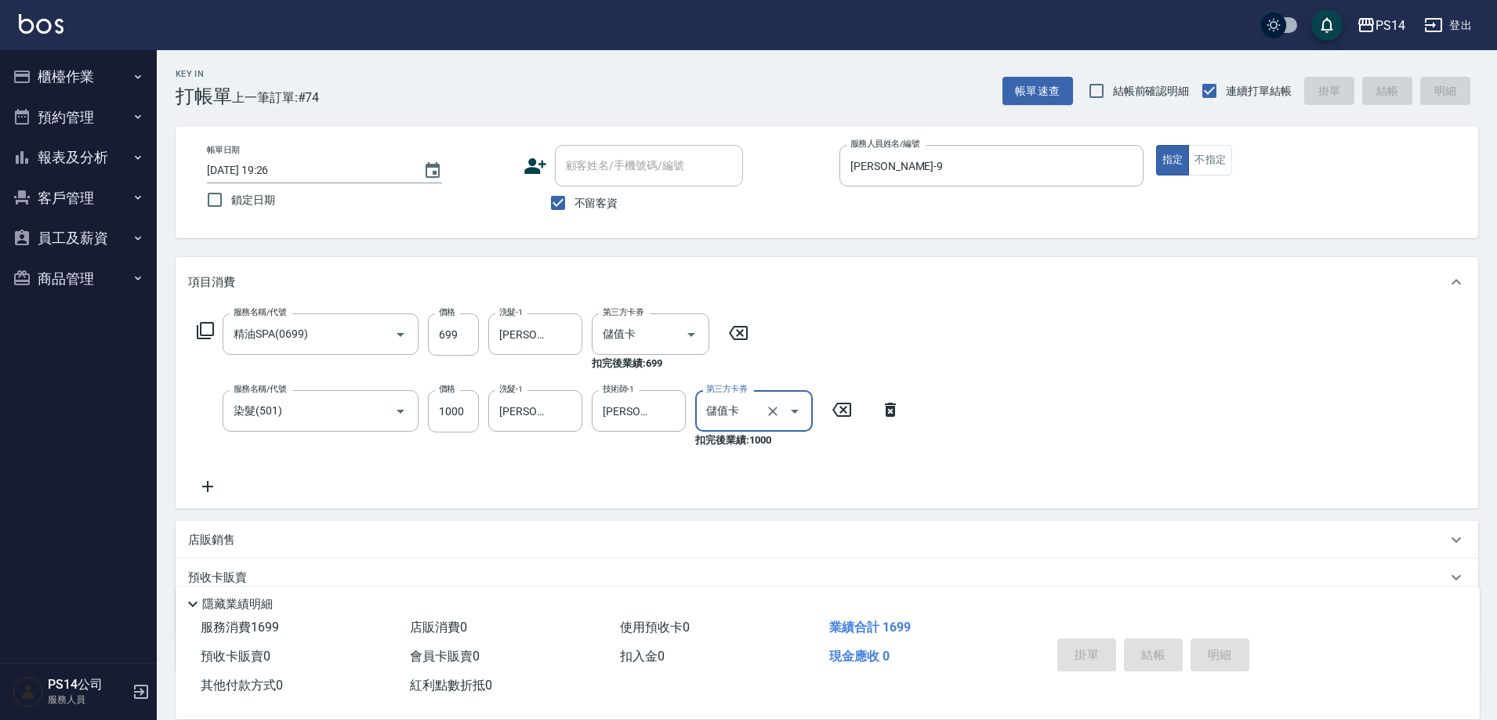
type input "[DATE] 19:33"
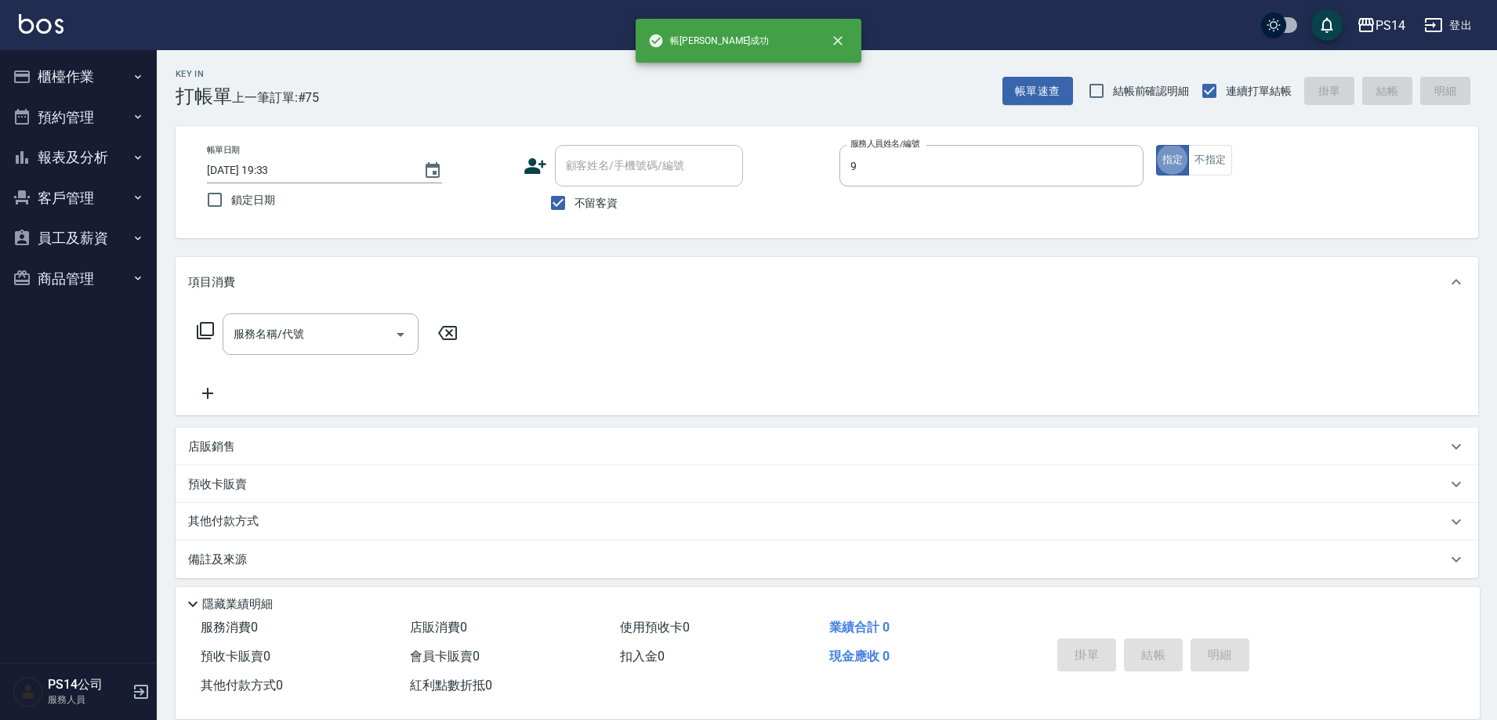
type input "[PERSON_NAME]-9"
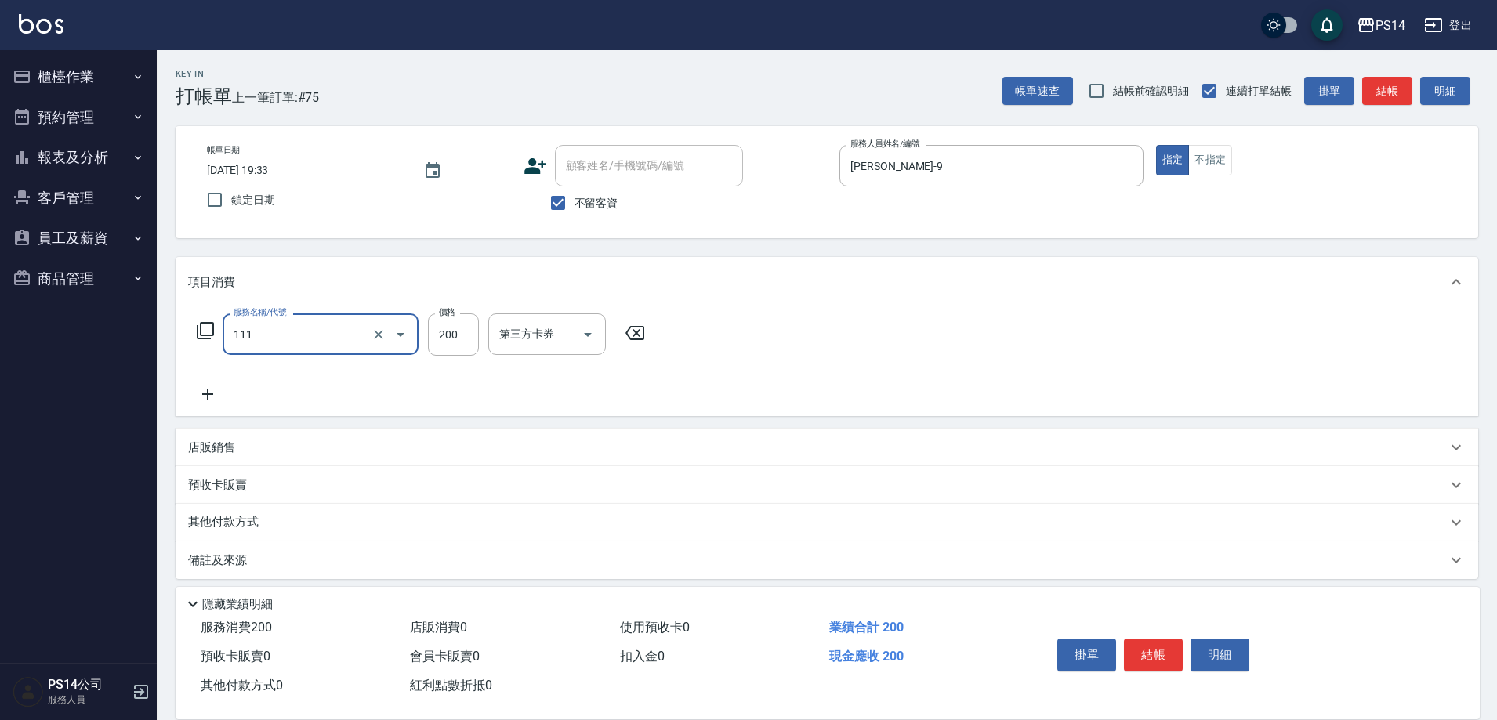
type input "200(111)"
type input "[PERSON_NAME]-17"
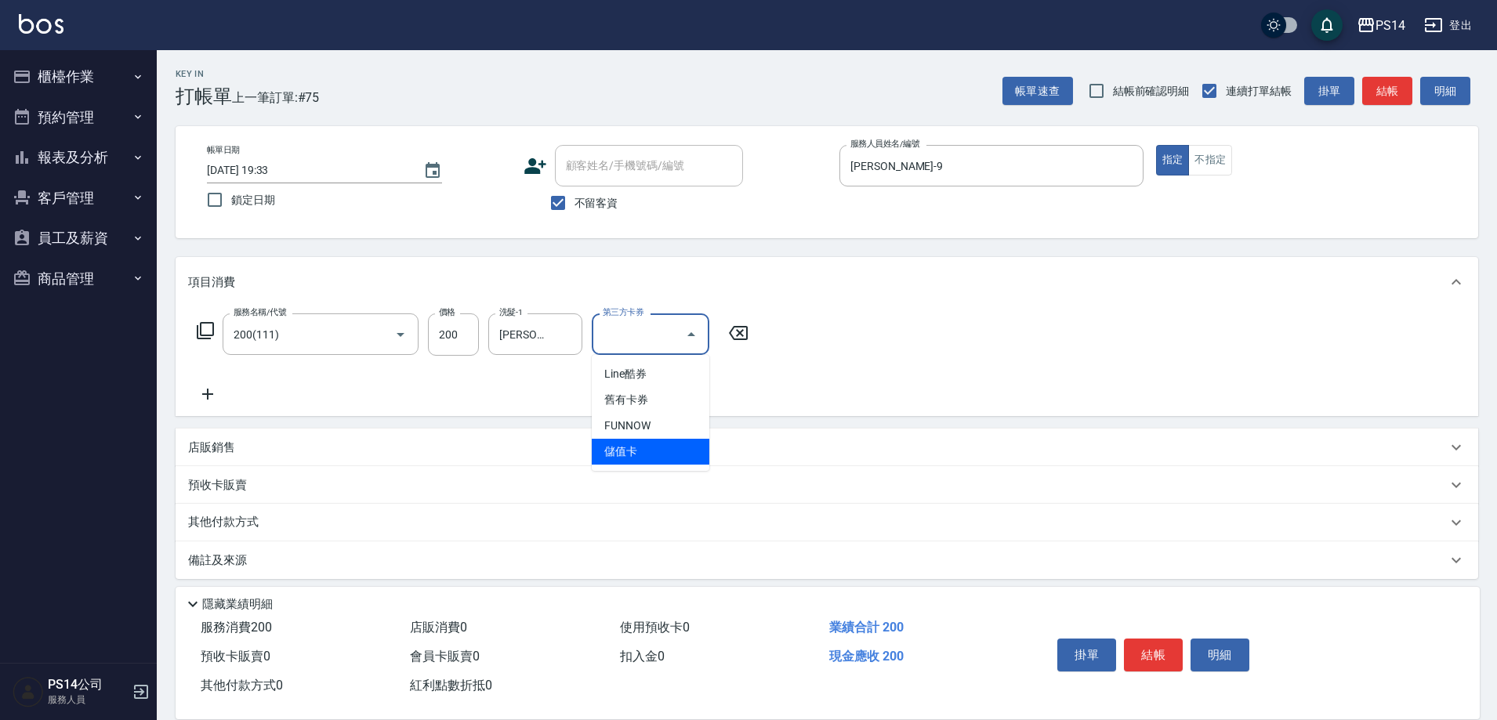
type input "儲值卡"
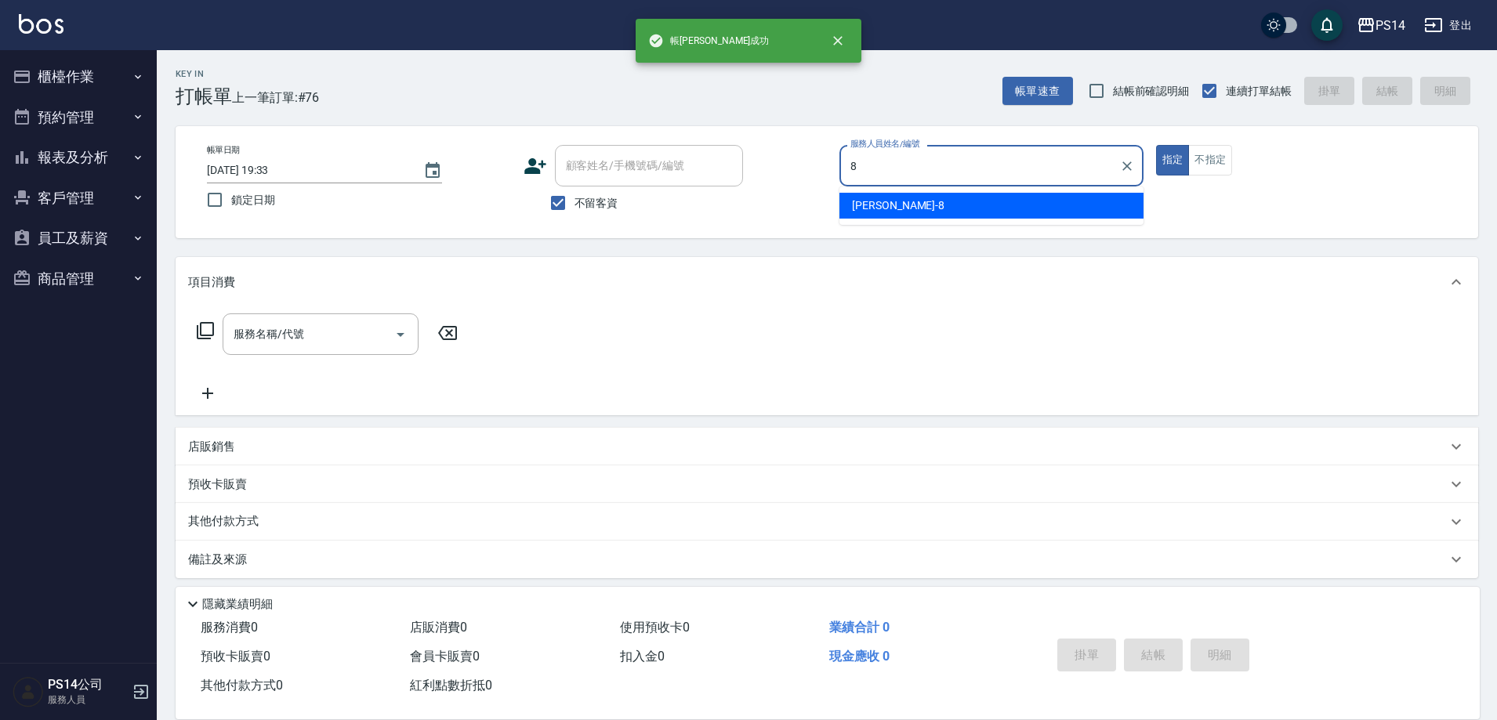
type input "[PERSON_NAME]-8"
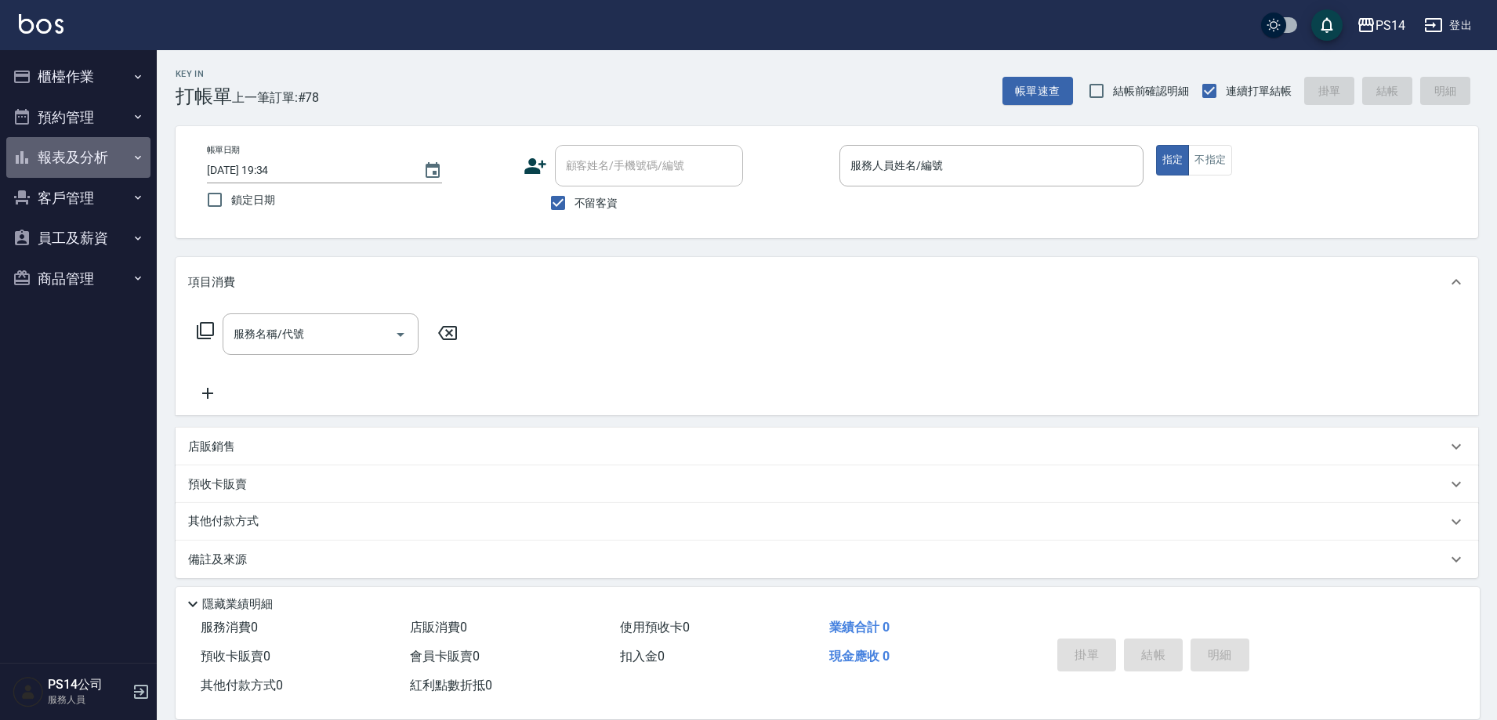
click at [81, 161] on button "報表及分析" at bounding box center [78, 157] width 144 height 41
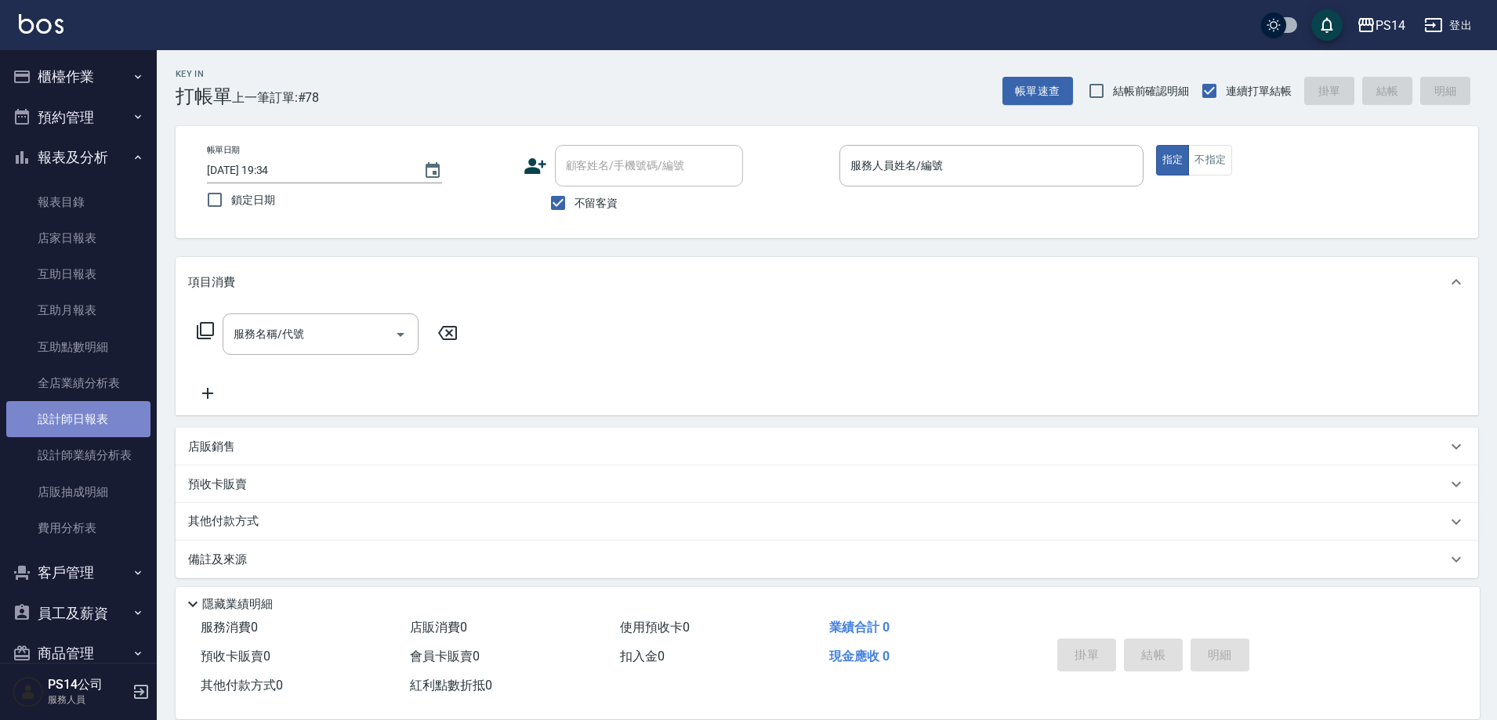
click at [89, 420] on link "設計師日報表" at bounding box center [78, 419] width 144 height 36
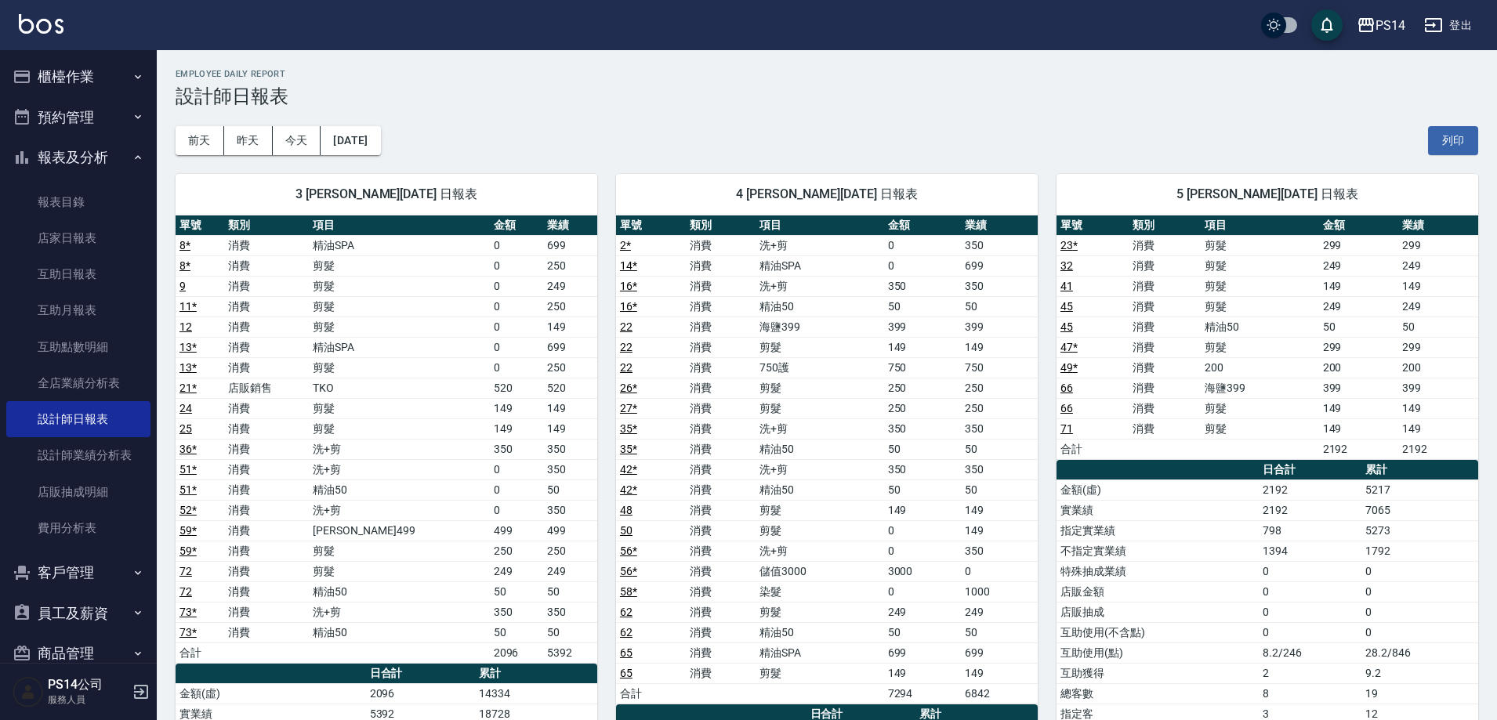
click at [87, 163] on button "報表及分析" at bounding box center [78, 157] width 144 height 41
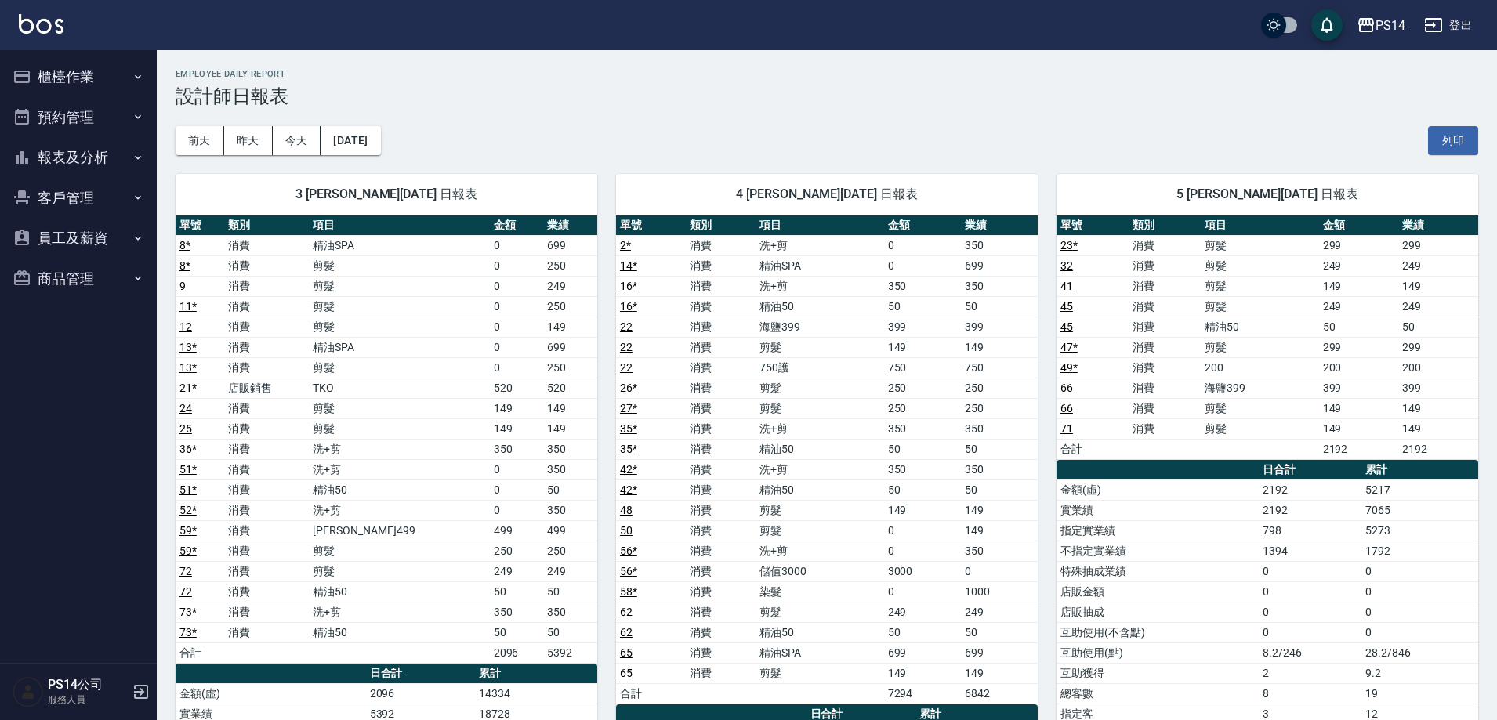
click at [71, 77] on button "櫃檯作業" at bounding box center [78, 76] width 144 height 41
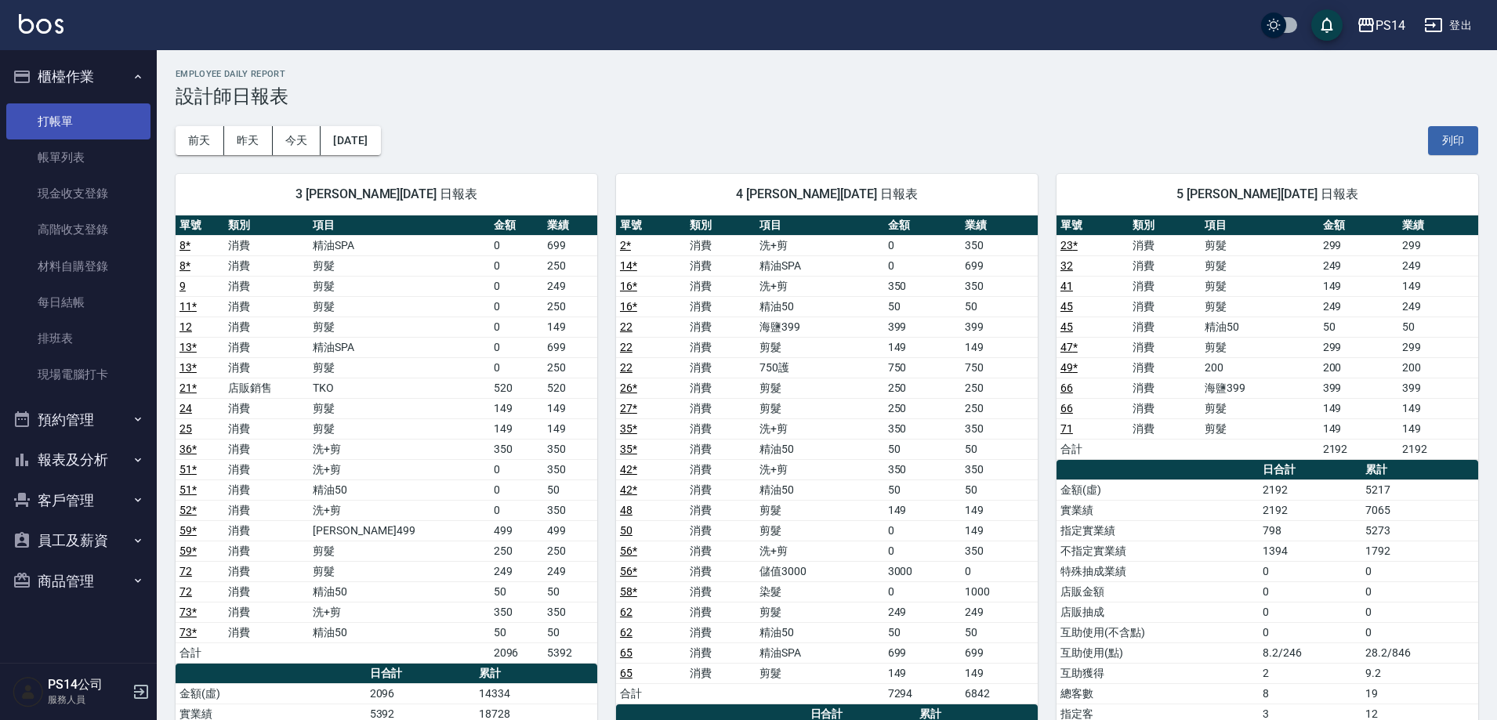
click at [63, 121] on link "打帳單" at bounding box center [78, 121] width 144 height 36
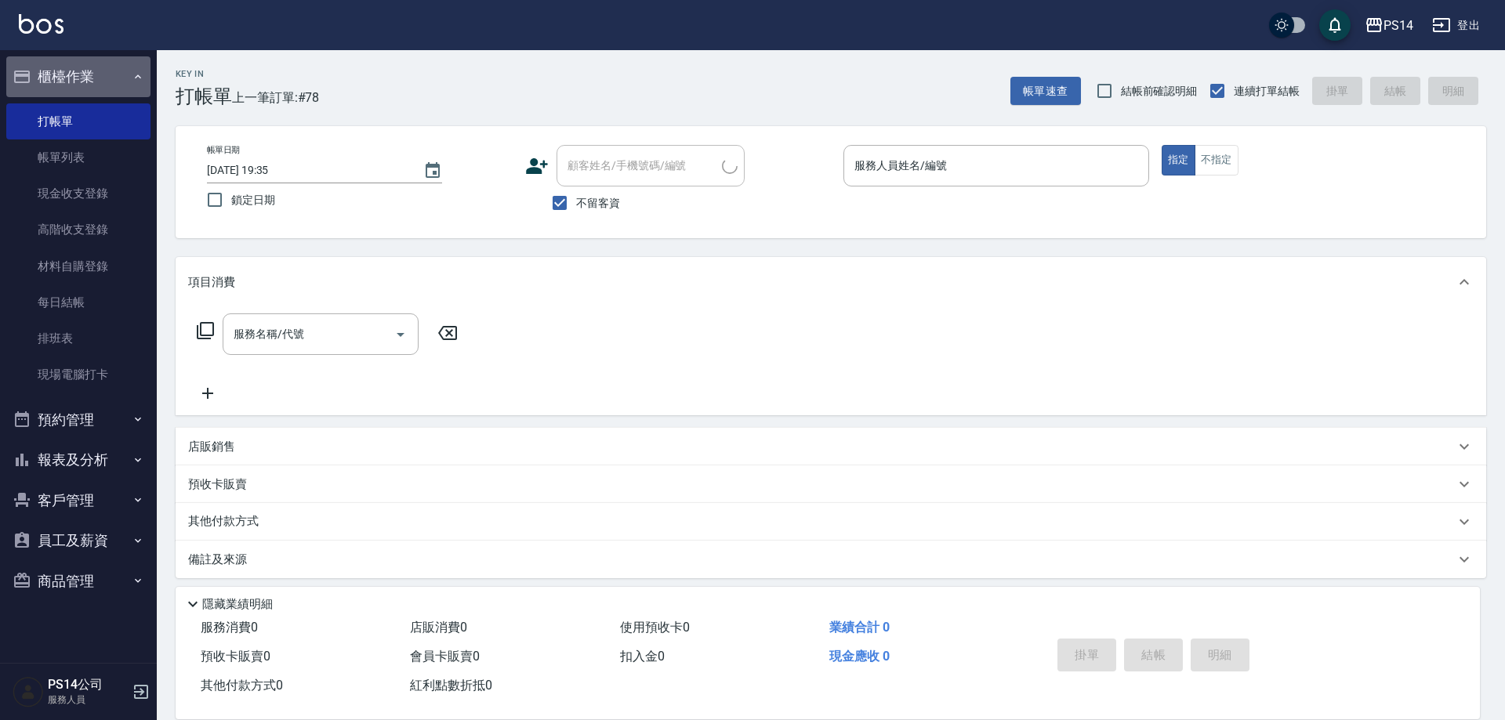
click at [74, 72] on button "櫃檯作業" at bounding box center [78, 76] width 144 height 41
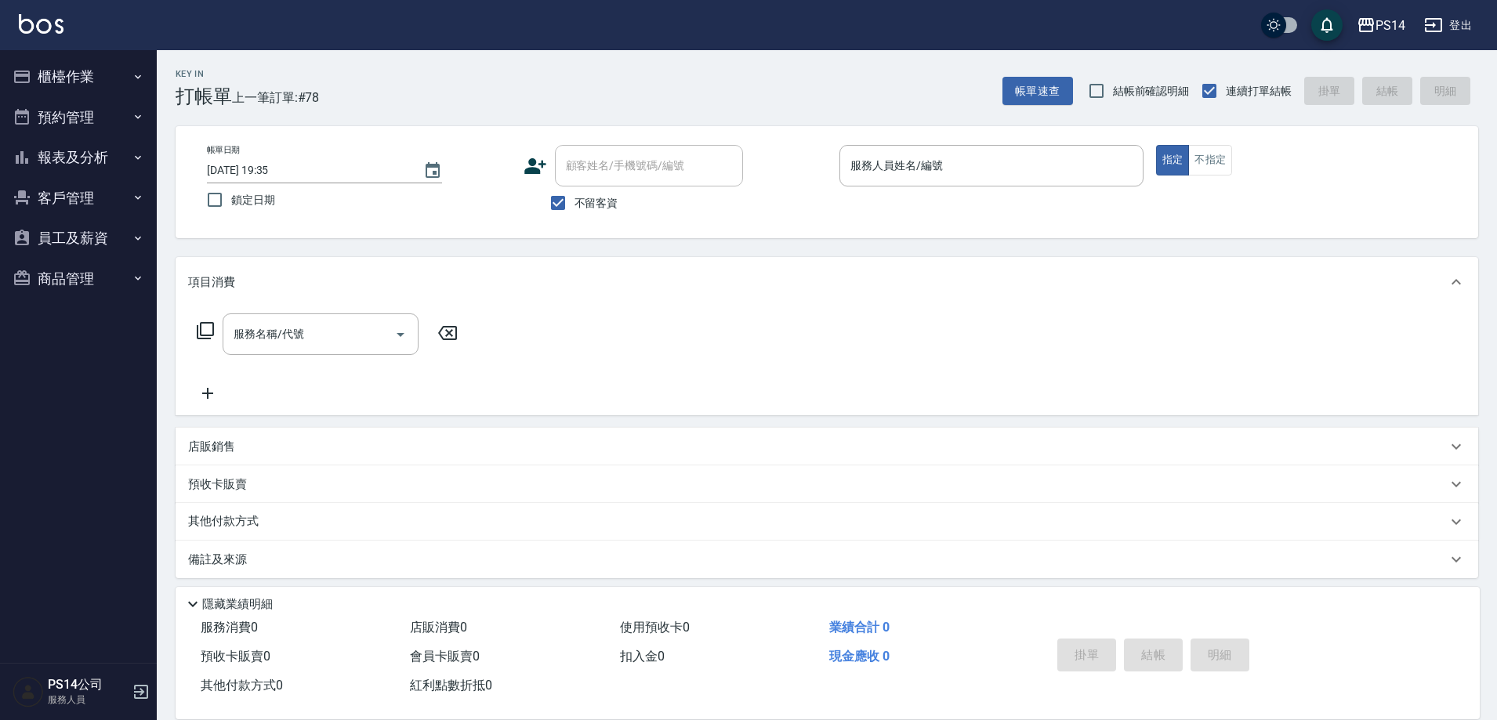
click at [569, 93] on div "Key In 打帳單 上一筆訂單:#78 帳單速查 結帳前確認明細 連續打單結帳 掛單 結帳 明細" at bounding box center [818, 78] width 1322 height 57
click at [872, 170] on input "服務人員姓名/編號" at bounding box center [992, 165] width 290 height 27
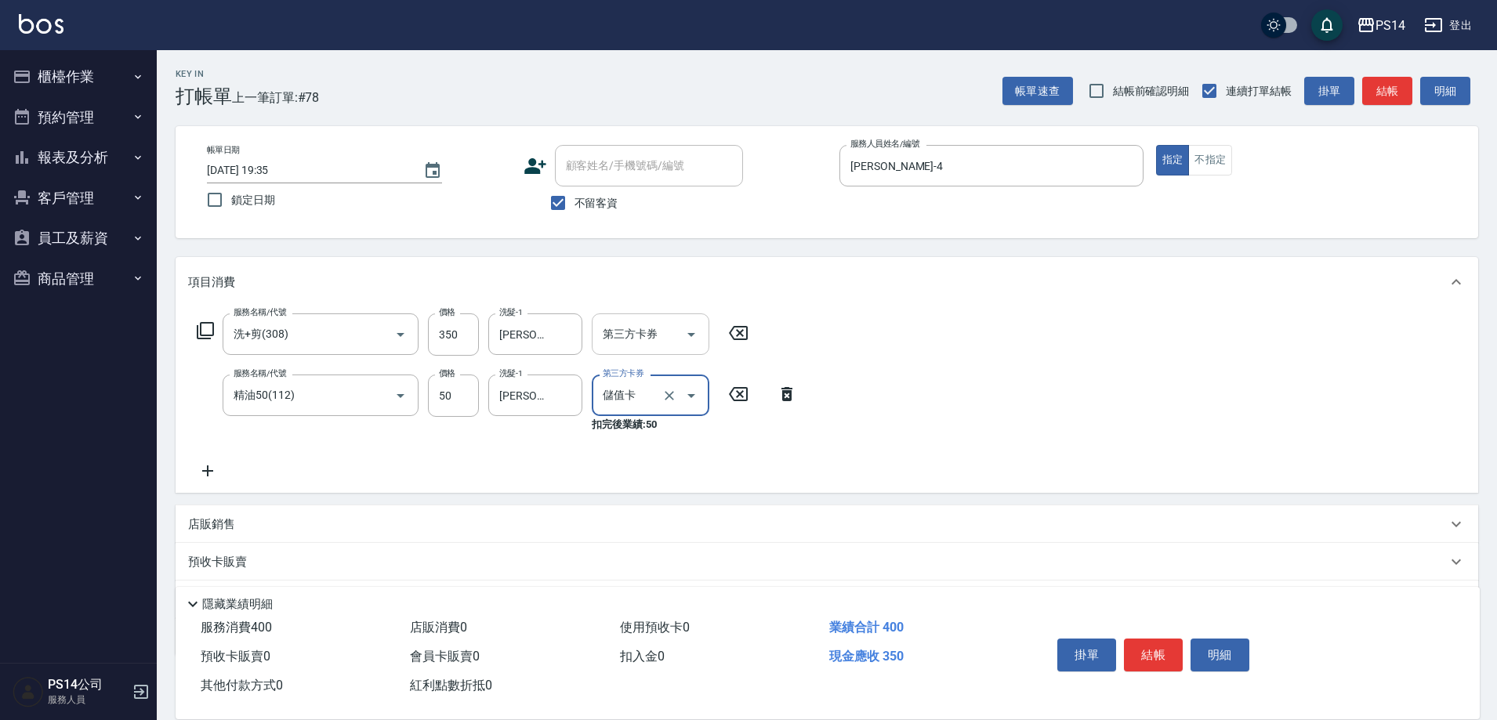
click at [693, 330] on icon "Open" at bounding box center [691, 334] width 19 height 19
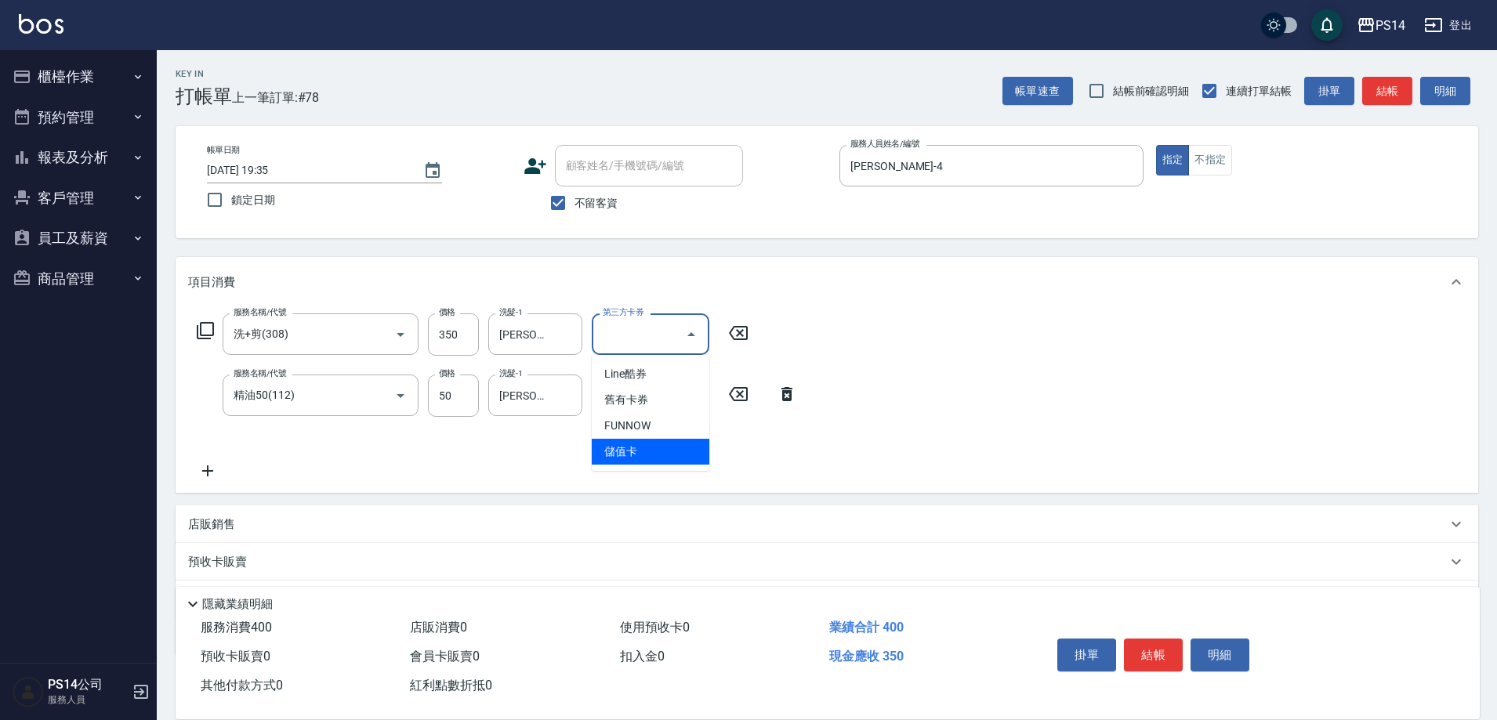
click at [669, 444] on span "儲值卡" at bounding box center [651, 452] width 118 height 26
